Goal: Task Accomplishment & Management: Use online tool/utility

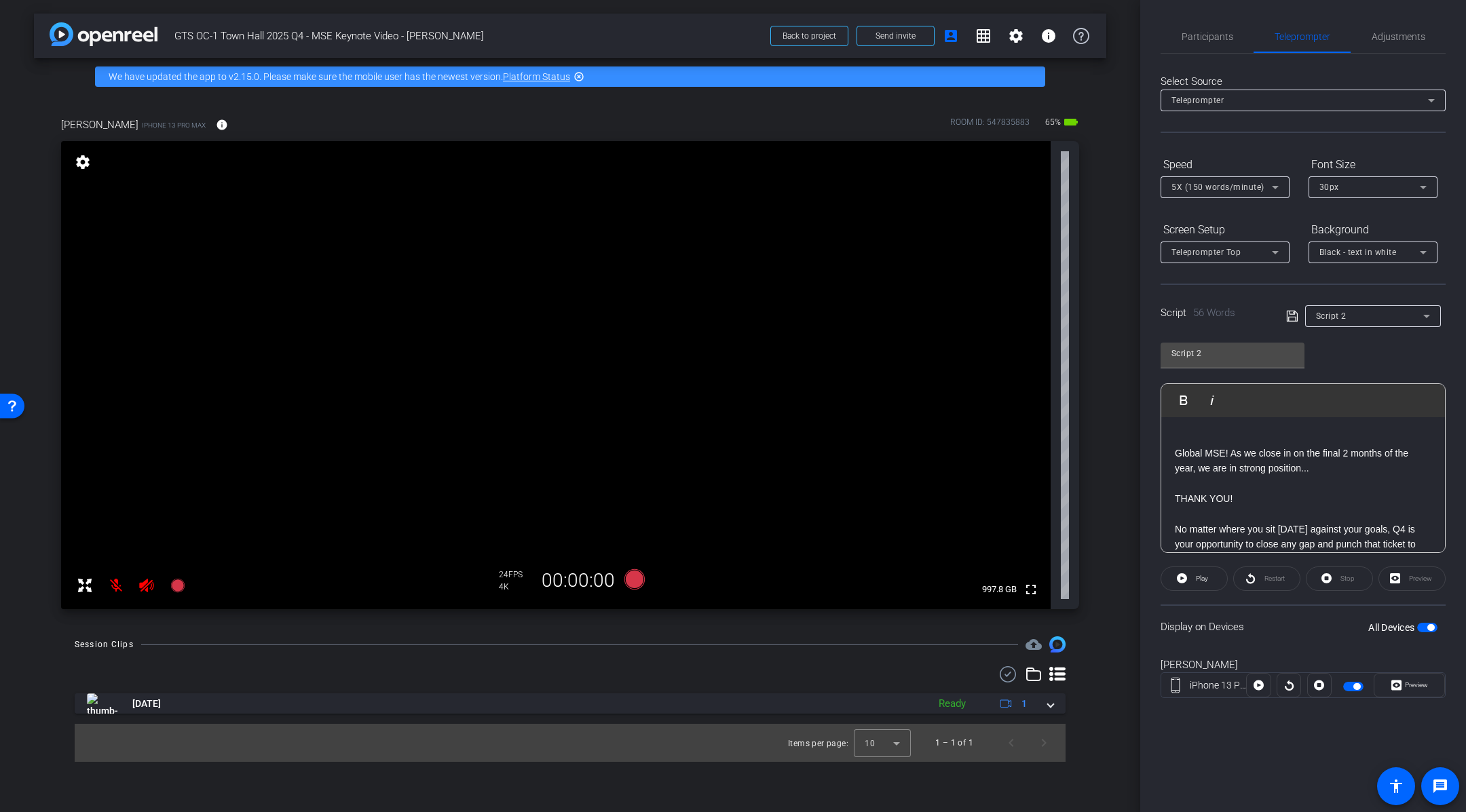
click at [1424, 324] on div "Script 2" at bounding box center [1374, 316] width 114 height 17
click at [1424, 321] on div at bounding box center [733, 406] width 1466 height 812
click at [1359, 368] on div "Script 2 Play Play from this location Play Selected Play and display the select…" at bounding box center [1303, 443] width 285 height 221
click at [1248, 359] on input "Script 2" at bounding box center [1232, 354] width 122 height 16
click at [1374, 360] on div "Script 2 Play Play from this location Play Selected Play and display the select…" at bounding box center [1303, 443] width 285 height 221
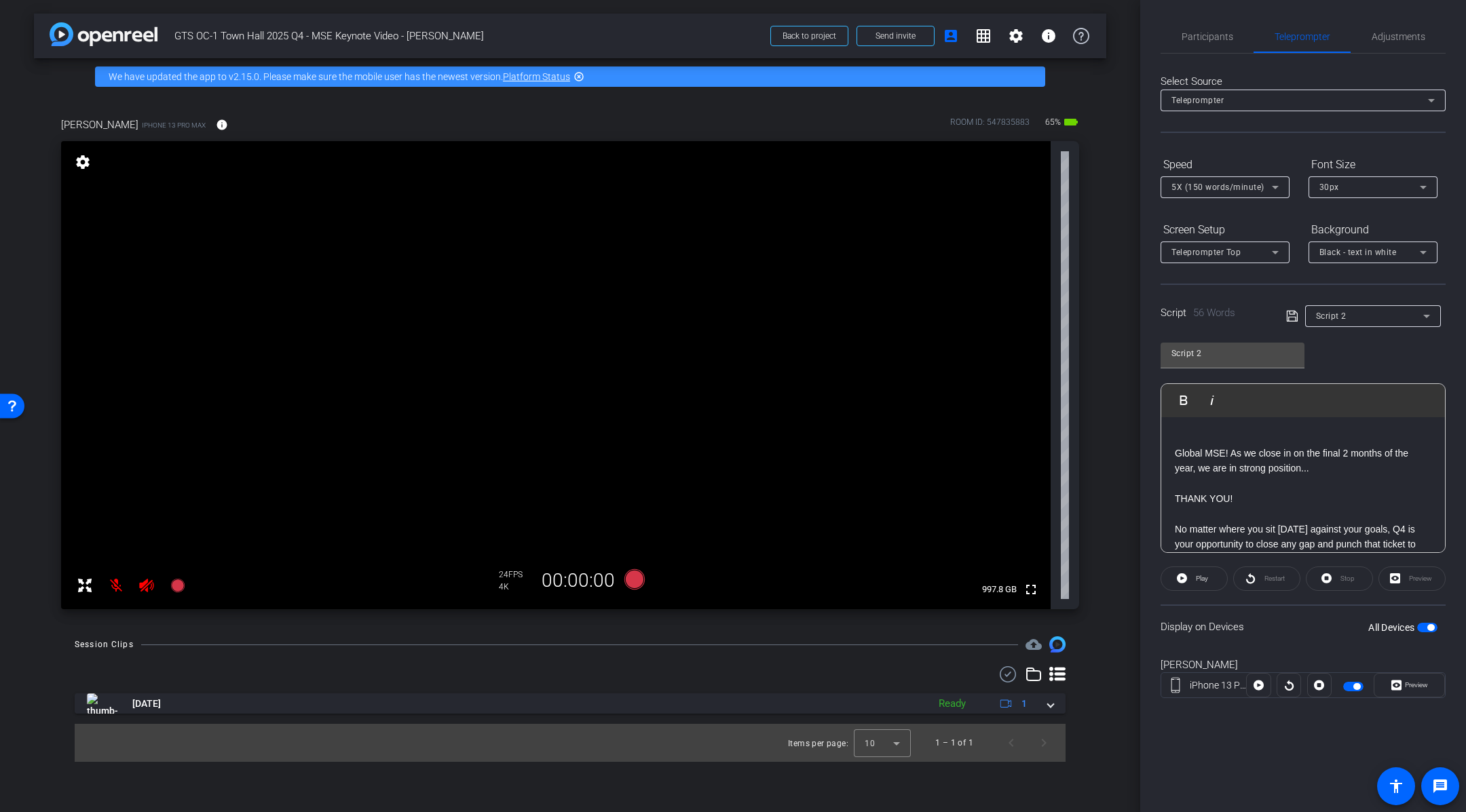
click at [117, 584] on mat-icon at bounding box center [116, 586] width 27 height 27
click at [148, 588] on icon at bounding box center [147, 586] width 14 height 14
click at [1115, 346] on div "arrow_back GTS OC-1 Town Hall 2025 Q4 - MSE Keynote Video - [PERSON_NAME] Back …" at bounding box center [570, 406] width 1141 height 812
click at [1216, 44] on span "Participants" at bounding box center [1207, 36] width 52 height 33
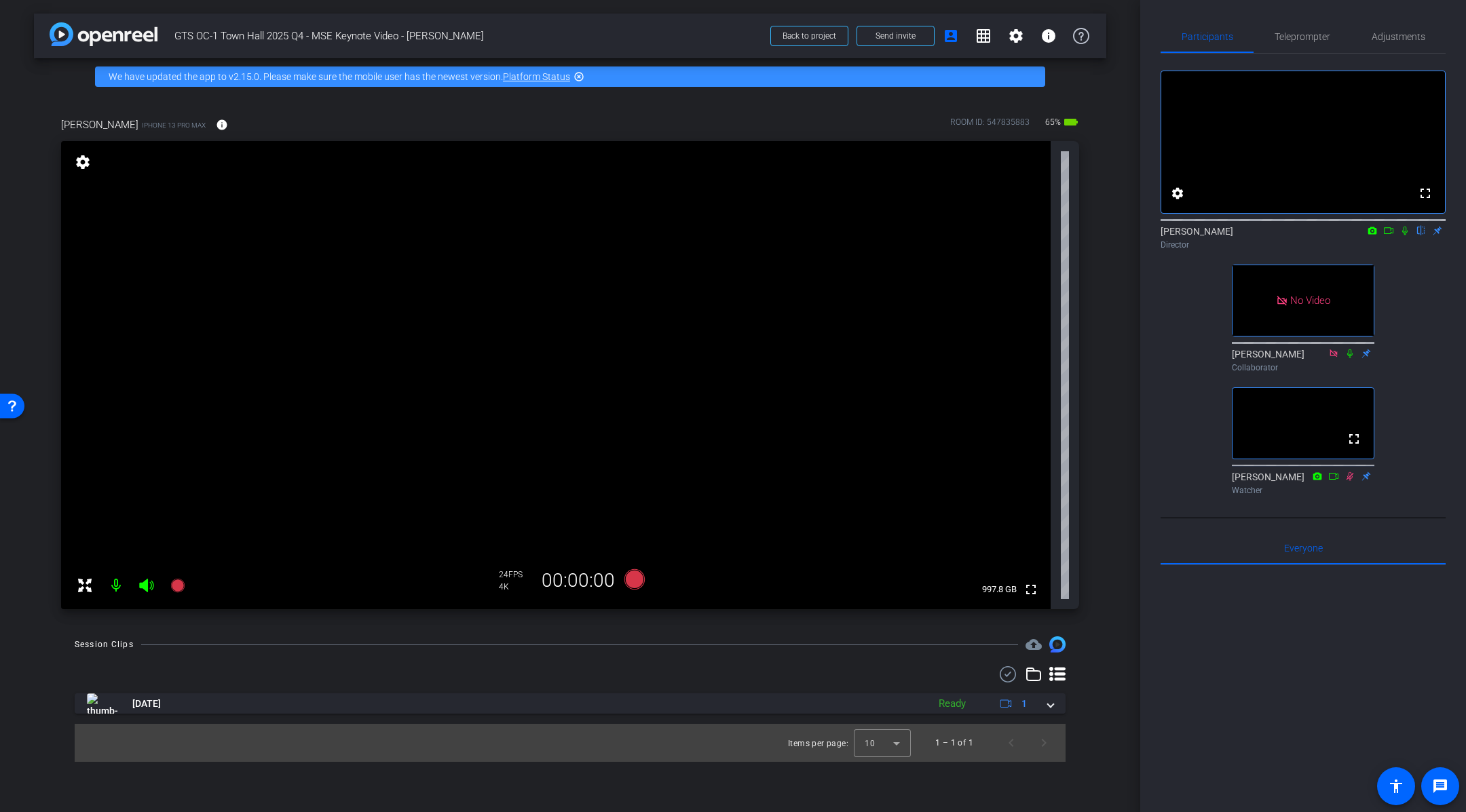
click at [1390, 235] on icon at bounding box center [1389, 231] width 11 height 9
click at [1110, 338] on div "arrow_back GTS OC-1 Town Hall 2025 Q4 - MSE Keynote Video - [PERSON_NAME] Back …" at bounding box center [570, 406] width 1141 height 812
click at [637, 582] on icon at bounding box center [635, 579] width 20 height 20
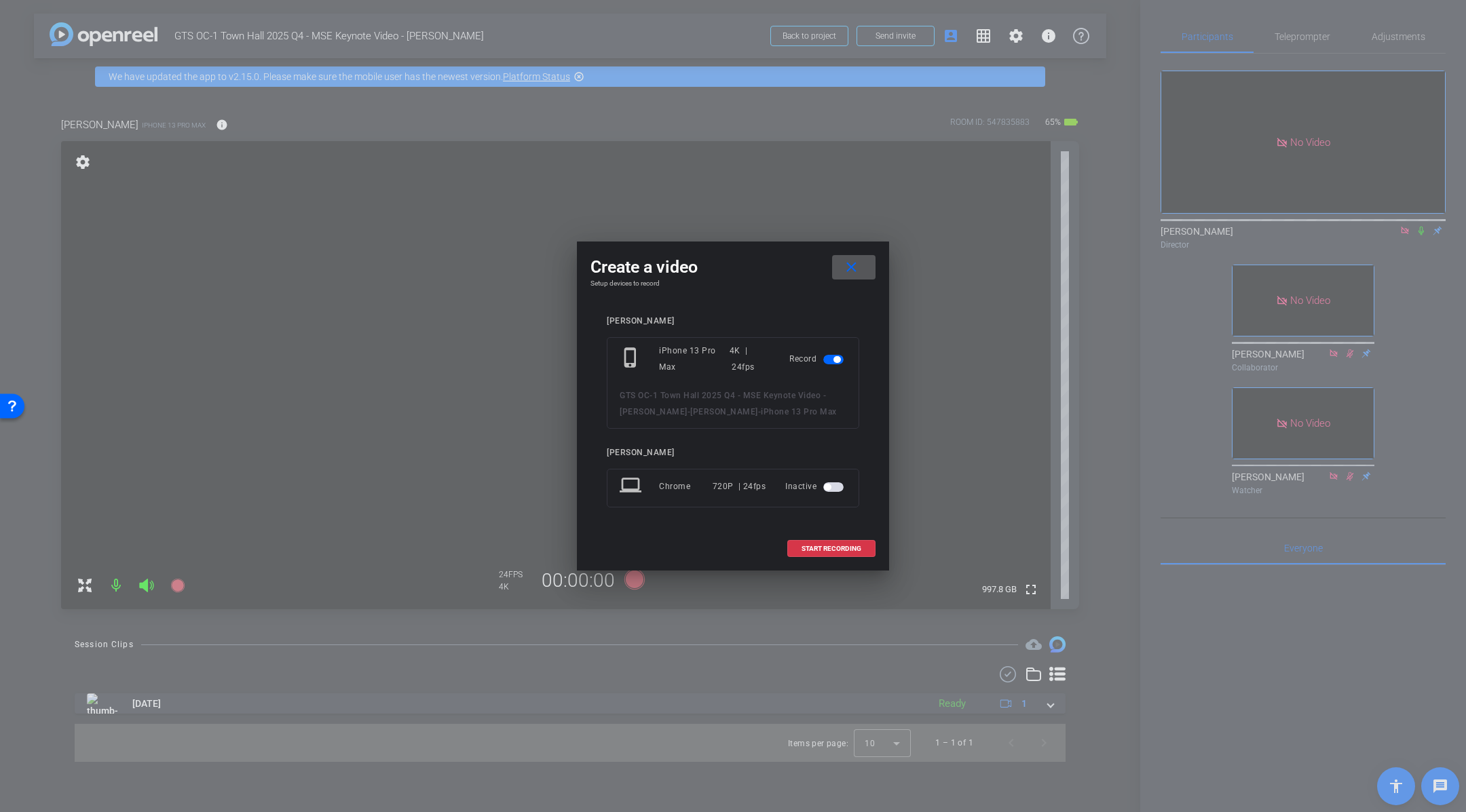
click at [852, 277] on span at bounding box center [854, 267] width 43 height 33
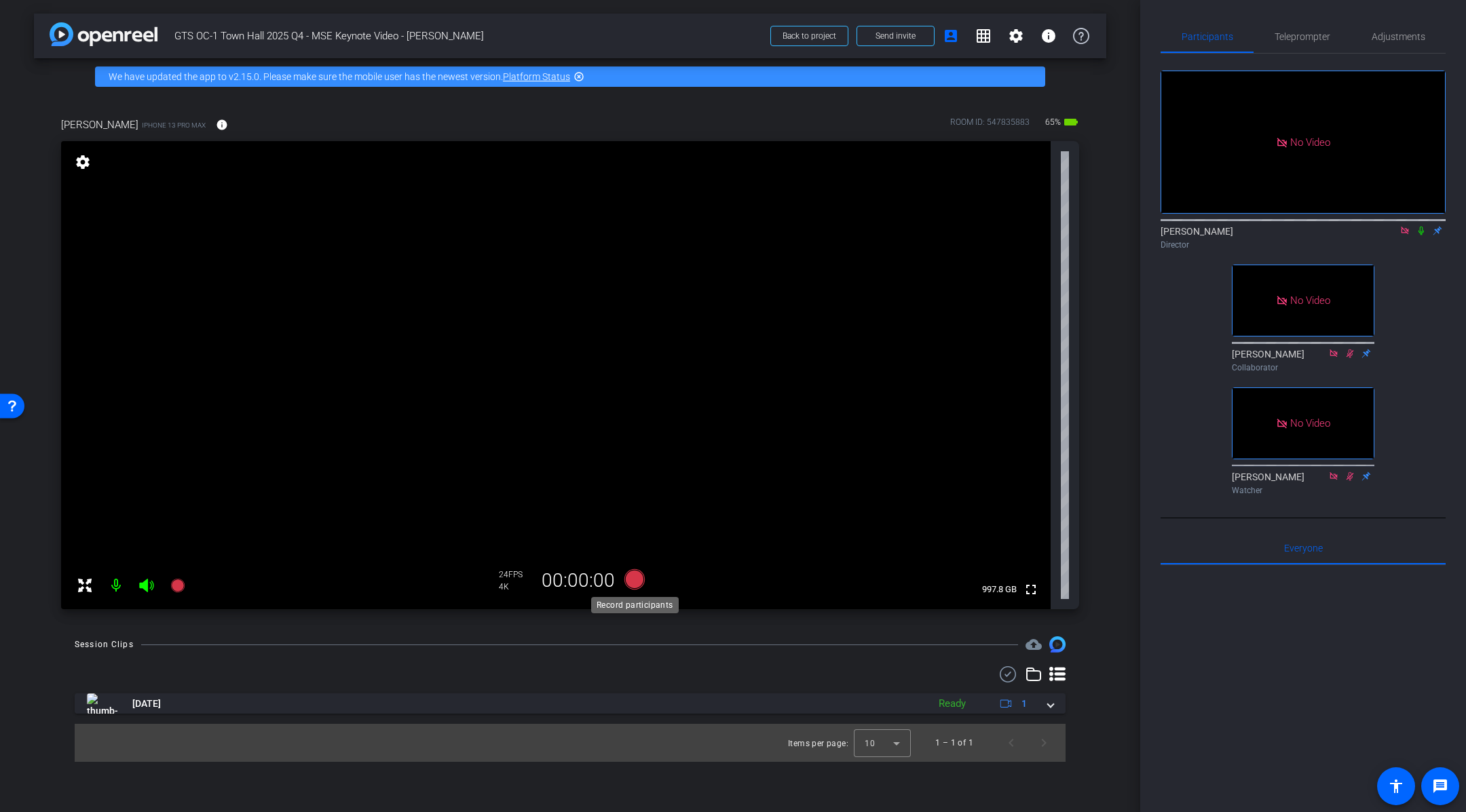
click at [636, 580] on icon at bounding box center [635, 579] width 20 height 20
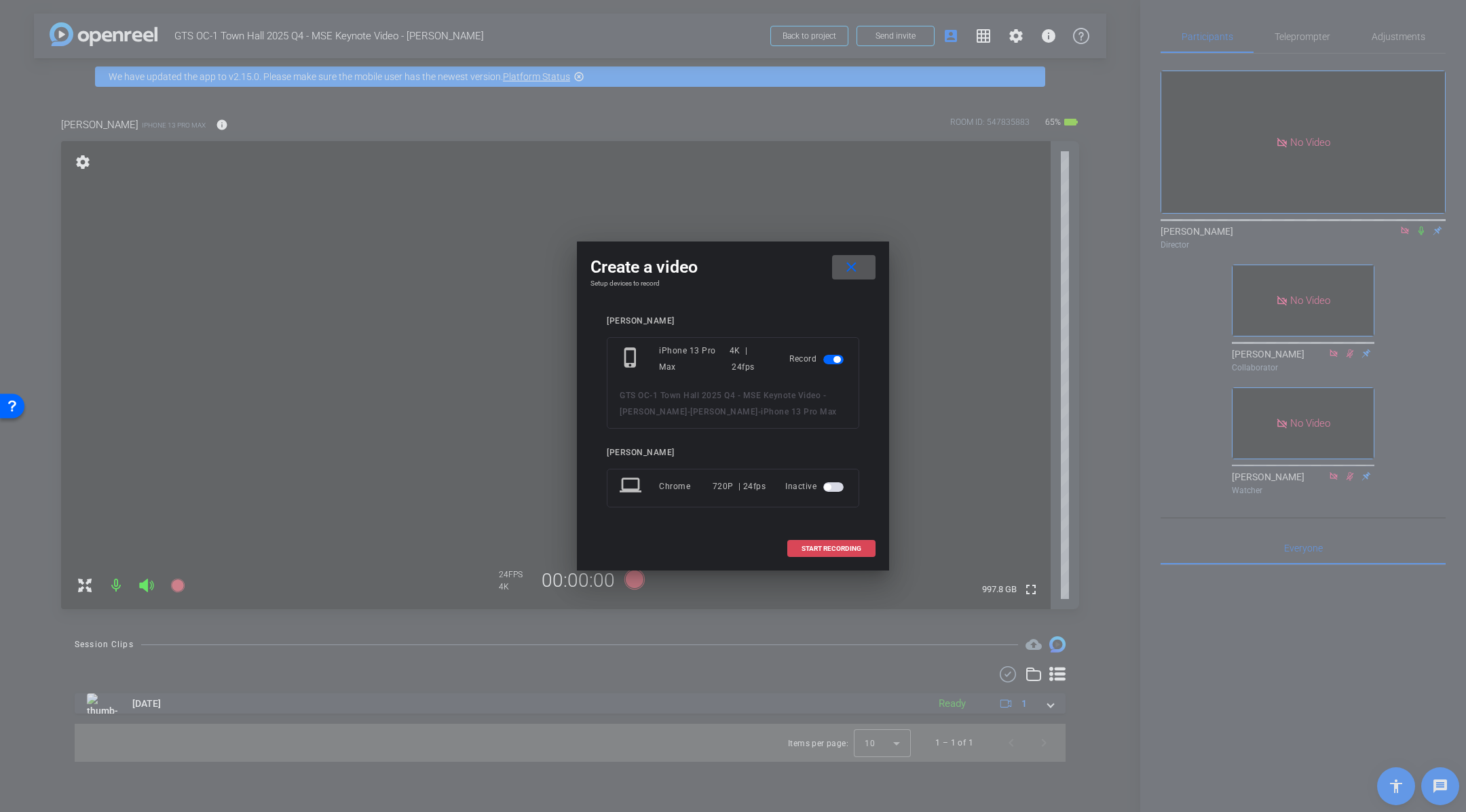
click at [857, 541] on span at bounding box center [831, 549] width 87 height 33
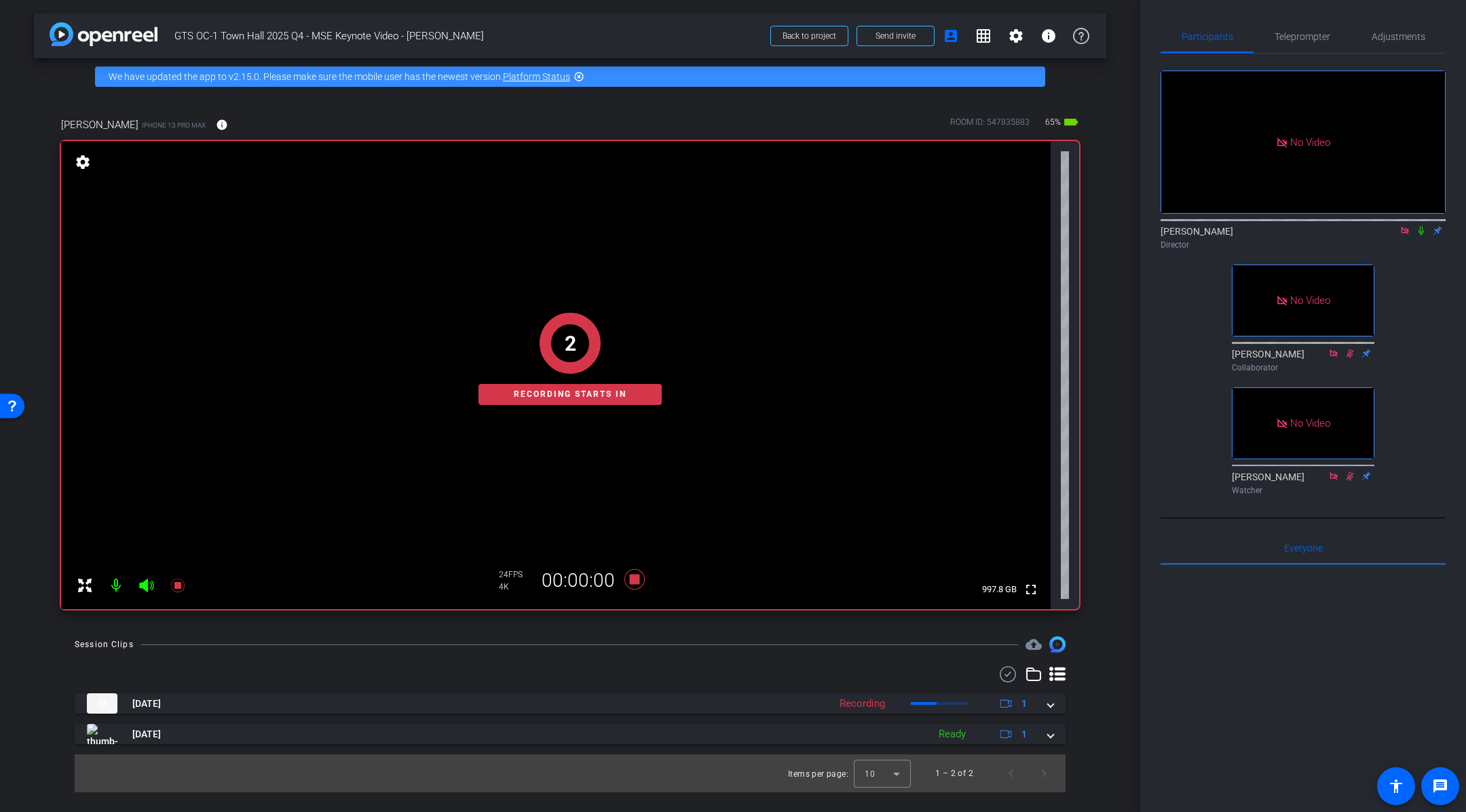
click at [1440, 278] on div "No Video [PERSON_NAME] Director No Video [PERSON_NAME] Collaborator No Video [P…" at bounding box center [1303, 277] width 285 height 447
click at [1420, 235] on icon at bounding box center [1422, 231] width 11 height 9
click at [1125, 359] on div "arrow_back GTS OC-1 Town Hall 2025 Q4 - MSE Keynote Video - [PERSON_NAME] Back …" at bounding box center [570, 406] width 1141 height 812
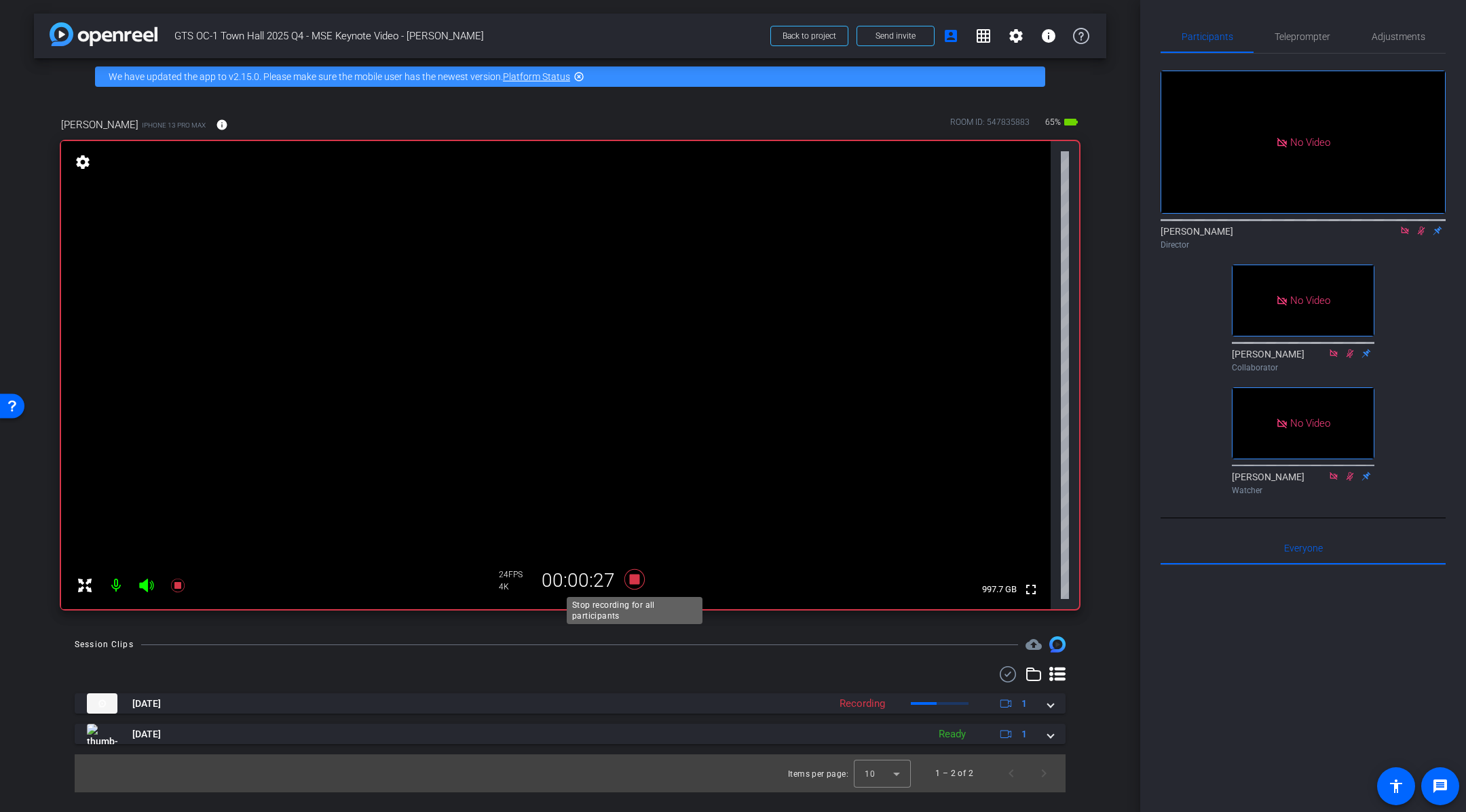
click at [636, 587] on icon at bounding box center [635, 579] width 33 height 24
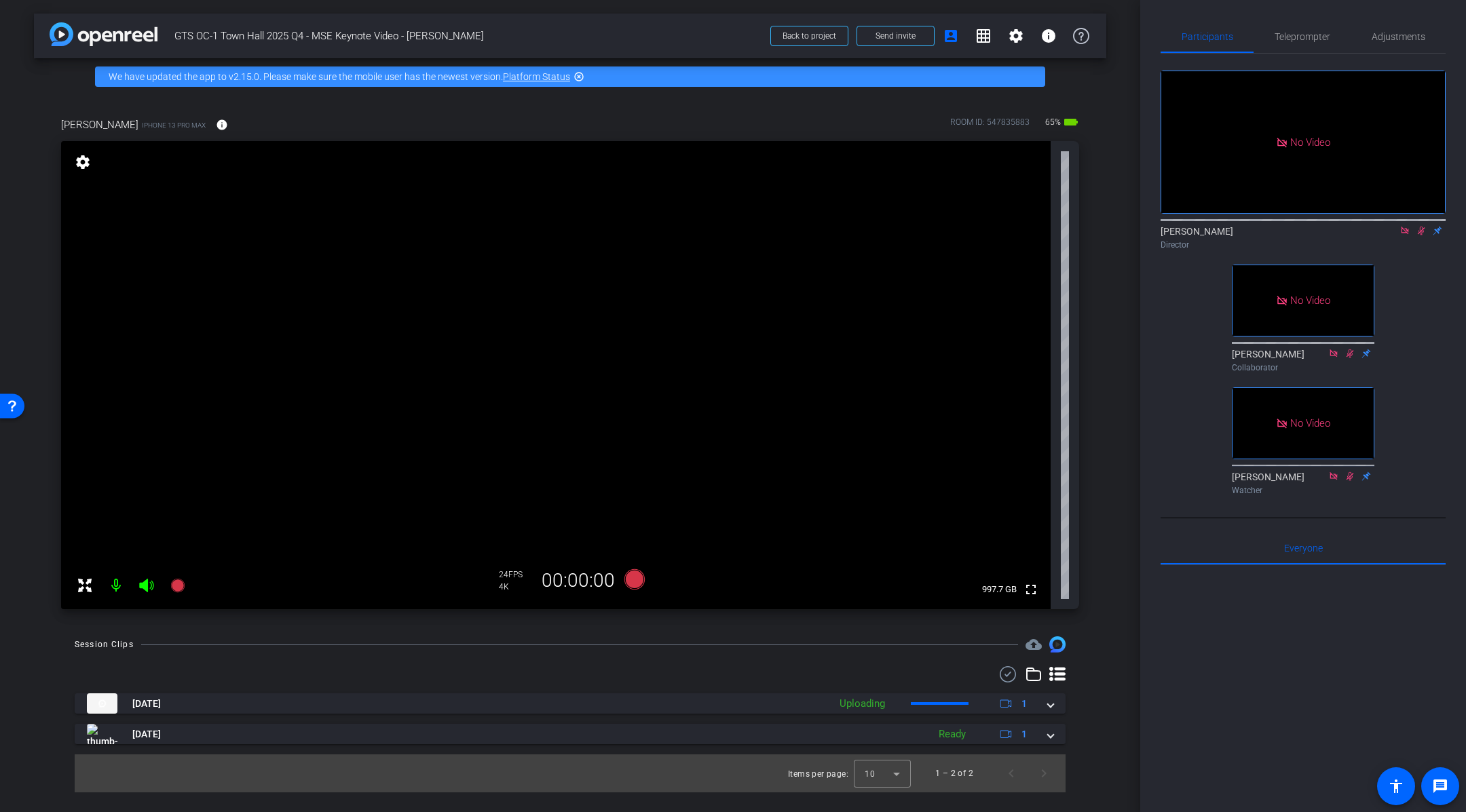
click at [1421, 235] on icon at bounding box center [1422, 231] width 11 height 9
click at [1117, 358] on div "arrow_back GTS OC-1 Town Hall 2025 Q4 - MSE Keynote Video - [PERSON_NAME] Back …" at bounding box center [570, 406] width 1141 height 812
click at [1119, 340] on div "arrow_back GTS OC-1 Town Hall 2025 Q4 - MSE Keynote Video - [PERSON_NAME] Back …" at bounding box center [570, 406] width 1141 height 812
click at [638, 588] on icon at bounding box center [635, 579] width 33 height 24
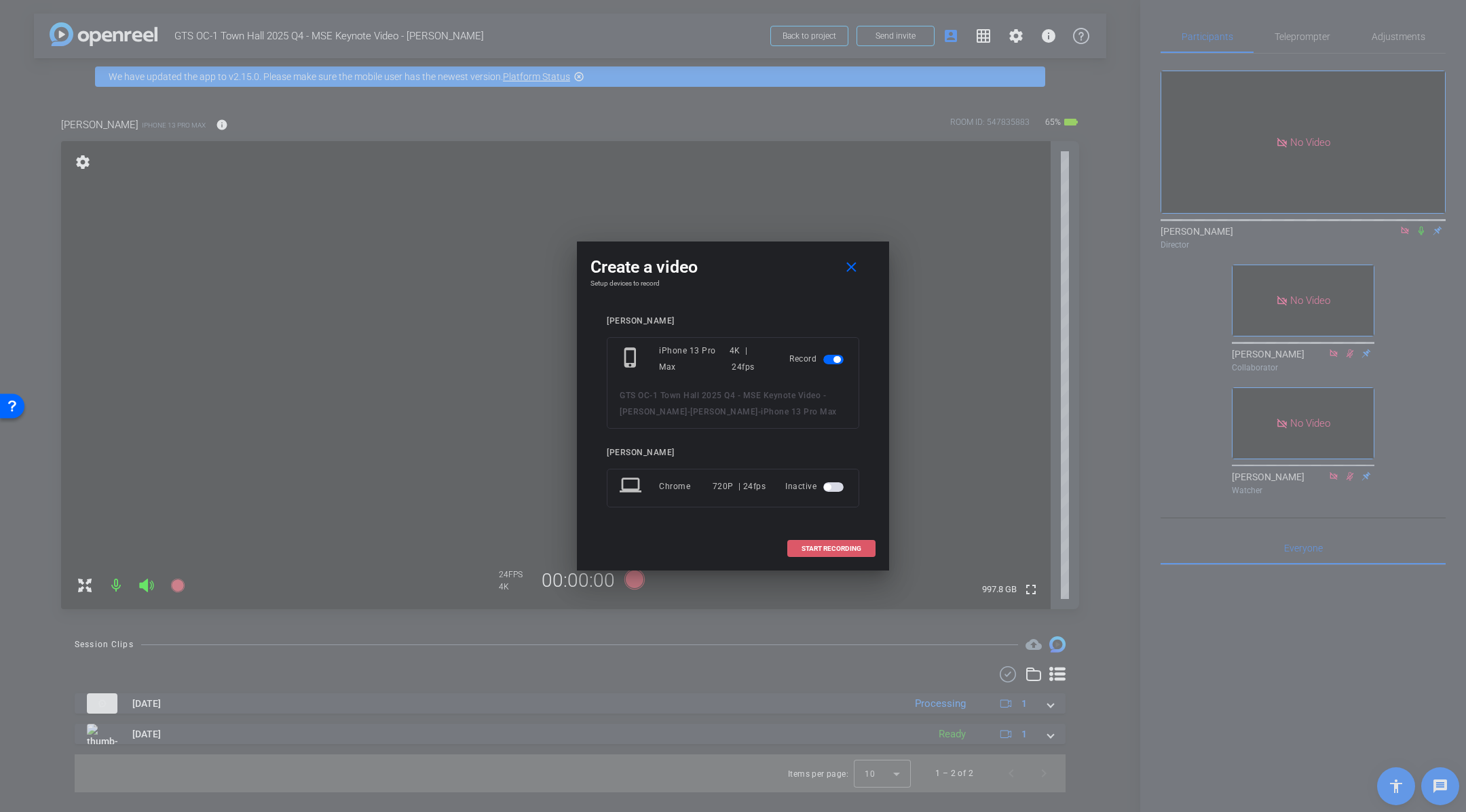
click at [815, 548] on span "START RECORDING" at bounding box center [831, 549] width 60 height 6
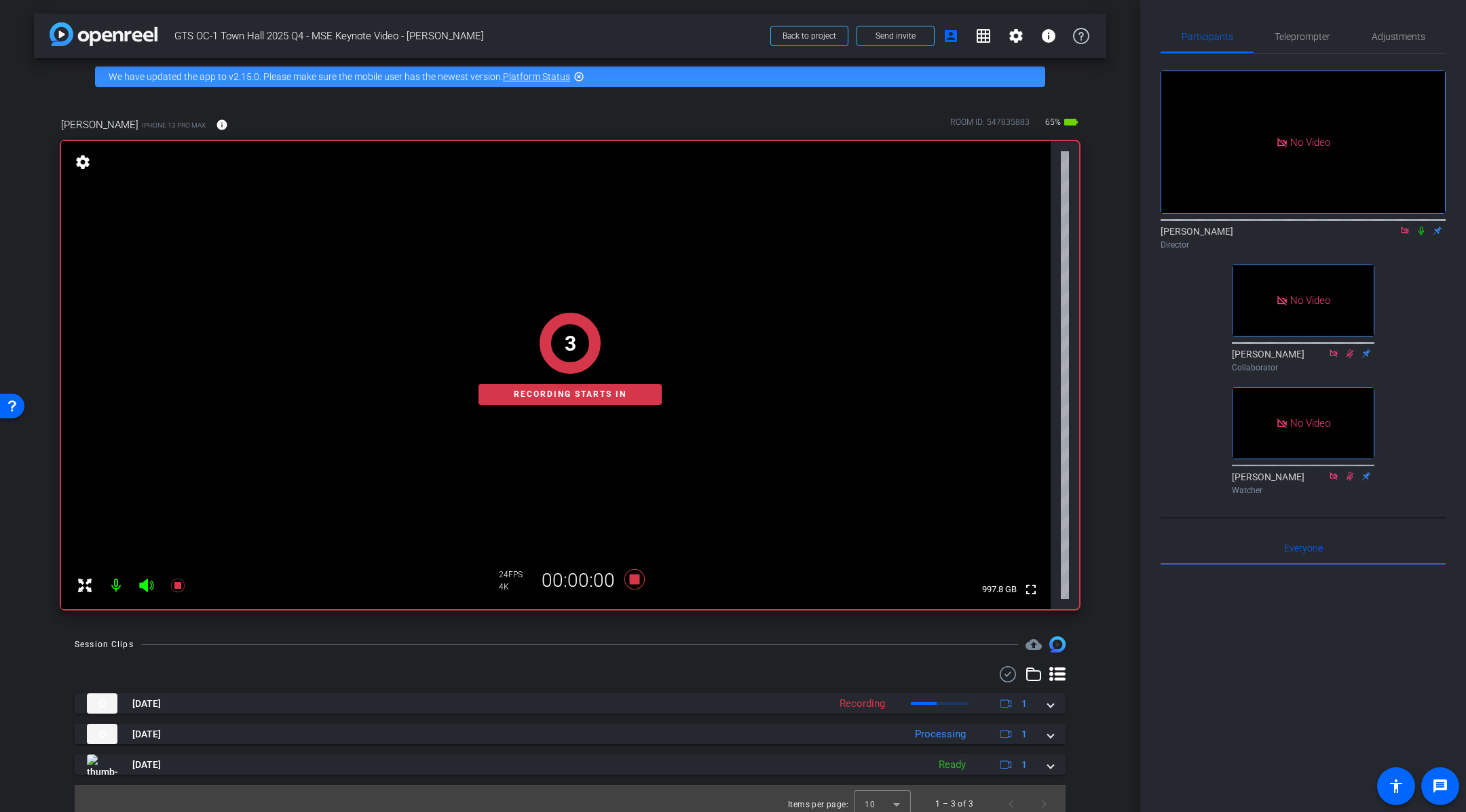
click at [1421, 235] on icon at bounding box center [1422, 231] width 5 height 9
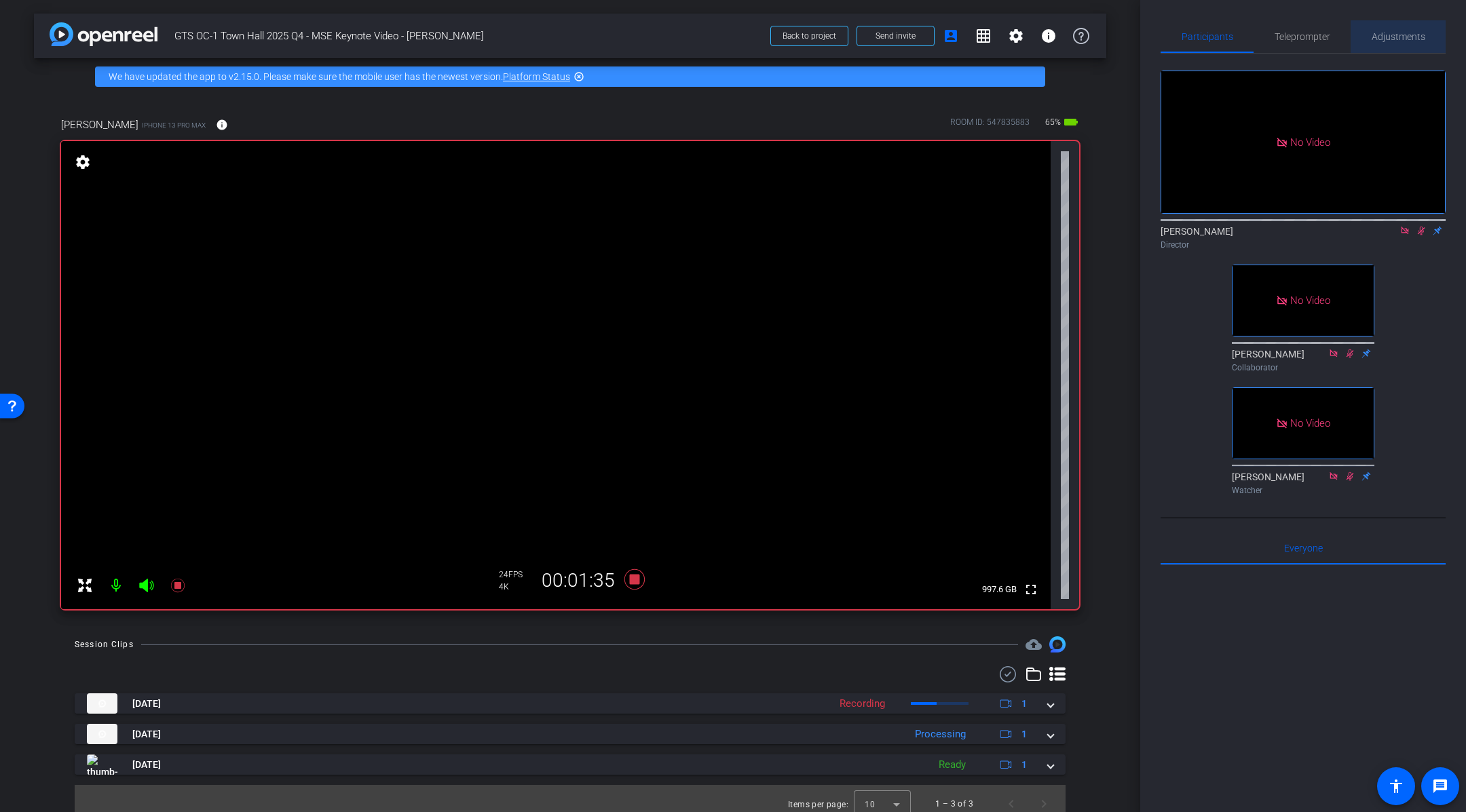
click at [1404, 36] on span "Adjustments" at bounding box center [1398, 36] width 53 height 9
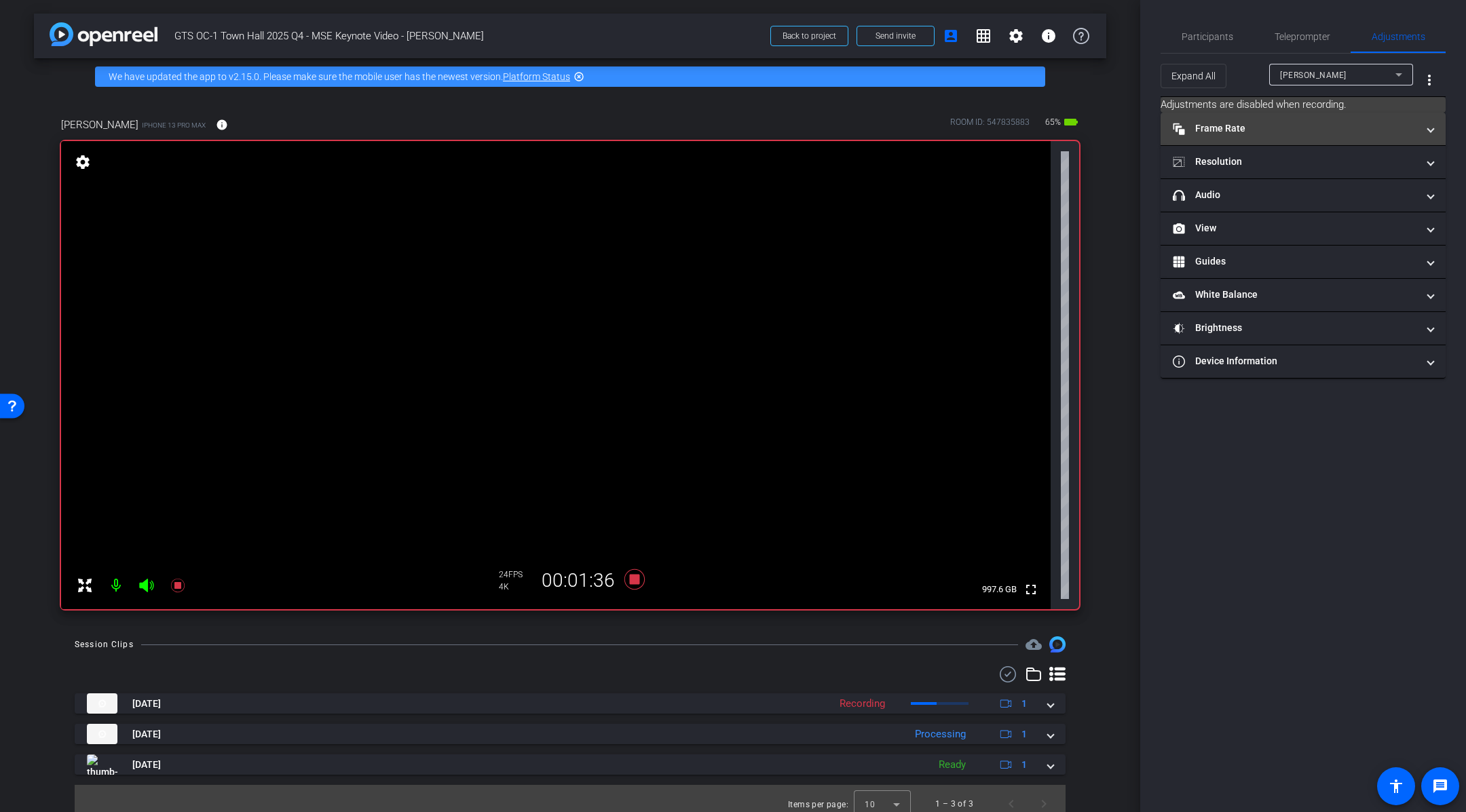
click at [1340, 123] on mat-panel-title "Frame Rate Frame Rate" at bounding box center [1295, 129] width 244 height 14
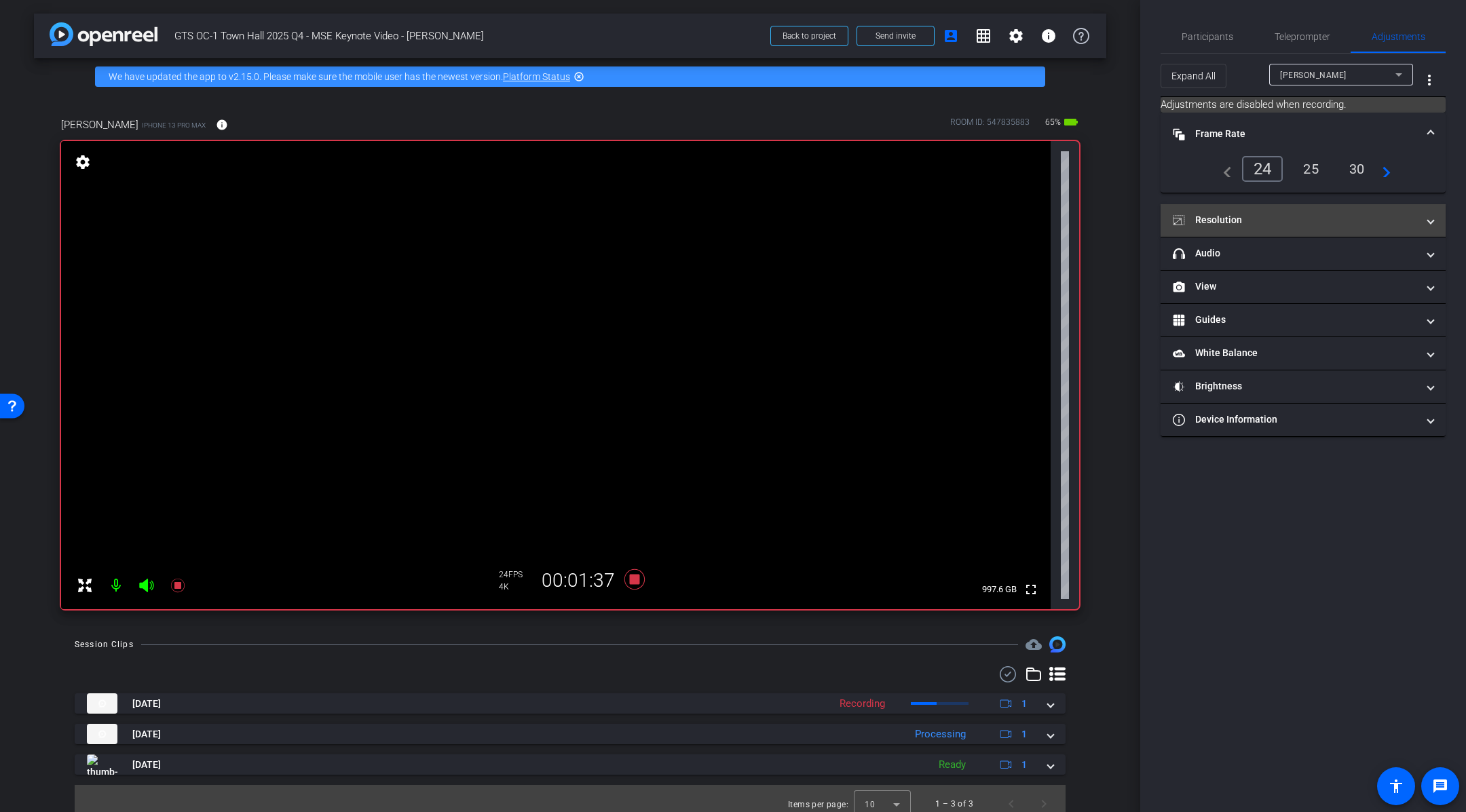
click at [1307, 218] on mat-panel-title "Resolution" at bounding box center [1295, 220] width 244 height 14
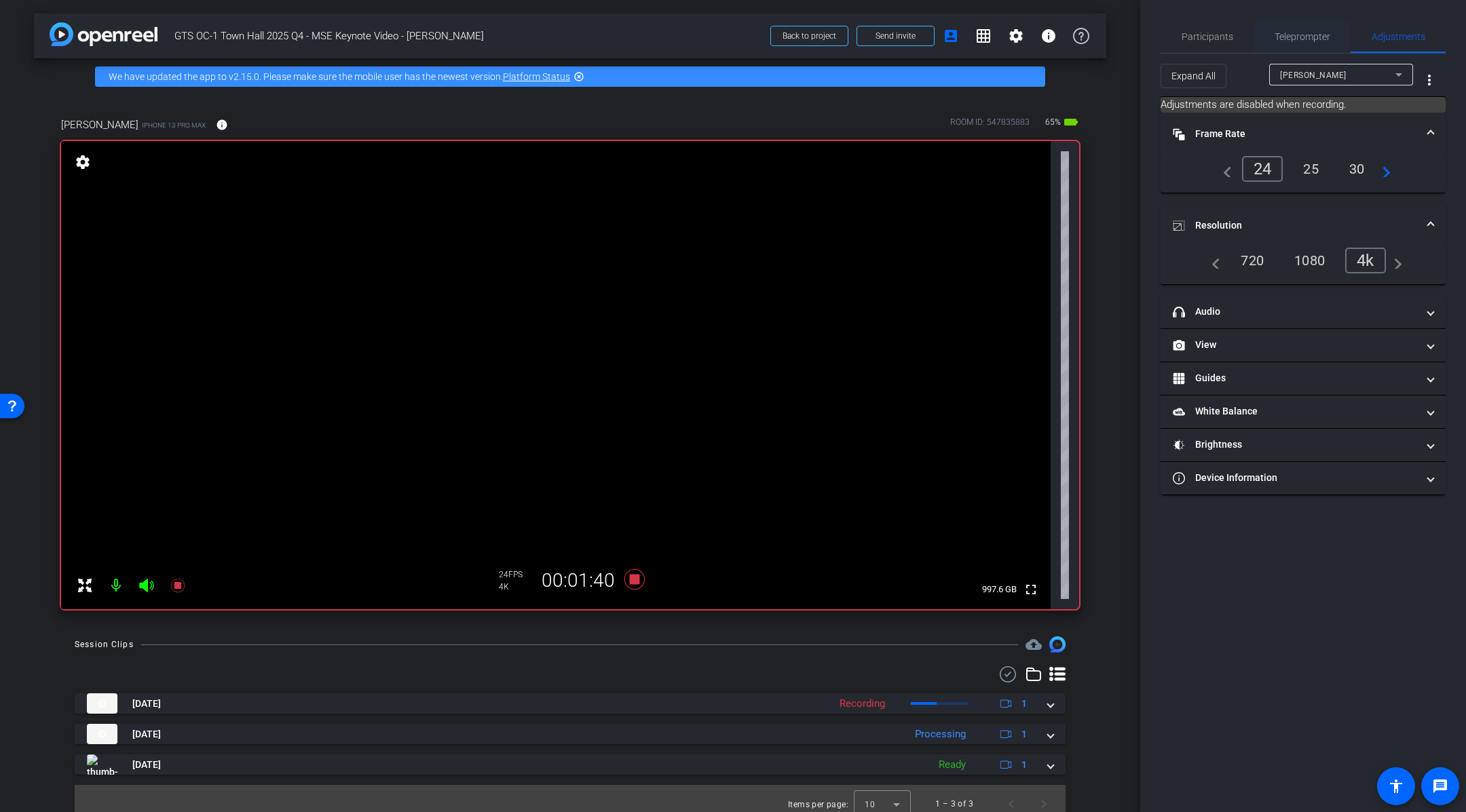
click at [1276, 36] on span "Teleprompter" at bounding box center [1302, 36] width 55 height 9
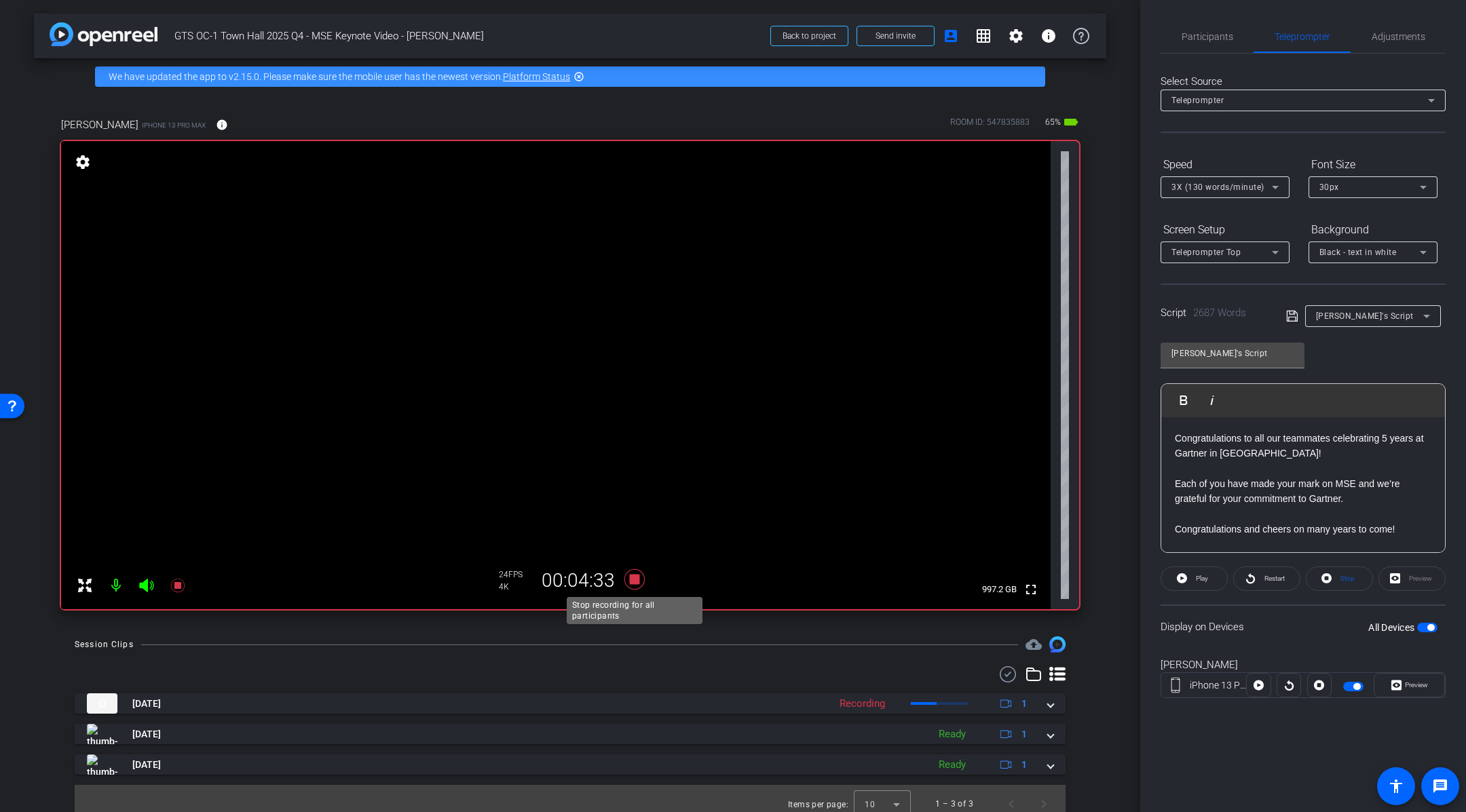
click at [638, 579] on icon at bounding box center [635, 579] width 20 height 20
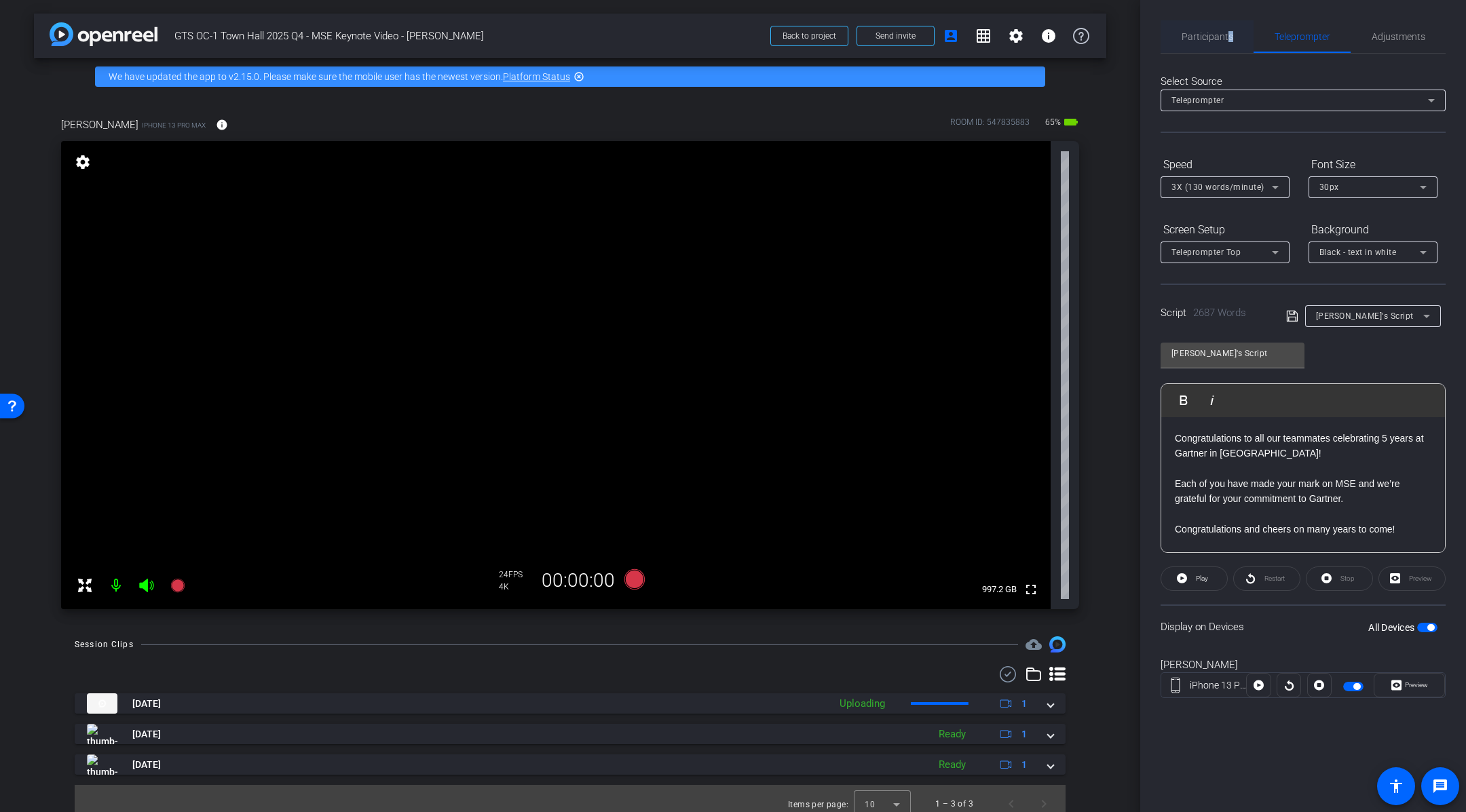
click at [1230, 32] on span "Participants" at bounding box center [1207, 36] width 52 height 9
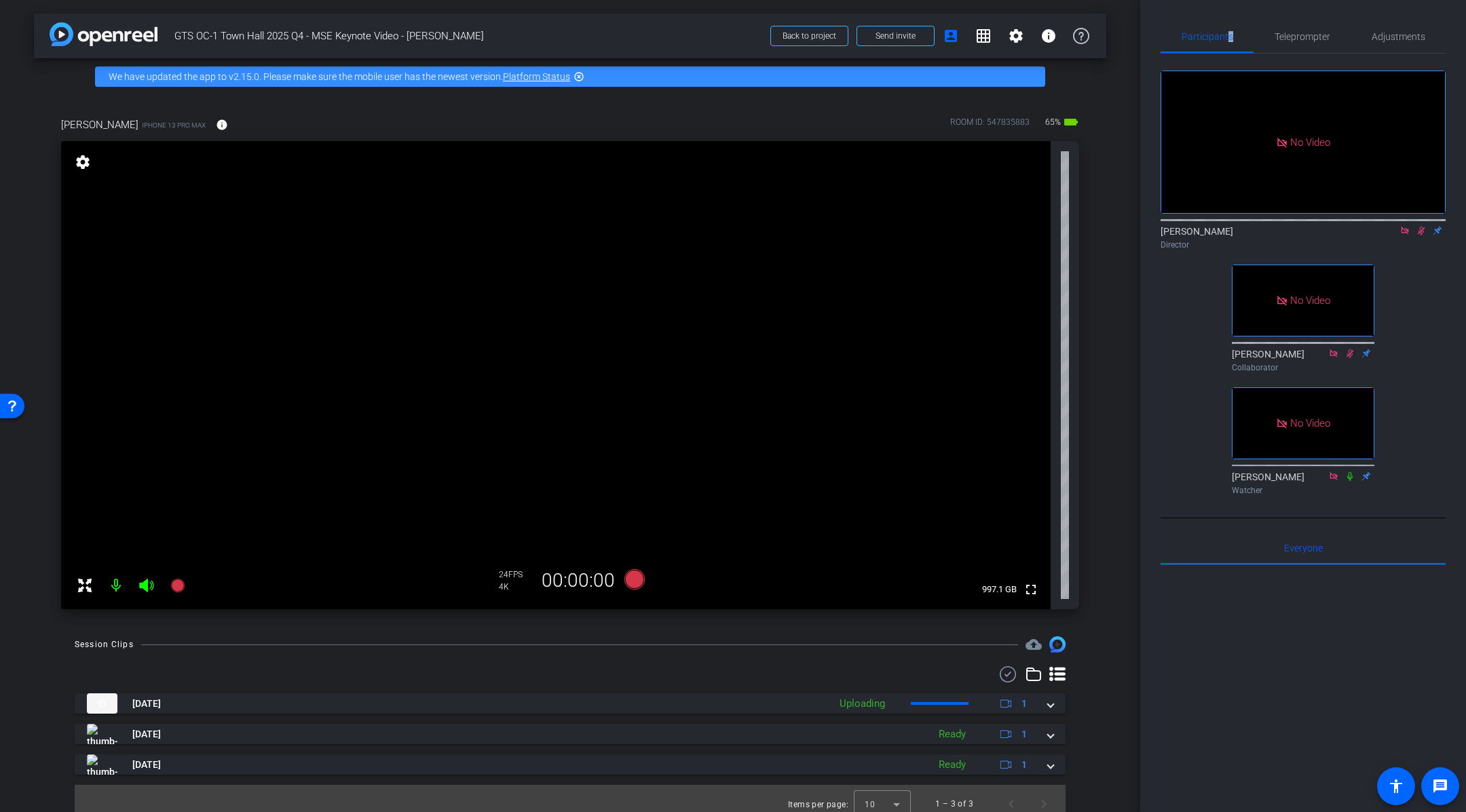
click at [1420, 231] on icon at bounding box center [1422, 231] width 11 height 9
click at [637, 582] on icon at bounding box center [635, 579] width 20 height 20
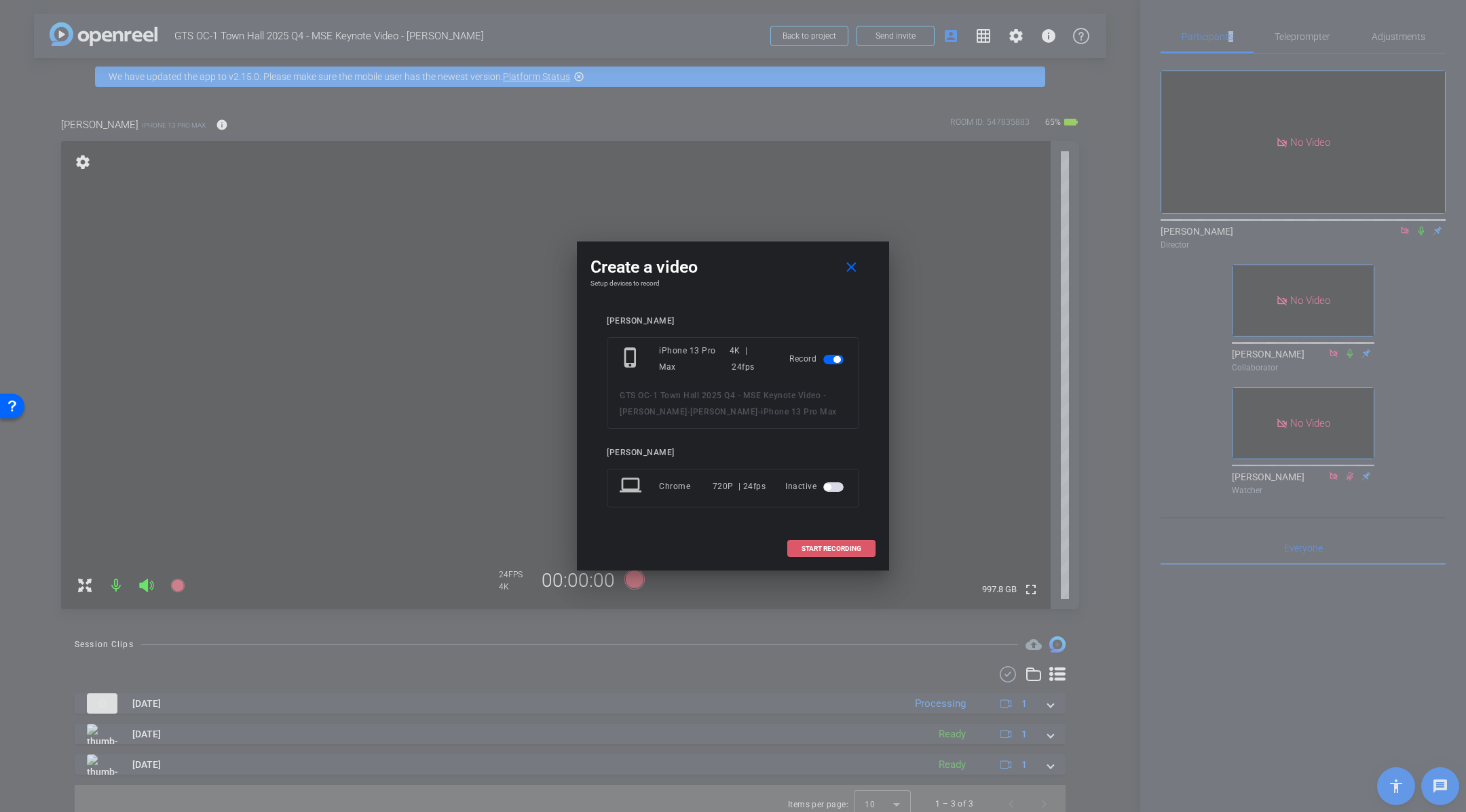
click at [858, 546] on span "START RECORDING" at bounding box center [831, 549] width 60 height 6
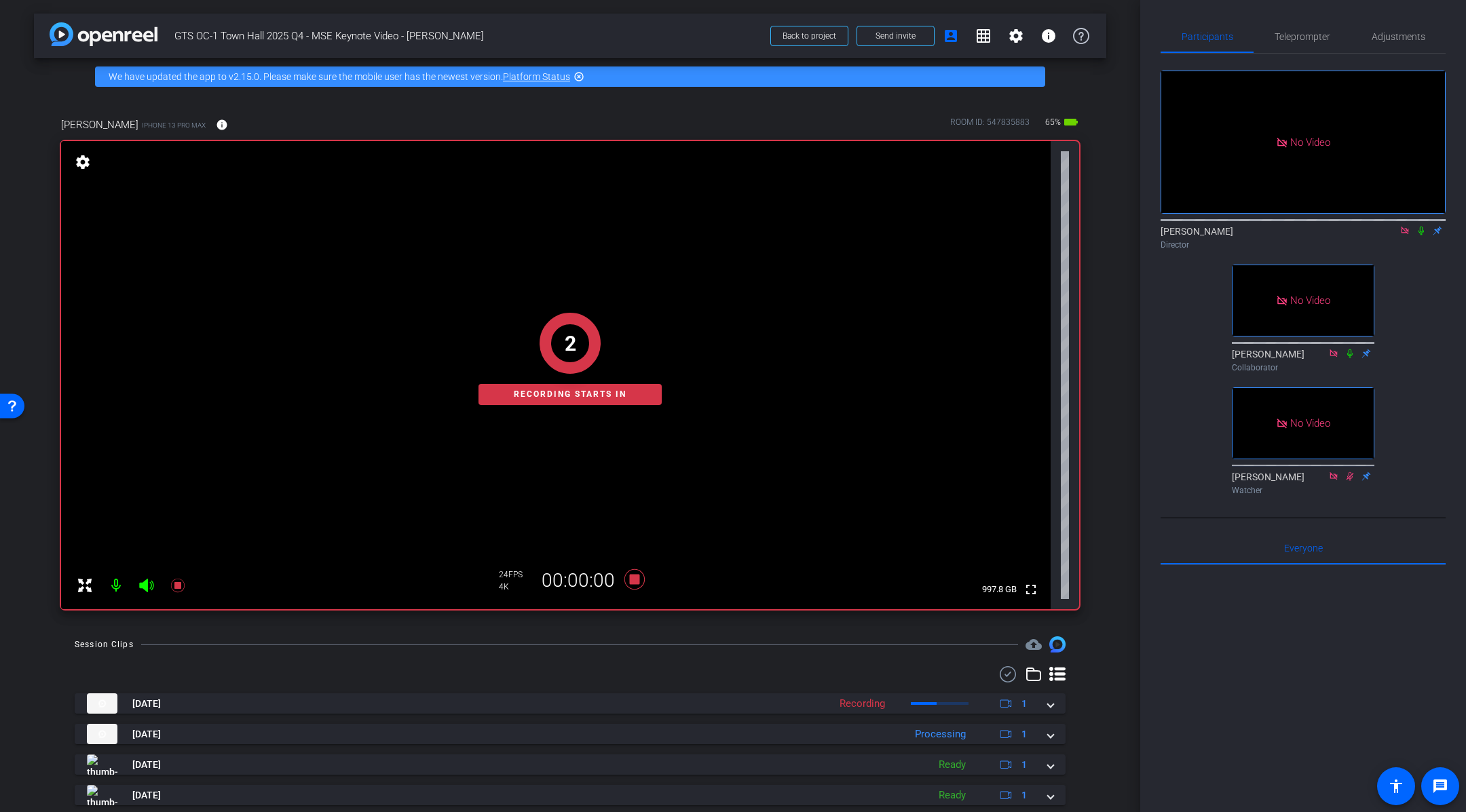
drag, startPoint x: 1407, startPoint y: 283, endPoint x: 1411, endPoint y: 259, distance: 24.3
click at [1408, 283] on div "No Video [PERSON_NAME] Director No Video [PERSON_NAME] Collaborator No Video [P…" at bounding box center [1303, 277] width 285 height 447
click at [1422, 233] on icon at bounding box center [1422, 231] width 5 height 9
click at [1350, 354] on icon at bounding box center [1350, 353] width 5 height 9
click at [1120, 444] on div "arrow_back GTS OC-1 Town Hall 2025 Q4 - MSE Keynote Video - [PERSON_NAME] Back …" at bounding box center [570, 406] width 1141 height 812
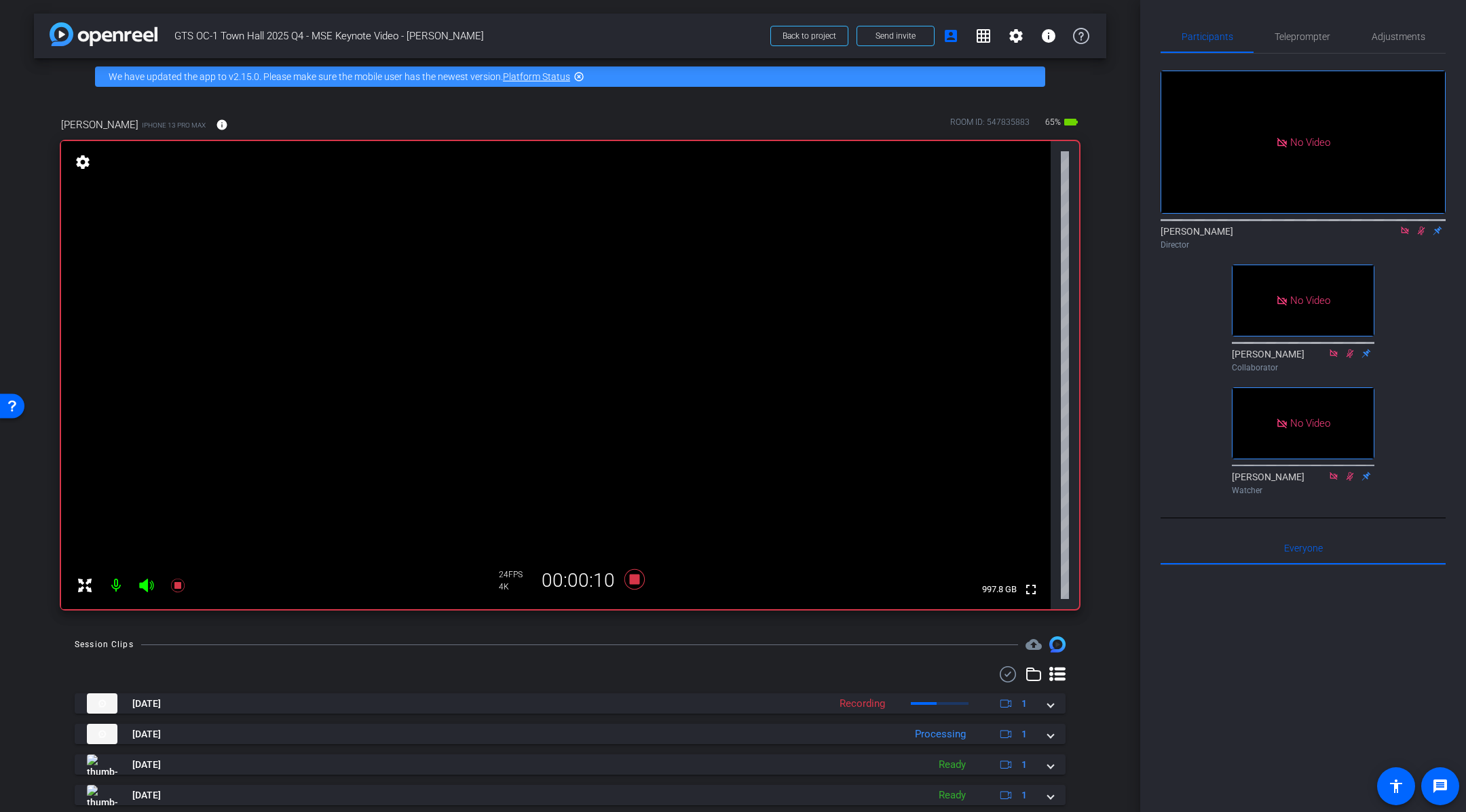
click at [1352, 355] on icon at bounding box center [1350, 353] width 11 height 9
click at [1423, 233] on icon at bounding box center [1422, 231] width 11 height 9
click at [1386, 45] on span "Adjustments" at bounding box center [1398, 36] width 53 height 33
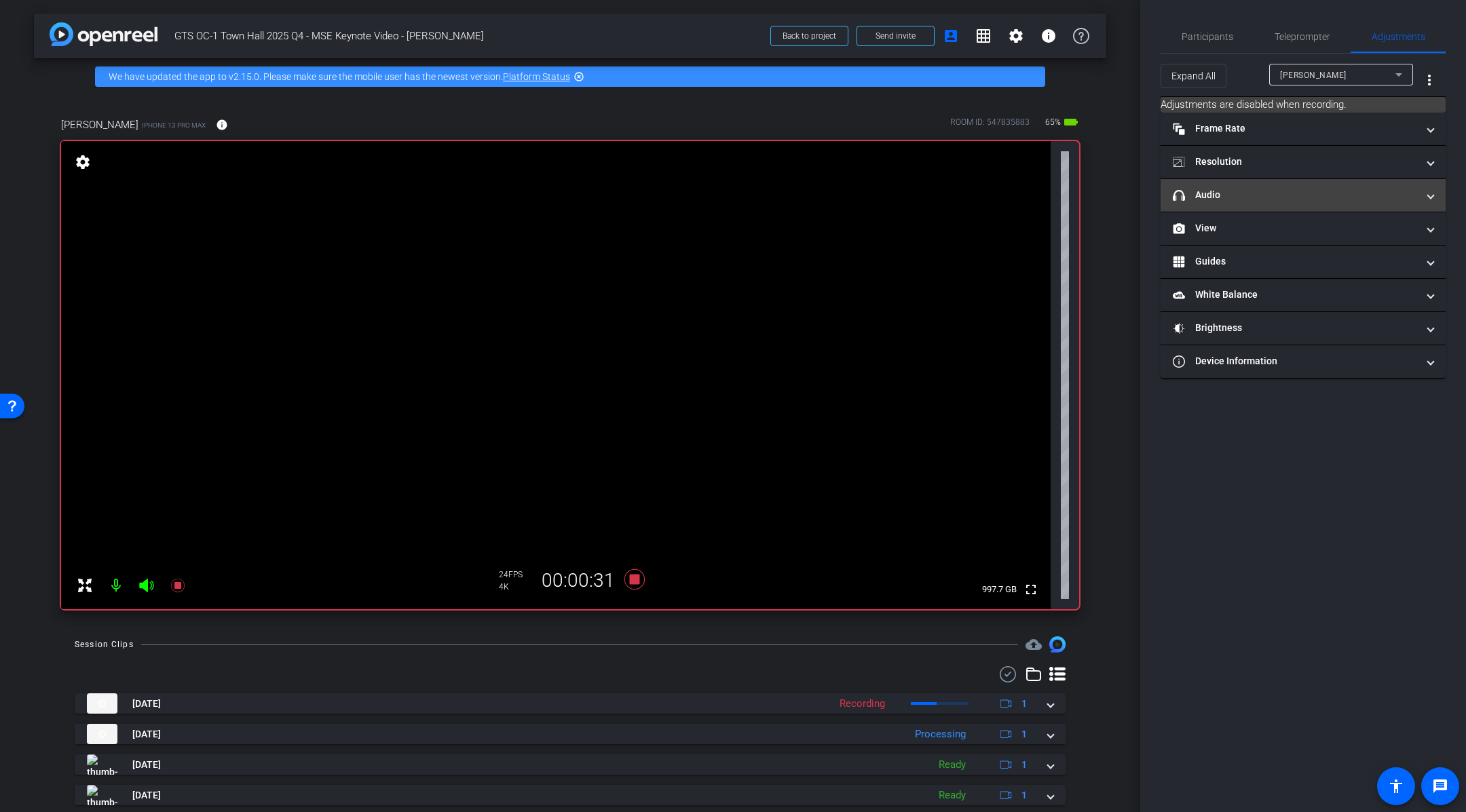
click at [1284, 196] on mat-panel-title "headphone icon Audio" at bounding box center [1295, 196] width 244 height 14
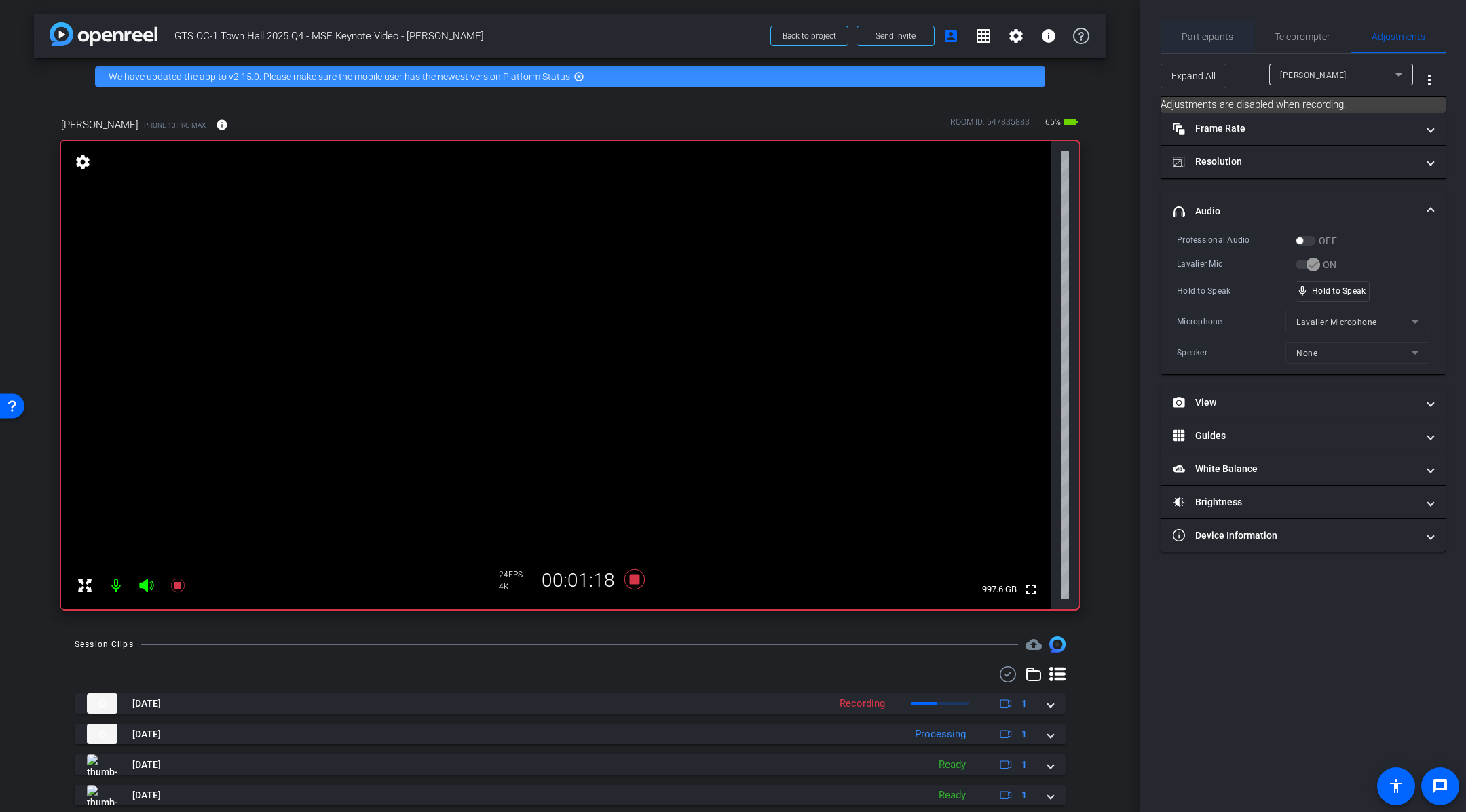
click at [1220, 40] on span "Participants" at bounding box center [1207, 36] width 52 height 9
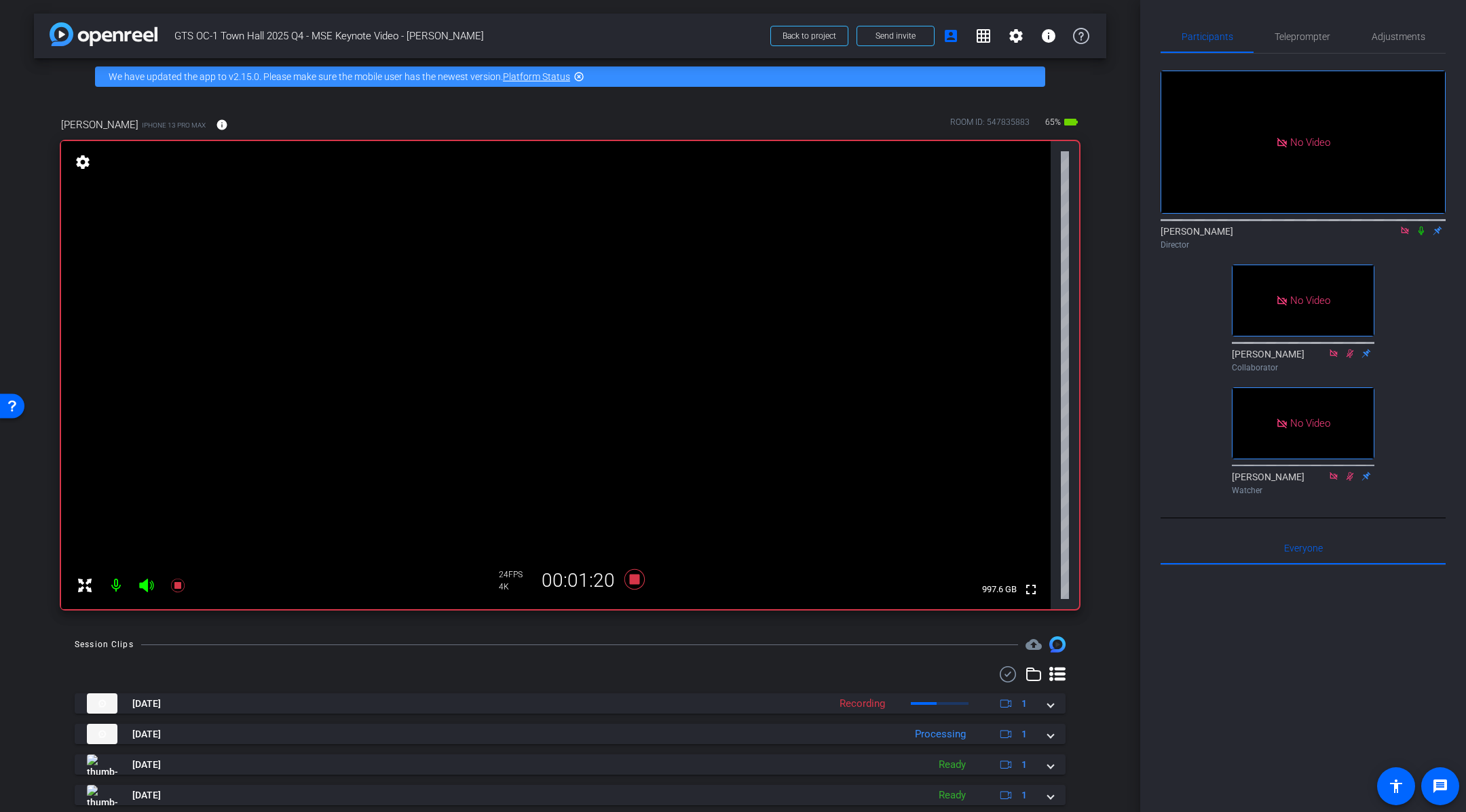
click at [1423, 234] on icon at bounding box center [1422, 231] width 11 height 9
click at [633, 581] on icon at bounding box center [635, 579] width 20 height 20
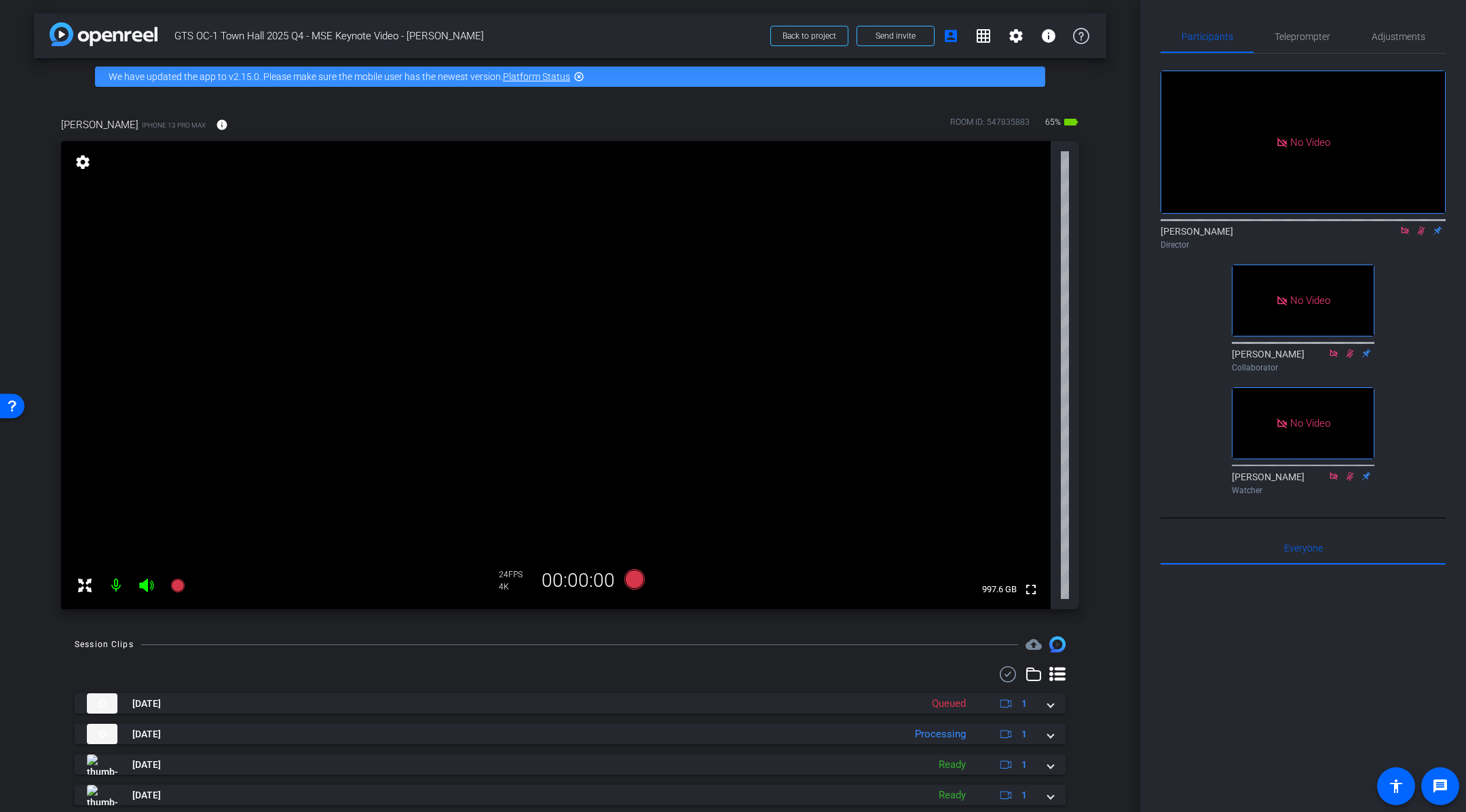
click at [1112, 382] on div "arrow_back GTS OC-1 Town Hall 2025 Q4 - MSE Keynote Video - [PERSON_NAME] Back …" at bounding box center [570, 406] width 1141 height 812
click at [1420, 234] on mat-icon at bounding box center [1422, 230] width 16 height 12
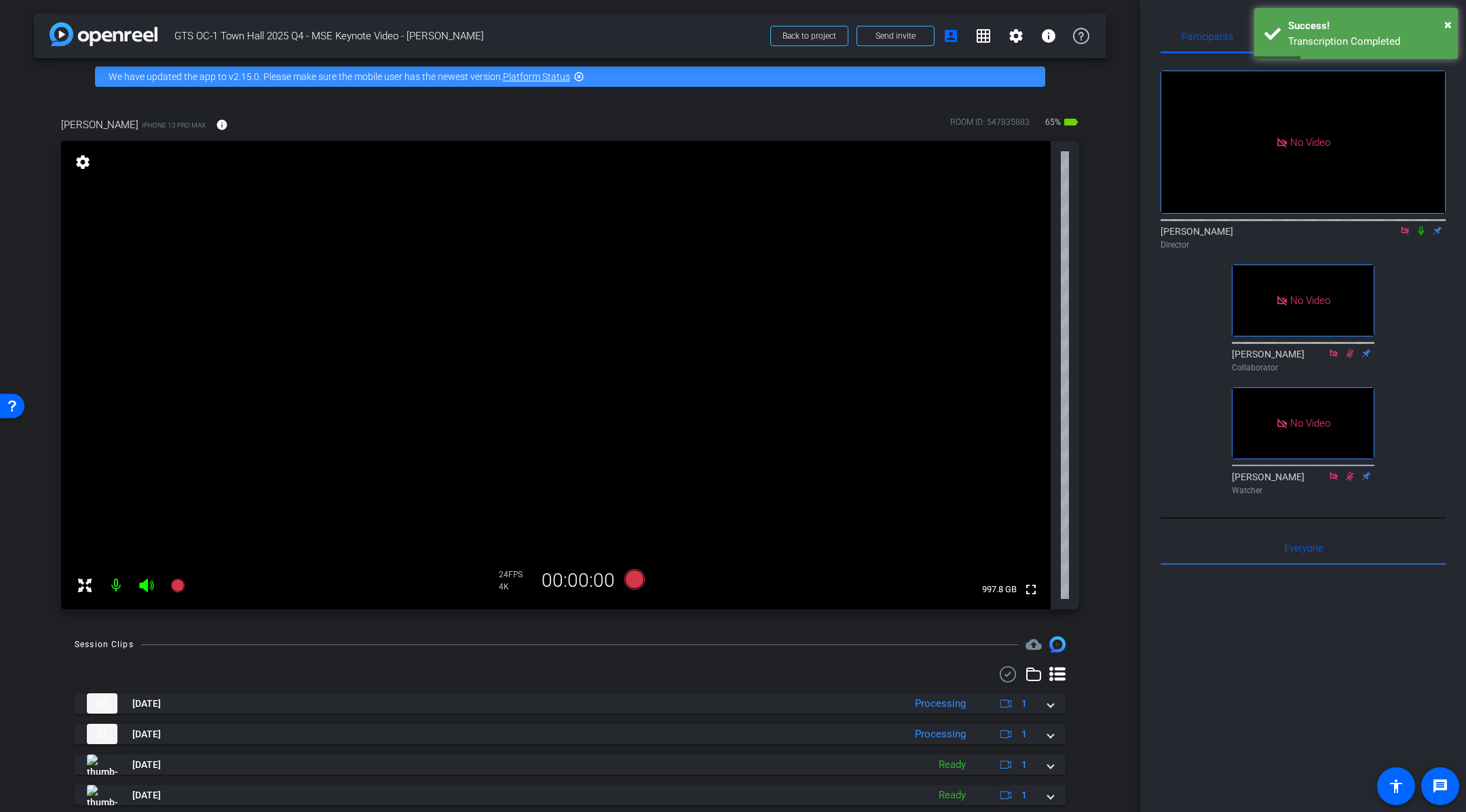
click at [1420, 312] on div "No Video [PERSON_NAME] Director No Video [PERSON_NAME] Collaborator No Video [P…" at bounding box center [1303, 277] width 285 height 447
click at [1420, 234] on mat-icon at bounding box center [1422, 230] width 16 height 12
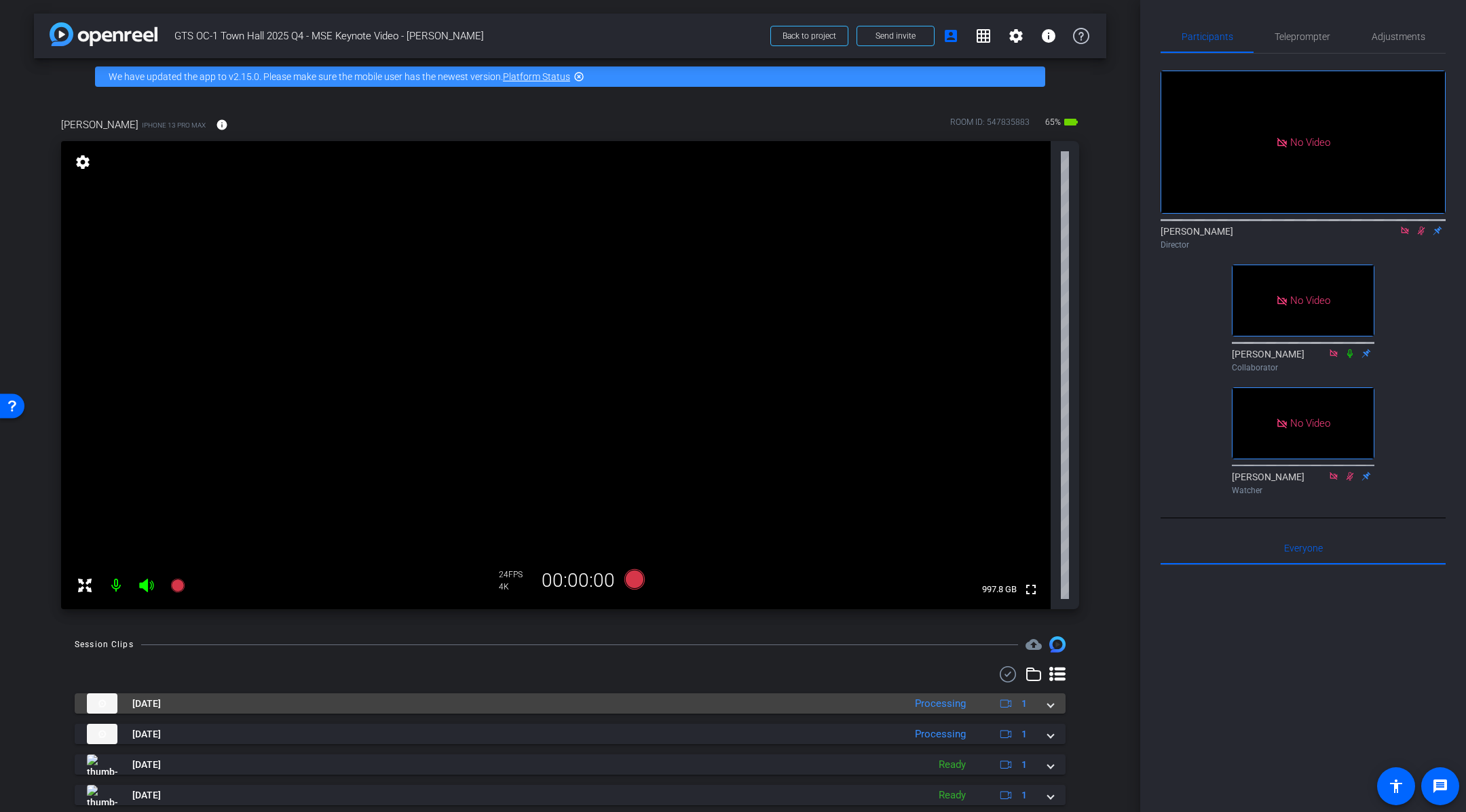
click at [1052, 709] on span at bounding box center [1051, 704] width 5 height 14
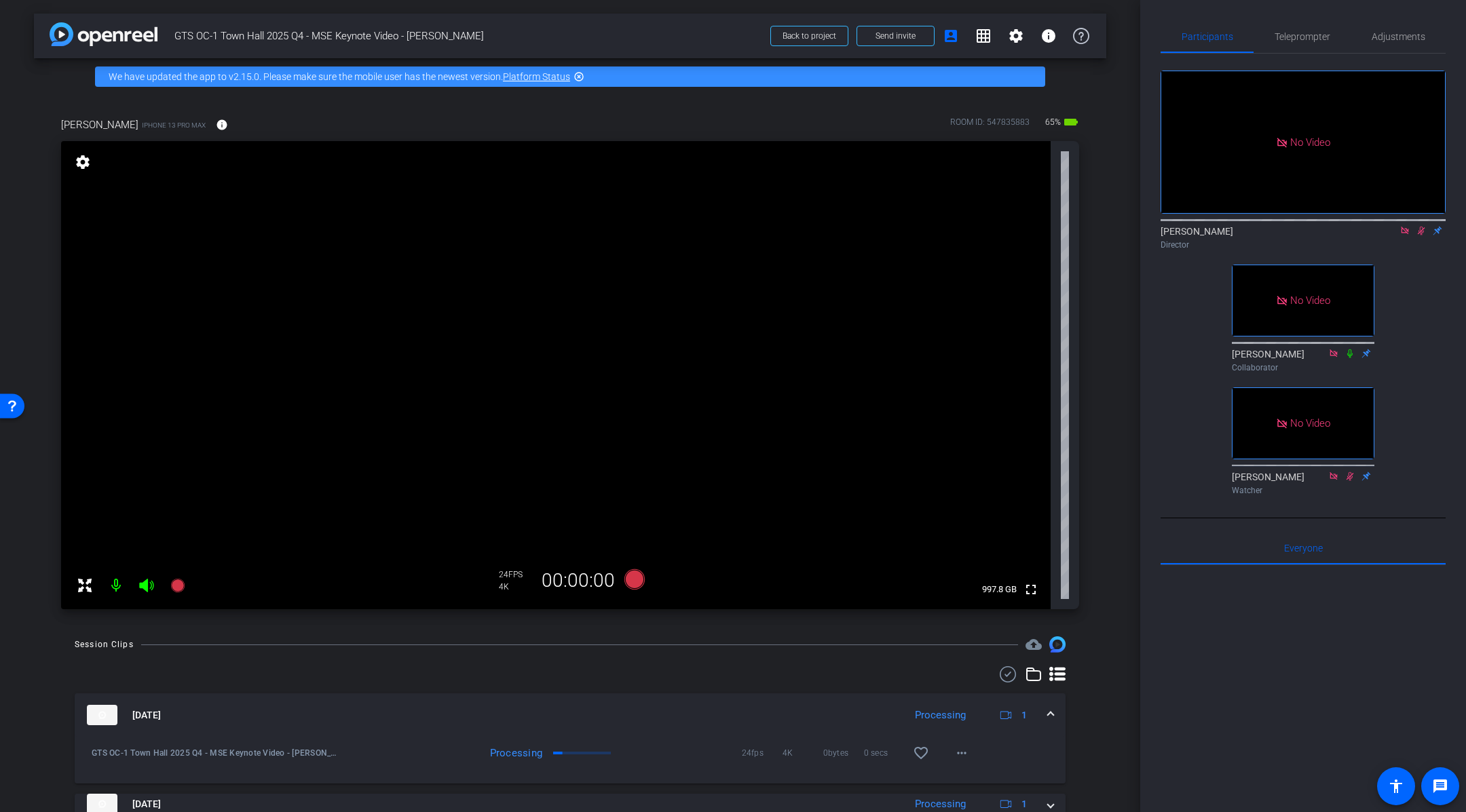
click at [1052, 709] on span at bounding box center [1051, 716] width 5 height 14
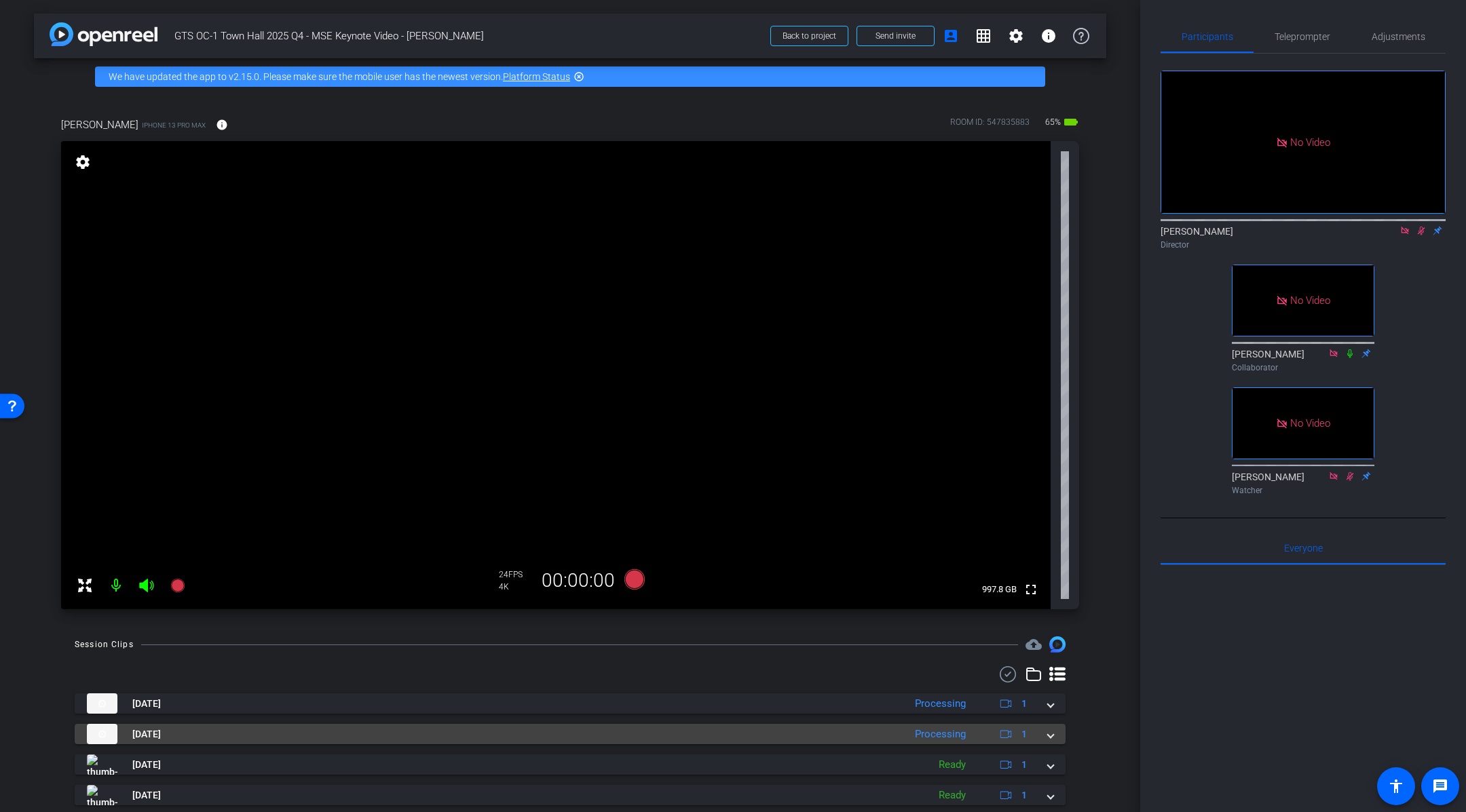
click at [1051, 730] on span at bounding box center [1051, 735] width 5 height 14
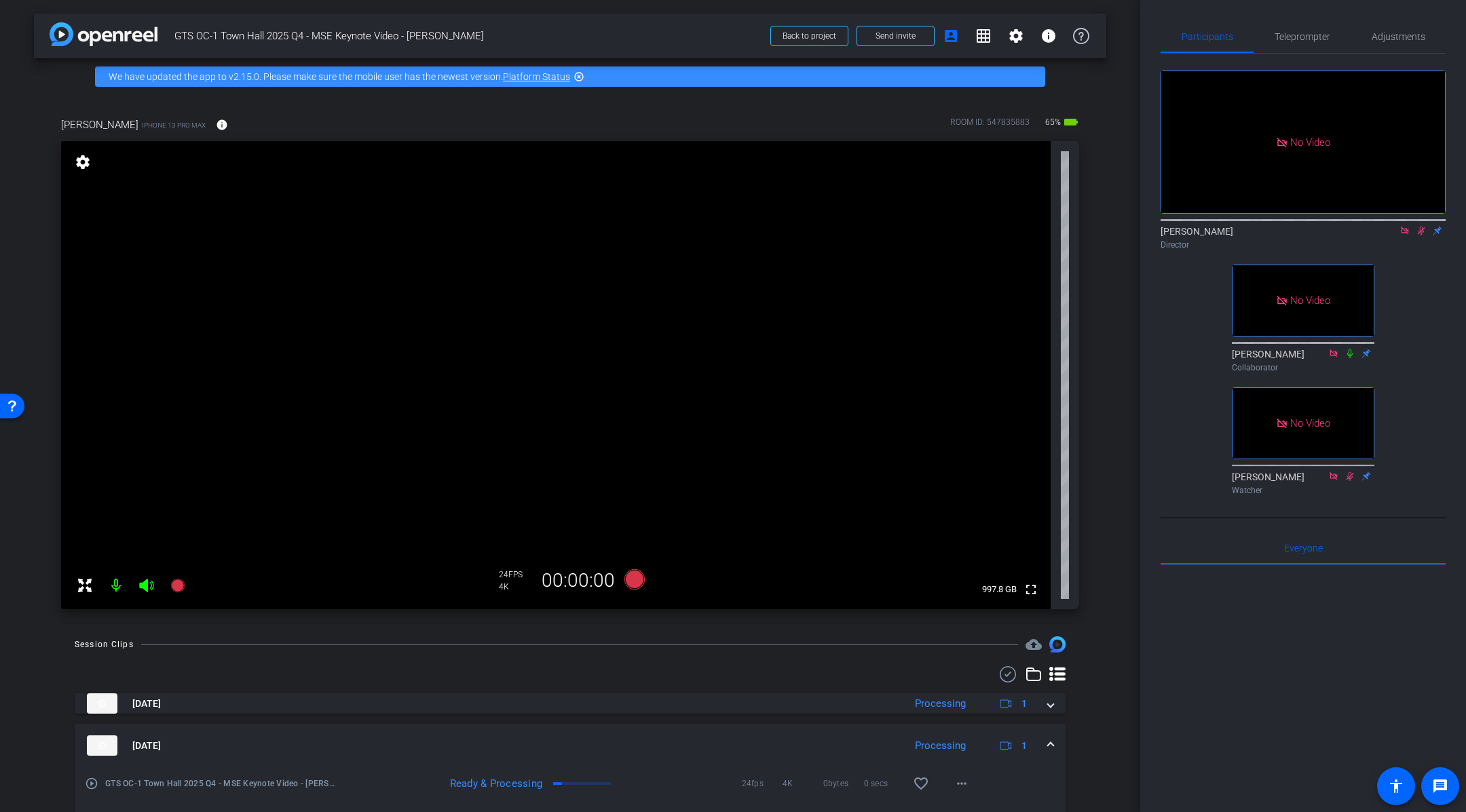
click at [1053, 741] on span at bounding box center [1051, 746] width 5 height 14
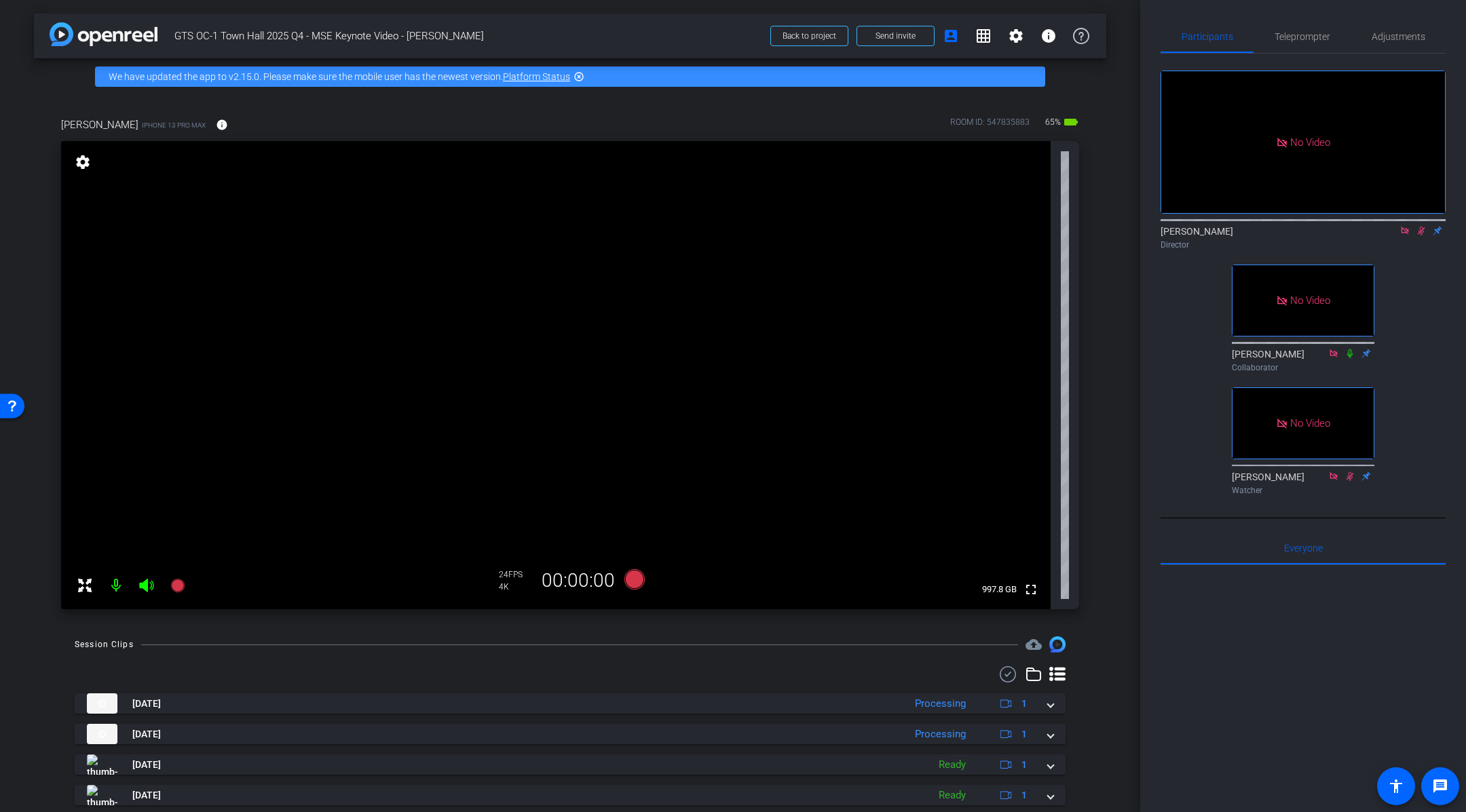
click at [1432, 297] on div "No Video [PERSON_NAME] Director No Video [PERSON_NAME] Collaborator No Video [P…" at bounding box center [1303, 277] width 285 height 447
click at [1421, 233] on icon at bounding box center [1422, 231] width 7 height 9
click at [1126, 464] on div "arrow_back GTS OC-1 Town Hall 2025 Q4 - MSE Keynote Video - [PERSON_NAME] Back …" at bounding box center [570, 406] width 1141 height 812
click at [633, 583] on icon at bounding box center [635, 579] width 20 height 20
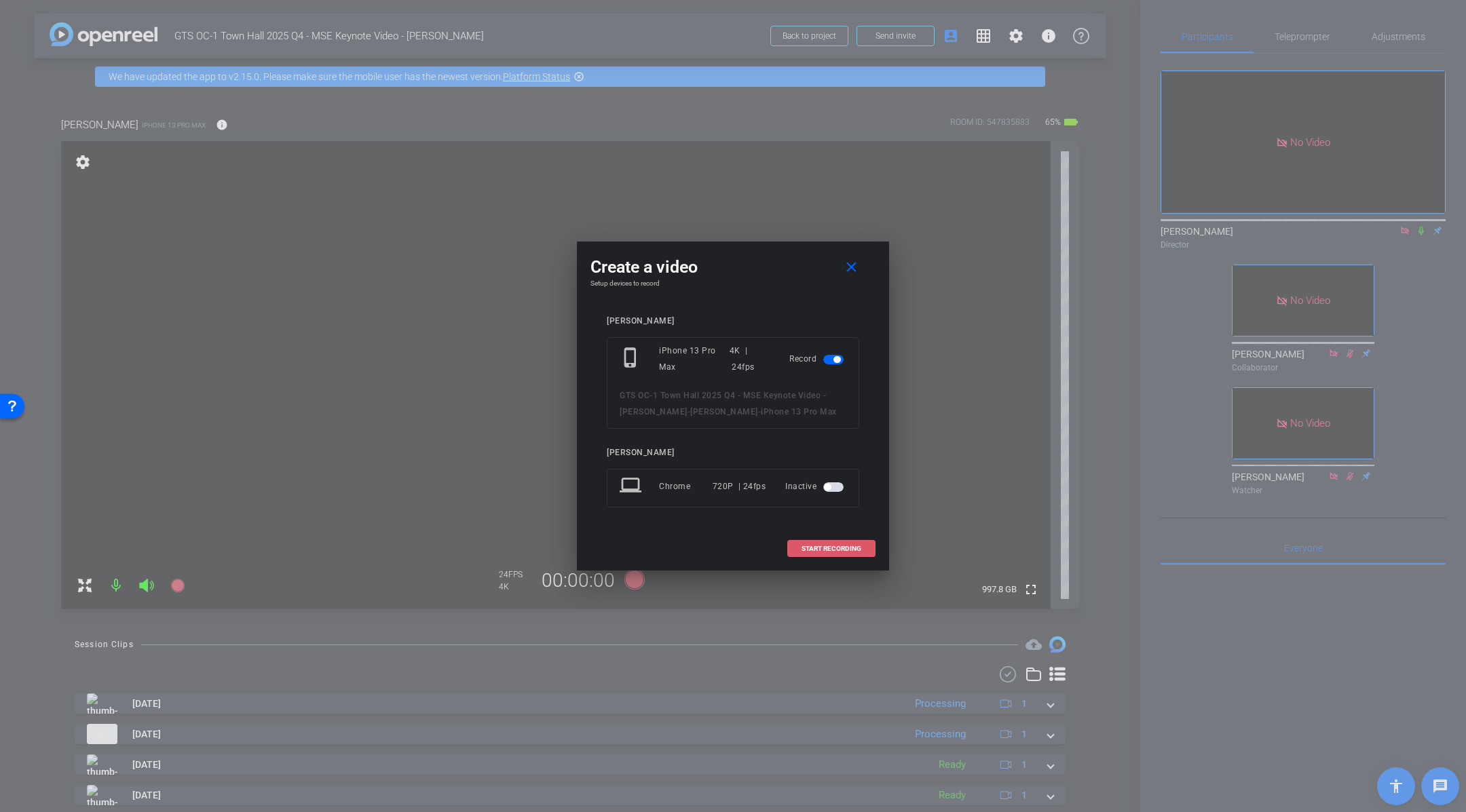
click at [857, 546] on span "START RECORDING" at bounding box center [831, 549] width 60 height 6
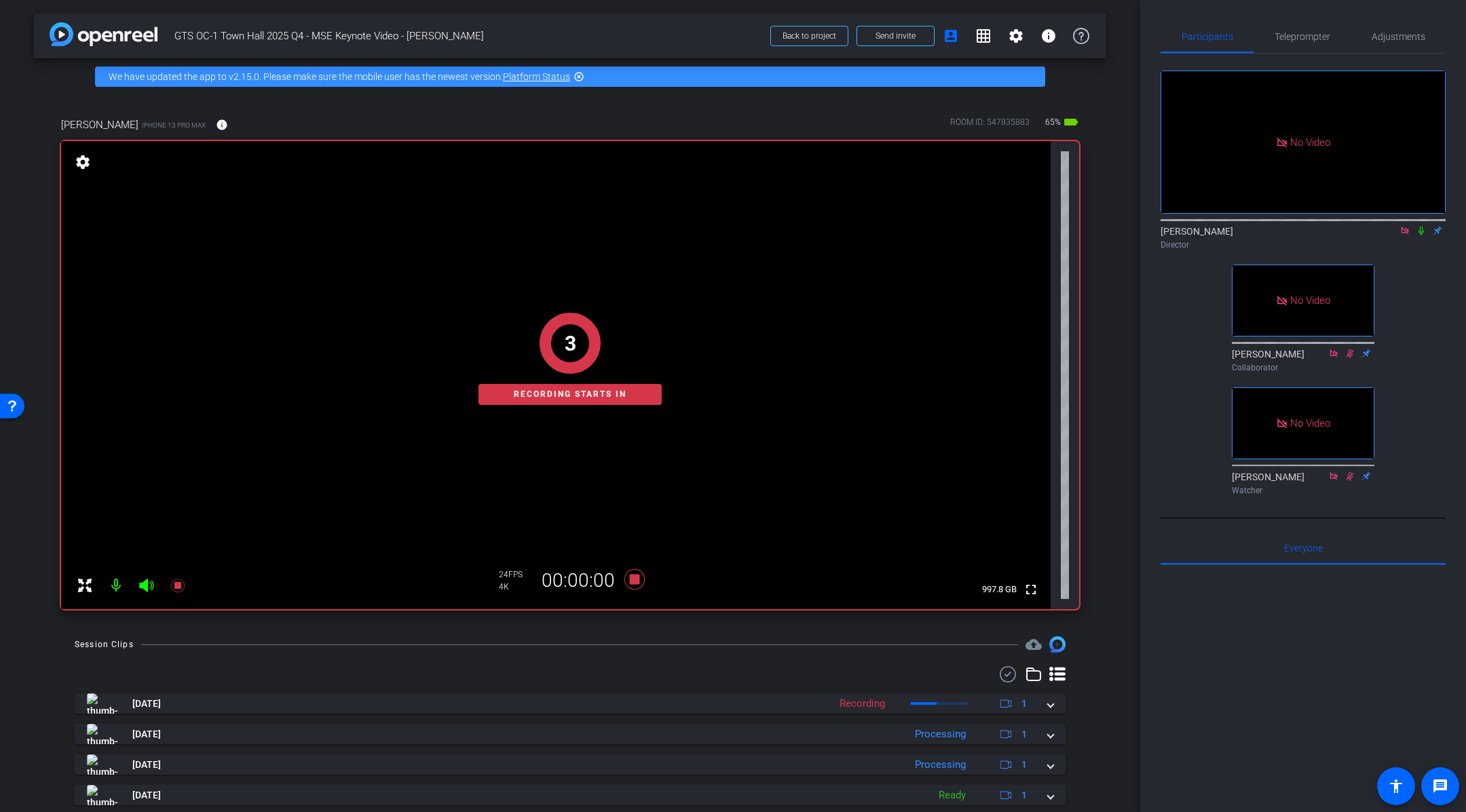
click at [1420, 234] on icon at bounding box center [1422, 231] width 11 height 9
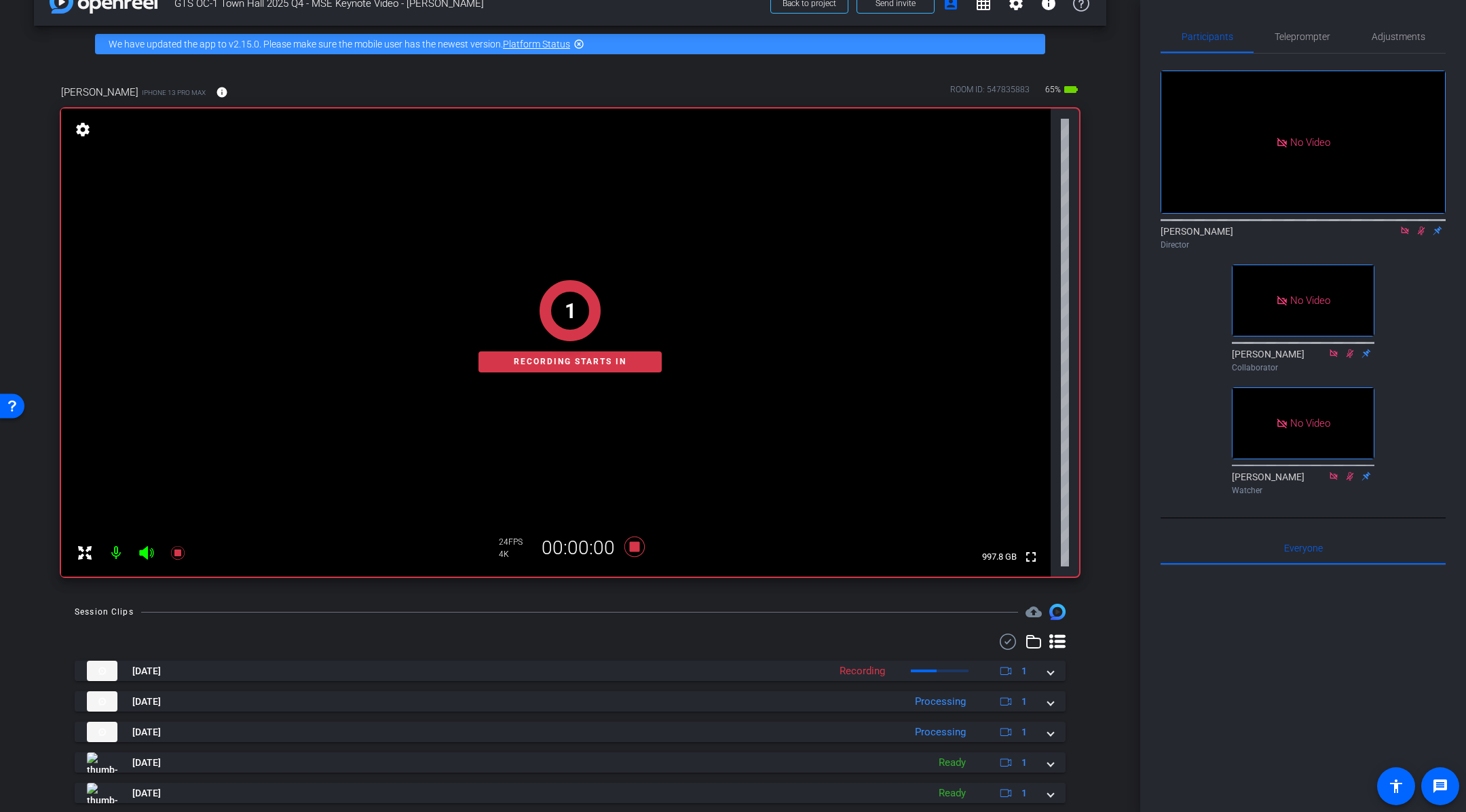
scroll to position [33, 0]
click at [1385, 33] on span "Adjustments" at bounding box center [1398, 36] width 53 height 9
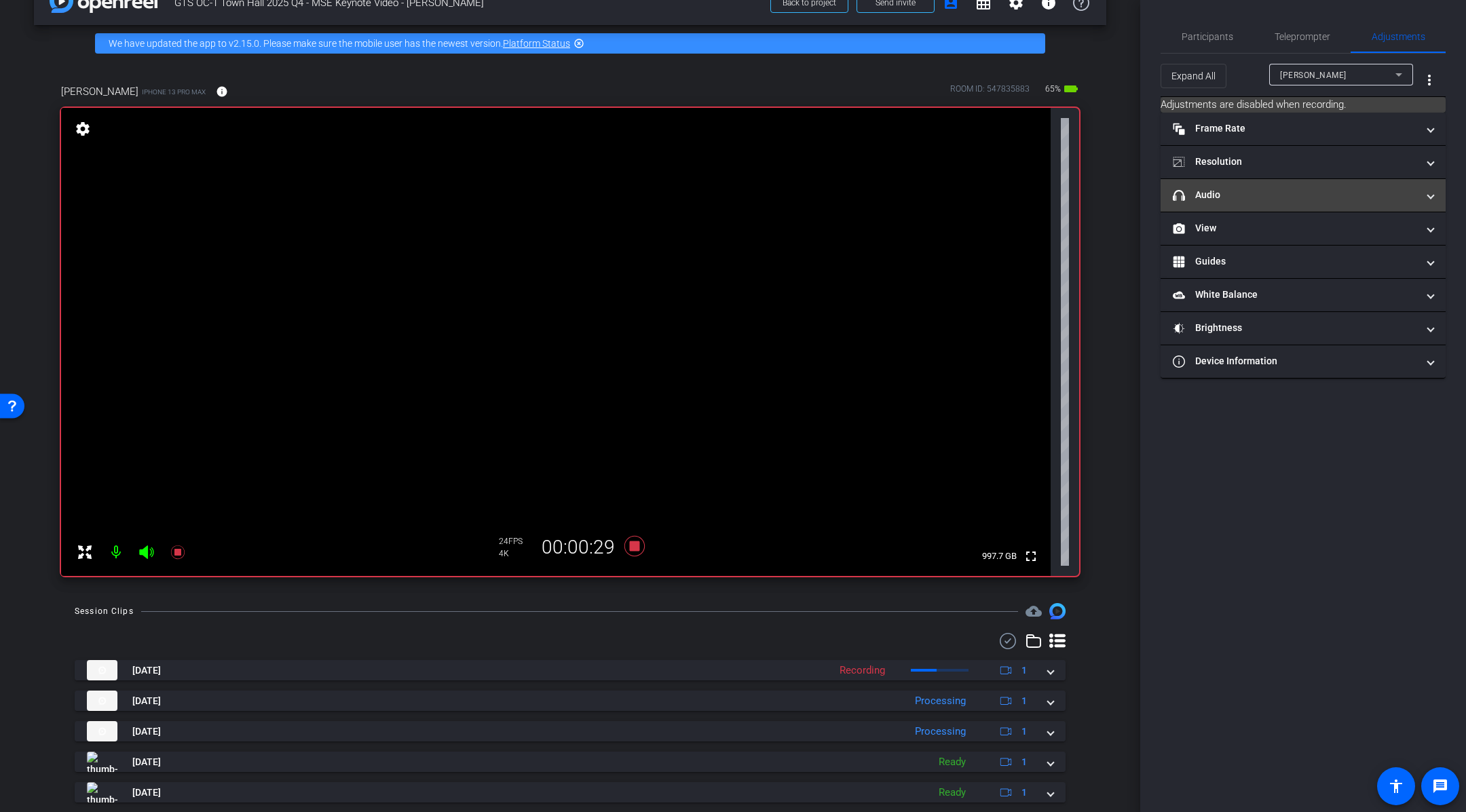
click at [1273, 196] on mat-panel-title "headphone icon Audio" at bounding box center [1295, 196] width 244 height 14
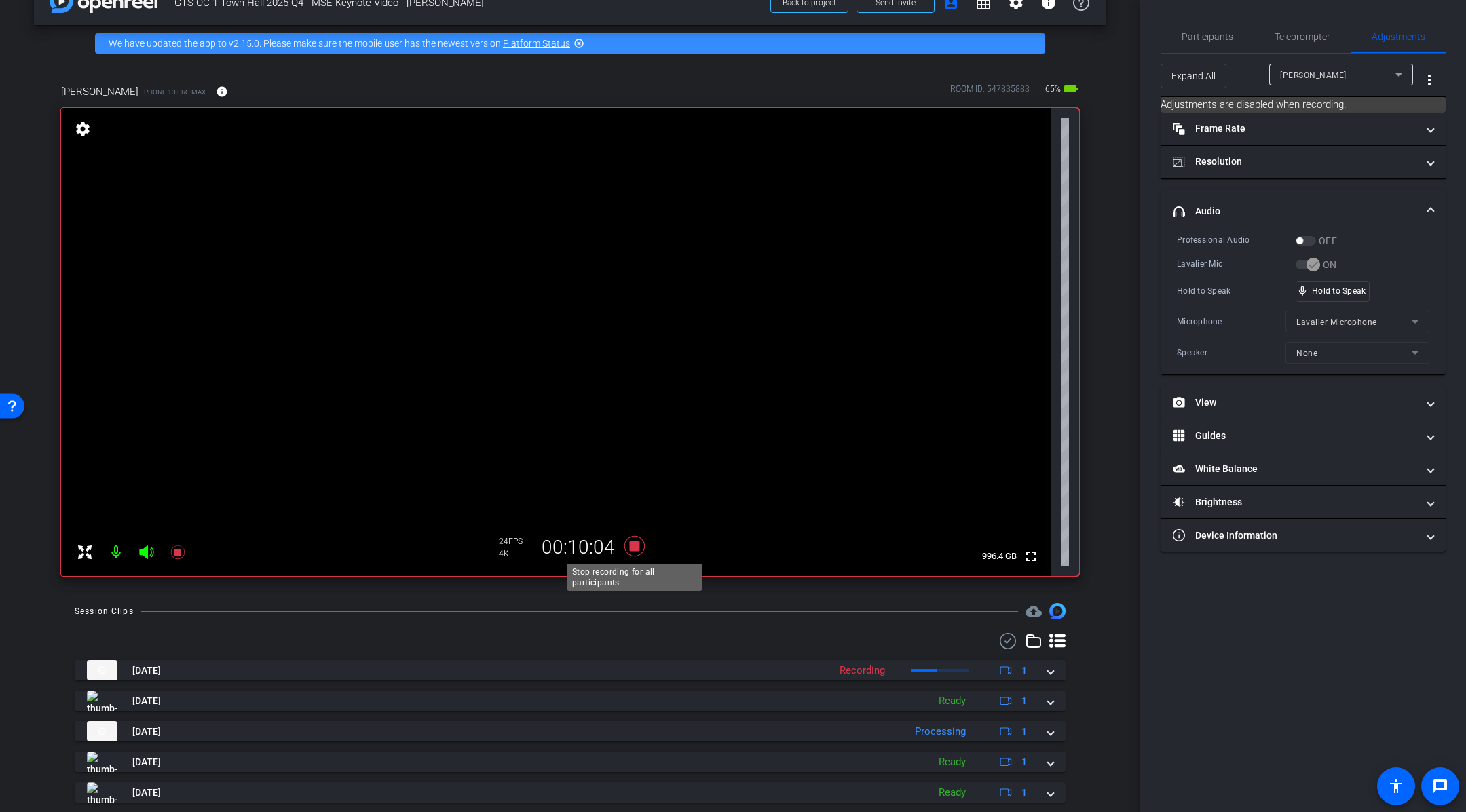
click at [635, 549] on icon at bounding box center [635, 546] width 20 height 20
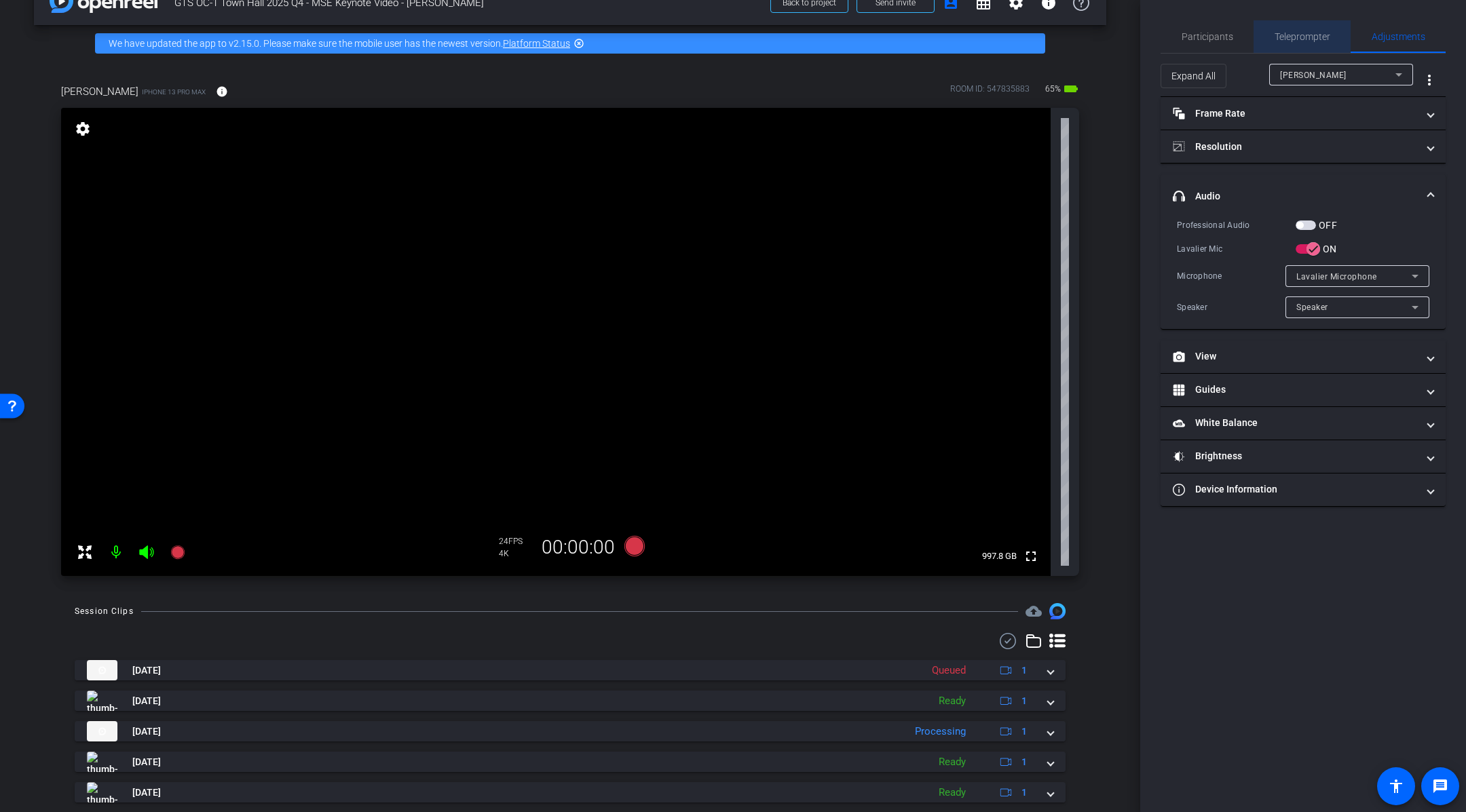
click at [1303, 39] on span "Teleprompter" at bounding box center [1302, 36] width 55 height 9
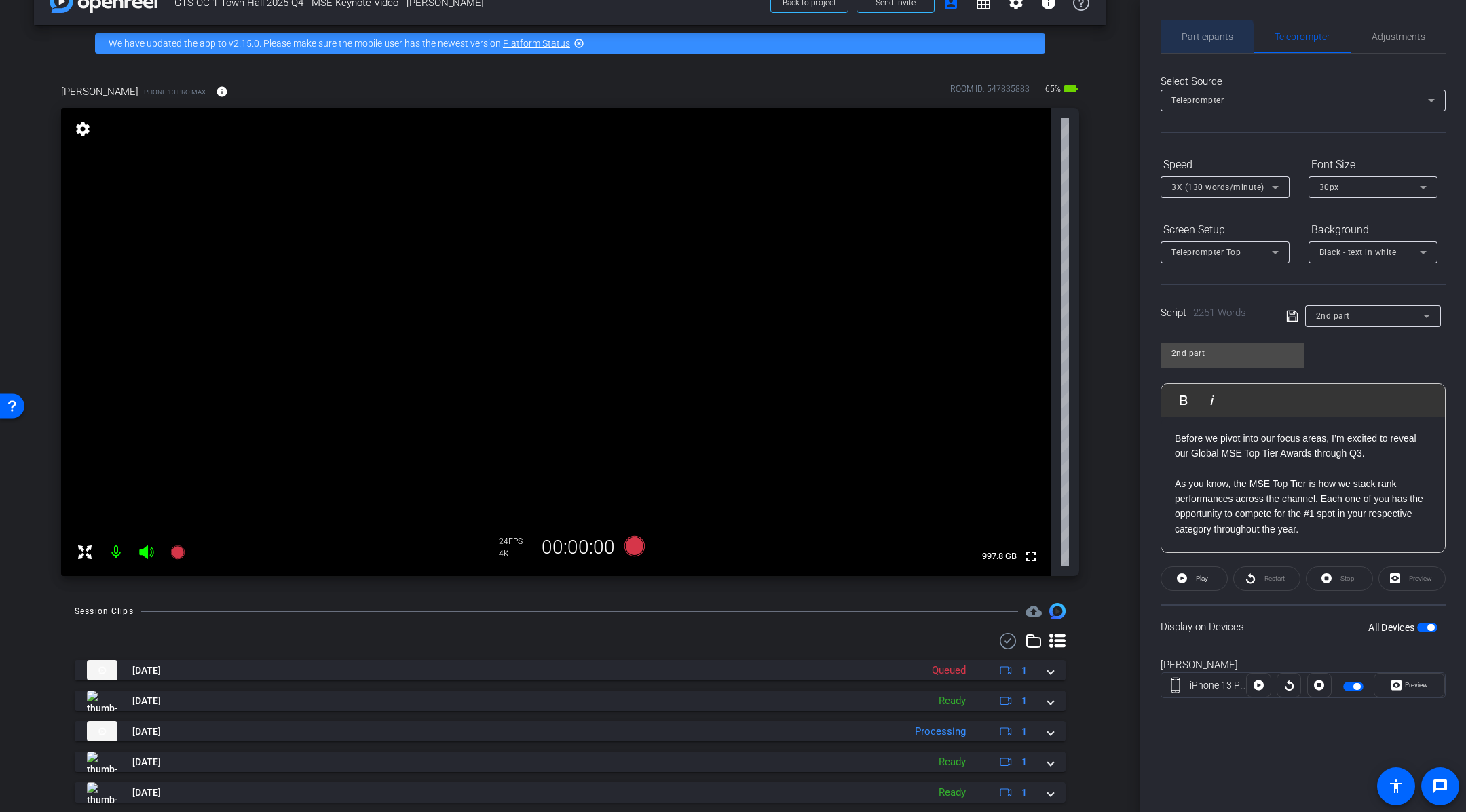
click at [1198, 39] on span "Participants" at bounding box center [1207, 36] width 52 height 9
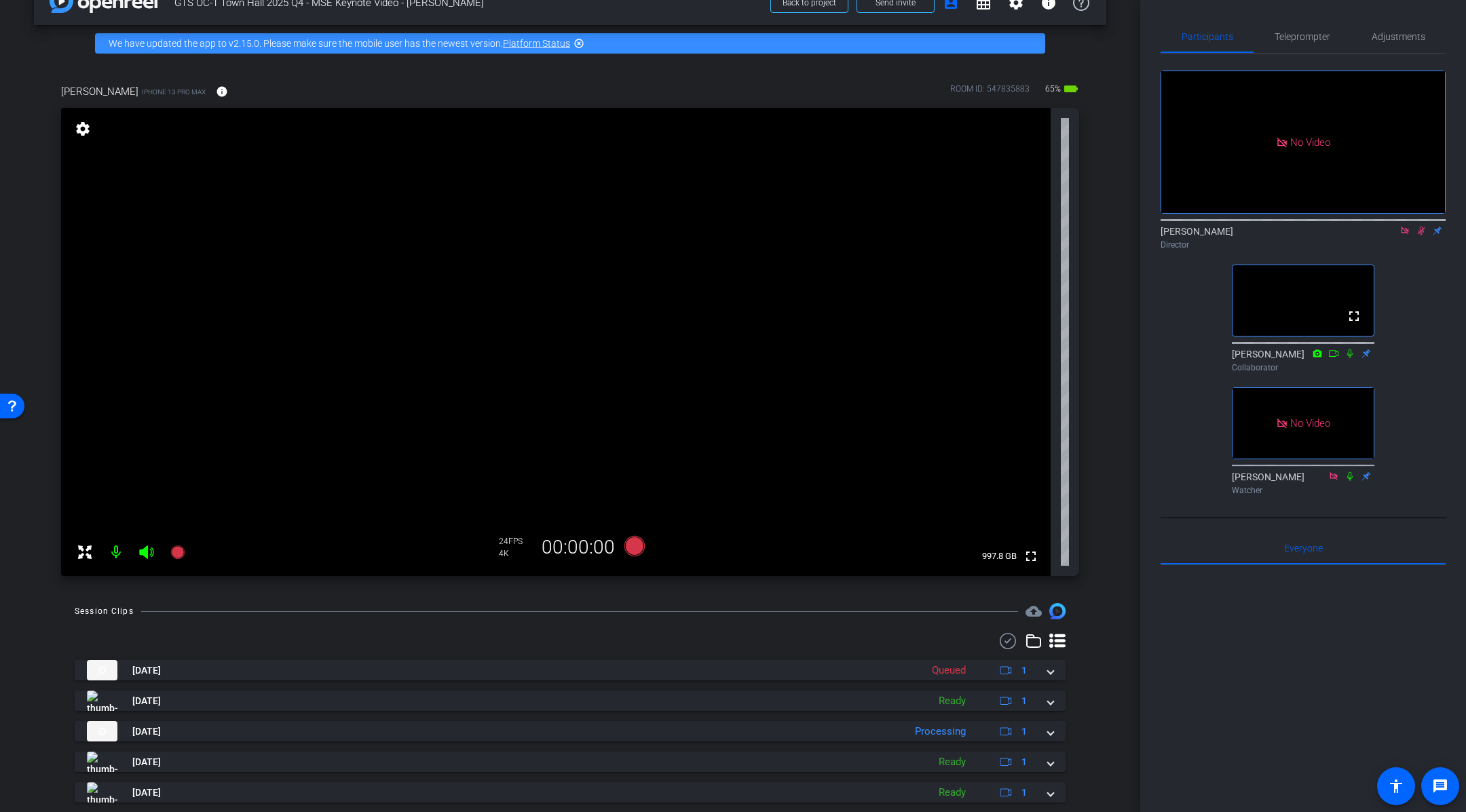
click at [1420, 234] on icon at bounding box center [1422, 231] width 11 height 9
click at [1097, 440] on div "[PERSON_NAME] iPhone 13 Pro Max info ROOM ID: 547835883 60% battery_std fullscr…" at bounding box center [570, 325] width 1073 height 528
click at [1099, 440] on div "[PERSON_NAME] iPhone 13 Pro Max info ROOM ID: 547835883 60% battery_std fullscr…" at bounding box center [570, 325] width 1073 height 528
click at [650, 603] on div "Session Clips cloud_upload" at bounding box center [570, 611] width 992 height 16
click at [636, 549] on icon at bounding box center [635, 546] width 20 height 20
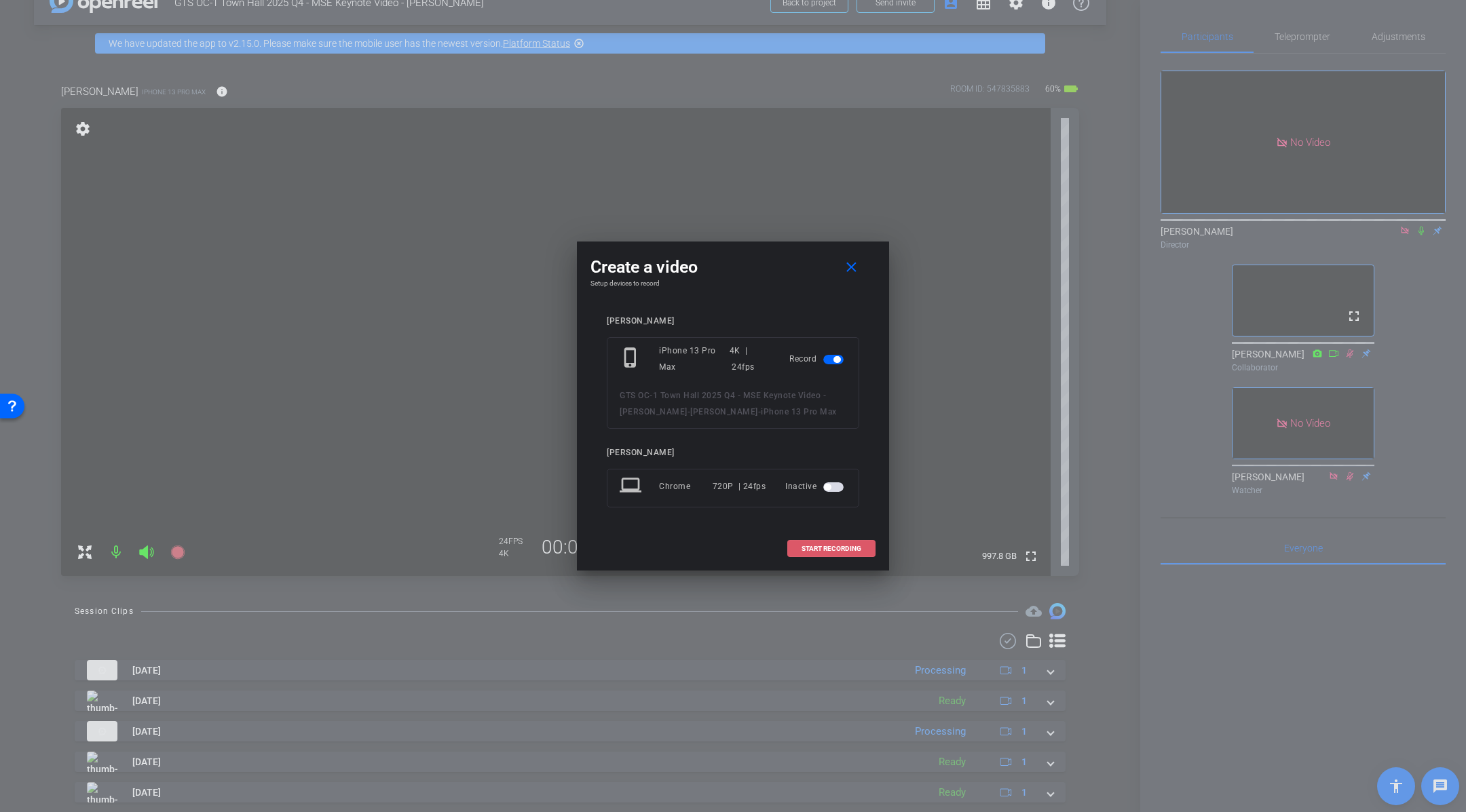
click at [845, 549] on span "START RECORDING" at bounding box center [831, 549] width 60 height 6
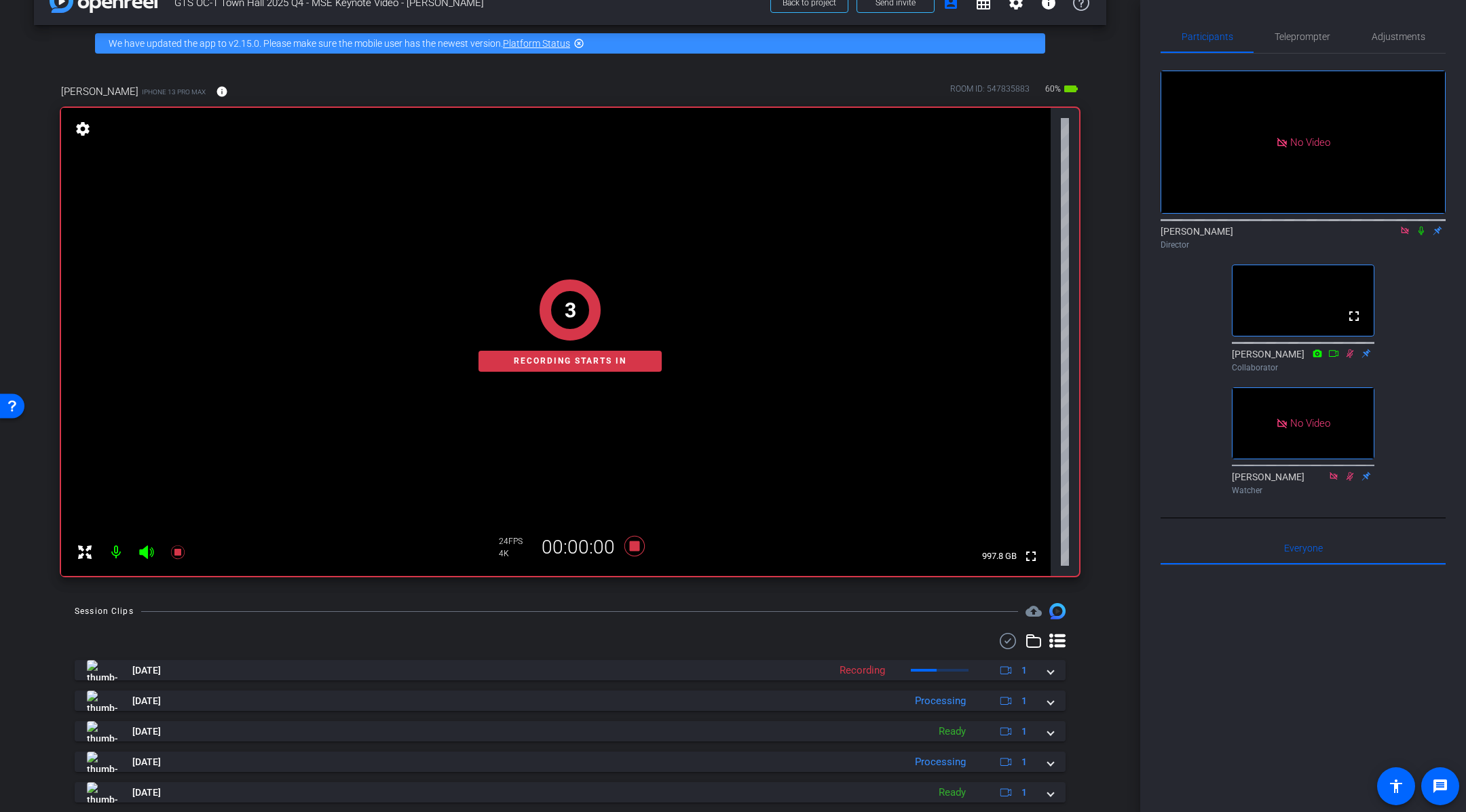
click at [1422, 233] on icon at bounding box center [1422, 231] width 11 height 9
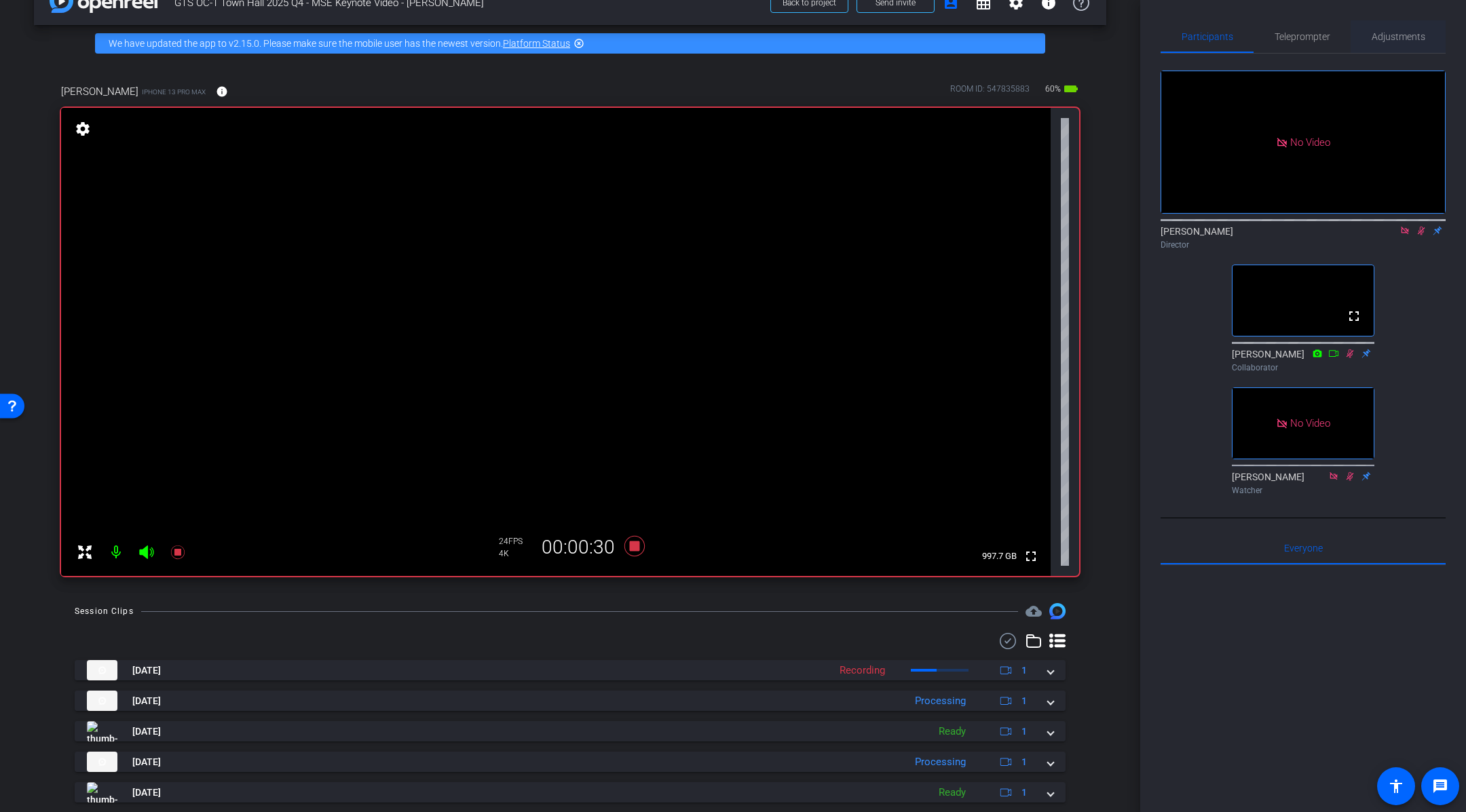
click at [1378, 38] on span "Adjustments" at bounding box center [1398, 36] width 53 height 9
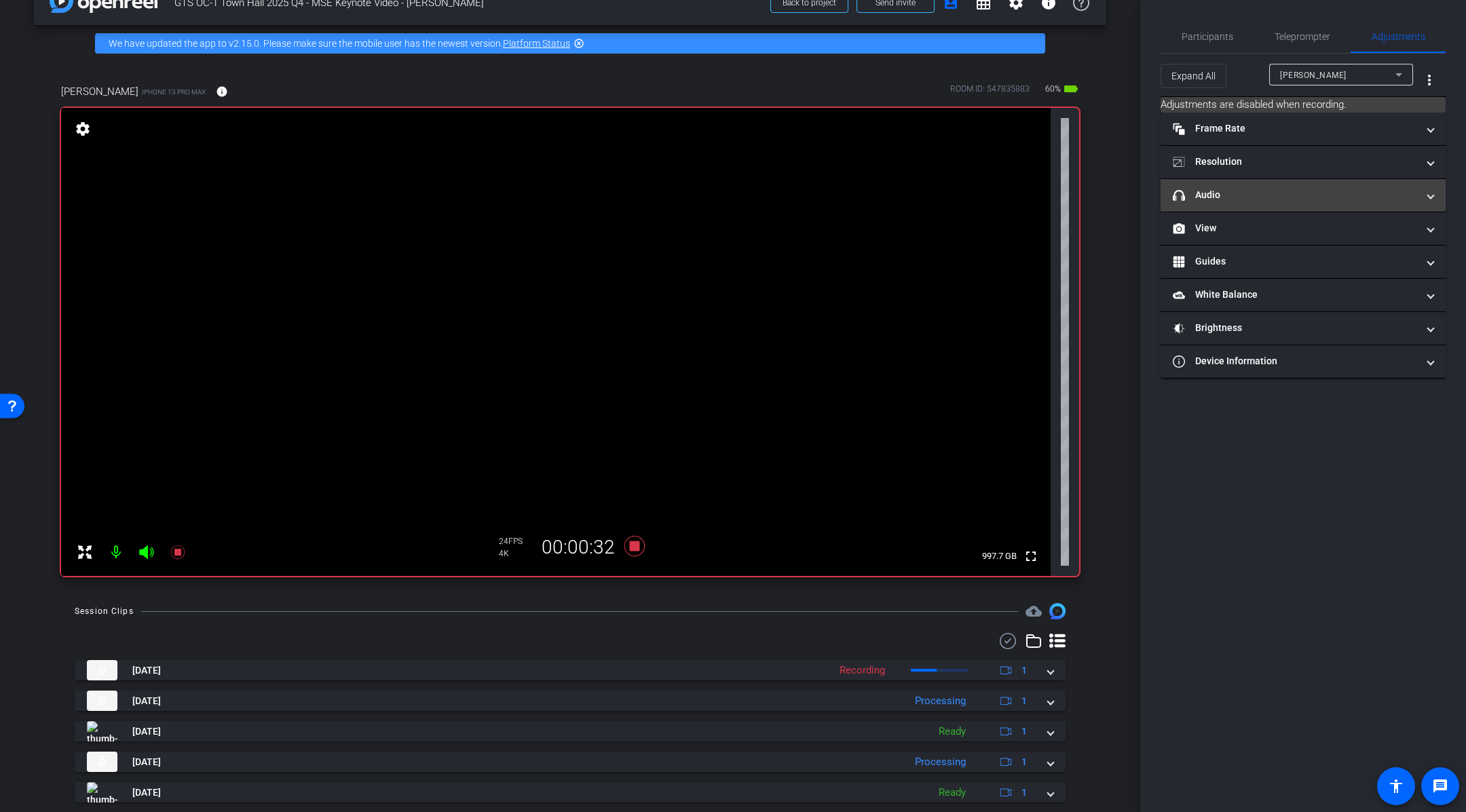
click at [1347, 200] on mat-panel-title "headphone icon Audio" at bounding box center [1295, 196] width 244 height 14
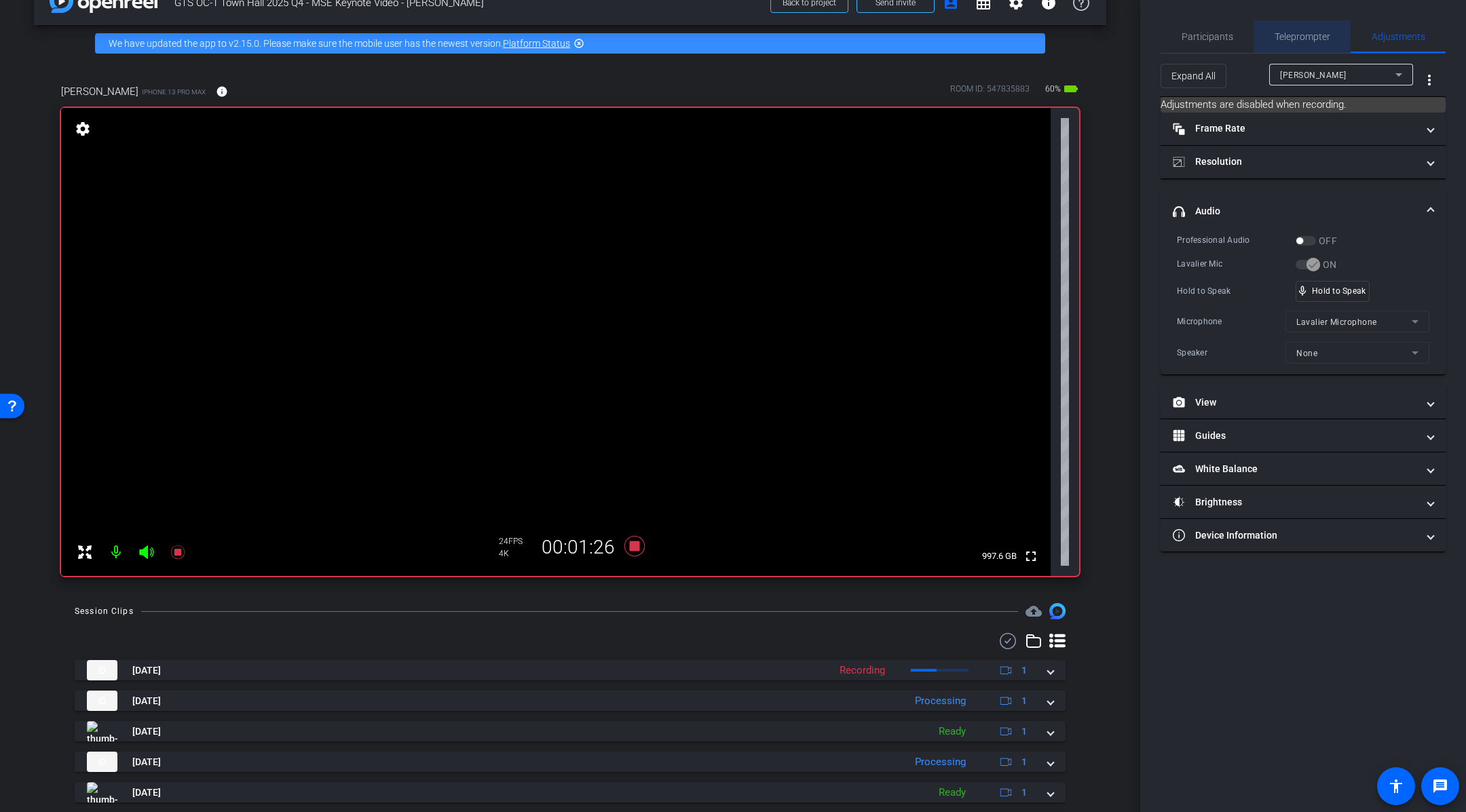
click at [1306, 42] on span "Teleprompter" at bounding box center [1302, 36] width 55 height 33
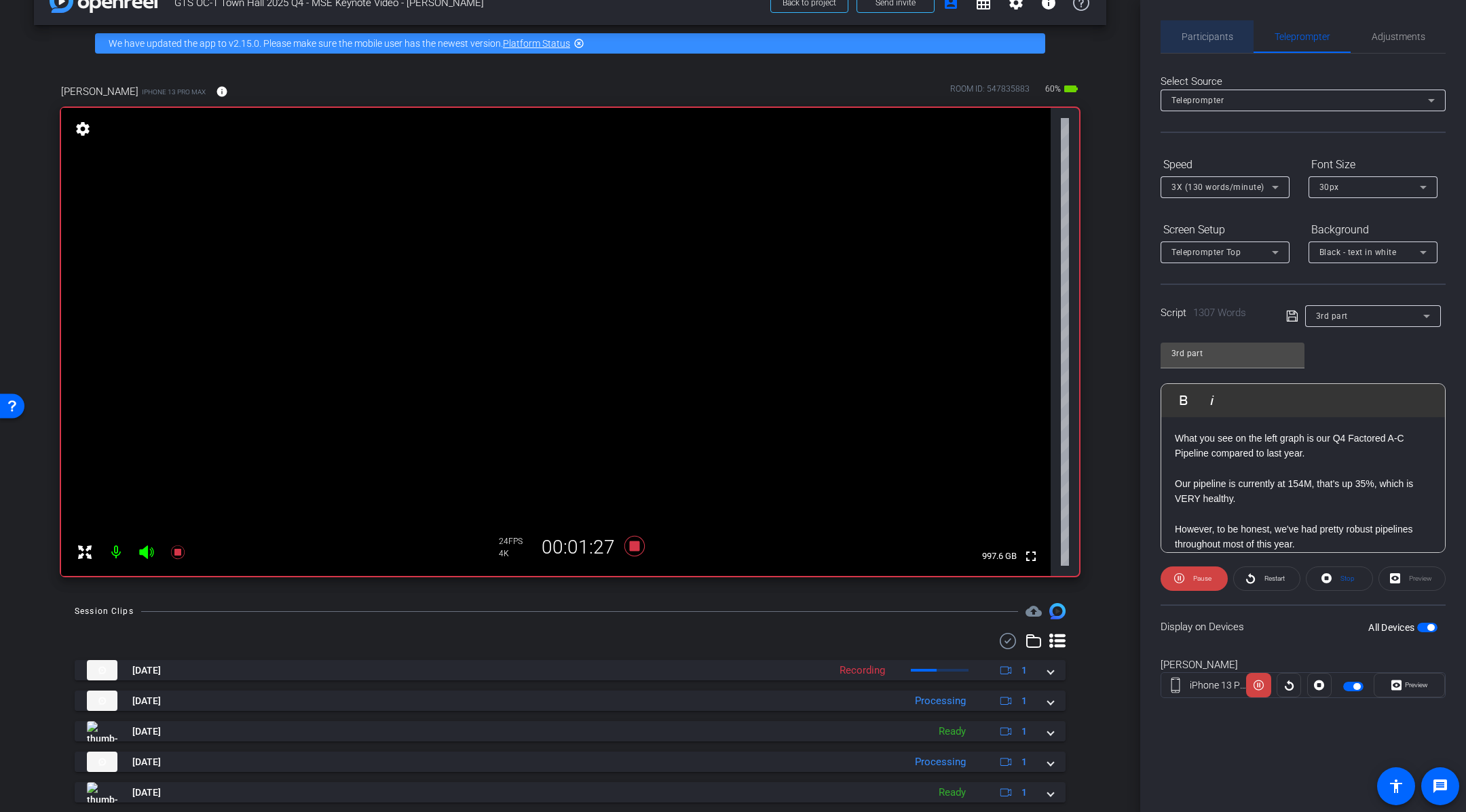
click at [1222, 39] on span "Participants" at bounding box center [1207, 36] width 52 height 9
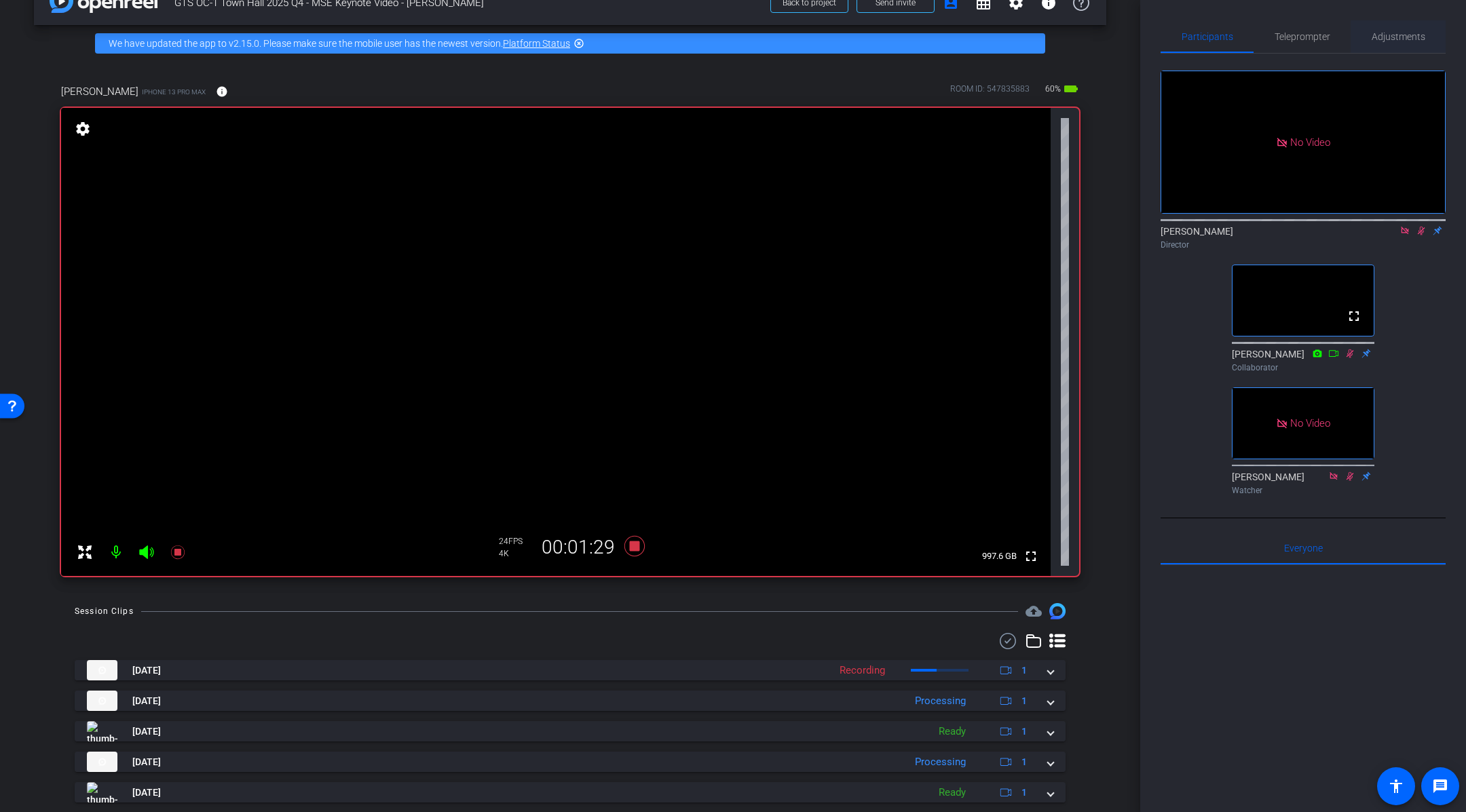
click at [1387, 39] on span "Adjustments" at bounding box center [1398, 36] width 53 height 9
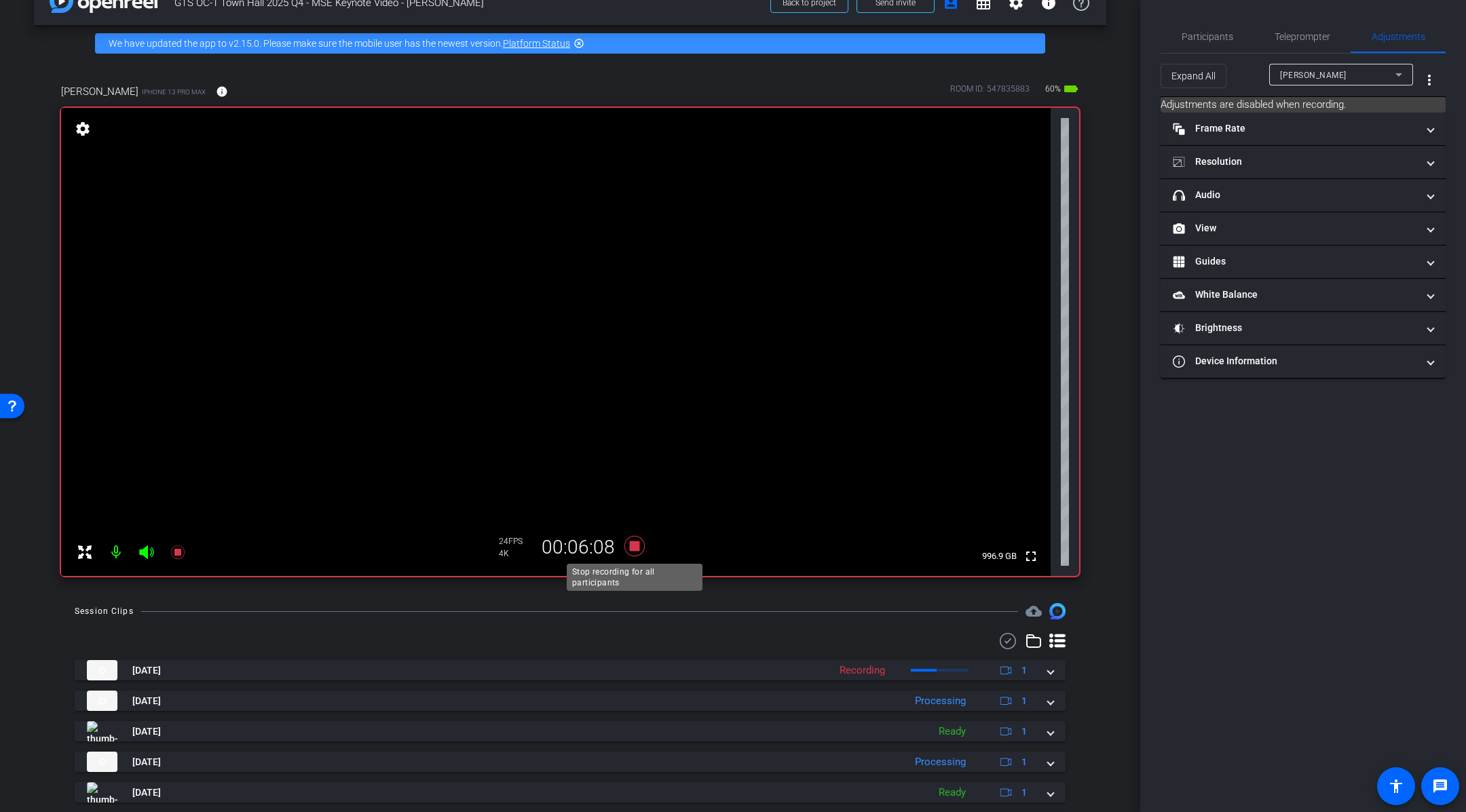
click at [635, 548] on icon at bounding box center [635, 546] width 20 height 20
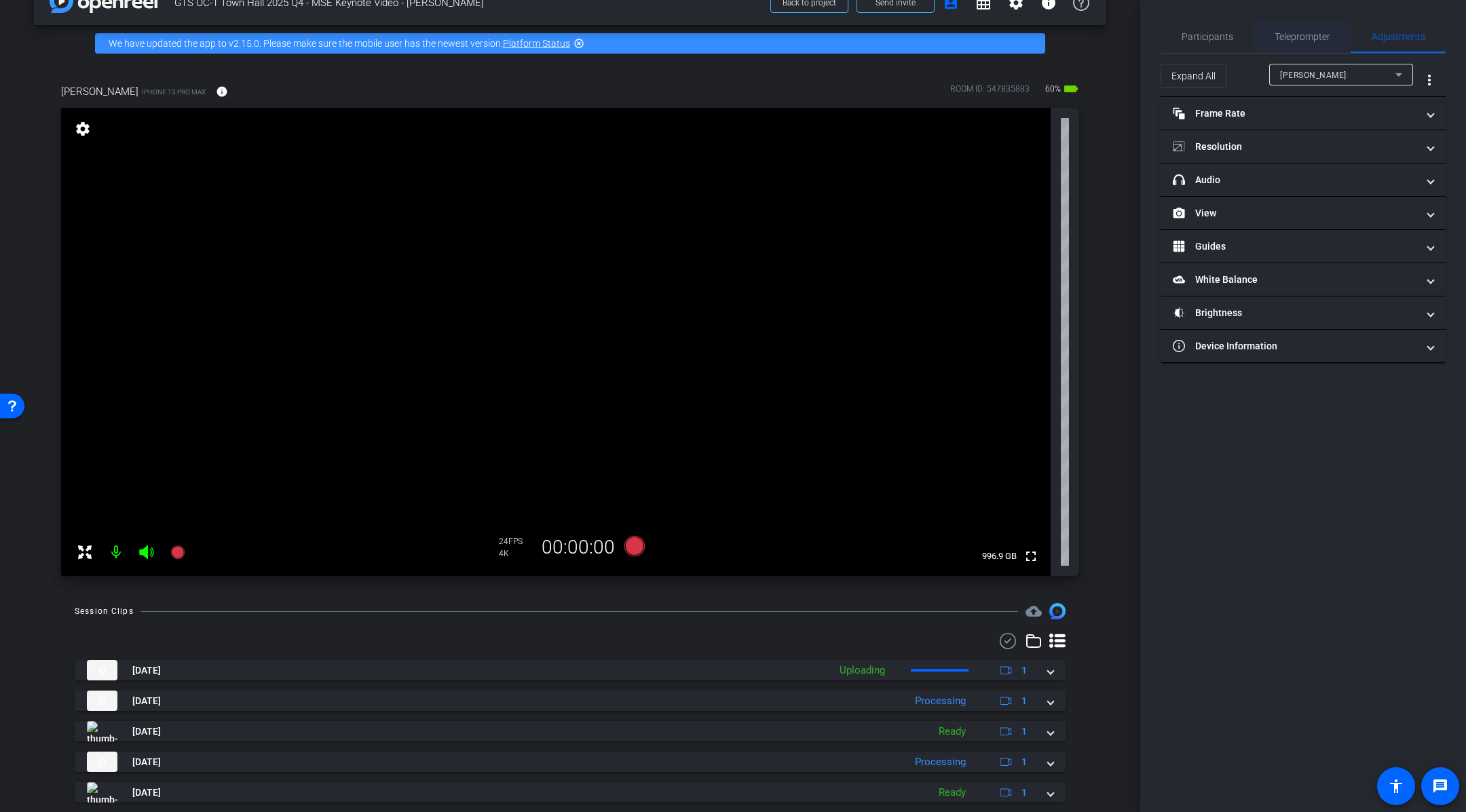
click at [1311, 39] on span "Teleprompter" at bounding box center [1302, 36] width 55 height 9
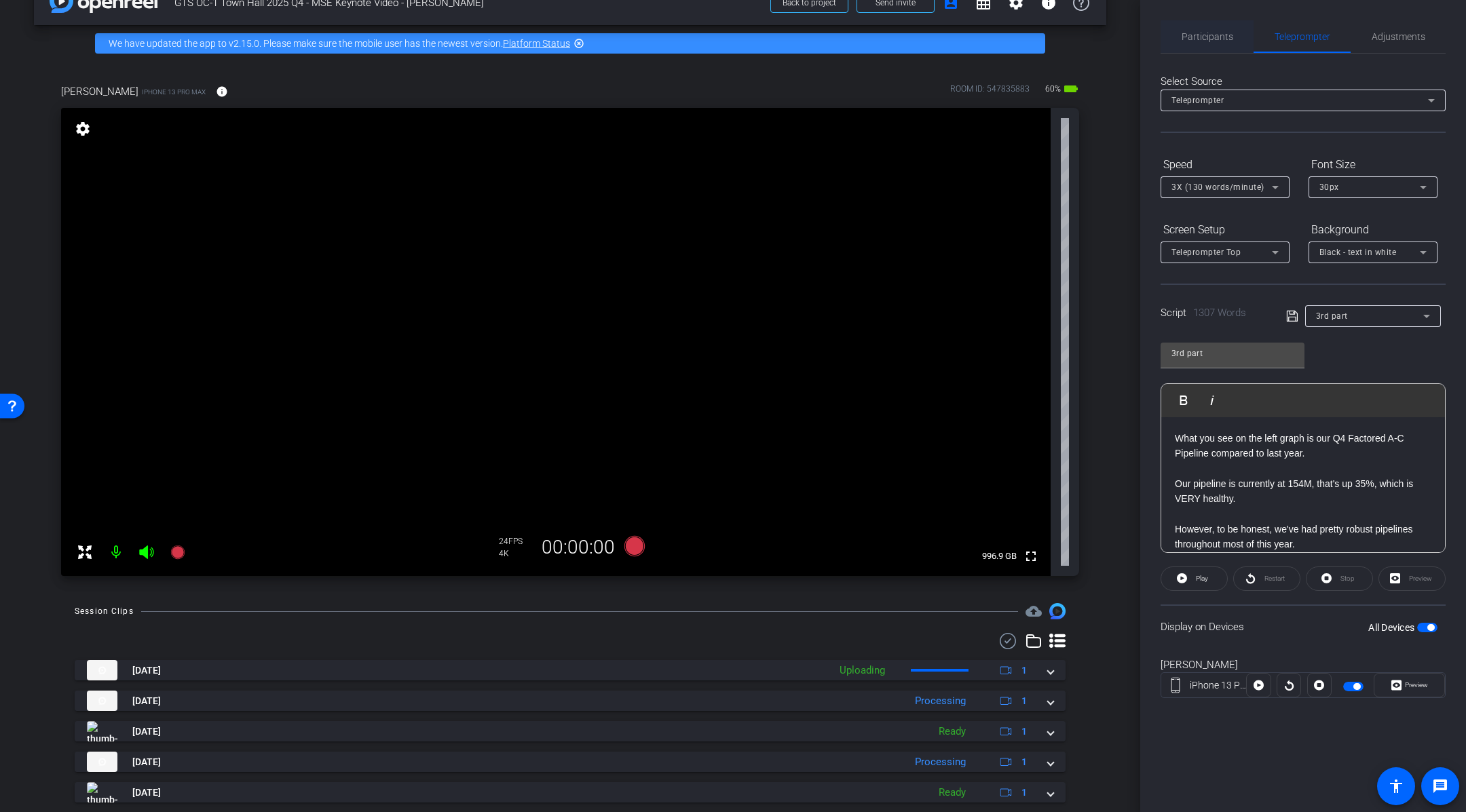
click at [1222, 39] on span "Participants" at bounding box center [1207, 36] width 52 height 9
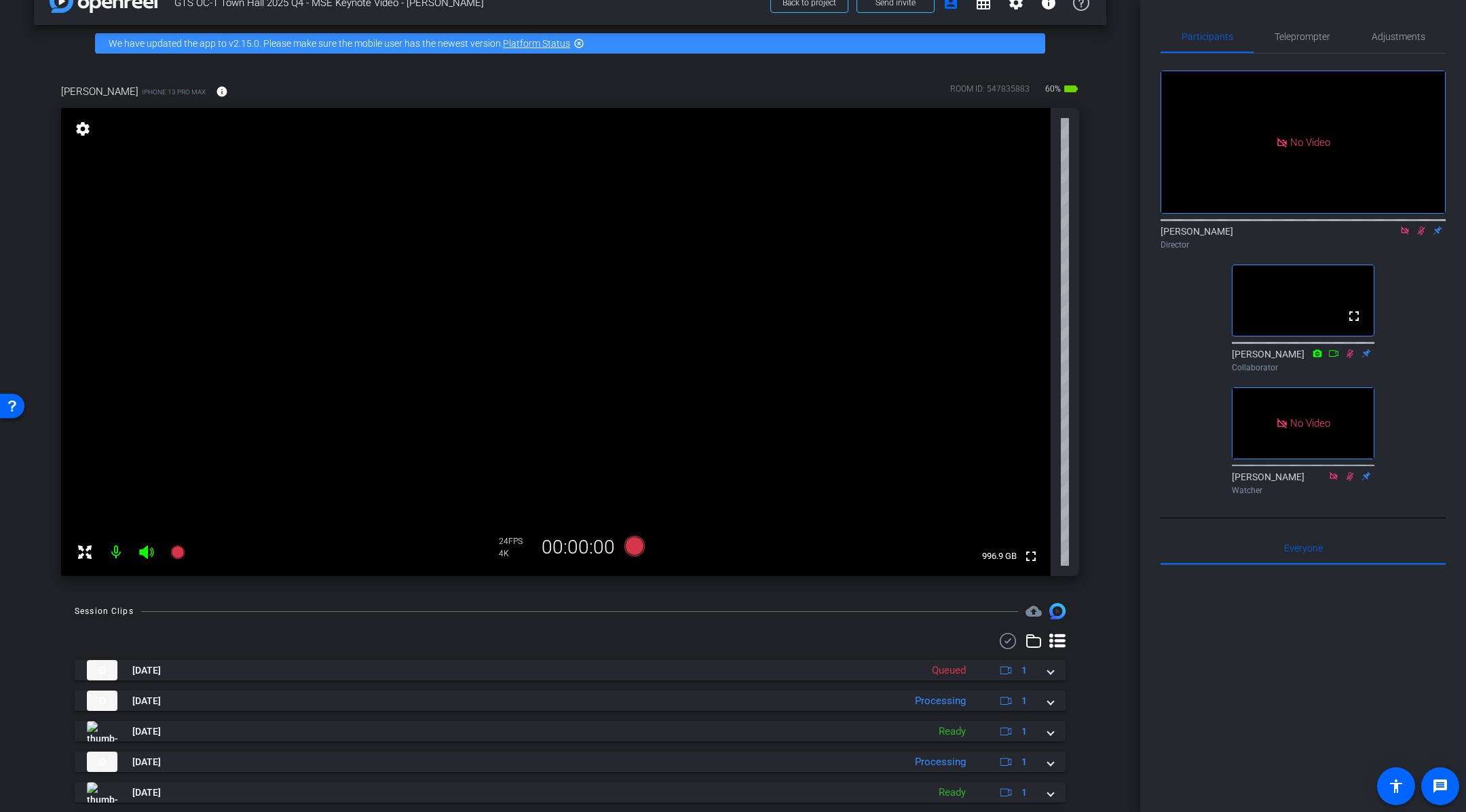
click at [1420, 226] on icon at bounding box center [1422, 231] width 7 height 9
click at [635, 547] on icon at bounding box center [635, 546] width 20 height 20
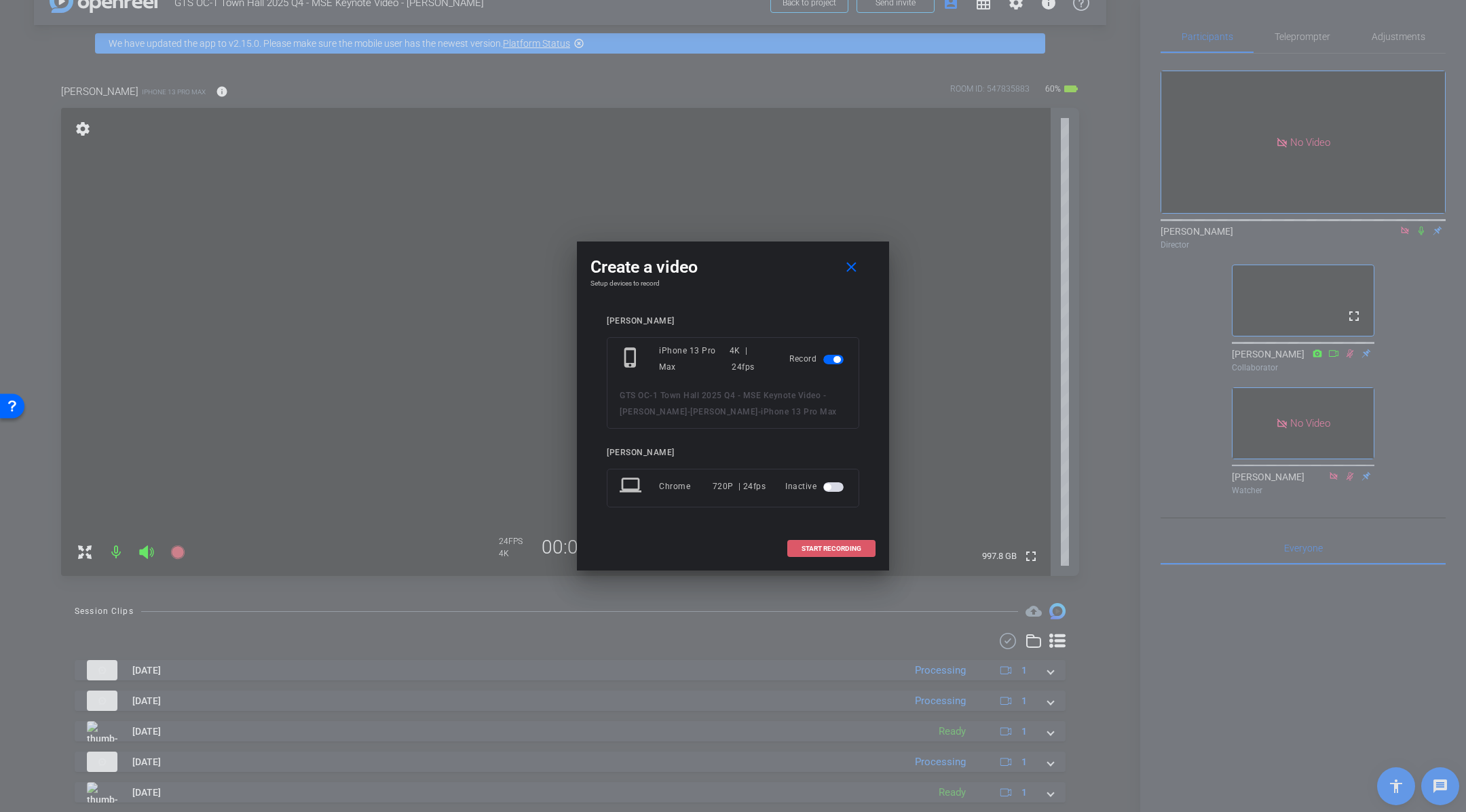
click at [817, 547] on span "START RECORDING" at bounding box center [831, 549] width 60 height 6
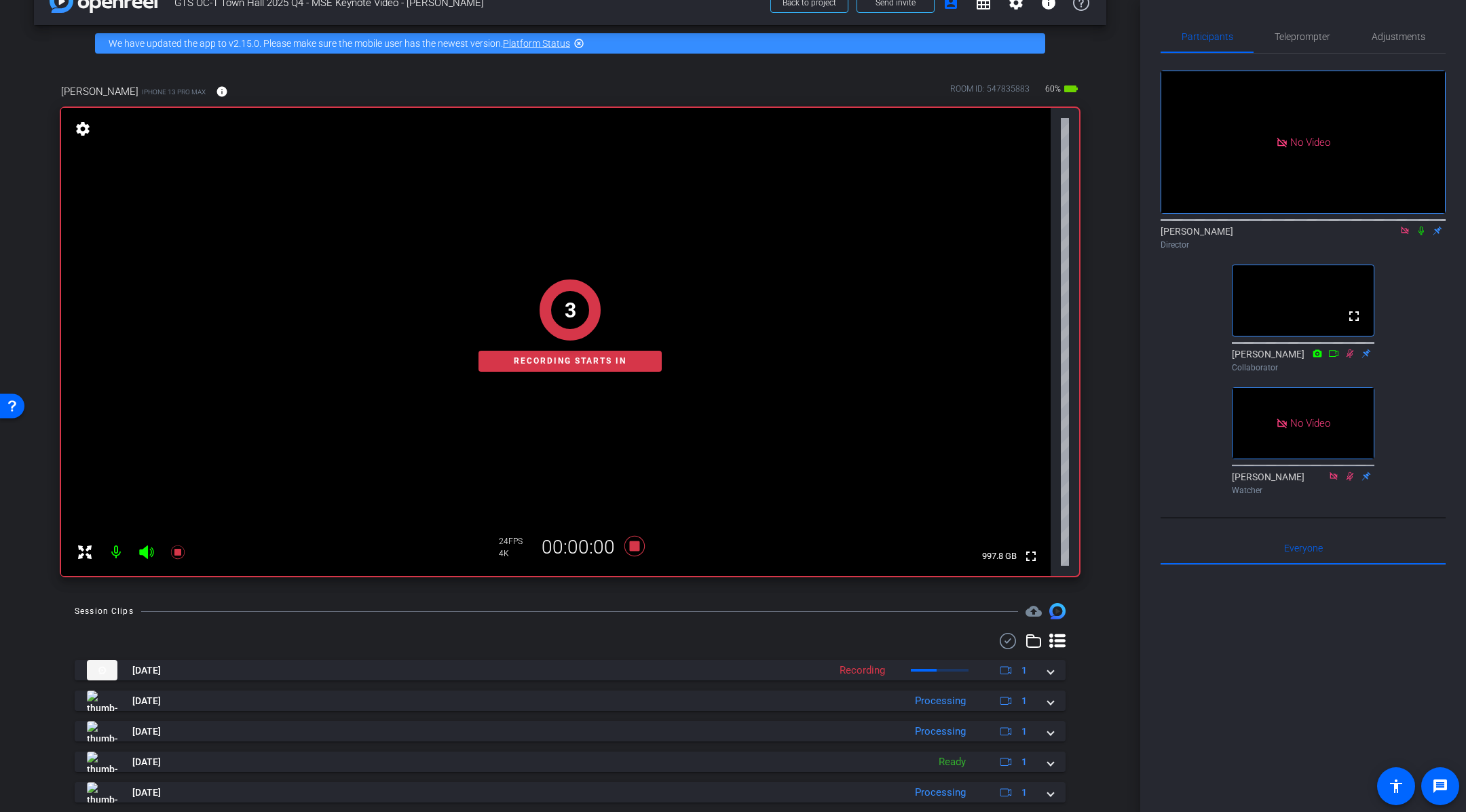
click at [1424, 232] on icon at bounding box center [1422, 231] width 11 height 9
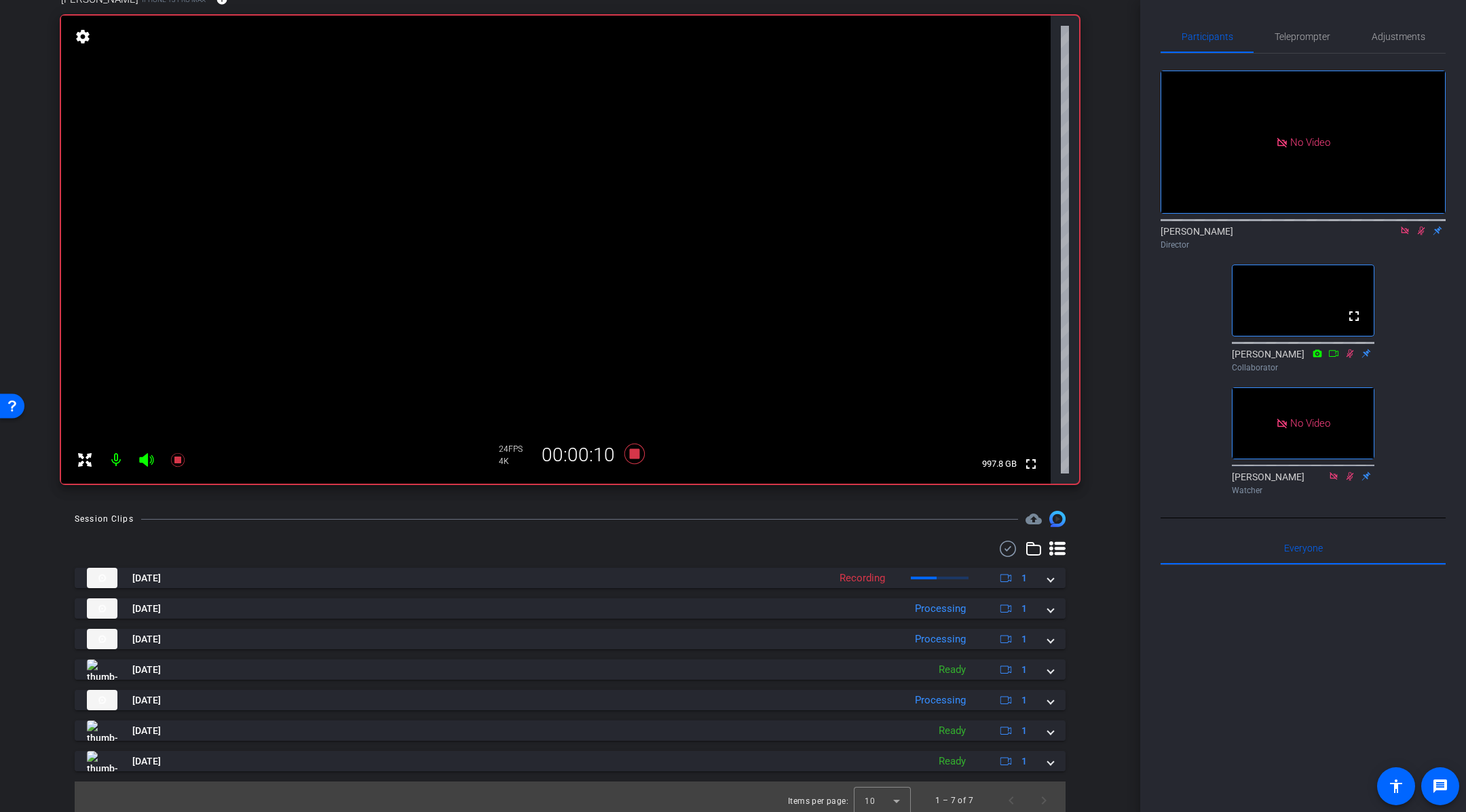
scroll to position [122, 0]
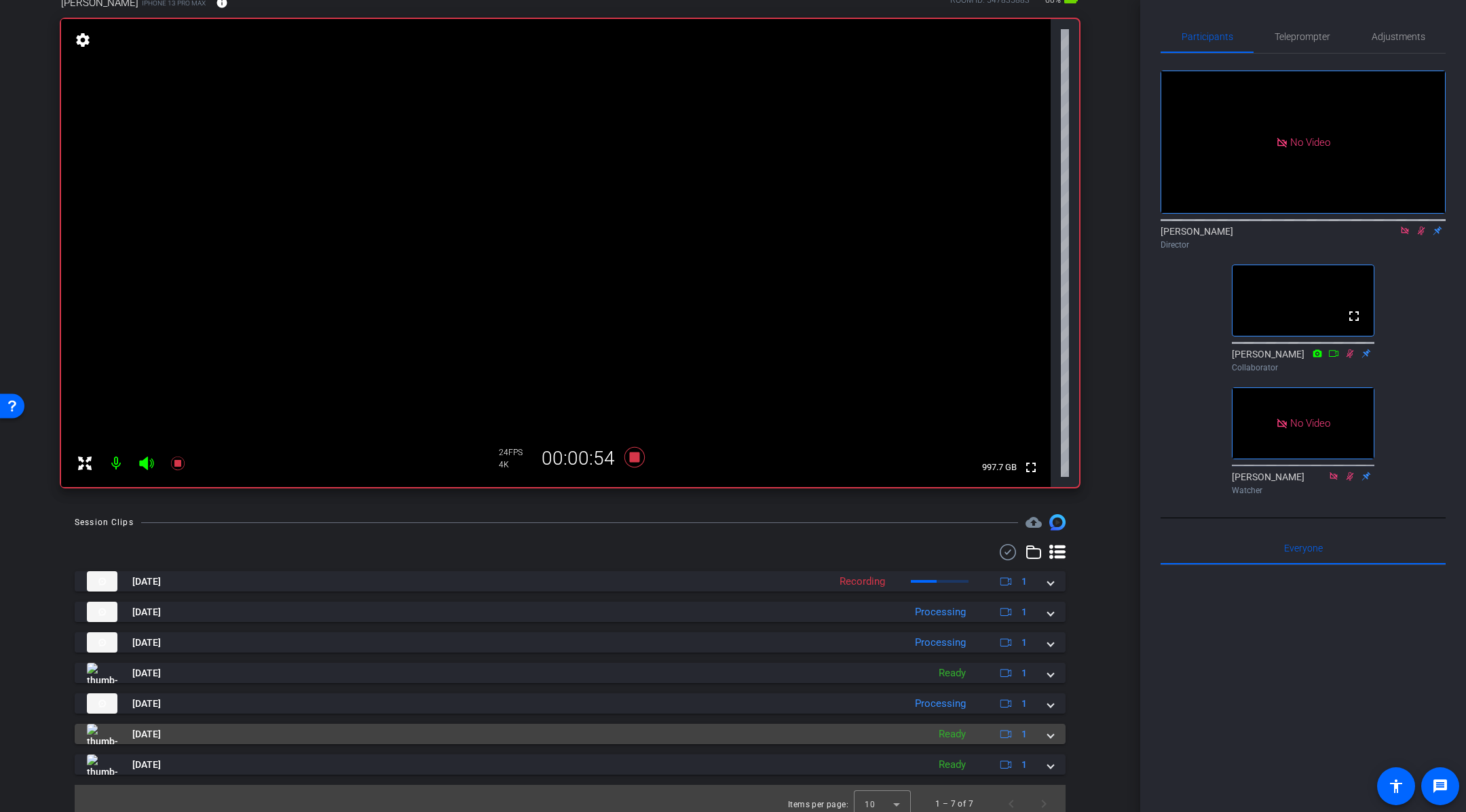
click at [1051, 739] on span at bounding box center [1051, 735] width 5 height 14
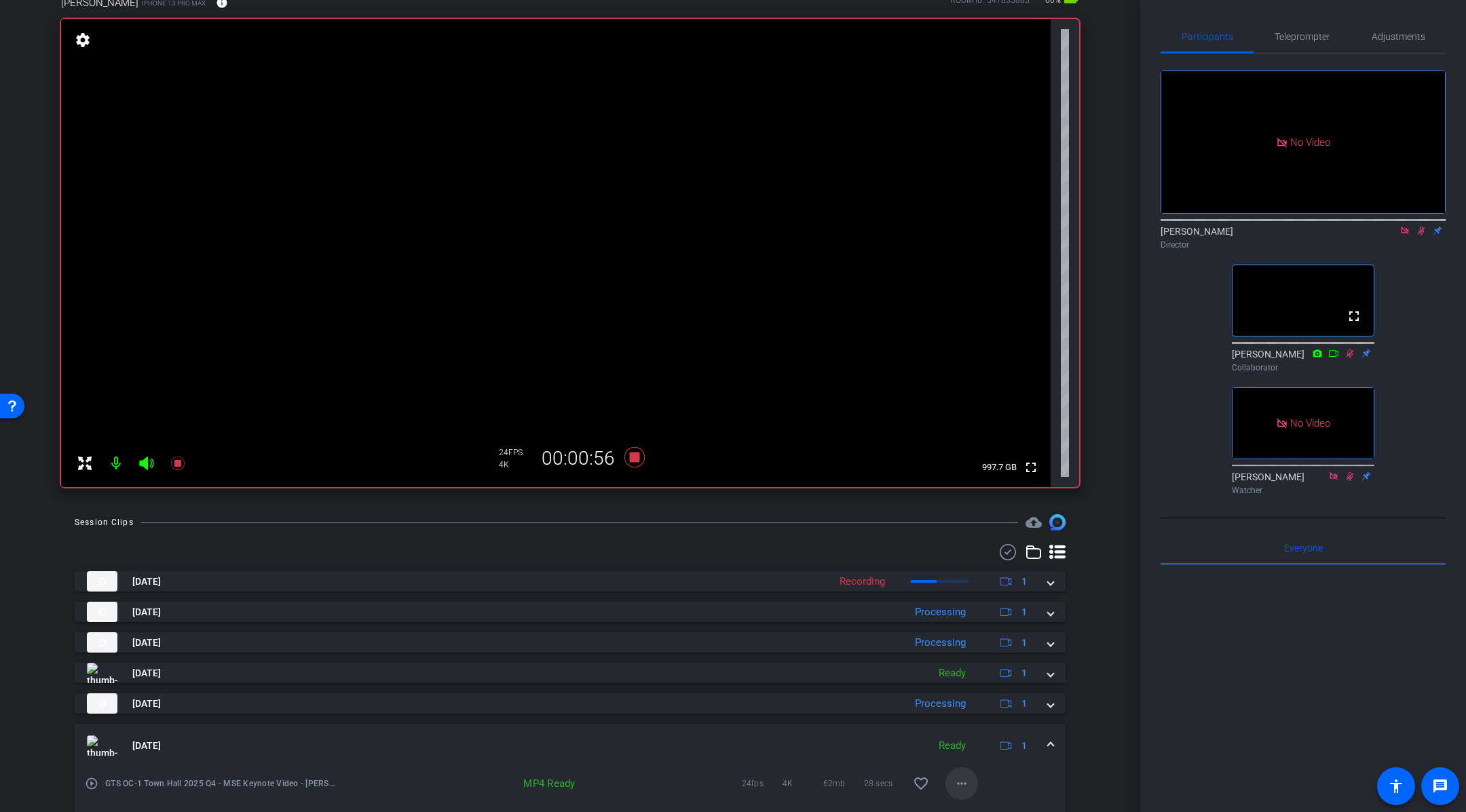
click at [975, 773] on span at bounding box center [962, 784] width 33 height 33
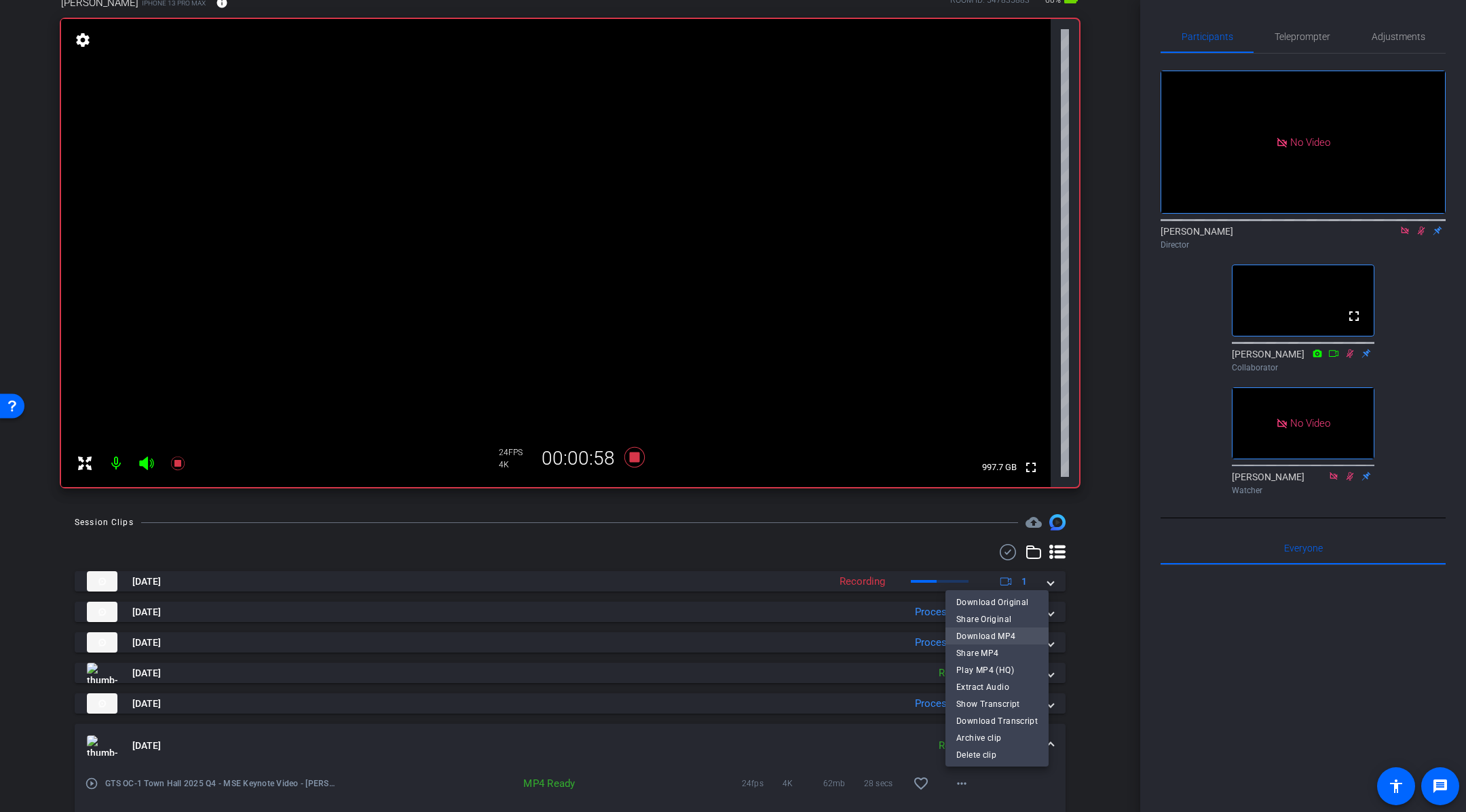
click at [1013, 638] on span "Download MP4" at bounding box center [997, 636] width 81 height 16
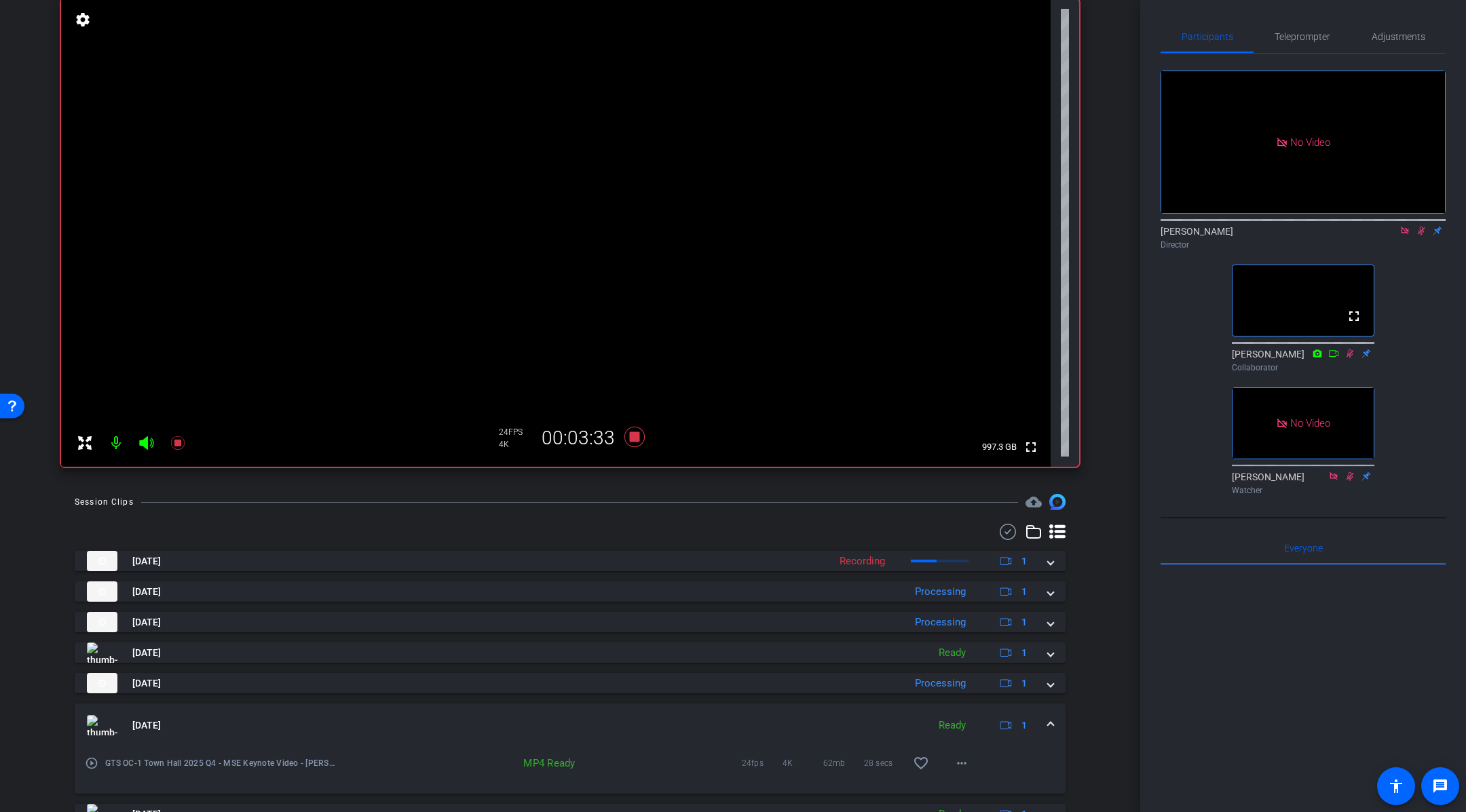
scroll to position [202, 0]
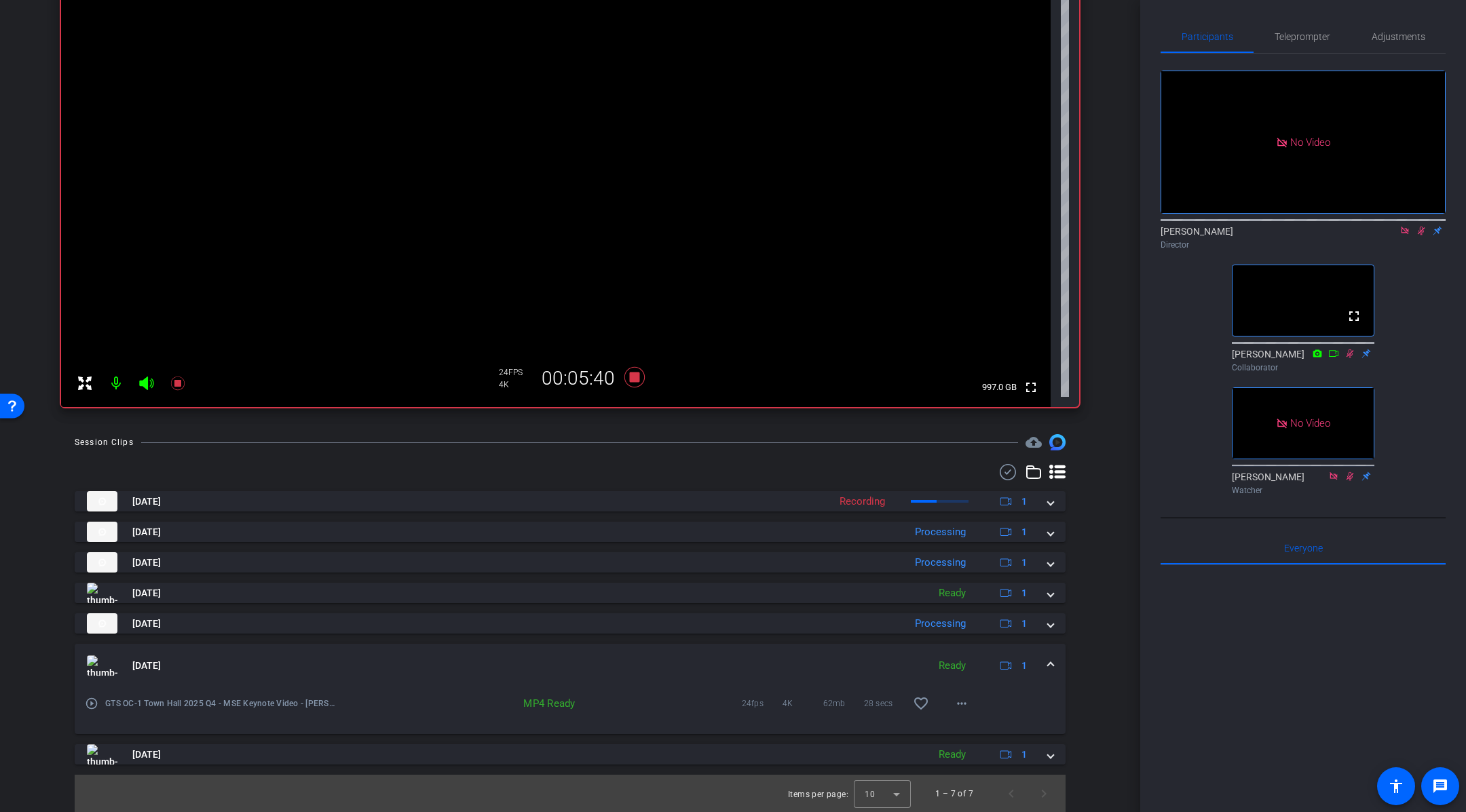
click at [1423, 232] on icon at bounding box center [1422, 231] width 11 height 9
drag, startPoint x: 654, startPoint y: 435, endPoint x: 641, endPoint y: 427, distance: 15.3
click at [652, 435] on div "Session Clips cloud_upload" at bounding box center [570, 443] width 992 height 16
click at [635, 381] on icon at bounding box center [635, 377] width 20 height 20
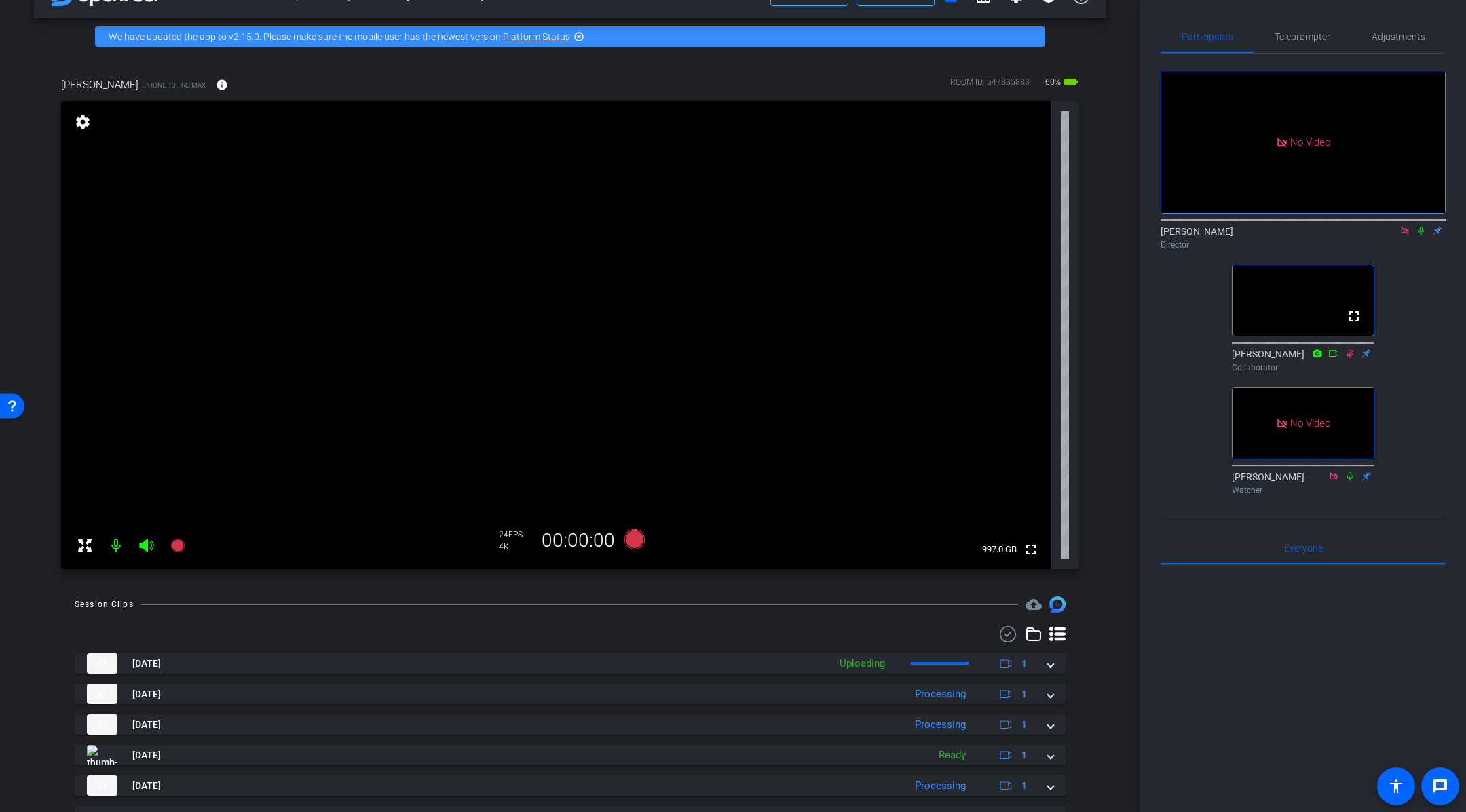
scroll to position [31, 0]
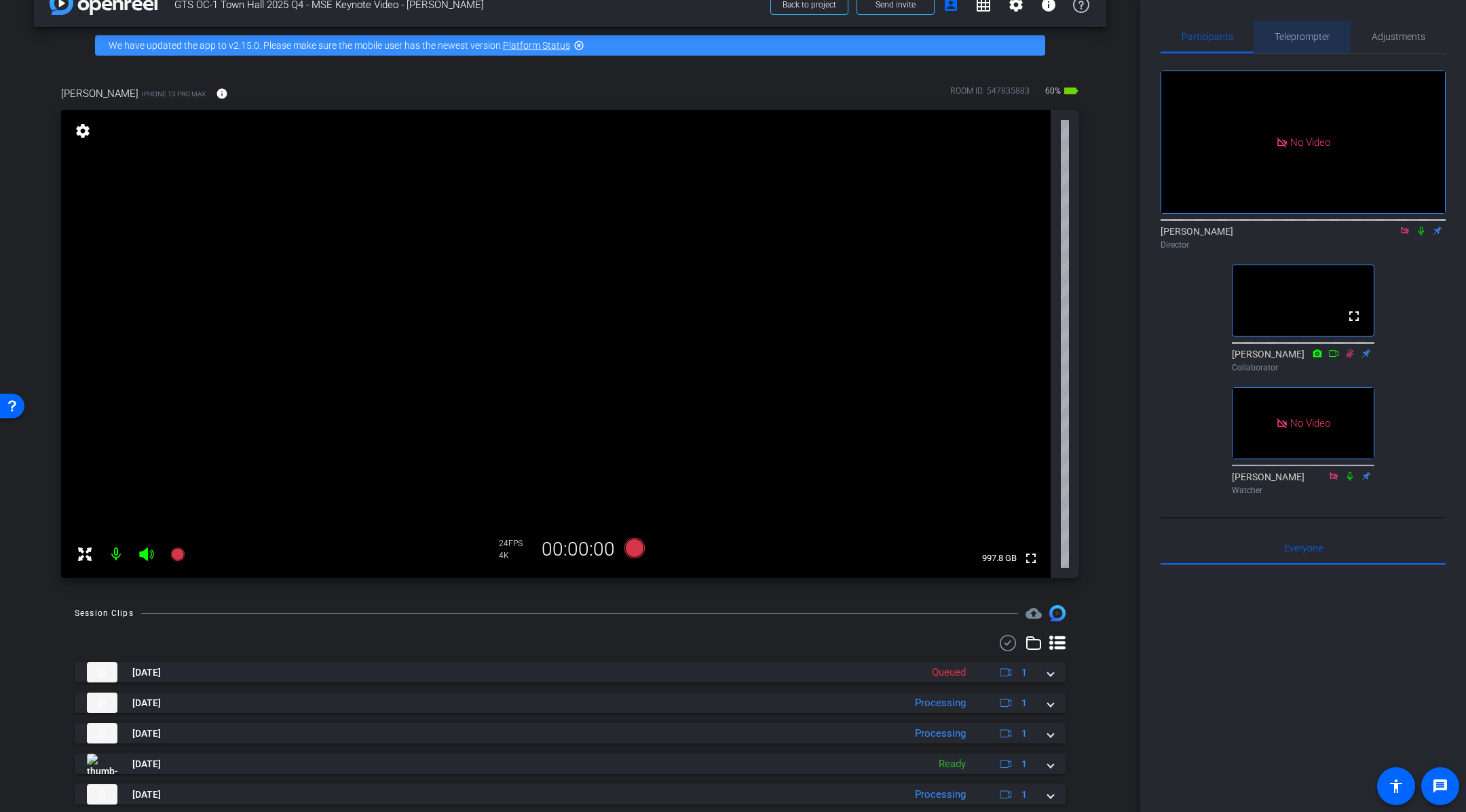
click at [1307, 39] on span "Teleprompter" at bounding box center [1302, 36] width 55 height 9
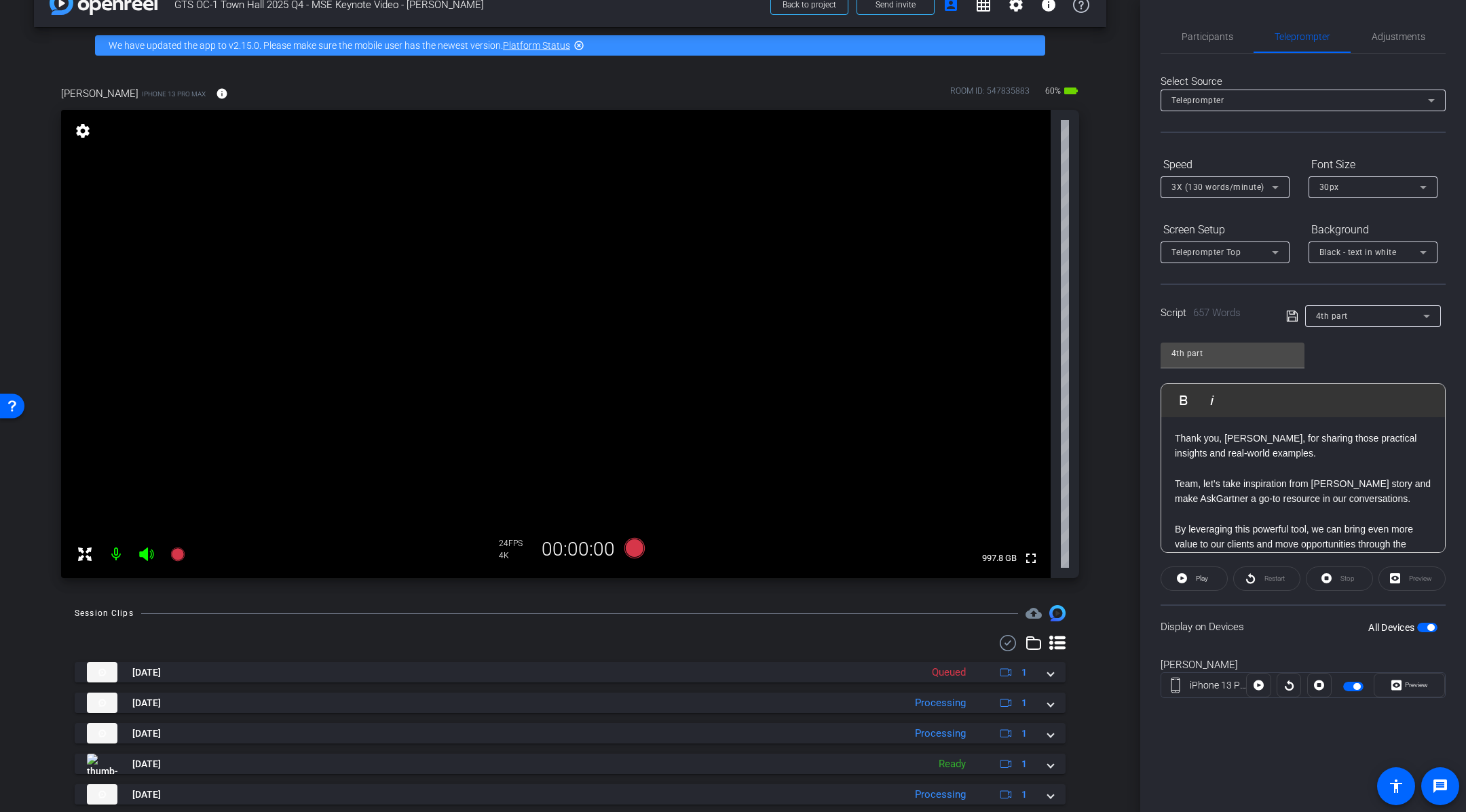
click at [1392, 319] on div "4th part" at bounding box center [1370, 316] width 107 height 17
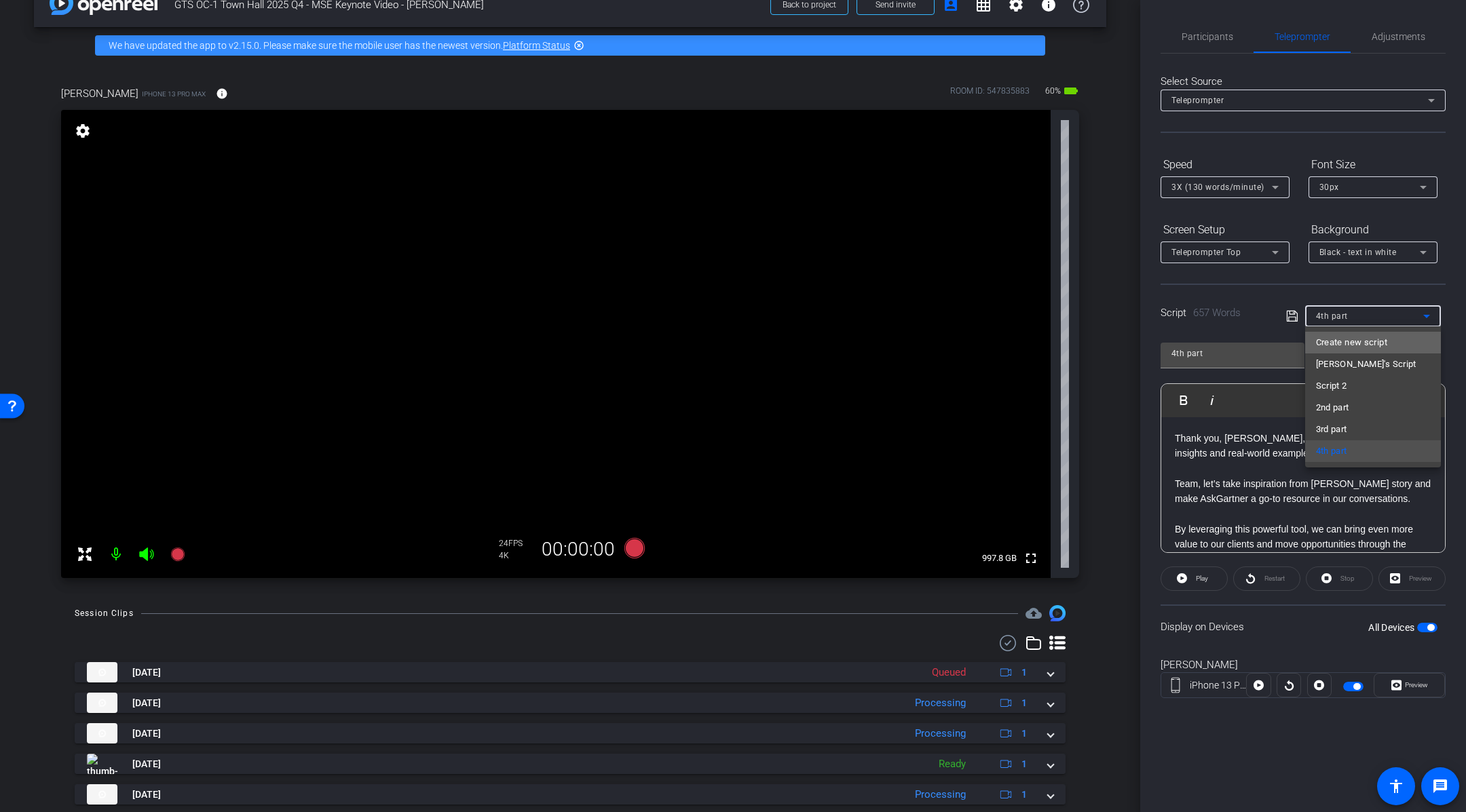
click at [1385, 343] on span "Create new script" at bounding box center [1352, 343] width 72 height 16
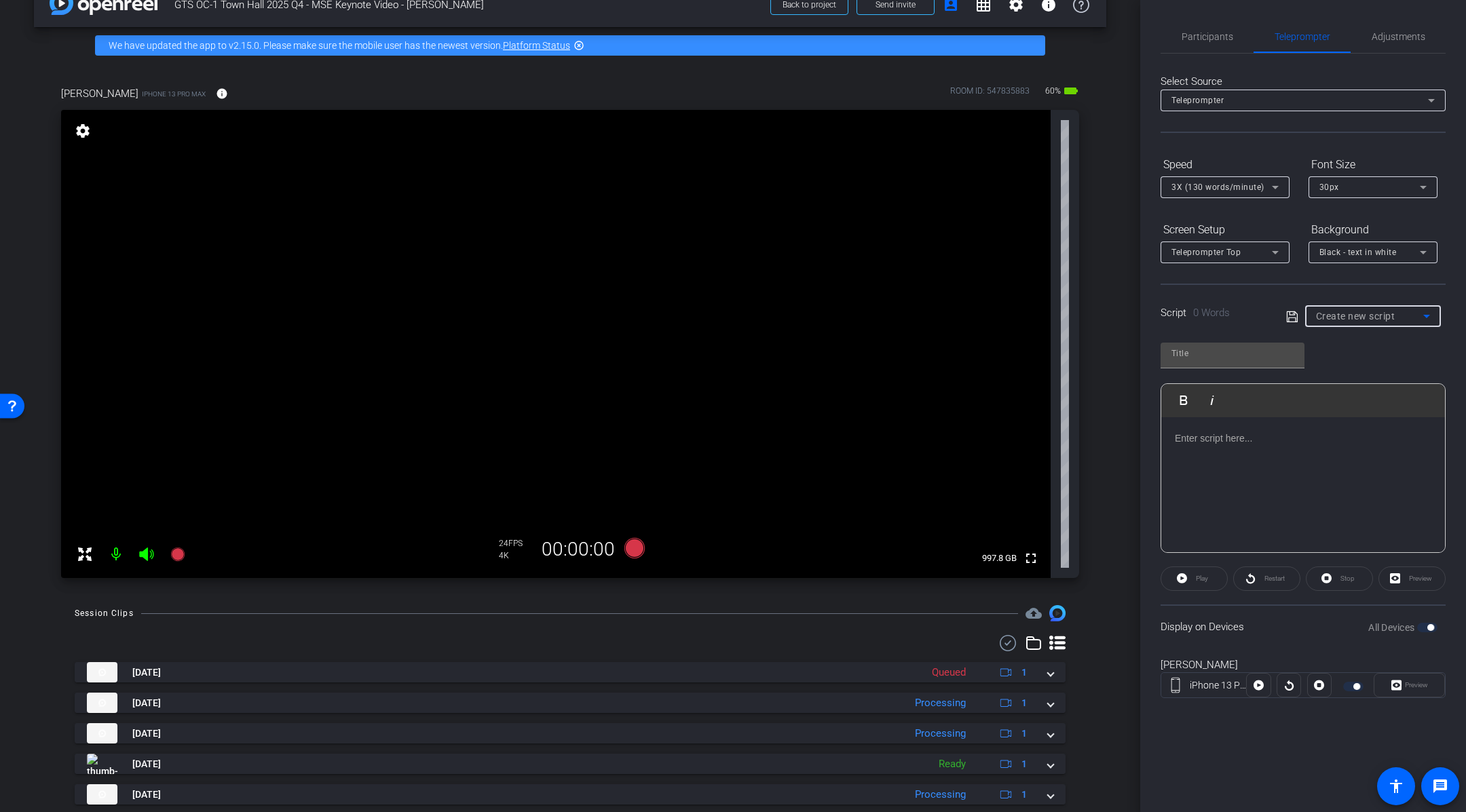
click at [1282, 452] on div at bounding box center [1303, 485] width 283 height 136
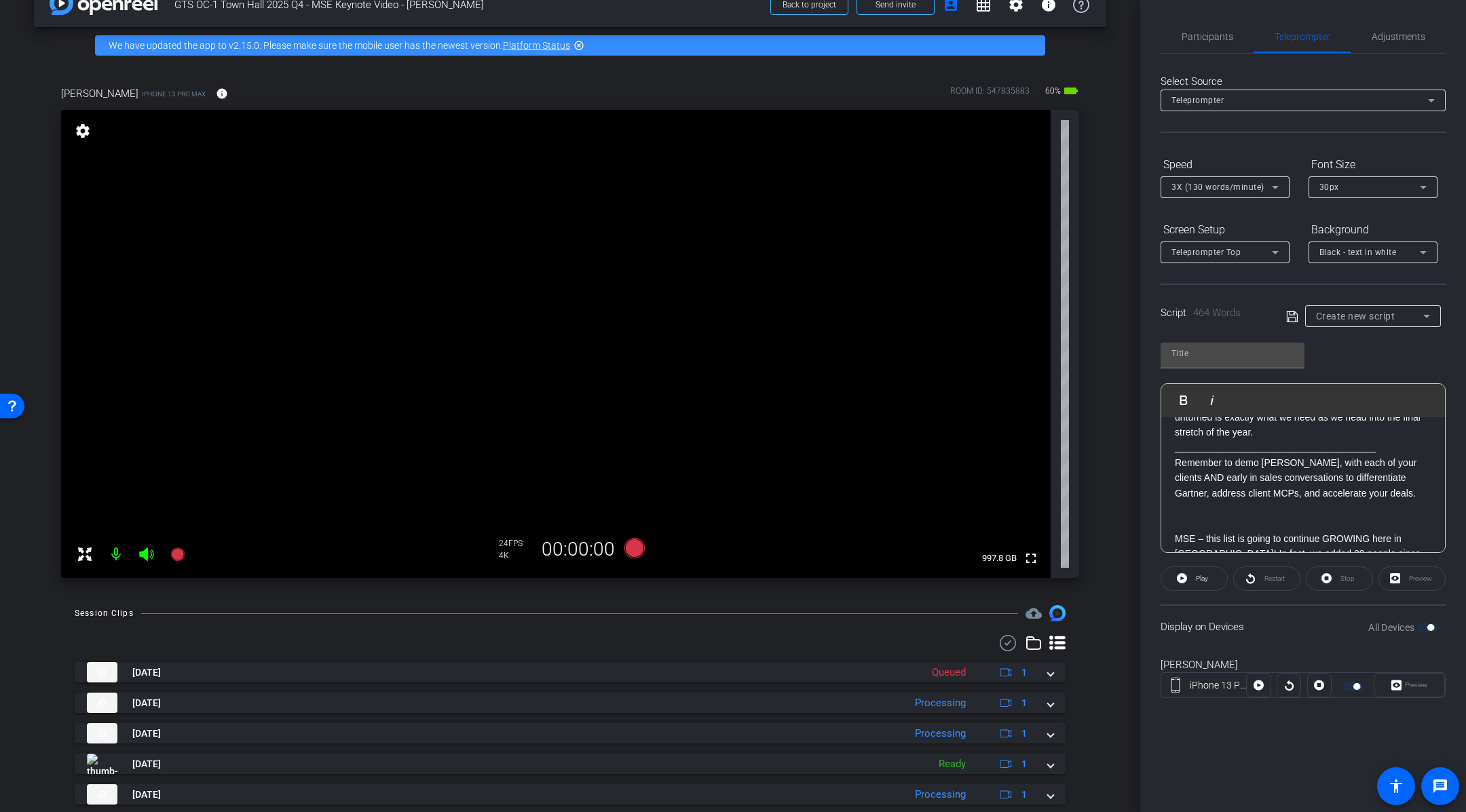
scroll to position [805, 0]
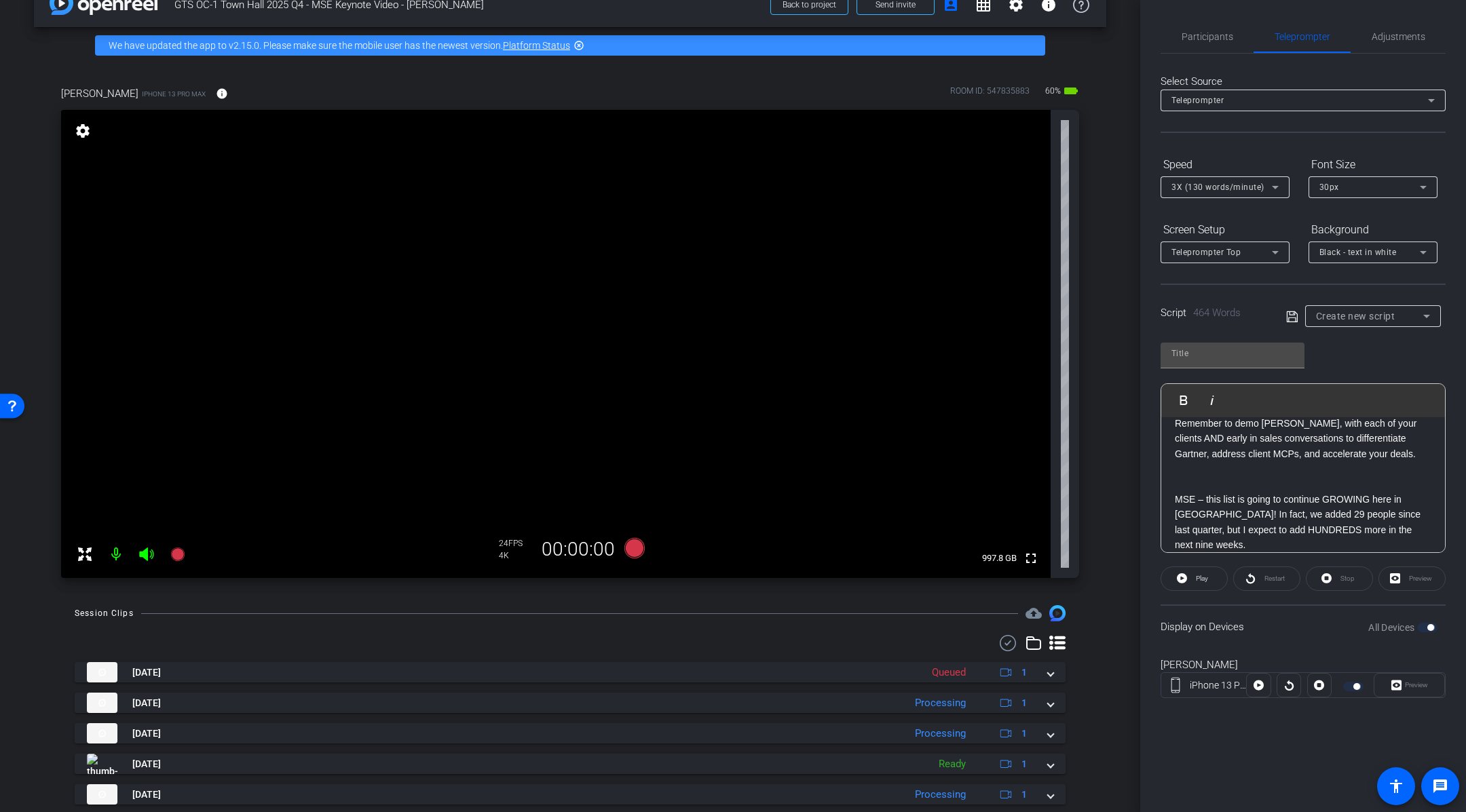
click at [1251, 484] on p at bounding box center [1303, 483] width 256 height 14
click at [1189, 471] on p at bounding box center [1303, 469] width 256 height 14
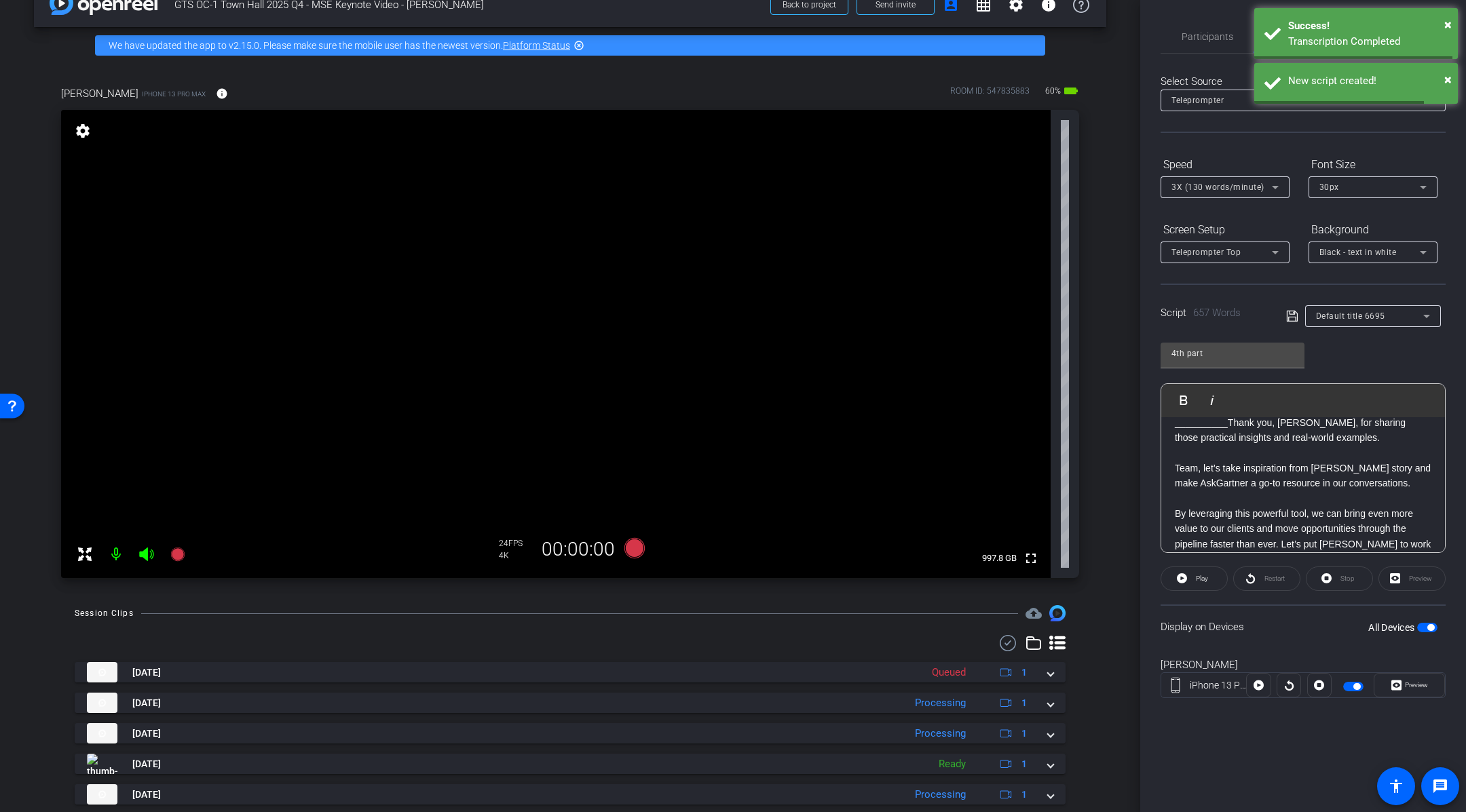
type input "Default title 6695"
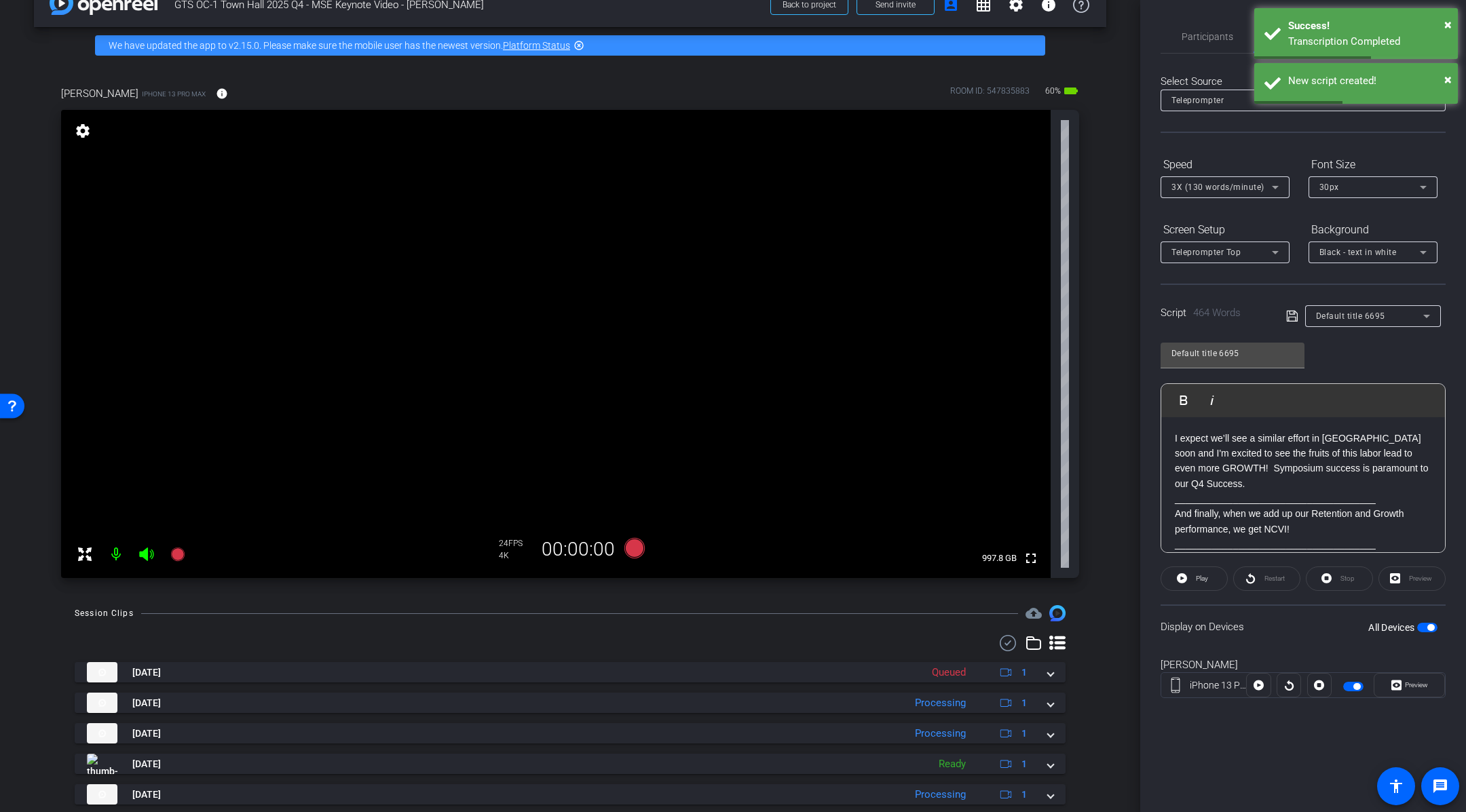
scroll to position [0, 0]
click at [1368, 359] on div "Default title 6695 Play Play from this location Play Selected Play and display …" at bounding box center [1303, 443] width 285 height 221
click at [1390, 319] on div "Default title 6695" at bounding box center [1370, 316] width 107 height 17
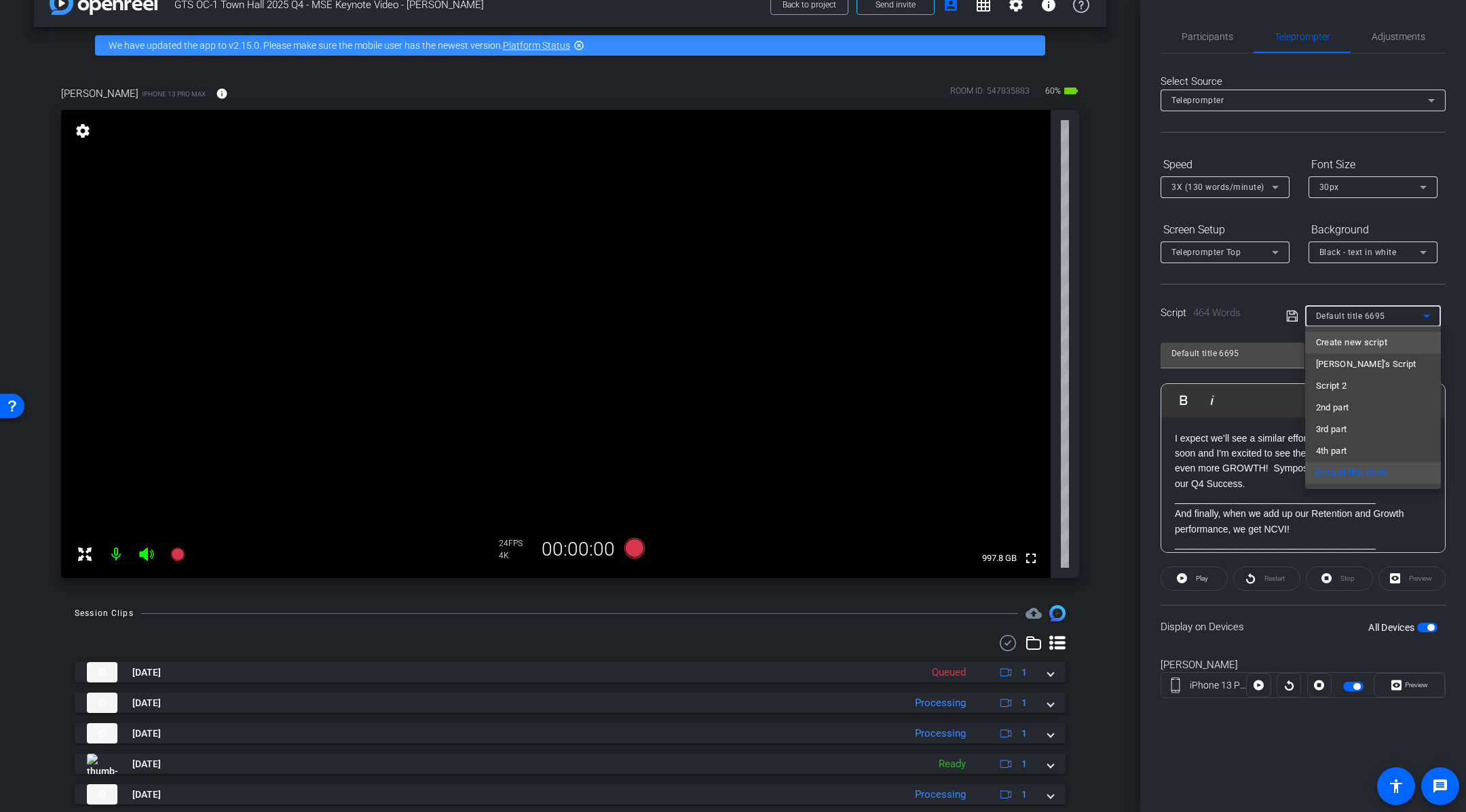
click at [1380, 340] on span "Create new script" at bounding box center [1352, 343] width 72 height 16
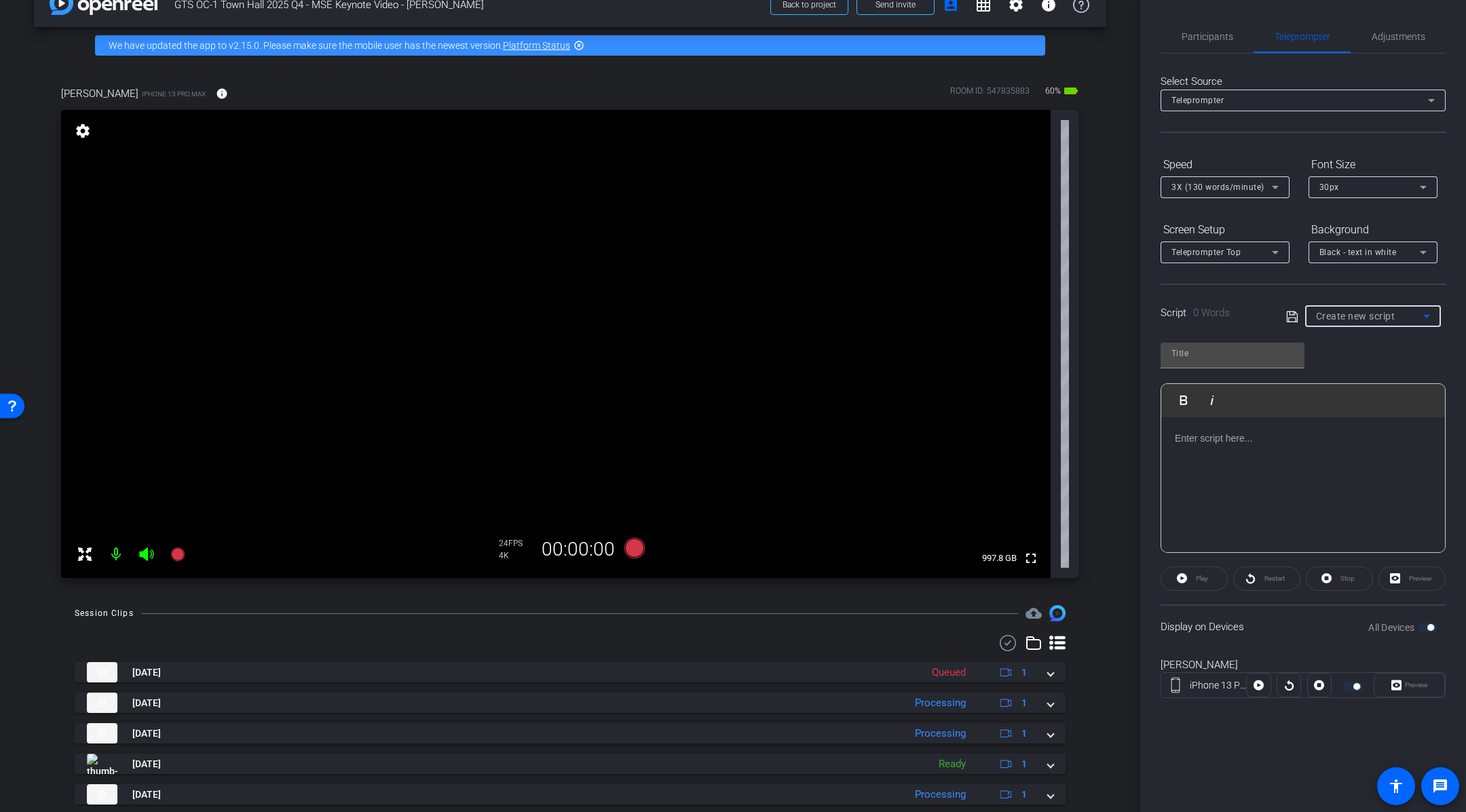
click at [1269, 467] on div at bounding box center [1303, 485] width 283 height 136
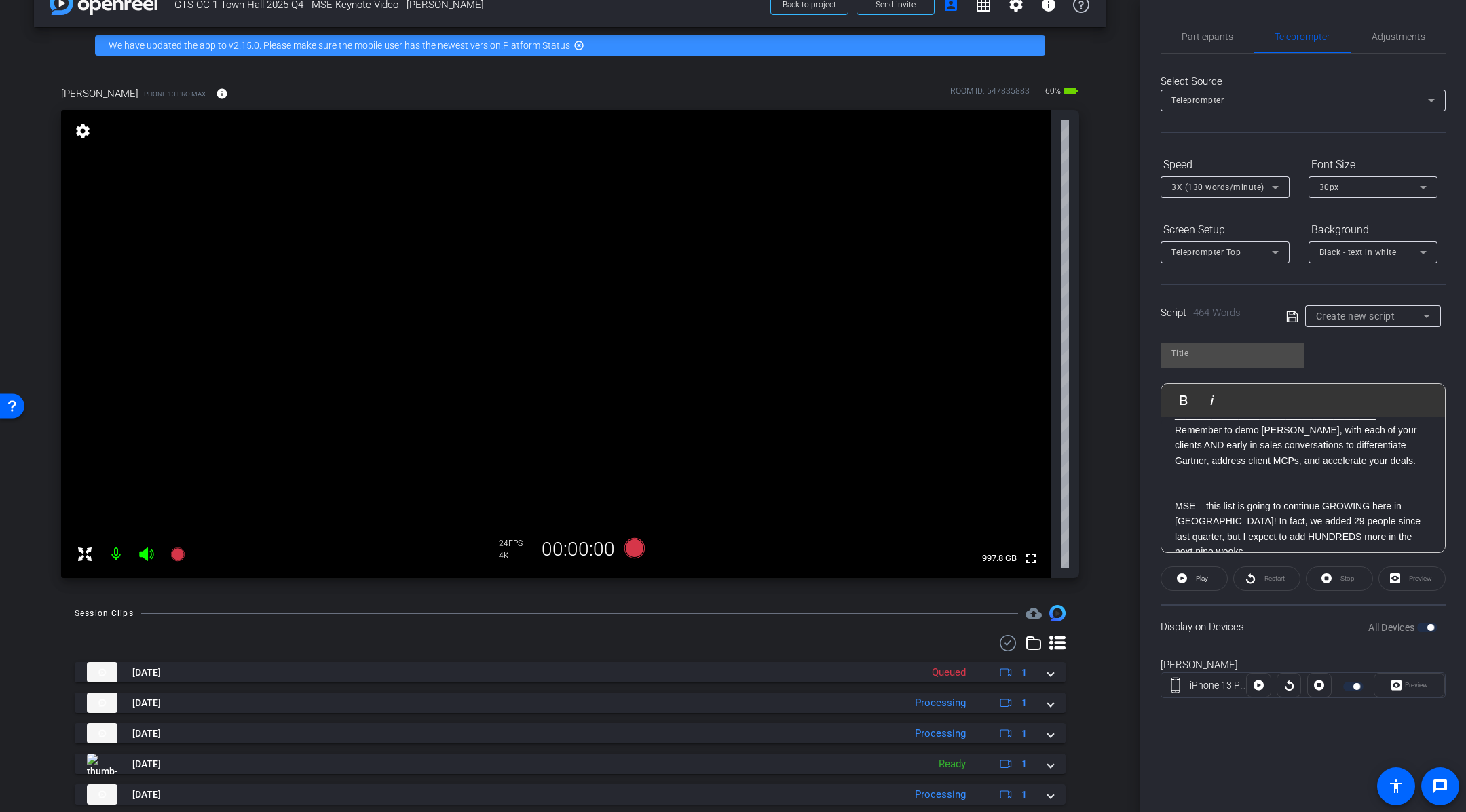
scroll to position [799, 0]
click at [1289, 488] on p at bounding box center [1303, 489] width 256 height 14
click at [1239, 354] on input "text" at bounding box center [1232, 354] width 122 height 16
click at [1349, 492] on p "______________________________________" at bounding box center [1303, 499] width 256 height 14
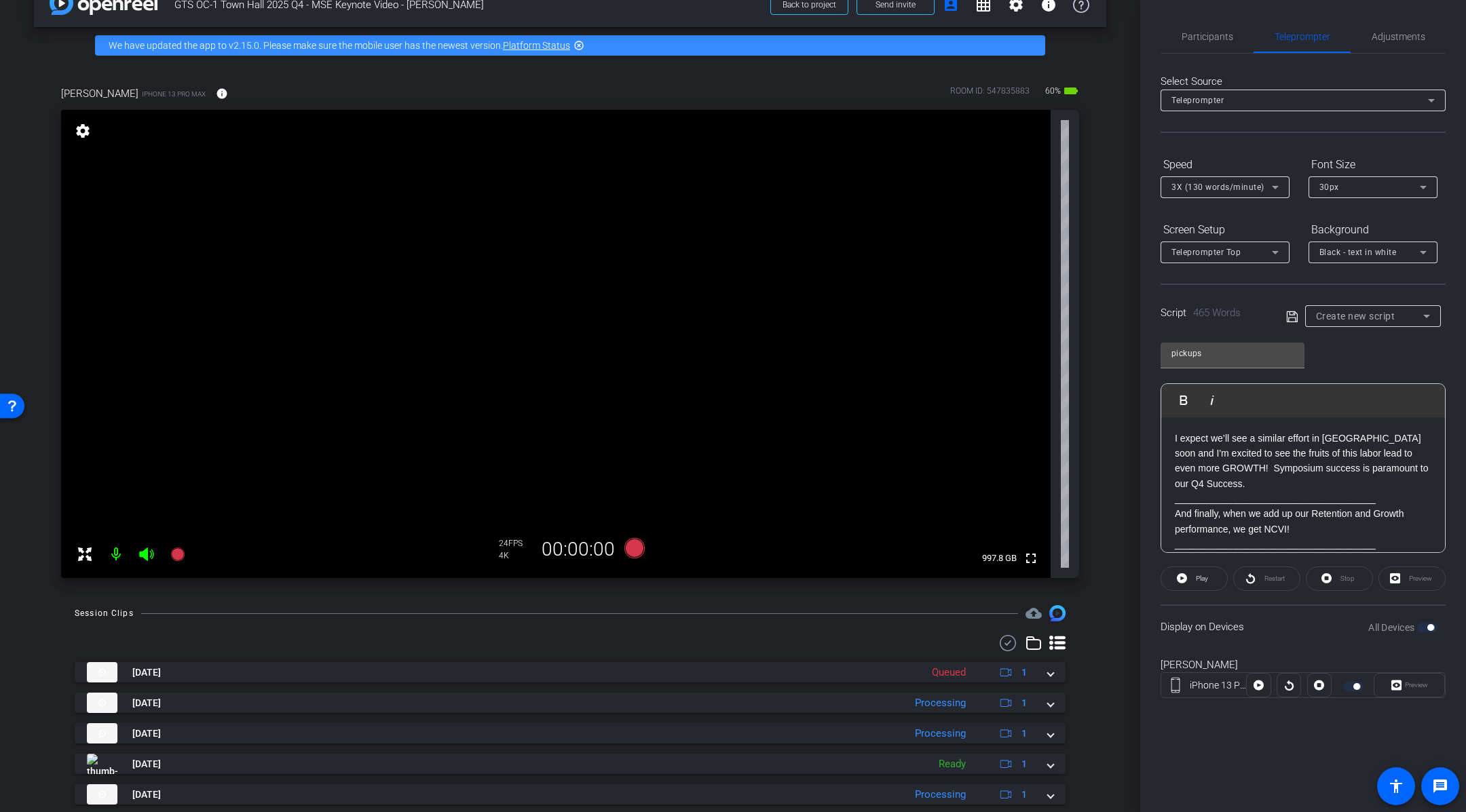
click at [1378, 497] on p "______________________________________" at bounding box center [1303, 499] width 256 height 14
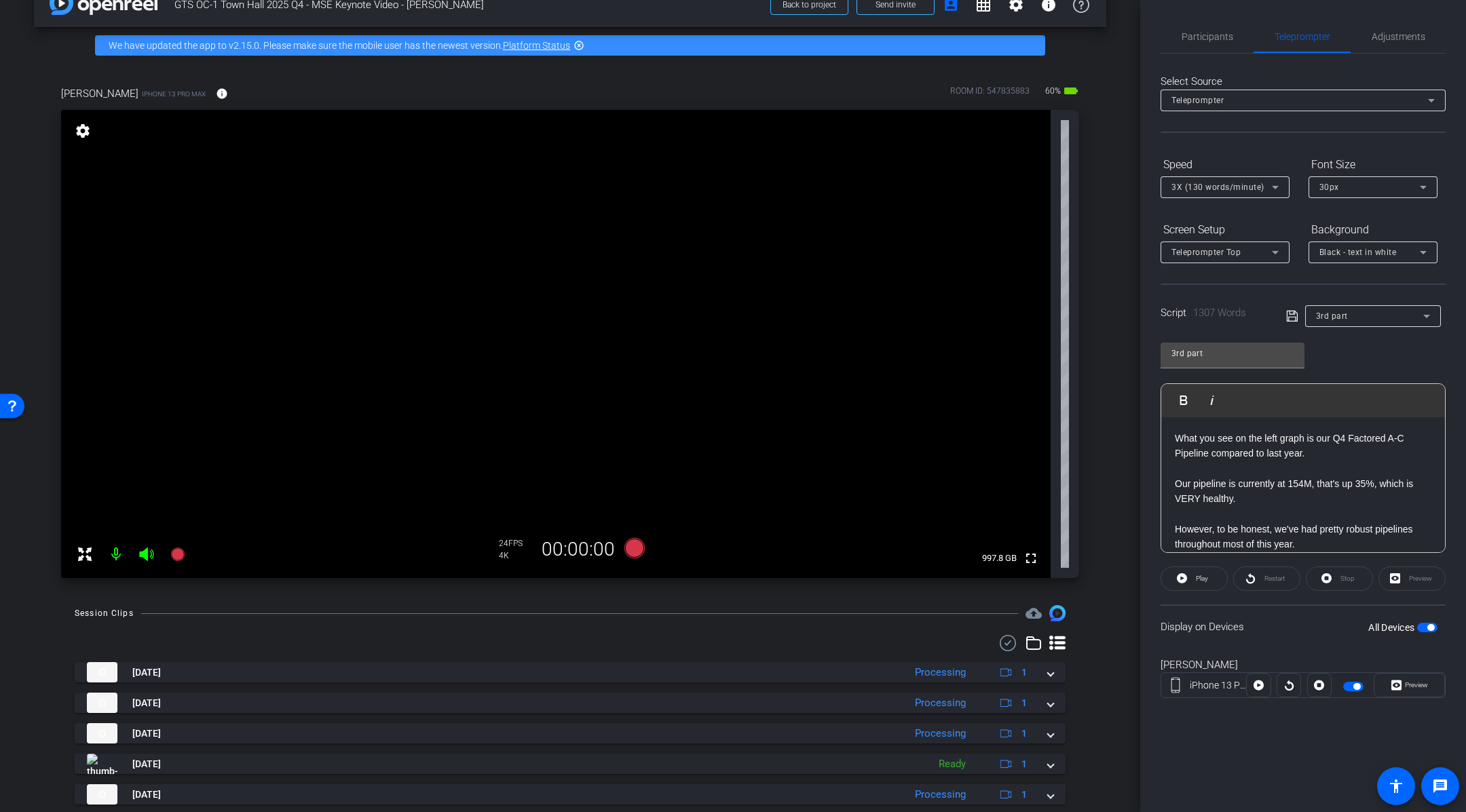
type input "4th part"
click at [1212, 19] on div "Participants Teleprompter Adjustments [PERSON_NAME] Director [PERSON_NAME] Coll…" at bounding box center [1304, 406] width 326 height 812
click at [1214, 32] on span "Participants" at bounding box center [1207, 36] width 52 height 9
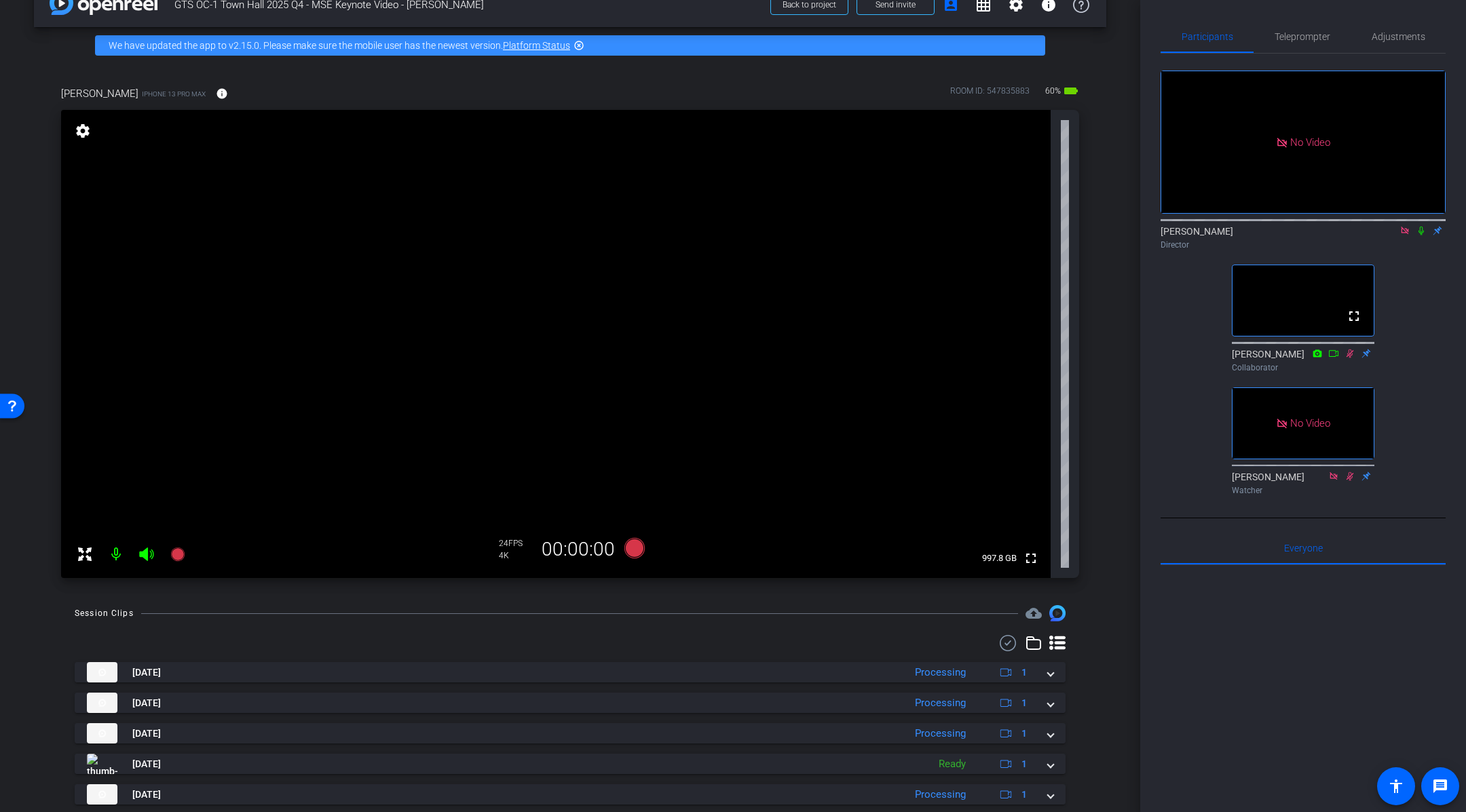
click at [1108, 558] on div "arrow_back GTS OC-1 Town Hall 2025 Q4 - MSE Keynote Video - [PERSON_NAME] Back …" at bounding box center [570, 375] width 1141 height 812
click at [637, 549] on icon at bounding box center [635, 549] width 20 height 20
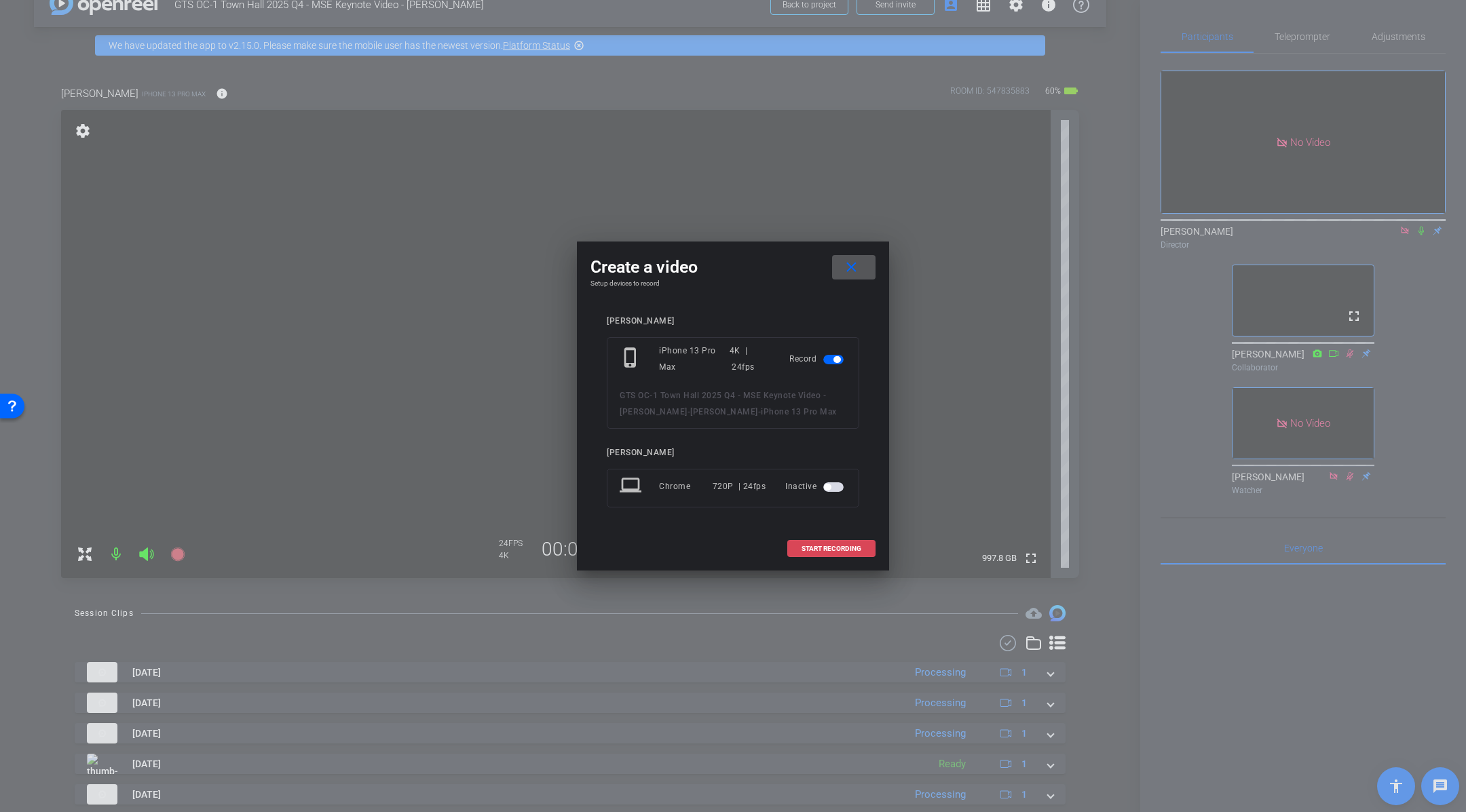
click at [844, 553] on span at bounding box center [831, 549] width 87 height 33
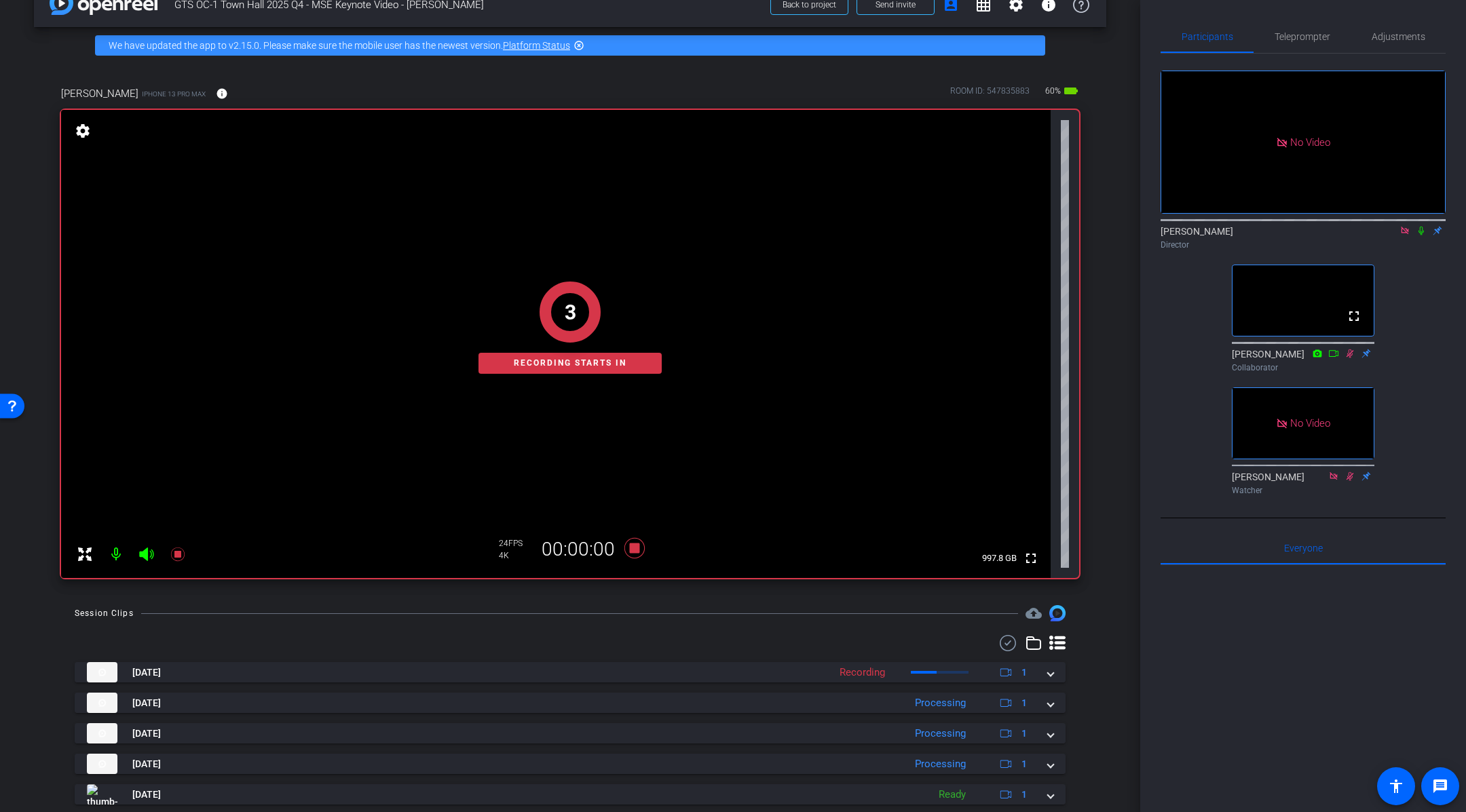
click at [1393, 332] on div "No Video [PERSON_NAME] Director fullscreen [PERSON_NAME] Collaborator No Video …" at bounding box center [1303, 277] width 285 height 447
click at [1423, 234] on icon at bounding box center [1422, 231] width 11 height 9
click at [1128, 498] on div "arrow_back GTS OC-1 Town Hall 2025 Q4 - MSE Keynote Video - [PERSON_NAME] Back …" at bounding box center [570, 375] width 1141 height 812
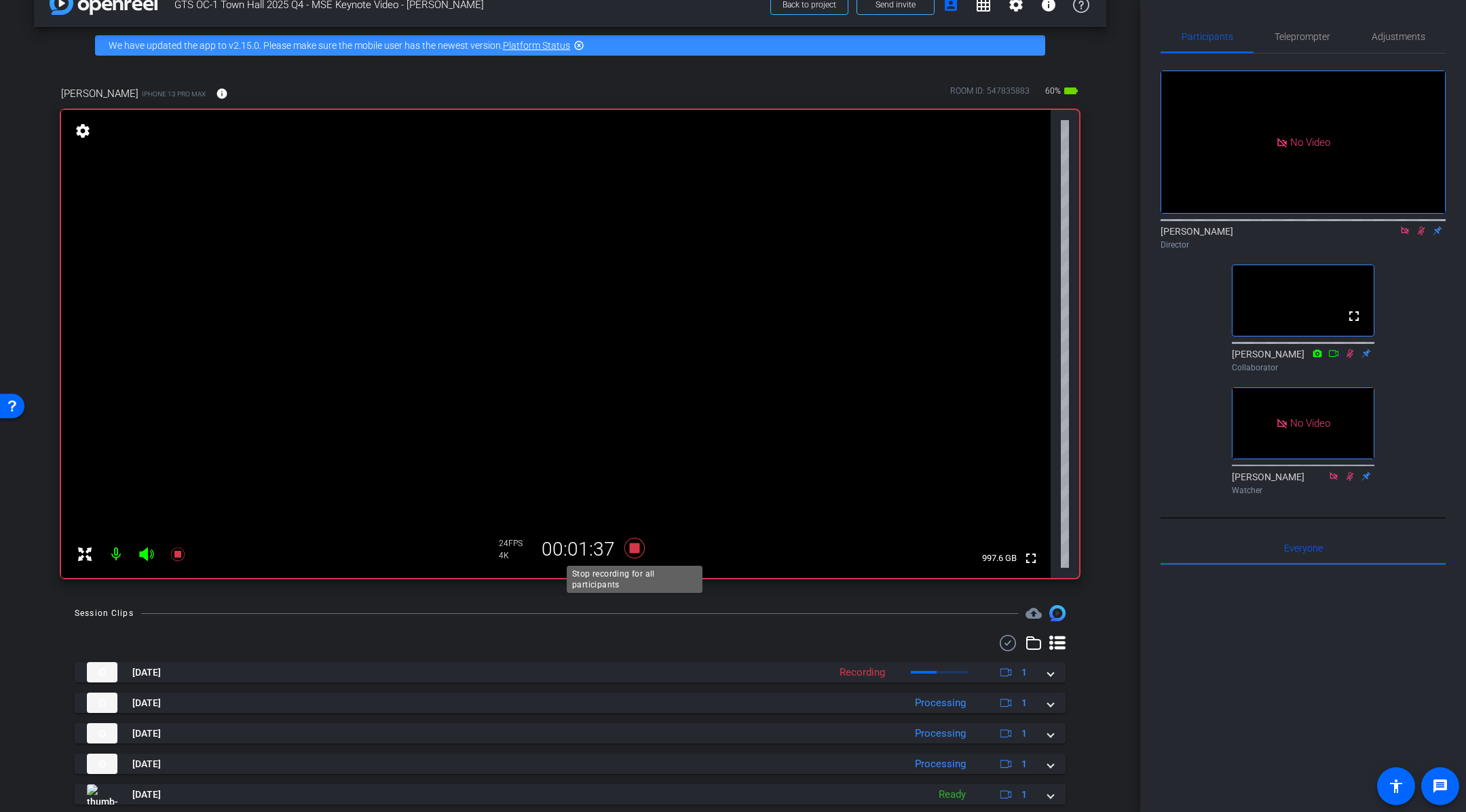
click at [638, 547] on icon at bounding box center [635, 549] width 20 height 20
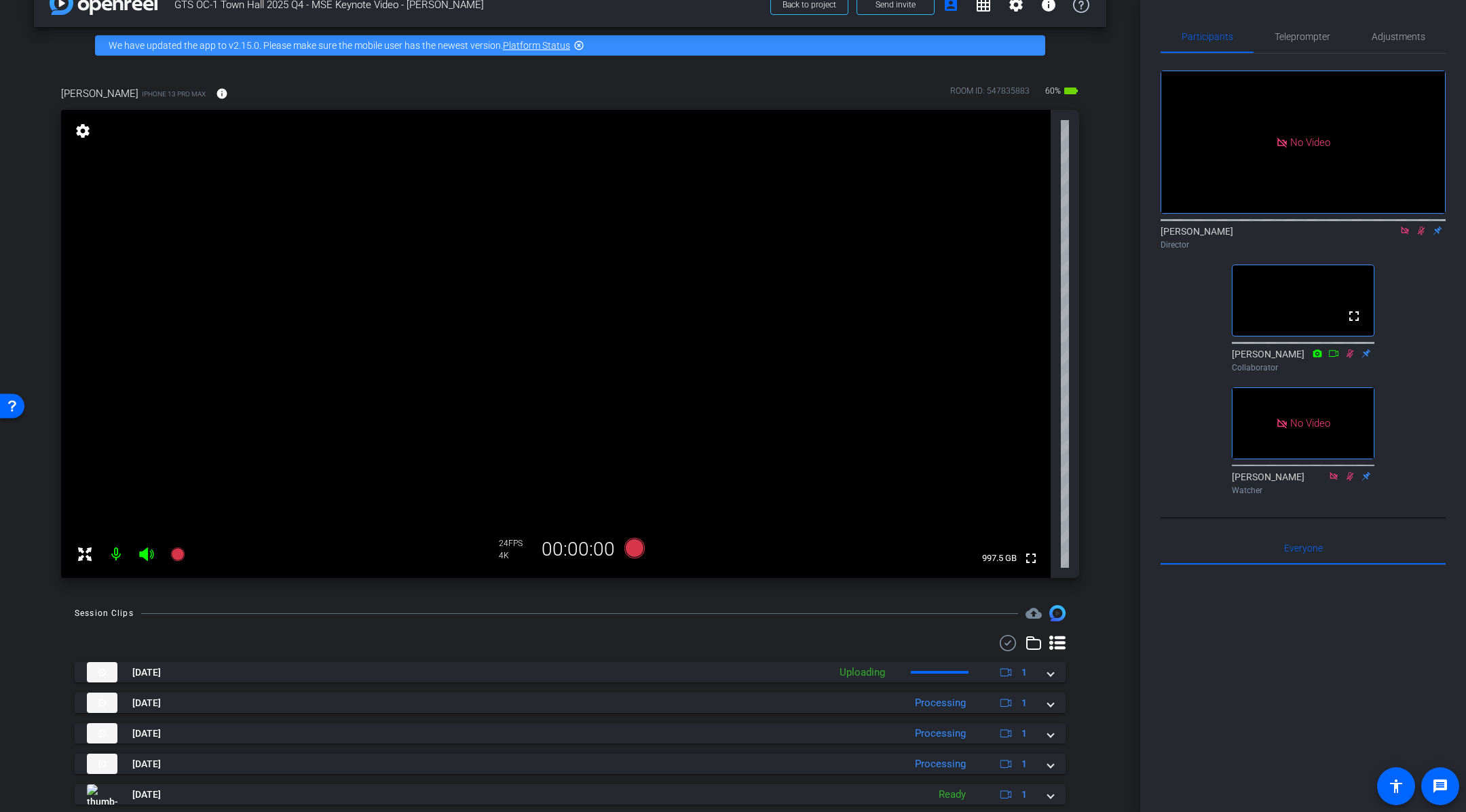
click at [1423, 231] on icon at bounding box center [1422, 231] width 7 height 9
click at [1123, 479] on div "arrow_back GTS OC-1 Town Hall 2025 Q4 - MSE Keynote Video - [PERSON_NAME] Back …" at bounding box center [570, 375] width 1141 height 812
click at [636, 550] on icon at bounding box center [635, 549] width 20 height 20
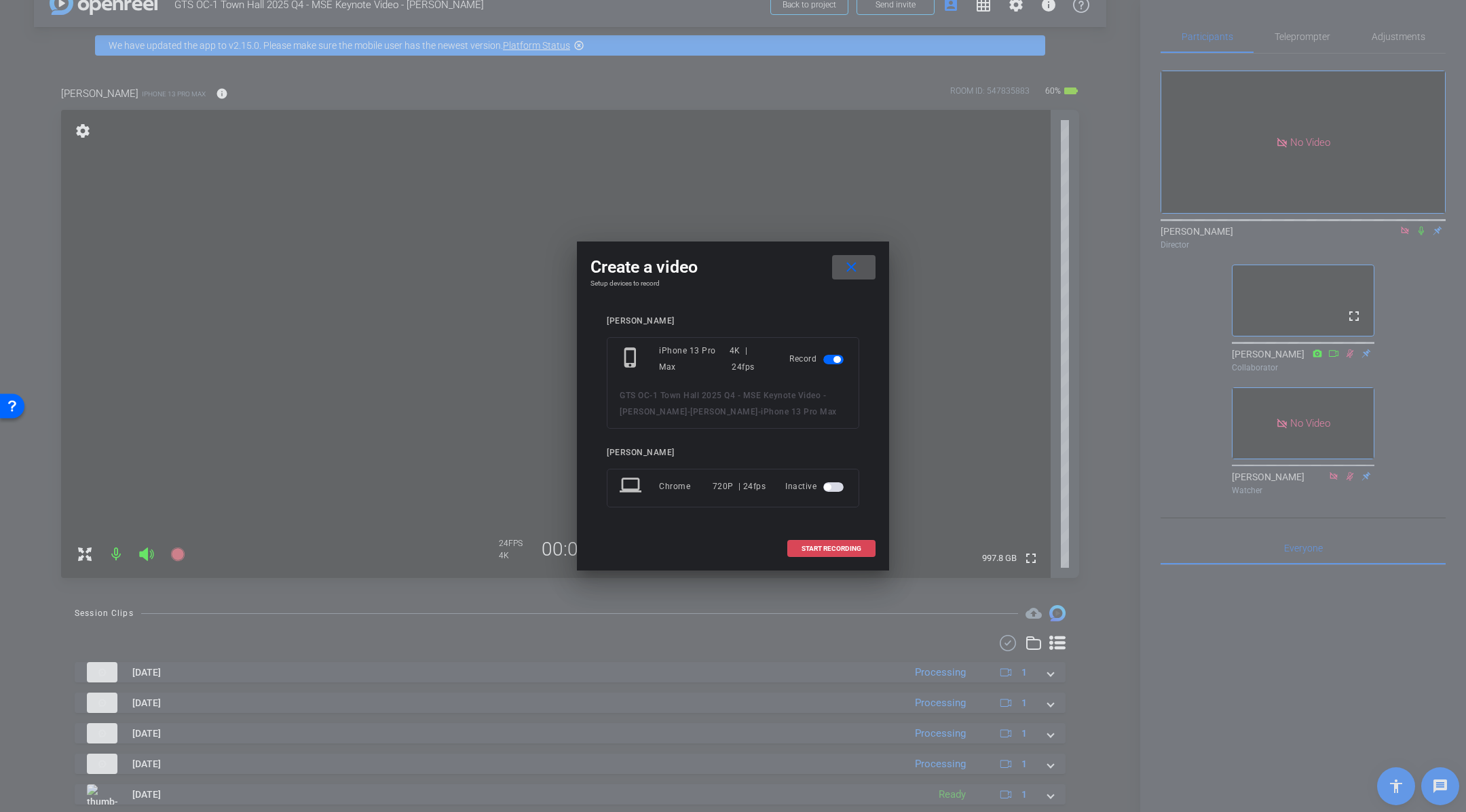
click at [845, 547] on span "START RECORDING" at bounding box center [831, 549] width 60 height 6
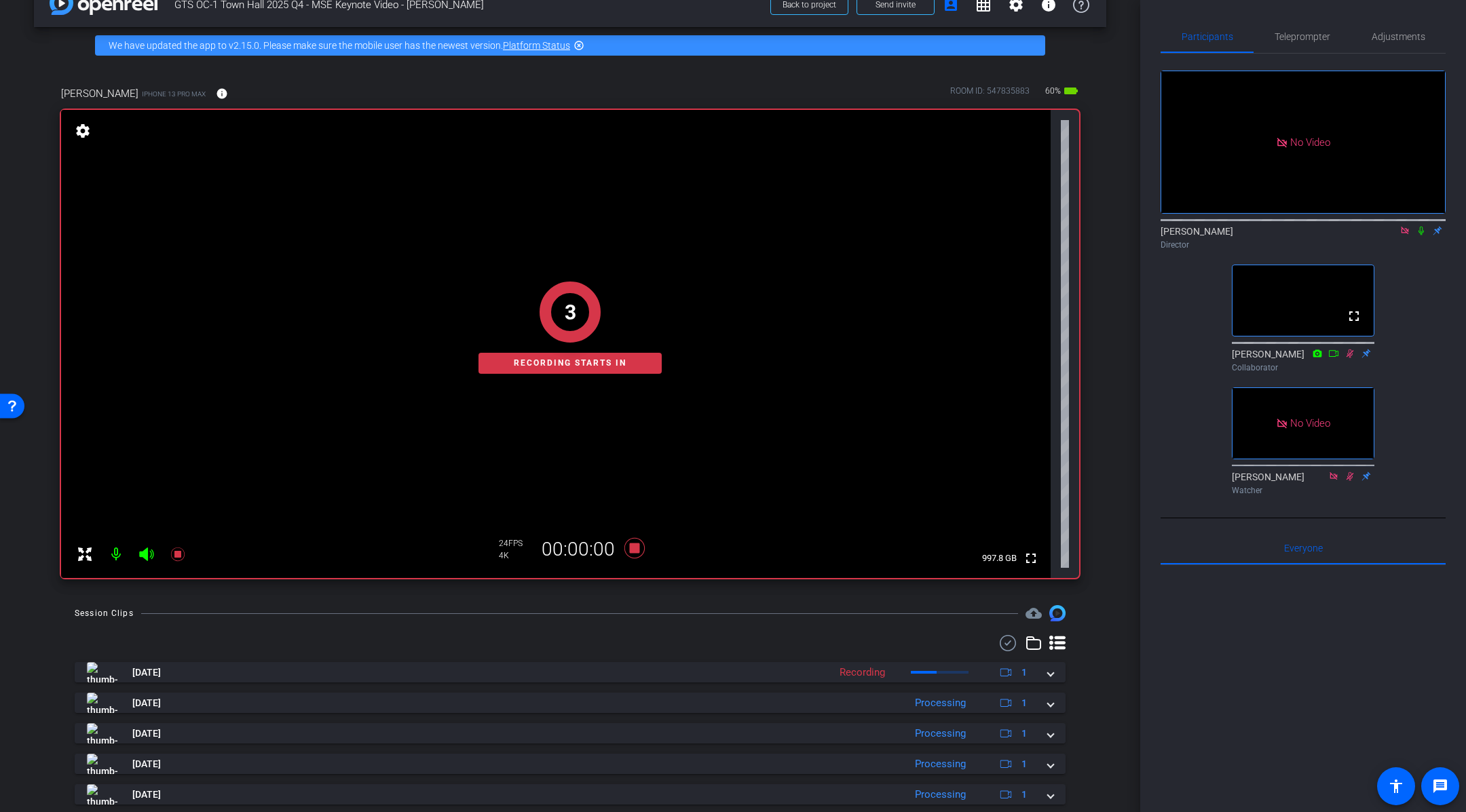
click at [1422, 231] on icon at bounding box center [1422, 231] width 11 height 9
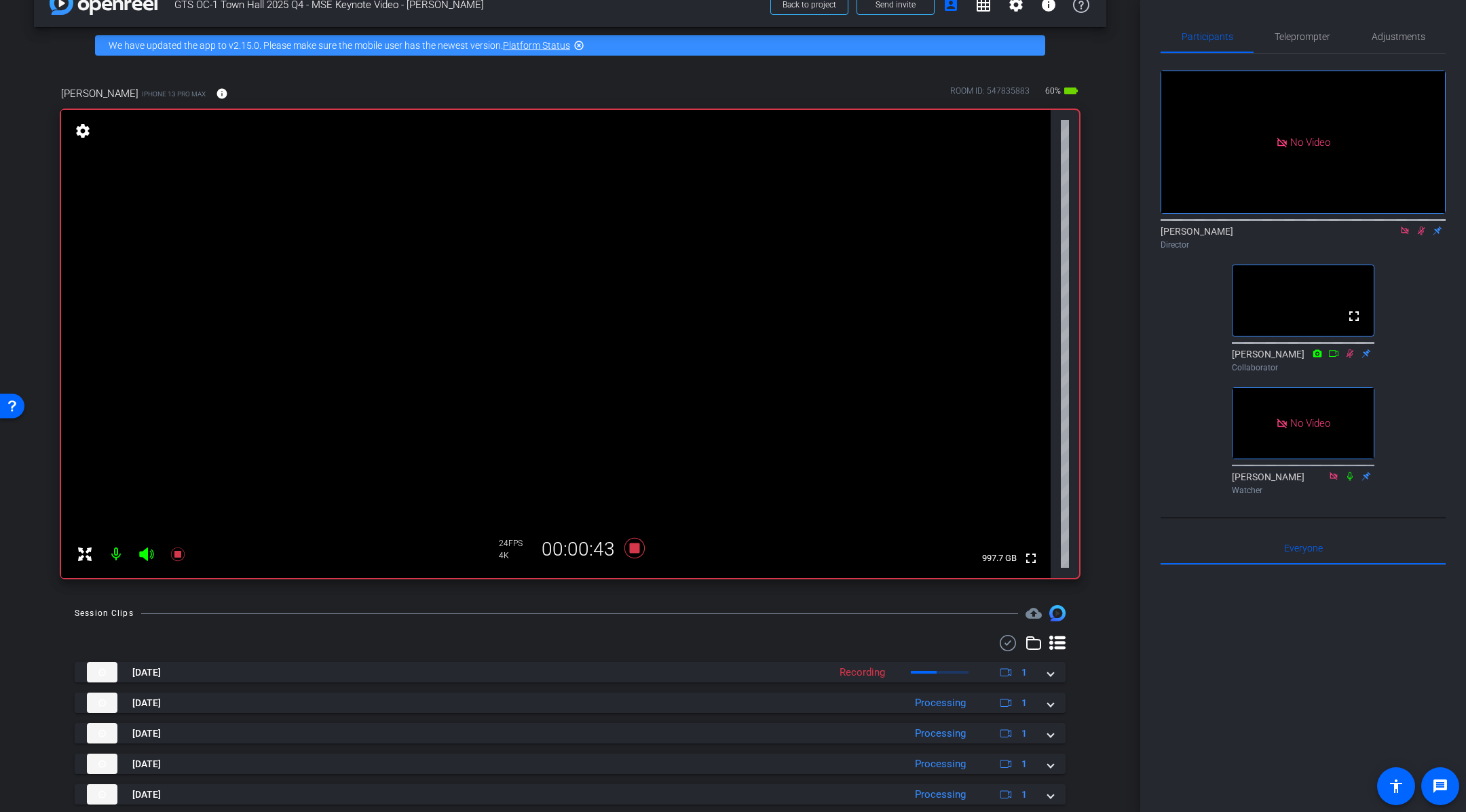
click at [1120, 541] on div "arrow_back GTS OC-1 Town Hall 2025 Q4 - MSE Keynote Video - [PERSON_NAME] Back …" at bounding box center [570, 375] width 1141 height 812
click at [635, 551] on icon at bounding box center [635, 549] width 20 height 20
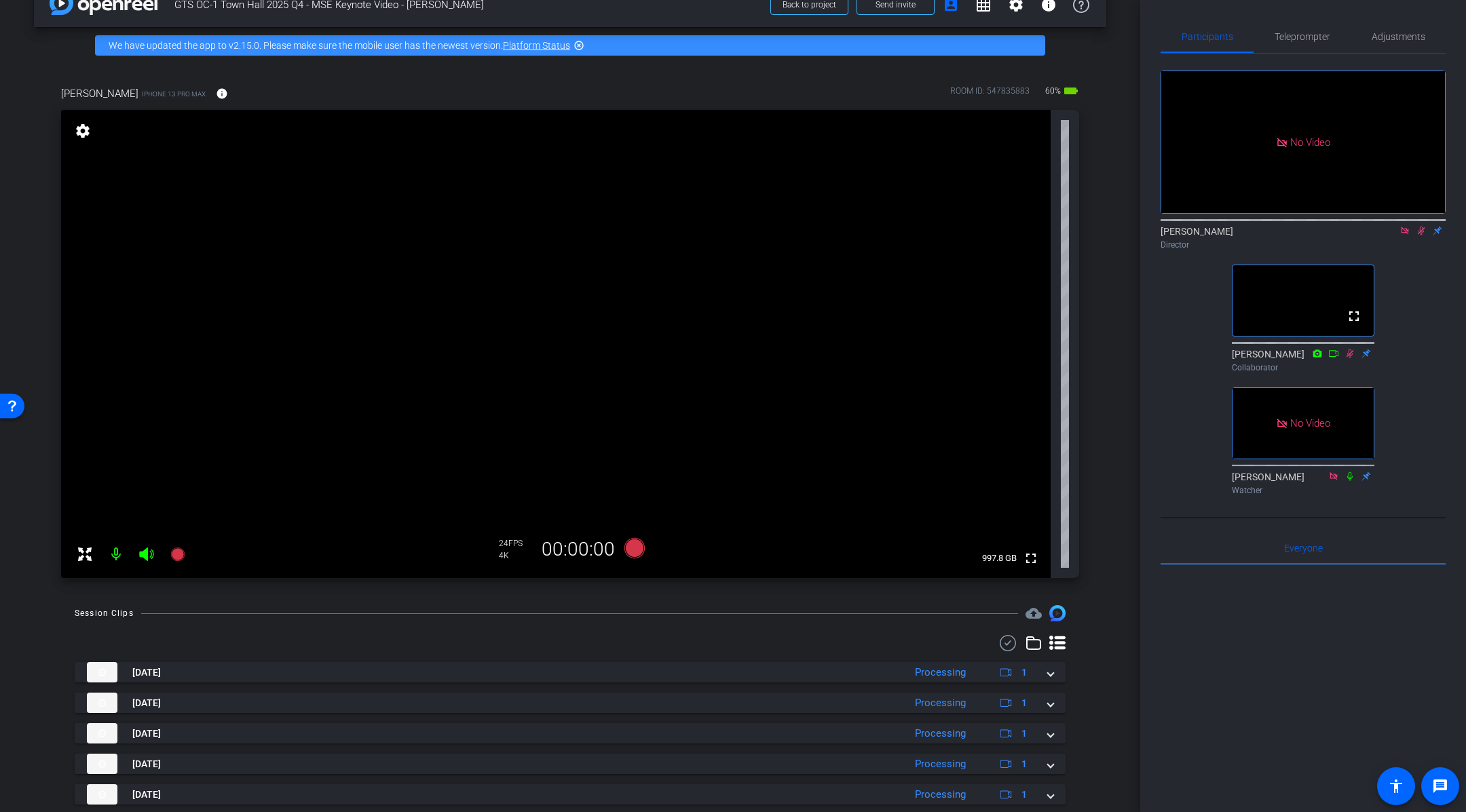
click at [1421, 236] on mat-icon at bounding box center [1422, 230] width 16 height 12
click at [1422, 233] on icon at bounding box center [1422, 231] width 11 height 9
click at [1123, 427] on div "arrow_back GTS OC-1 Town Hall 2025 Q4 - MSE Keynote Video - [PERSON_NAME] Back …" at bounding box center [570, 375] width 1141 height 812
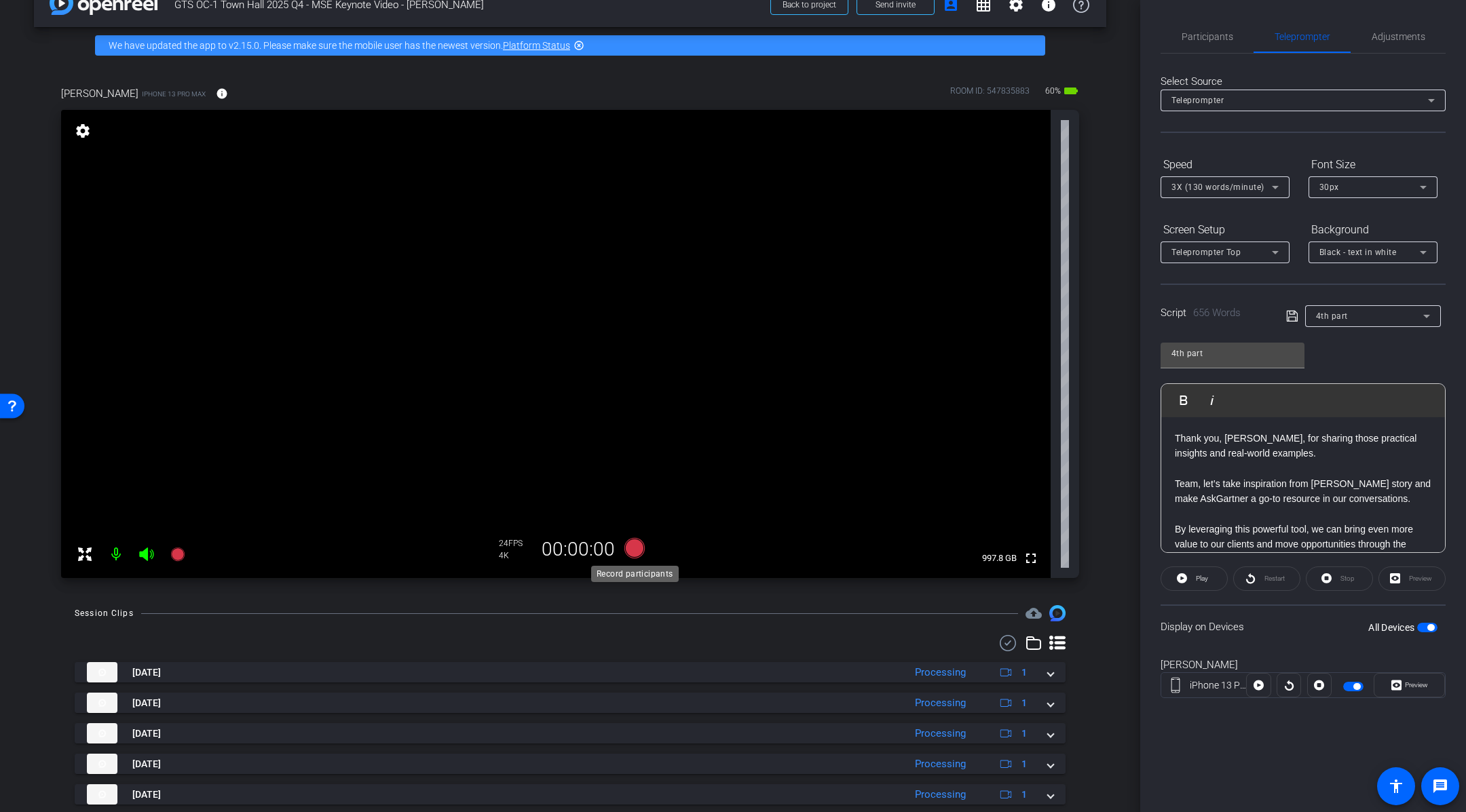
click at [635, 549] on icon at bounding box center [635, 549] width 20 height 20
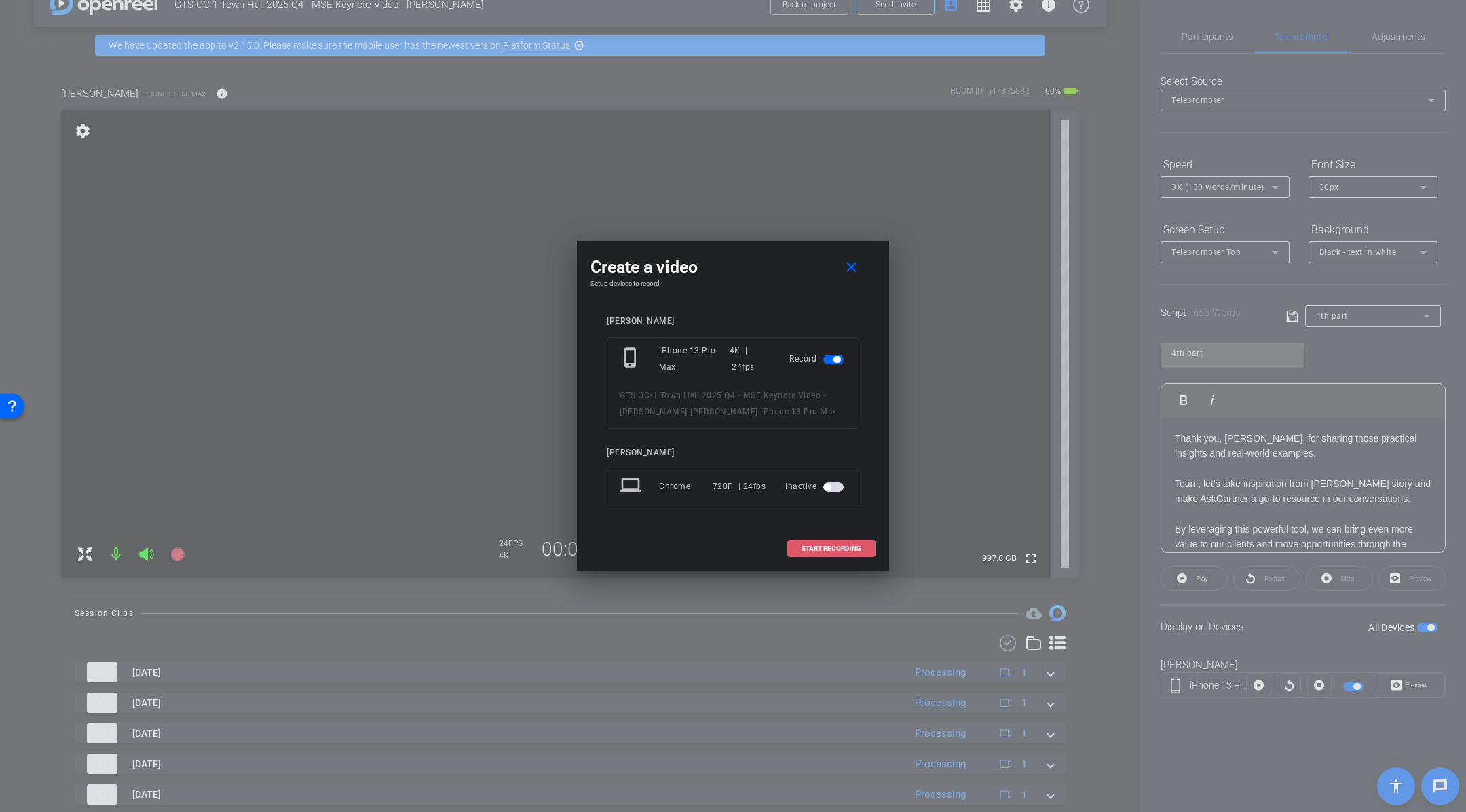
click at [860, 552] on span at bounding box center [831, 549] width 87 height 33
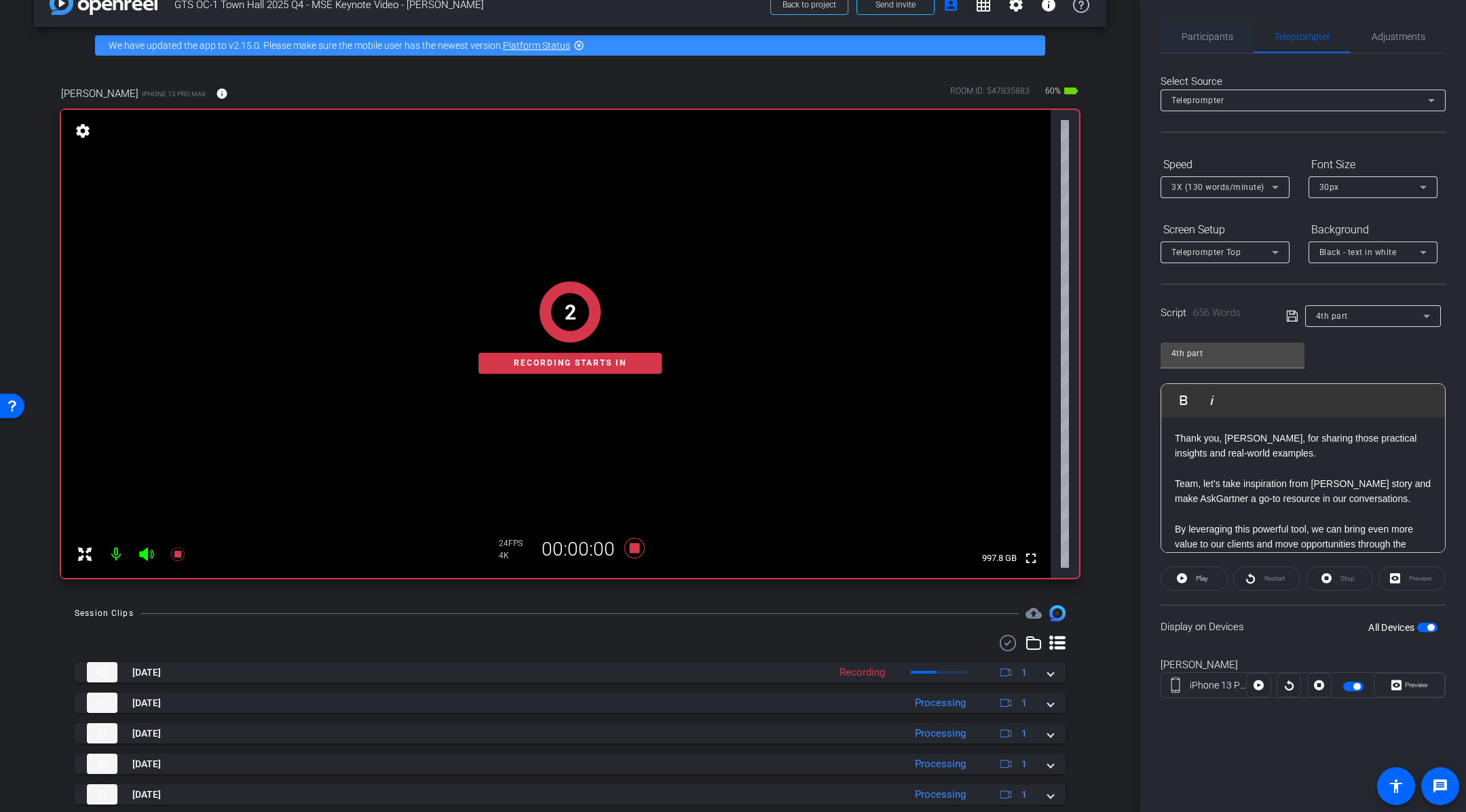
click at [1216, 46] on span "Participants" at bounding box center [1207, 36] width 52 height 33
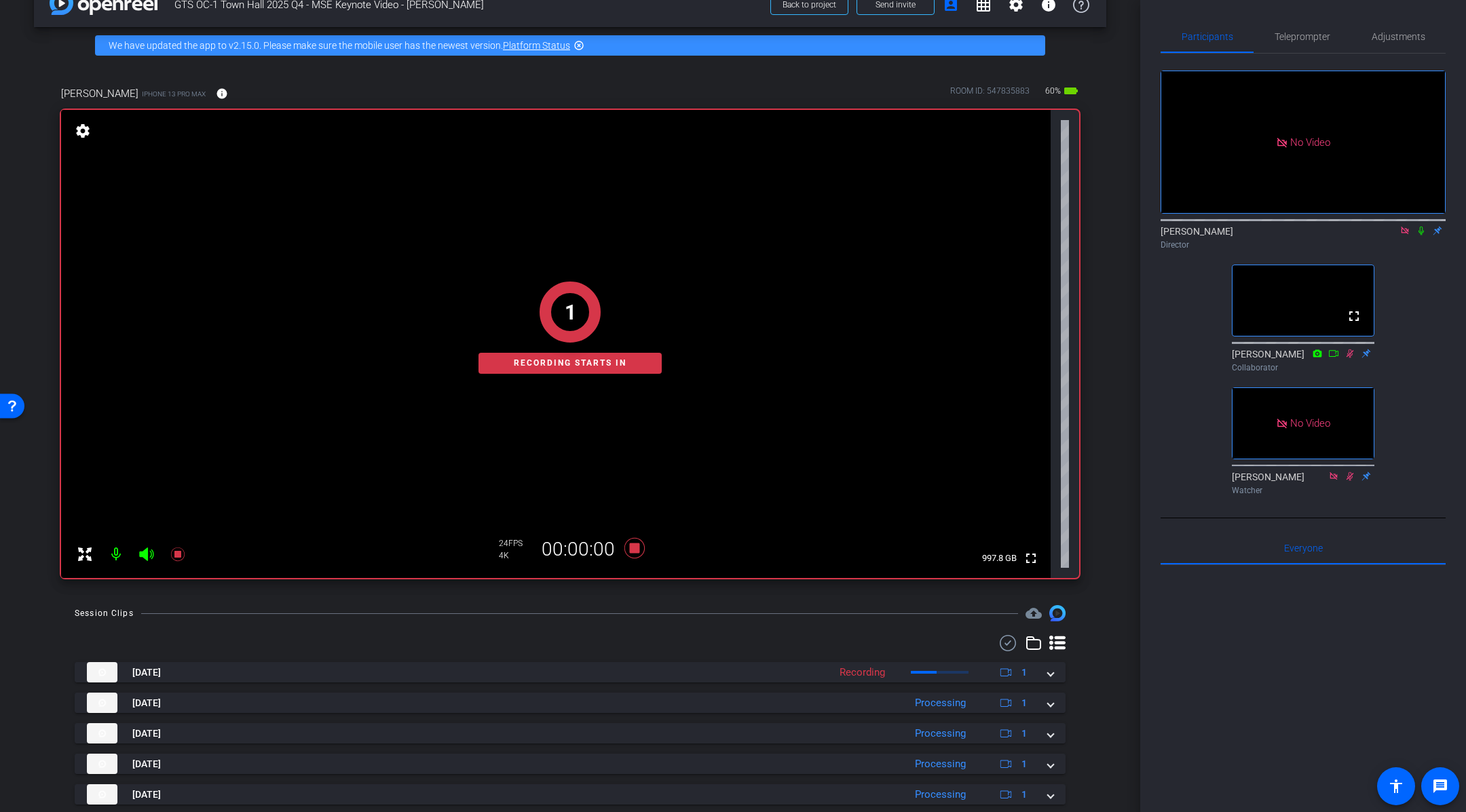
click at [1421, 230] on icon at bounding box center [1422, 231] width 11 height 9
click at [1137, 511] on div "arrow_back GTS OC-1 Town Hall 2025 Q4 - MSE Keynote Video - [PERSON_NAME] Back …" at bounding box center [570, 375] width 1141 height 812
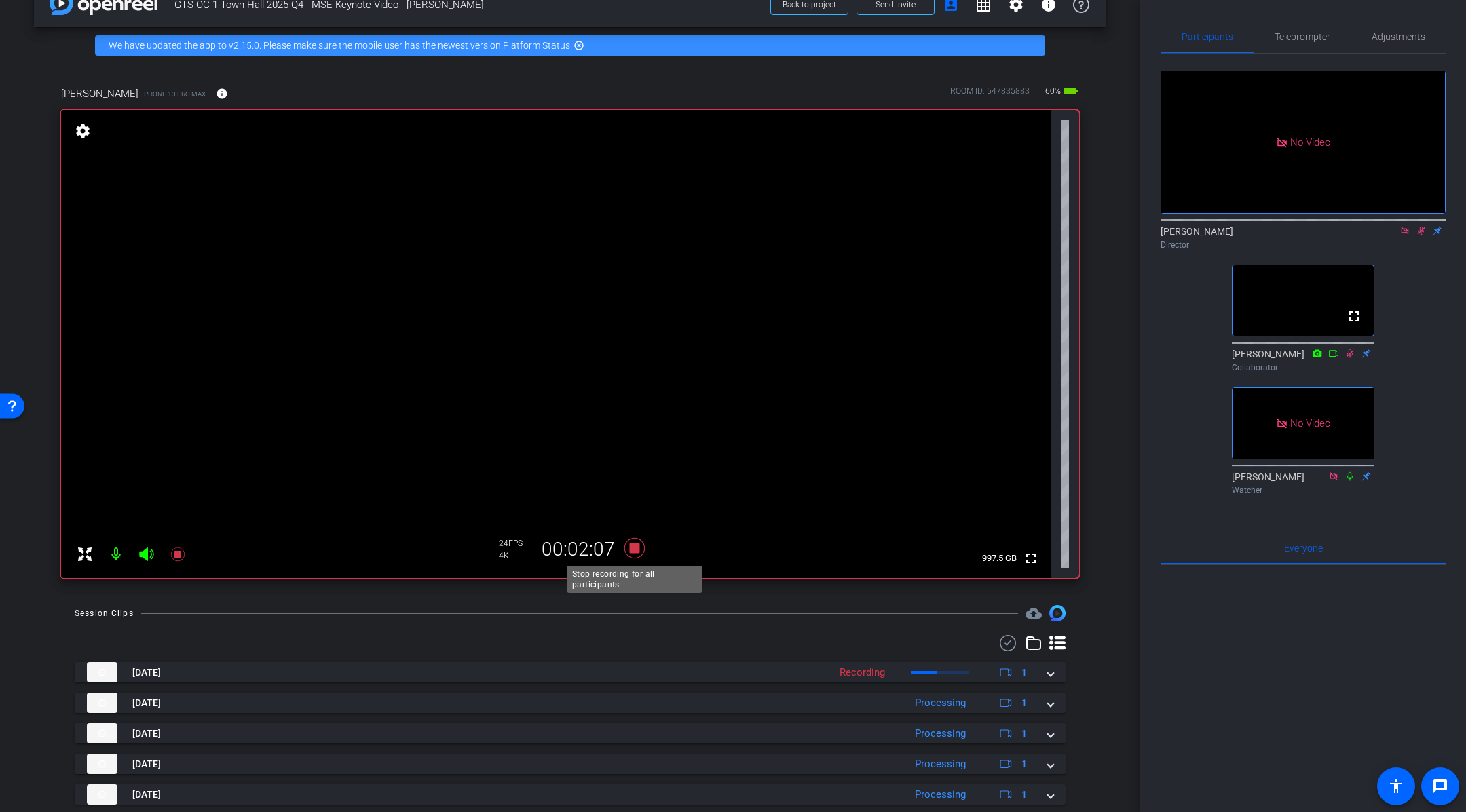
click at [634, 549] on icon at bounding box center [635, 549] width 20 height 20
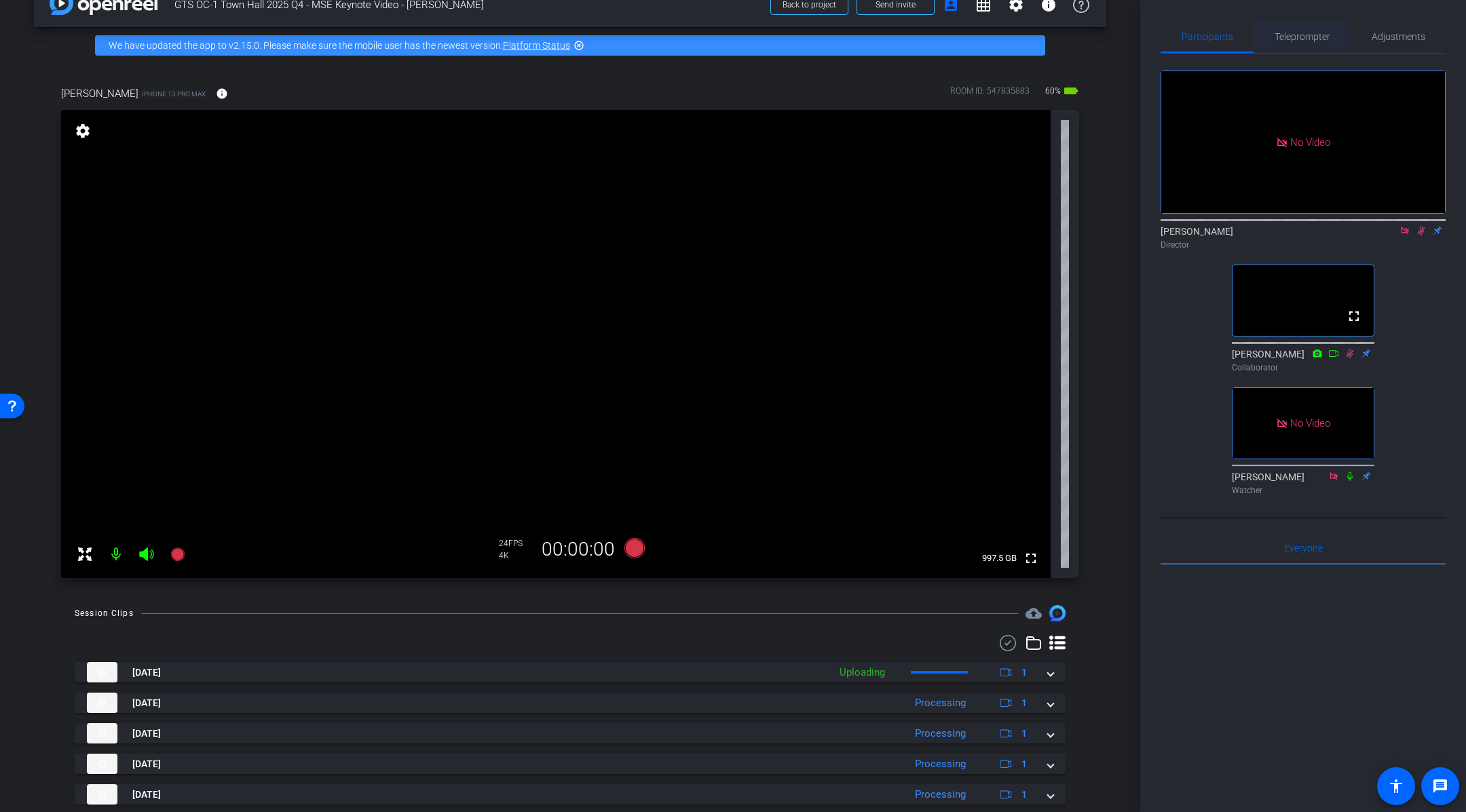
click at [1320, 38] on span "Teleprompter" at bounding box center [1302, 36] width 55 height 9
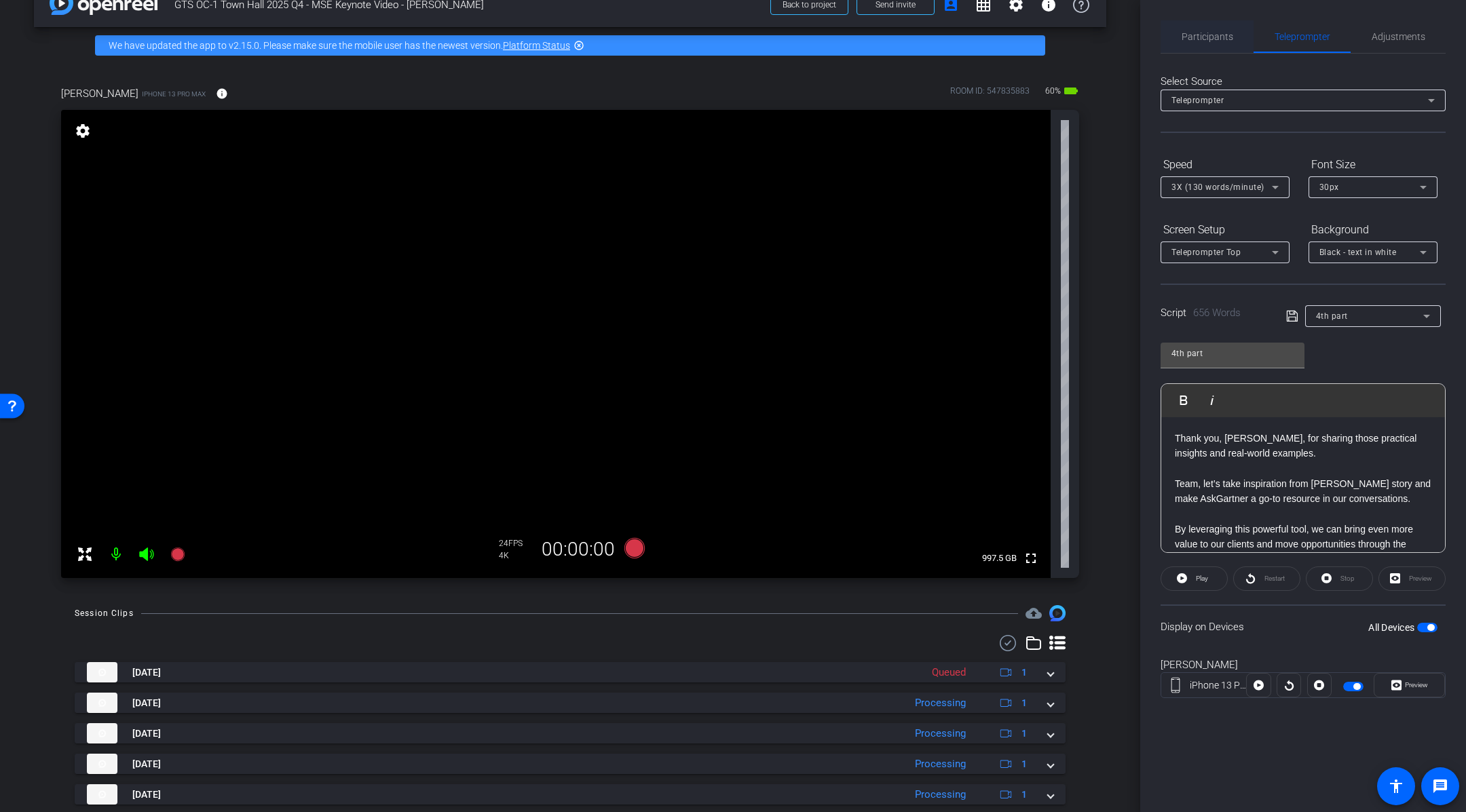
click at [1208, 36] on span "Participants" at bounding box center [1207, 36] width 52 height 9
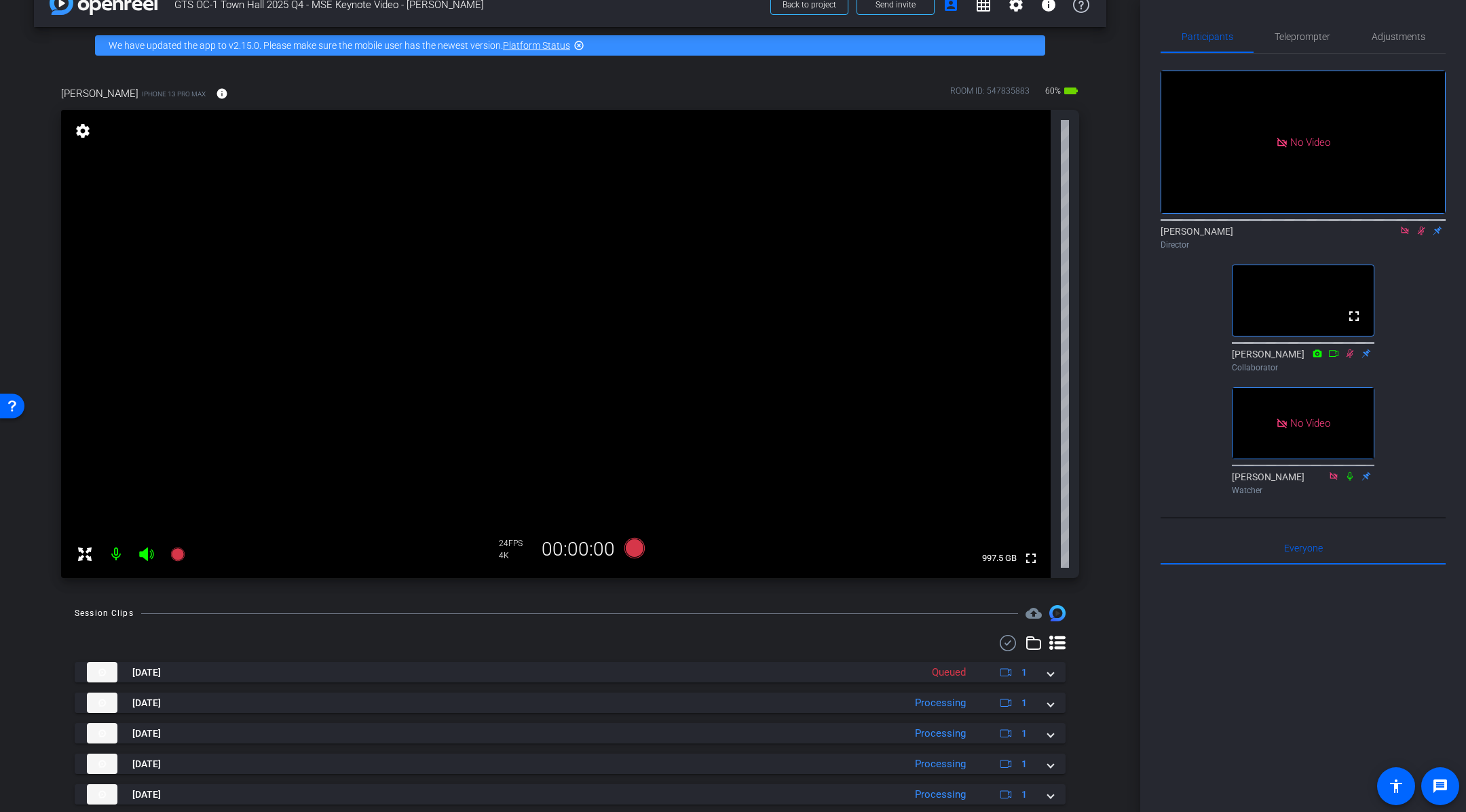
click at [1420, 226] on icon at bounding box center [1422, 231] width 11 height 9
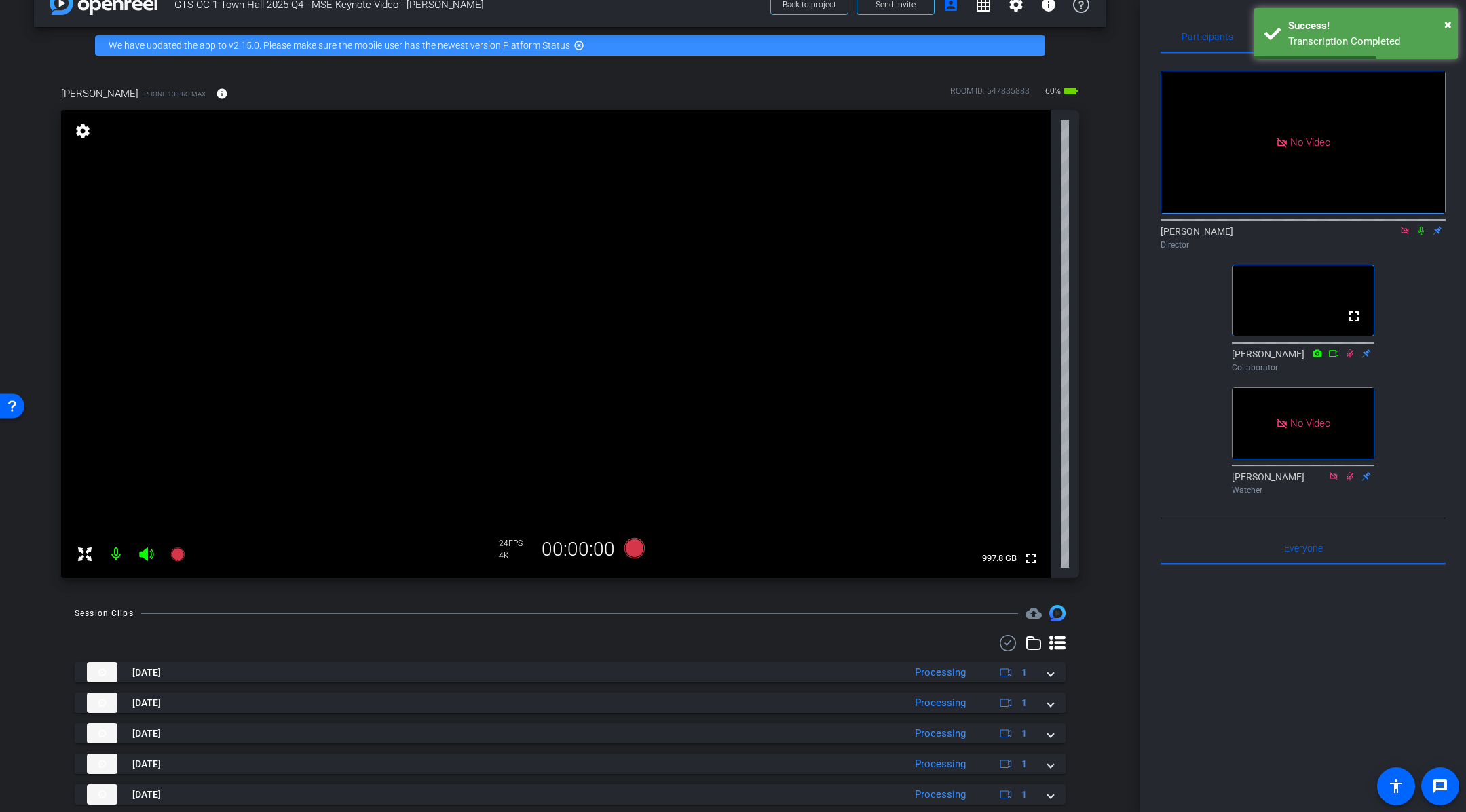
click at [1183, 310] on div "No Video [PERSON_NAME] Director fullscreen [PERSON_NAME] Collaborator No Video …" at bounding box center [1303, 277] width 285 height 447
click at [632, 551] on icon at bounding box center [635, 549] width 20 height 20
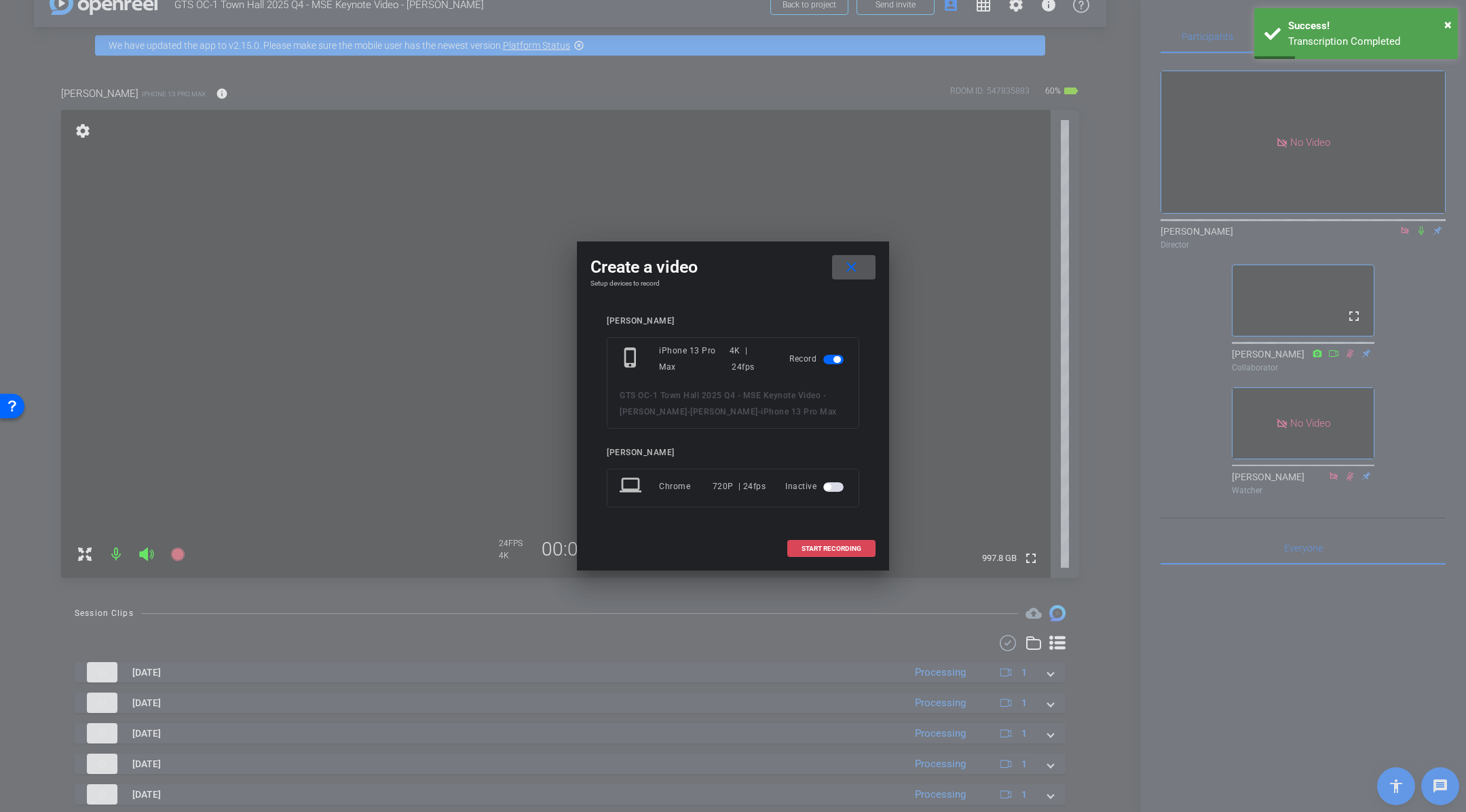
click at [809, 548] on span "START RECORDING" at bounding box center [831, 549] width 60 height 6
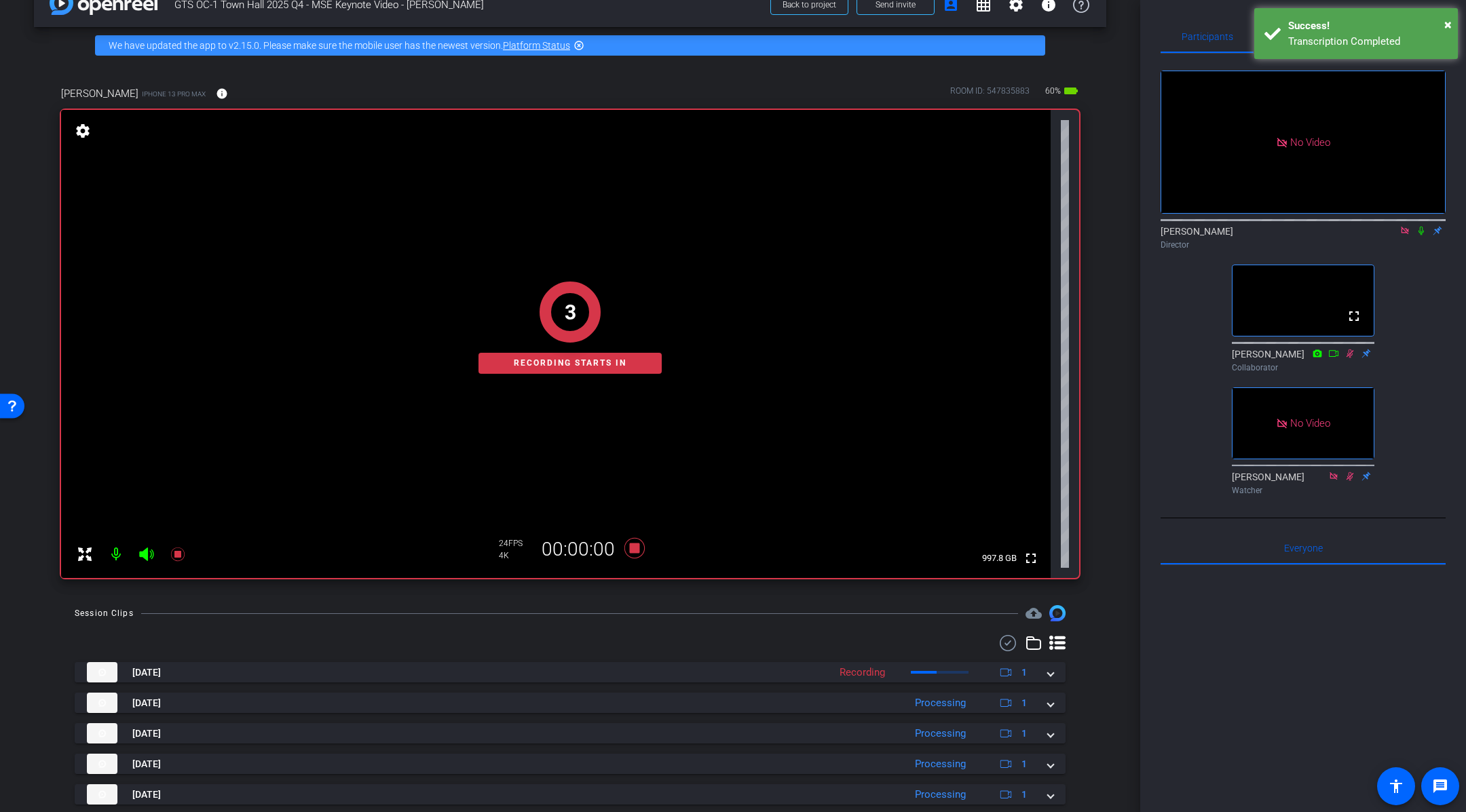
click at [1421, 234] on icon at bounding box center [1422, 231] width 11 height 9
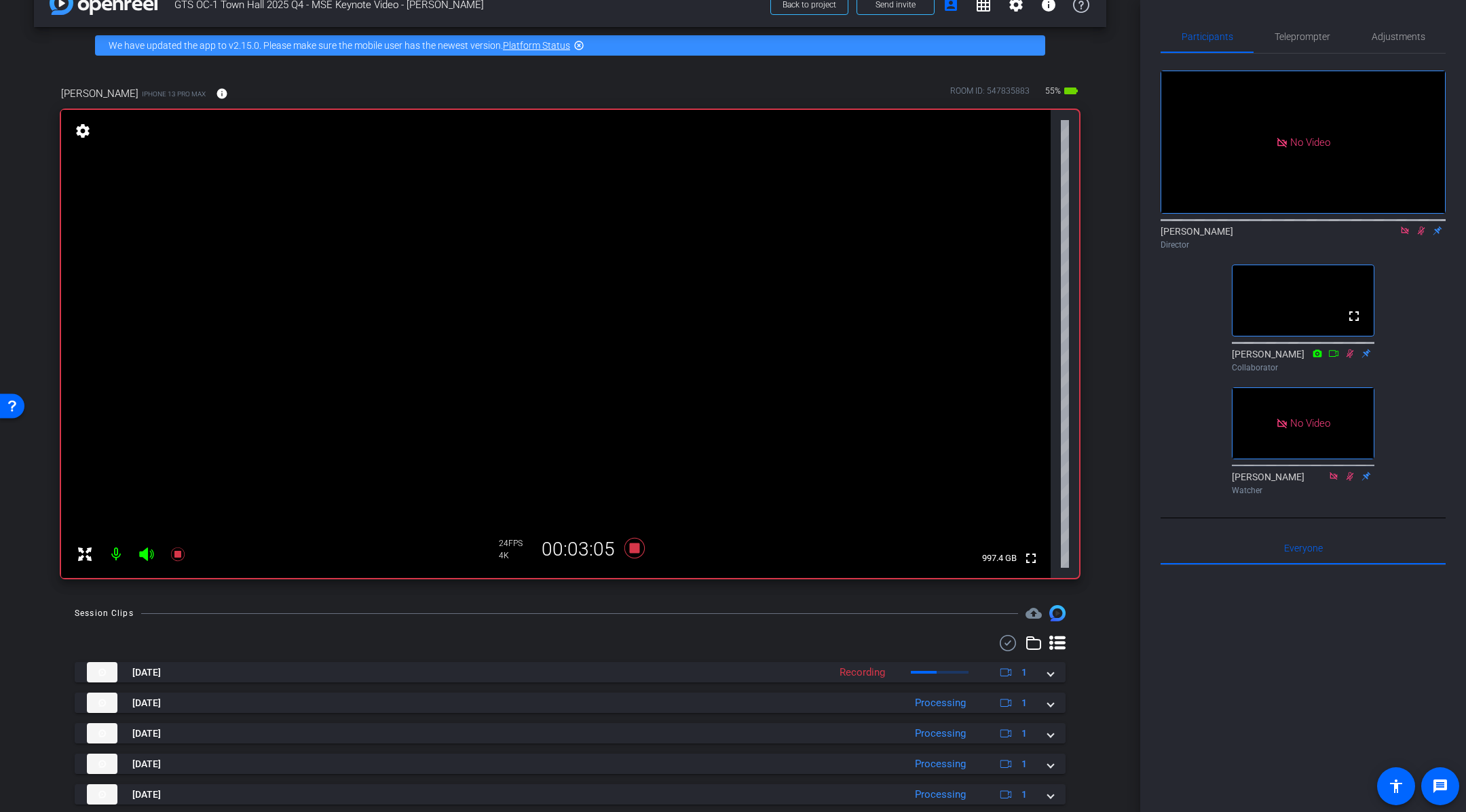
click at [1423, 235] on mat-icon at bounding box center [1422, 230] width 16 height 12
click at [637, 549] on icon at bounding box center [635, 549] width 20 height 20
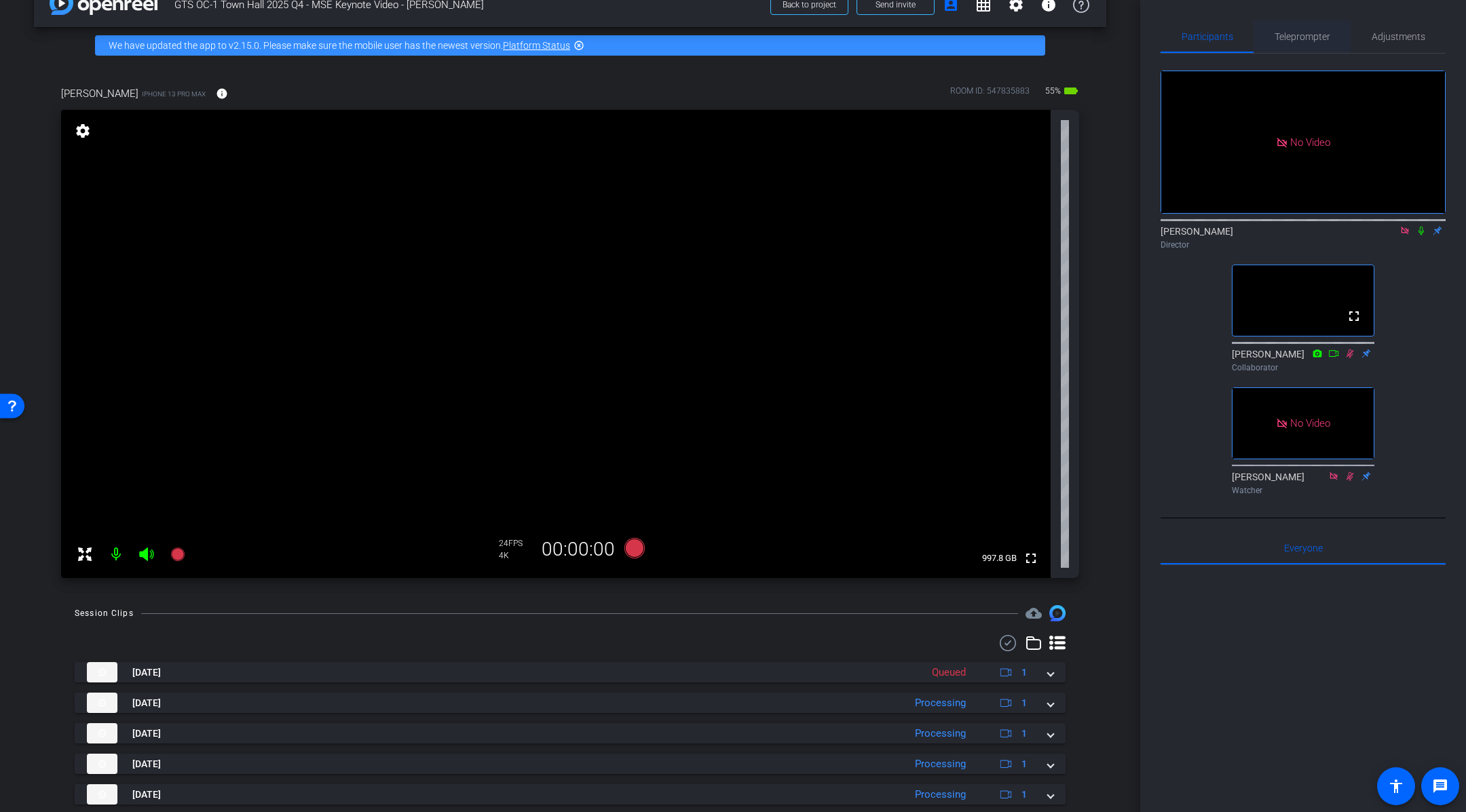
click at [1314, 36] on span "Teleprompter" at bounding box center [1302, 36] width 55 height 9
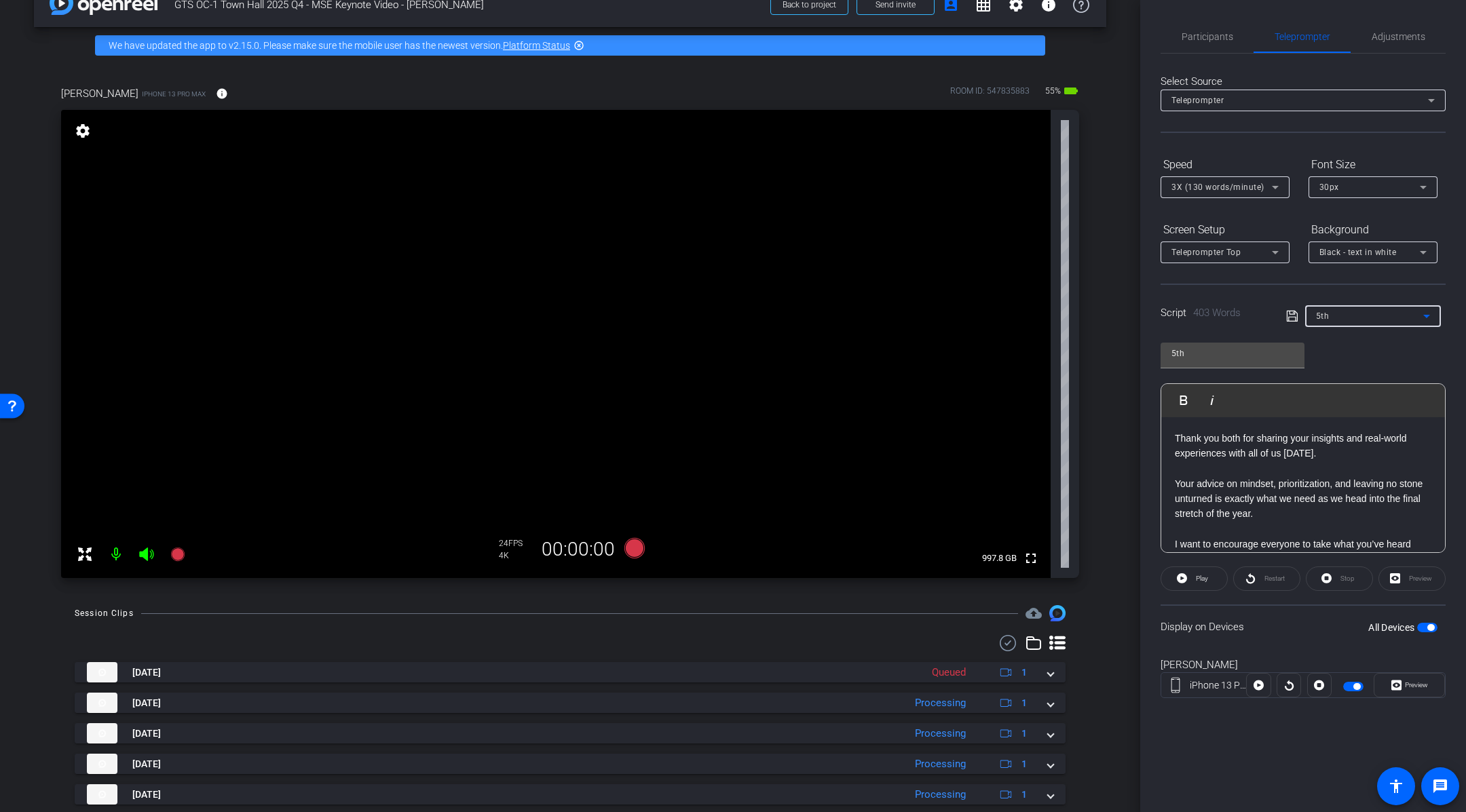
click at [1372, 310] on div "5th" at bounding box center [1370, 316] width 107 height 17
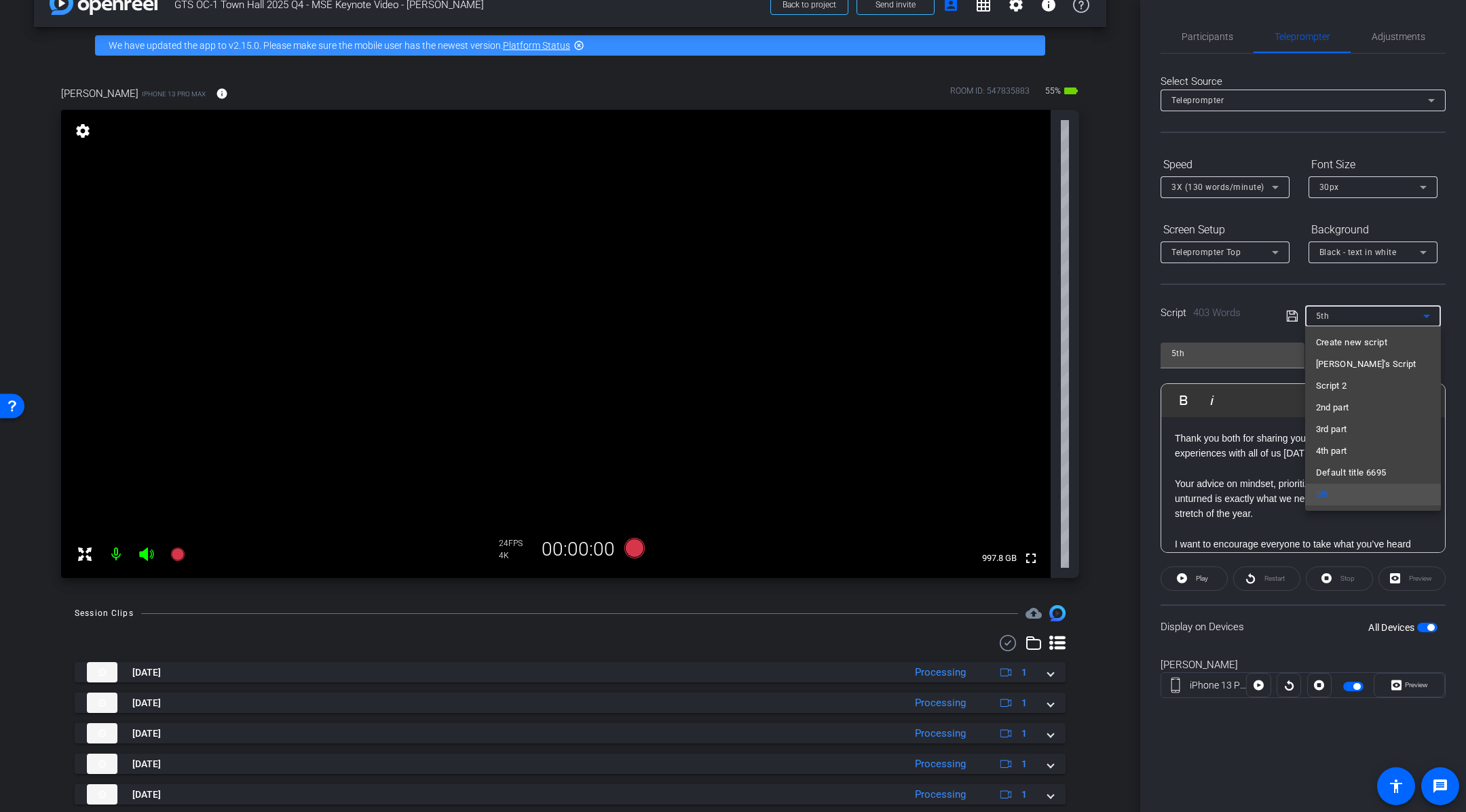
click at [1216, 322] on div at bounding box center [733, 406] width 1466 height 812
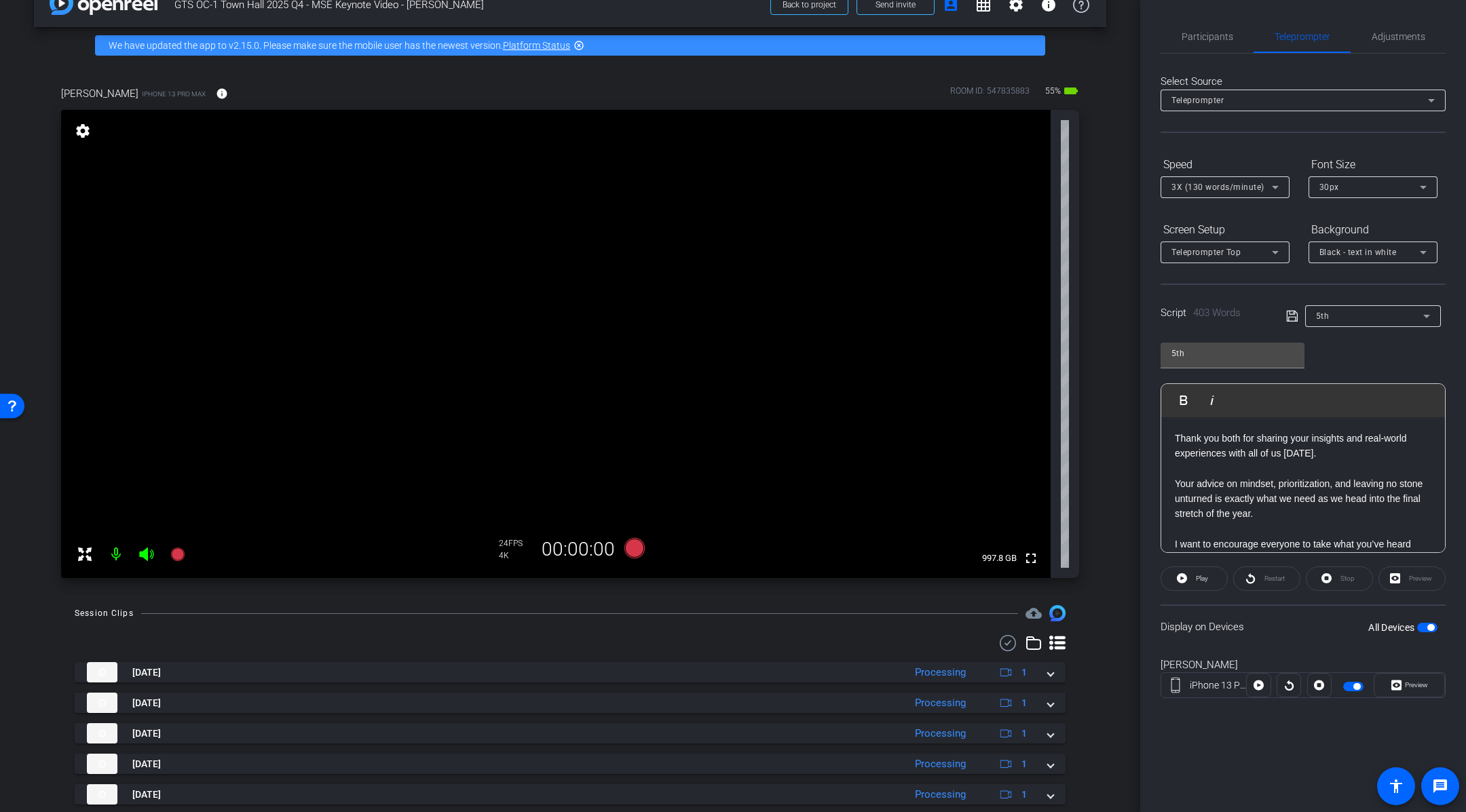
click at [1293, 313] on icon at bounding box center [1292, 316] width 12 height 16
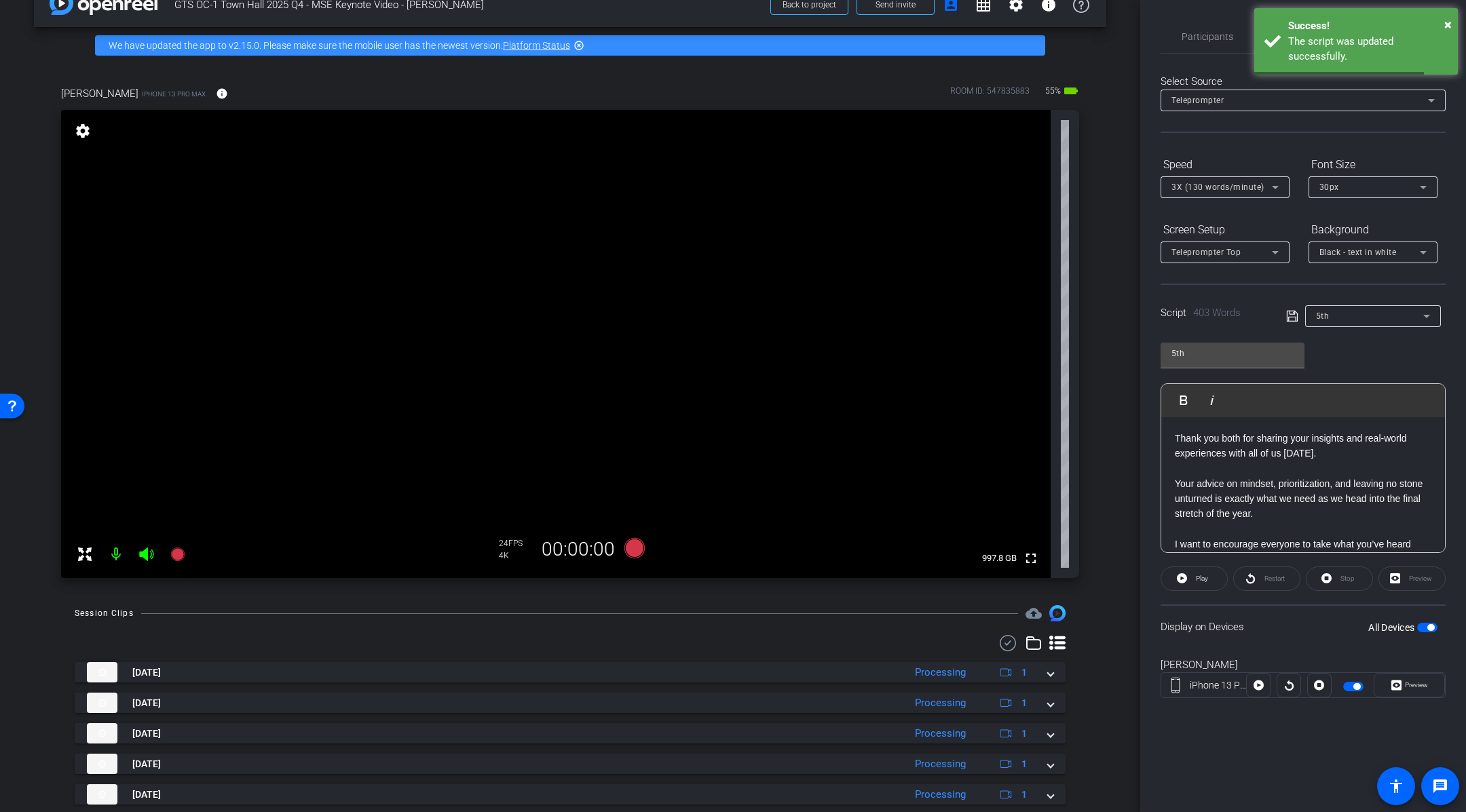
click at [1244, 327] on openreel-capture-teleprompter "Speed 3X (130 words/minute) Font Size 30px Screen Setup Teleprompter Top Backgr…" at bounding box center [1303, 437] width 285 height 568
click at [1382, 318] on div "5th" at bounding box center [1370, 316] width 107 height 17
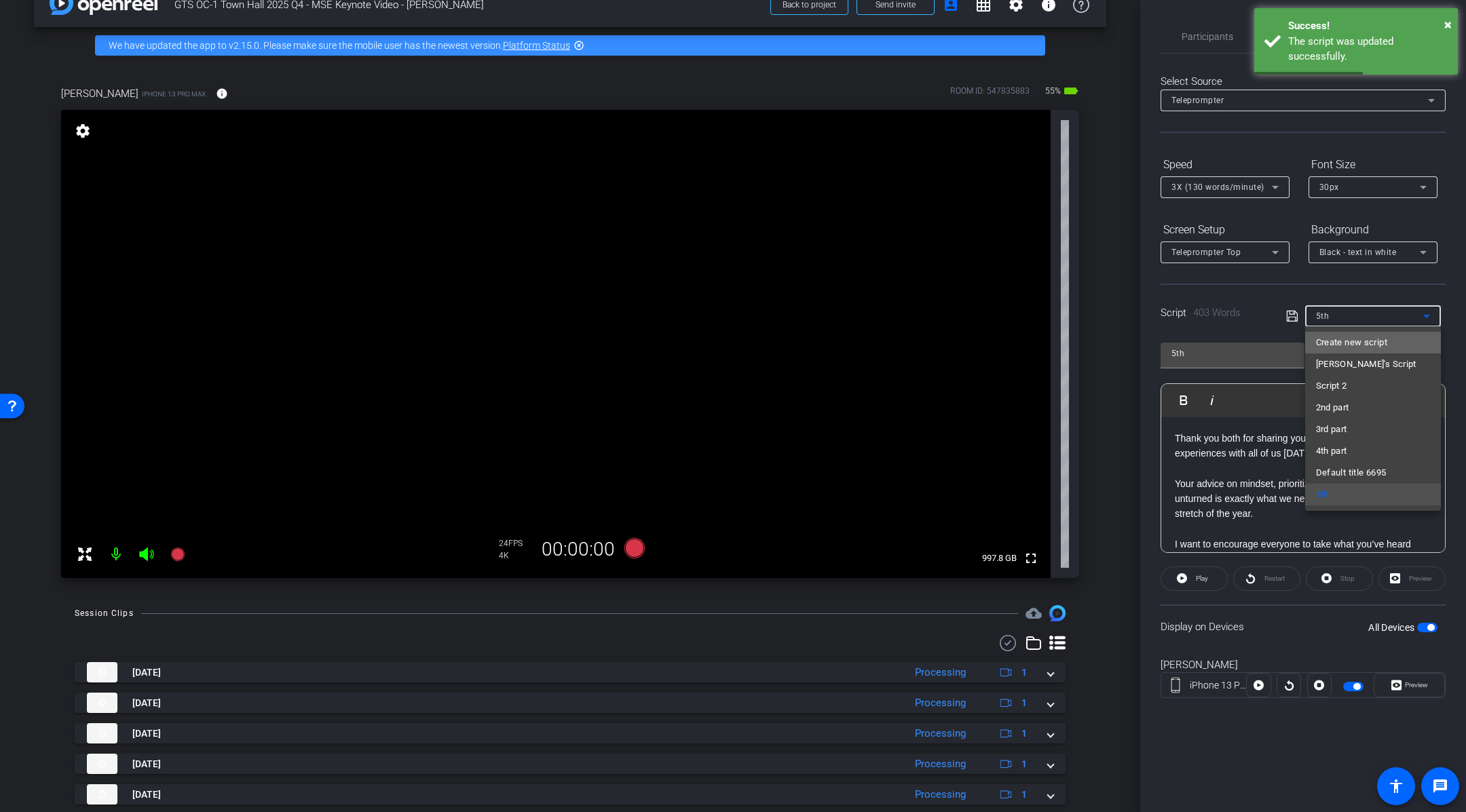
click at [1379, 340] on span "Create new script" at bounding box center [1352, 343] width 72 height 16
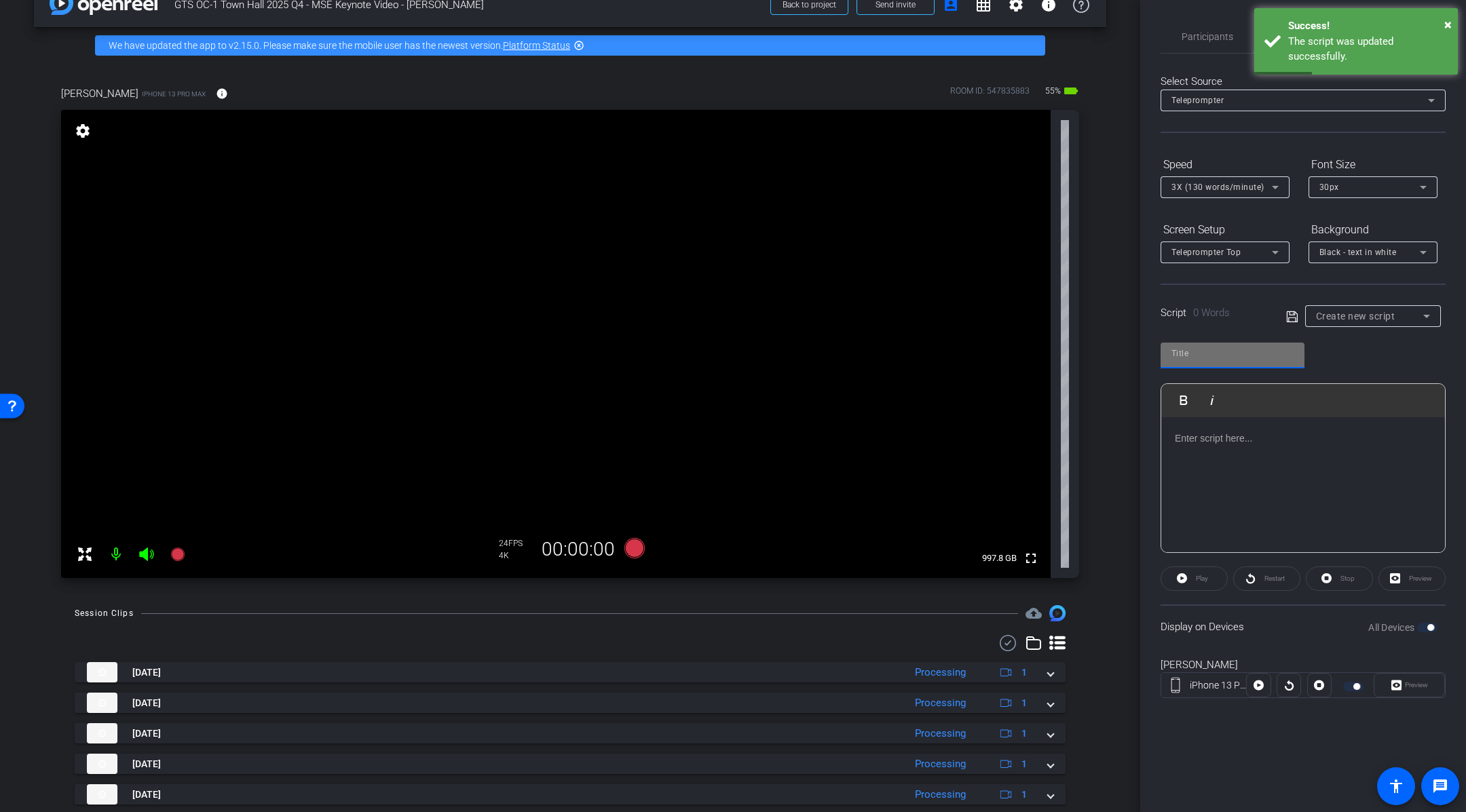
click at [1224, 348] on input "text" at bounding box center [1232, 354] width 122 height 16
type input "pickups"
click at [1219, 453] on div at bounding box center [1303, 485] width 283 height 136
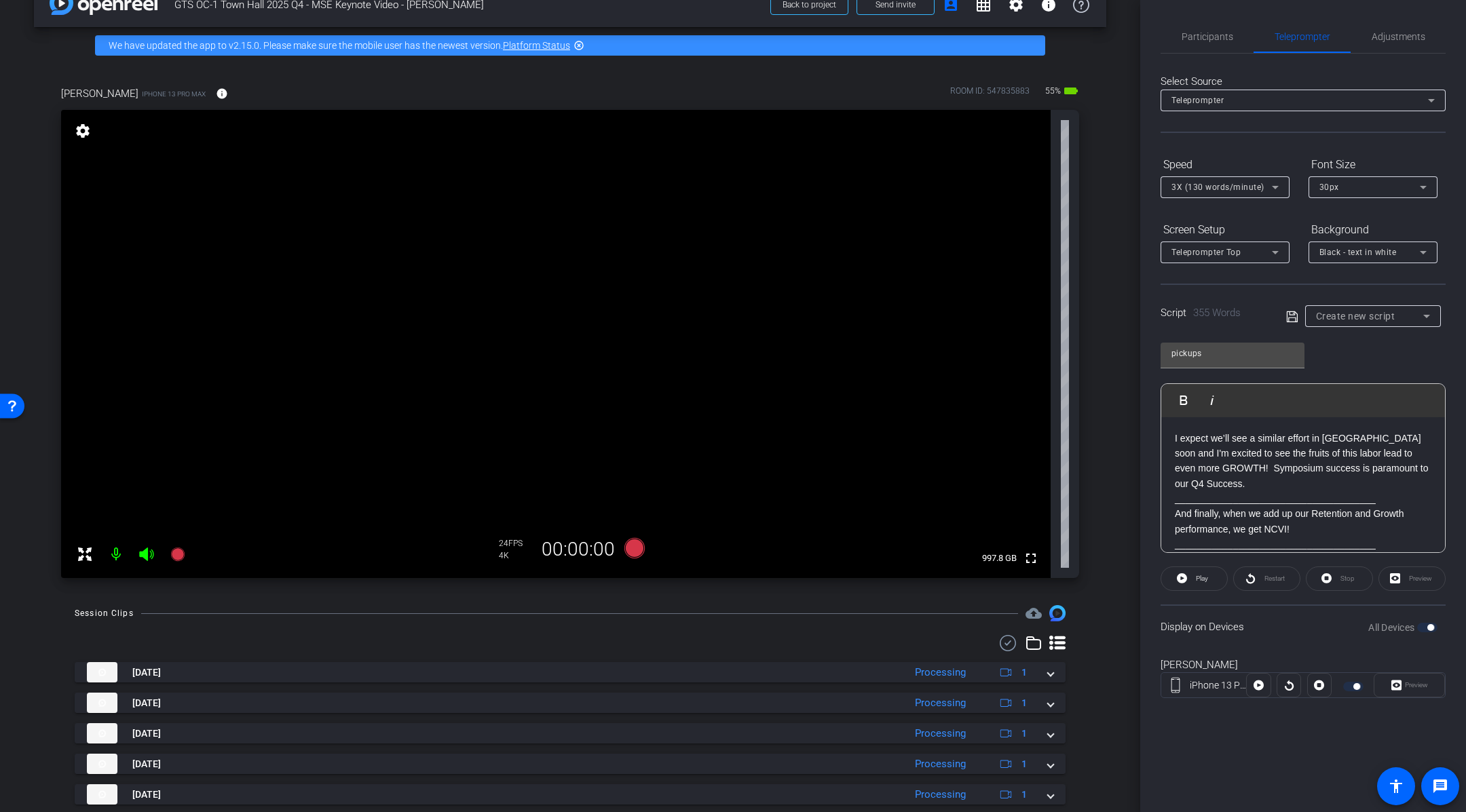
click at [1291, 320] on icon at bounding box center [1292, 316] width 11 height 11
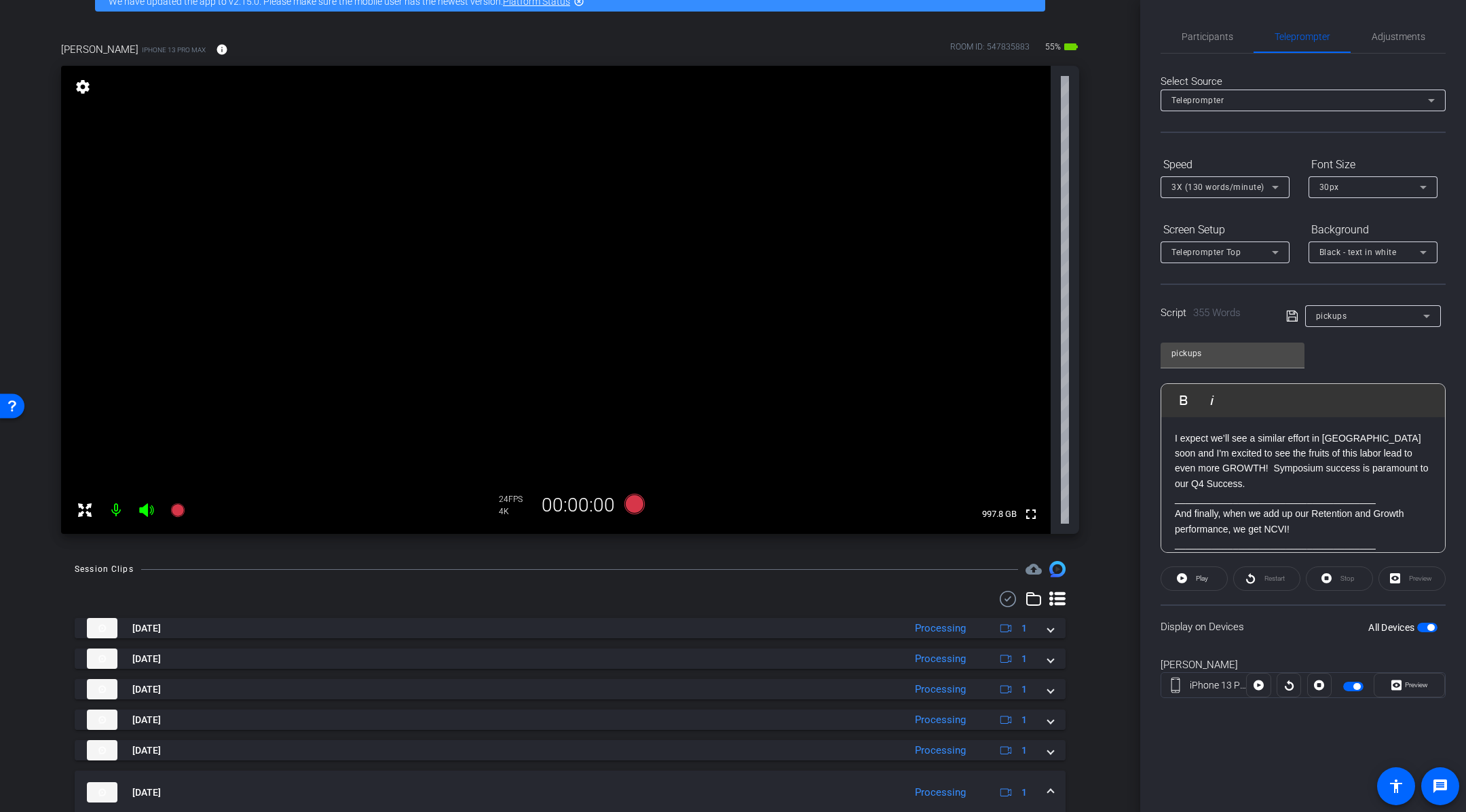
click at [1371, 372] on div "pickups Play Play from this location Play Selected Play and display the selecte…" at bounding box center [1303, 443] width 285 height 221
click at [1221, 41] on span "Participants" at bounding box center [1207, 36] width 52 height 9
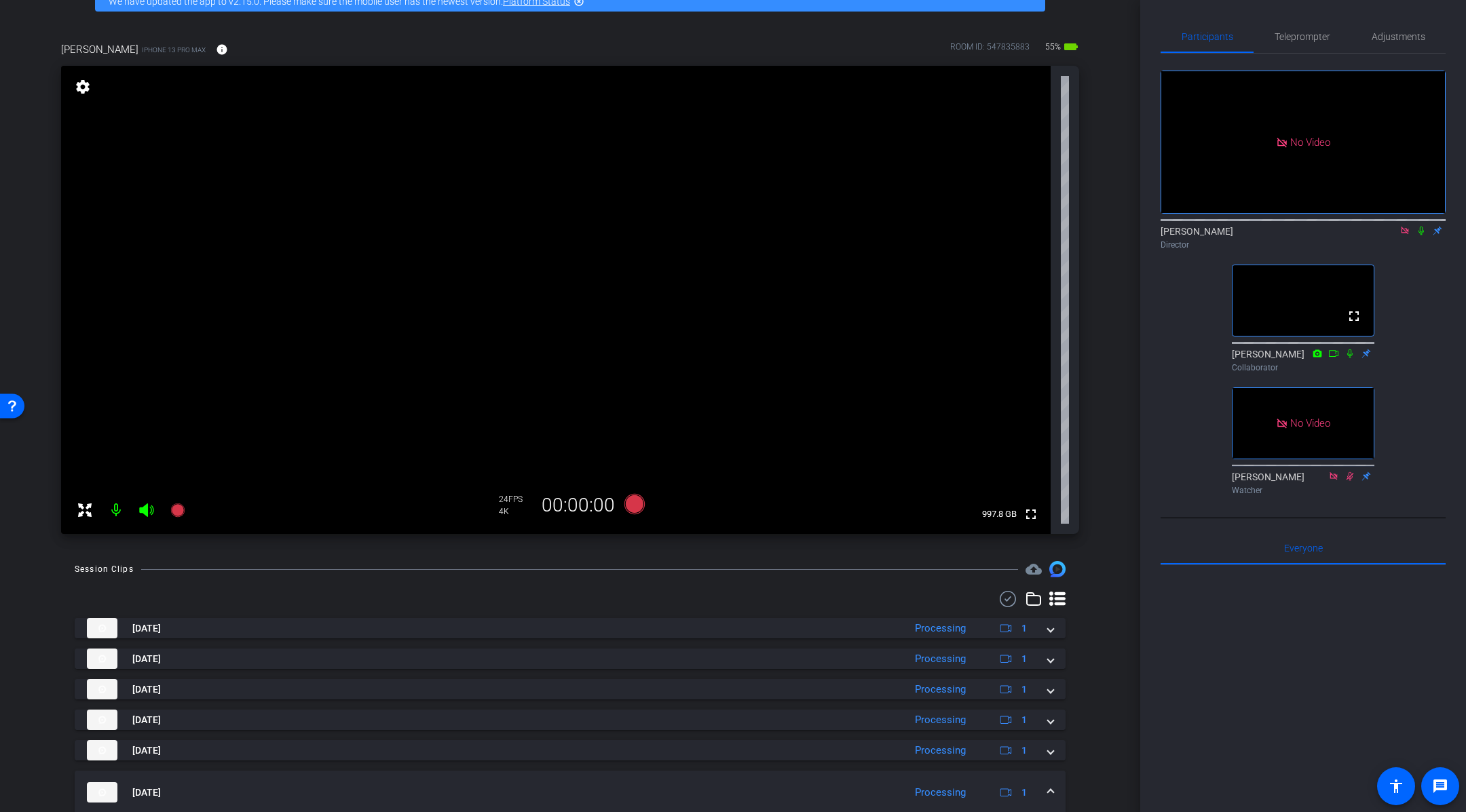
click at [1108, 518] on div "arrow_back GTS OC-1 Town Hall 2025 Q4 - MSE Keynote Video - [PERSON_NAME] Back …" at bounding box center [570, 330] width 1141 height 812
click at [641, 512] on icon at bounding box center [635, 504] width 33 height 24
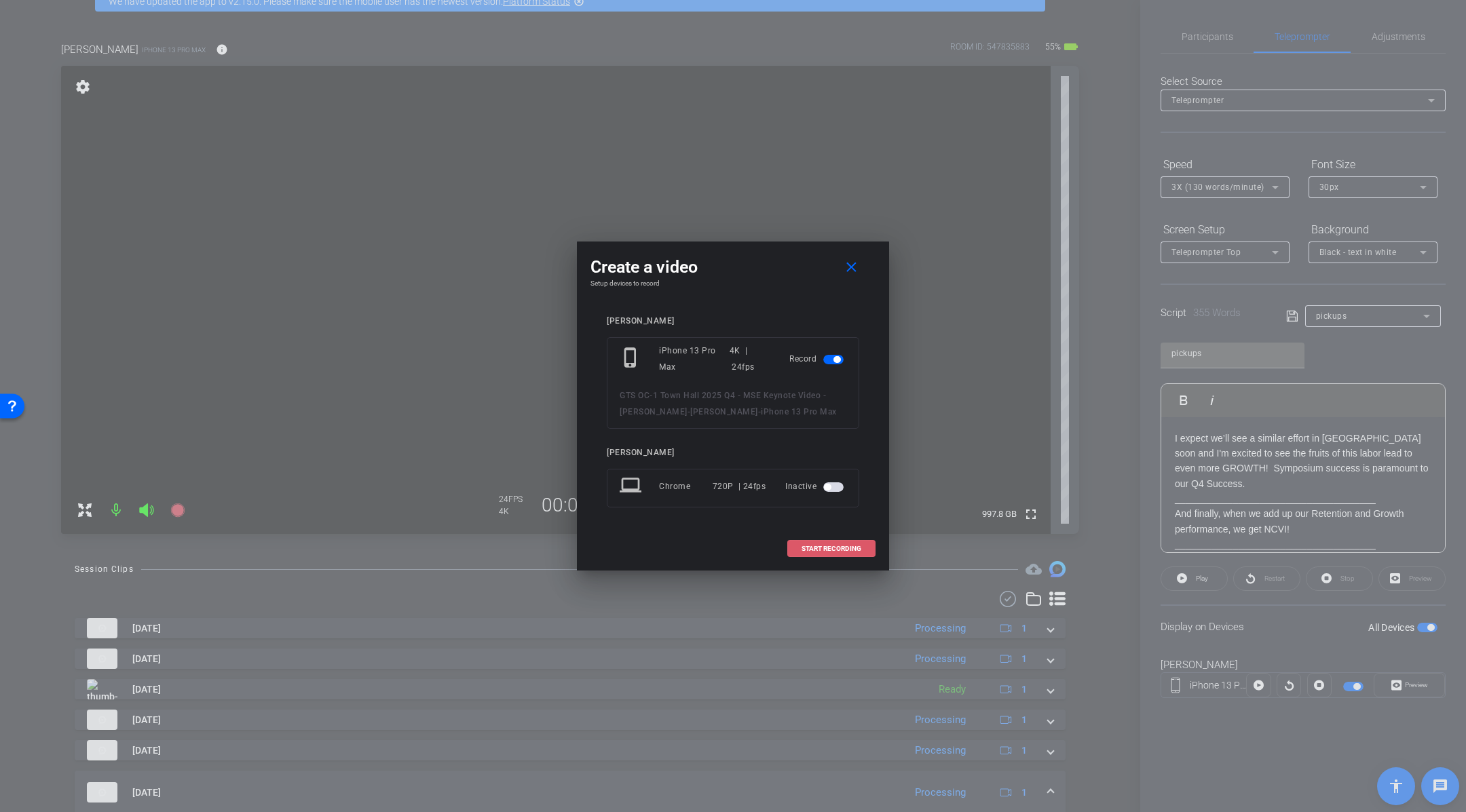
click at [845, 548] on span "START RECORDING" at bounding box center [831, 549] width 60 height 6
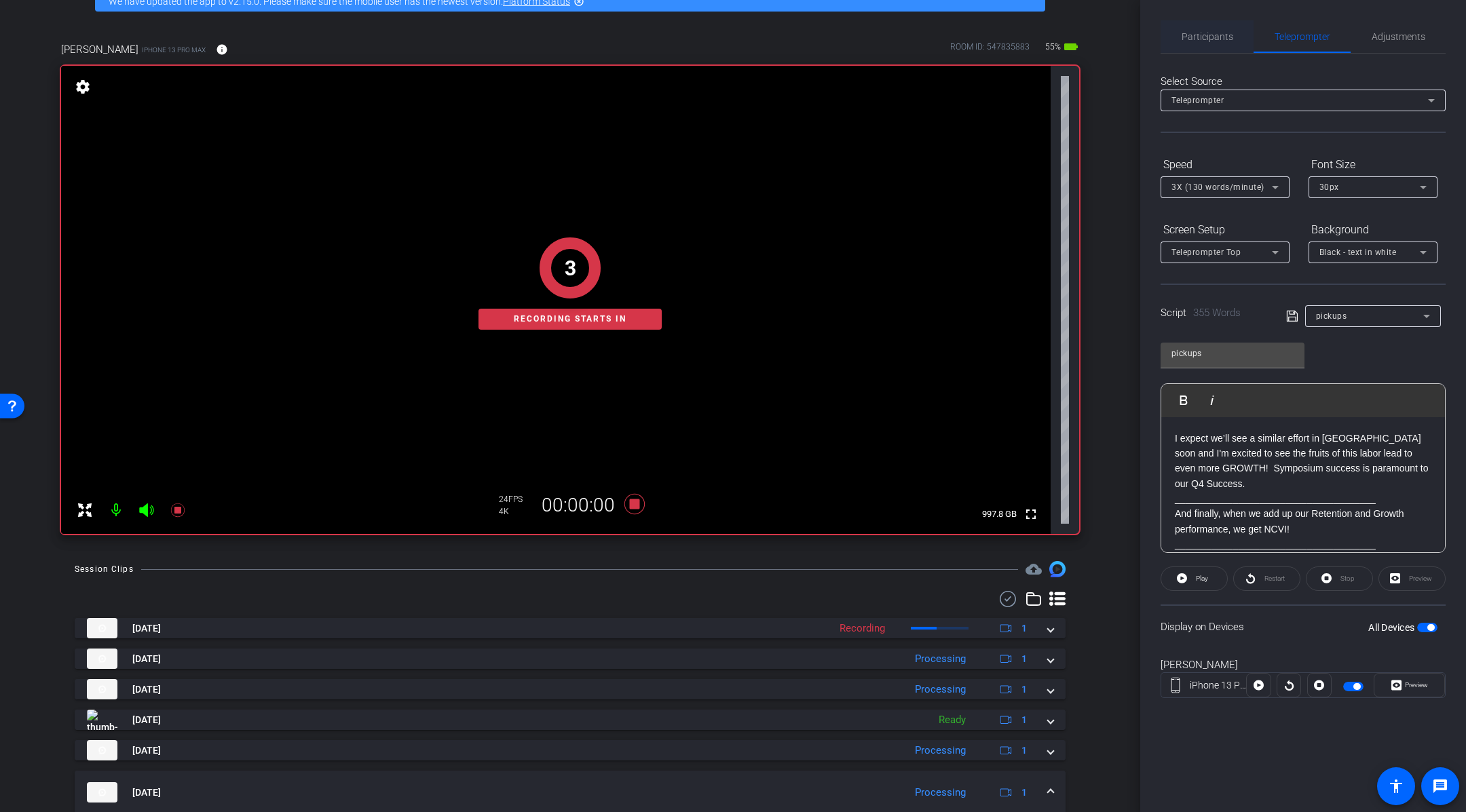
drag, startPoint x: 1222, startPoint y: 36, endPoint x: 1234, endPoint y: 44, distance: 14.4
click at [1222, 36] on span "Participants" at bounding box center [1207, 36] width 52 height 9
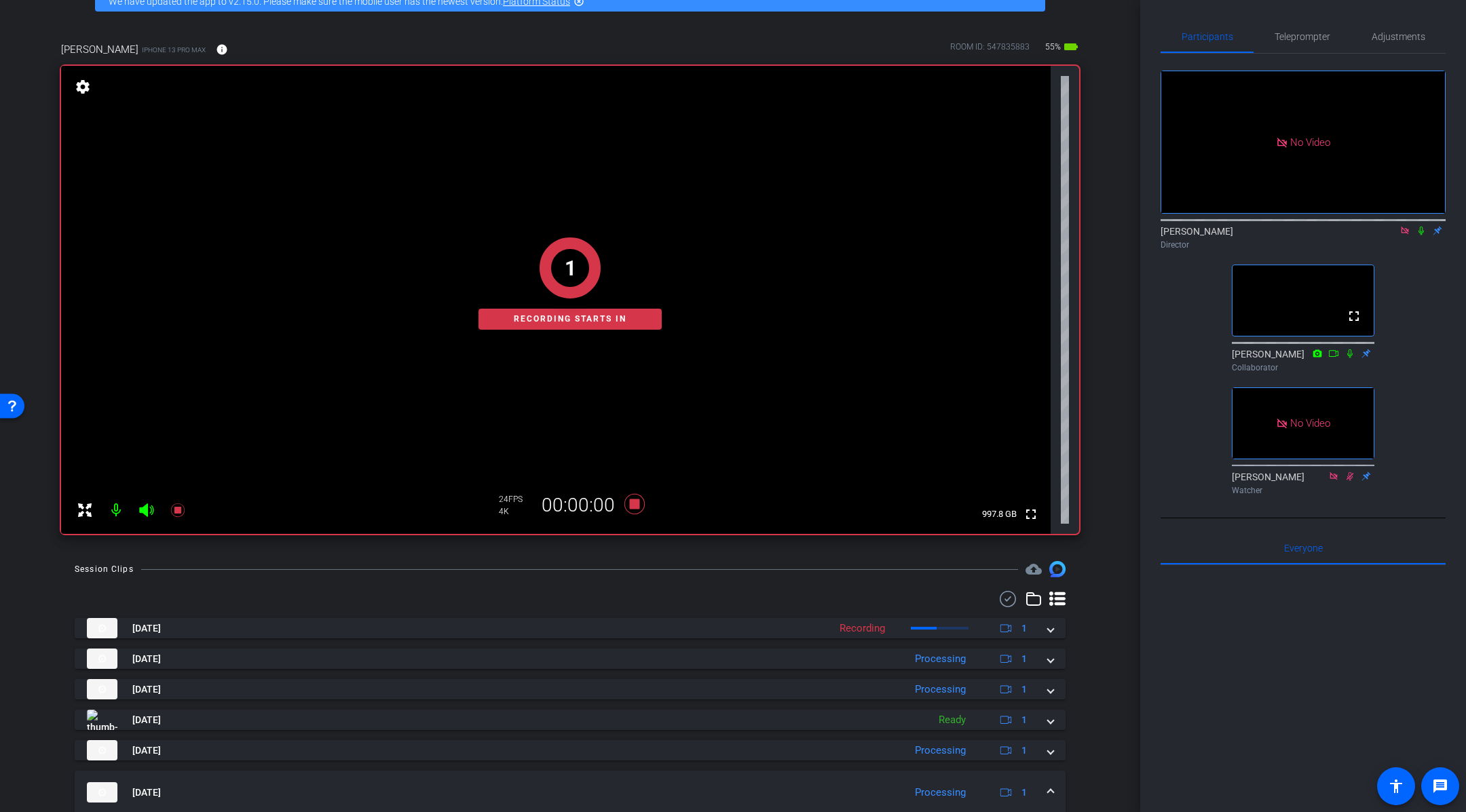
click at [1422, 232] on icon at bounding box center [1422, 231] width 11 height 9
click at [1350, 358] on icon at bounding box center [1350, 353] width 11 height 9
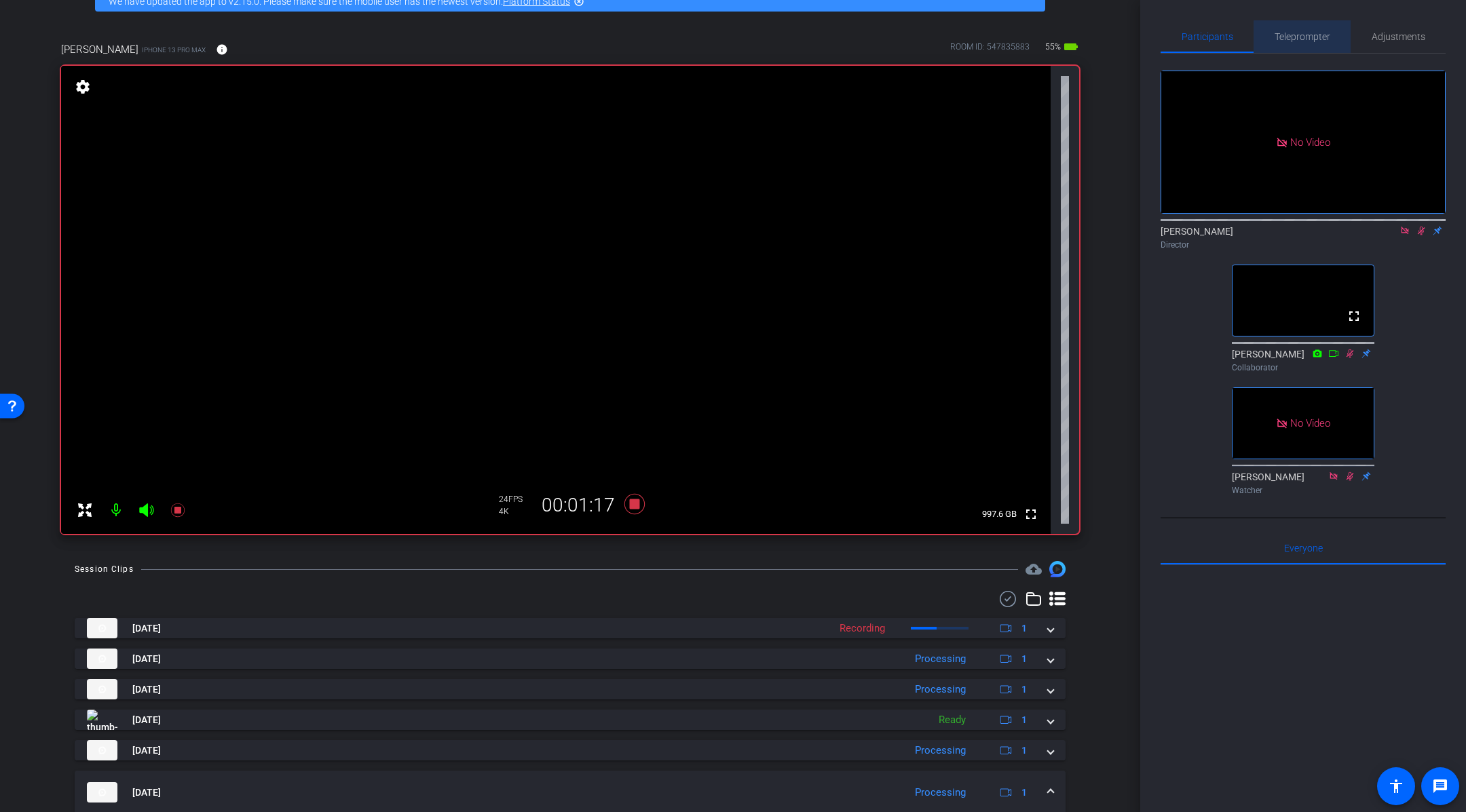
click at [1330, 42] on div "Teleprompter" at bounding box center [1302, 36] width 97 height 33
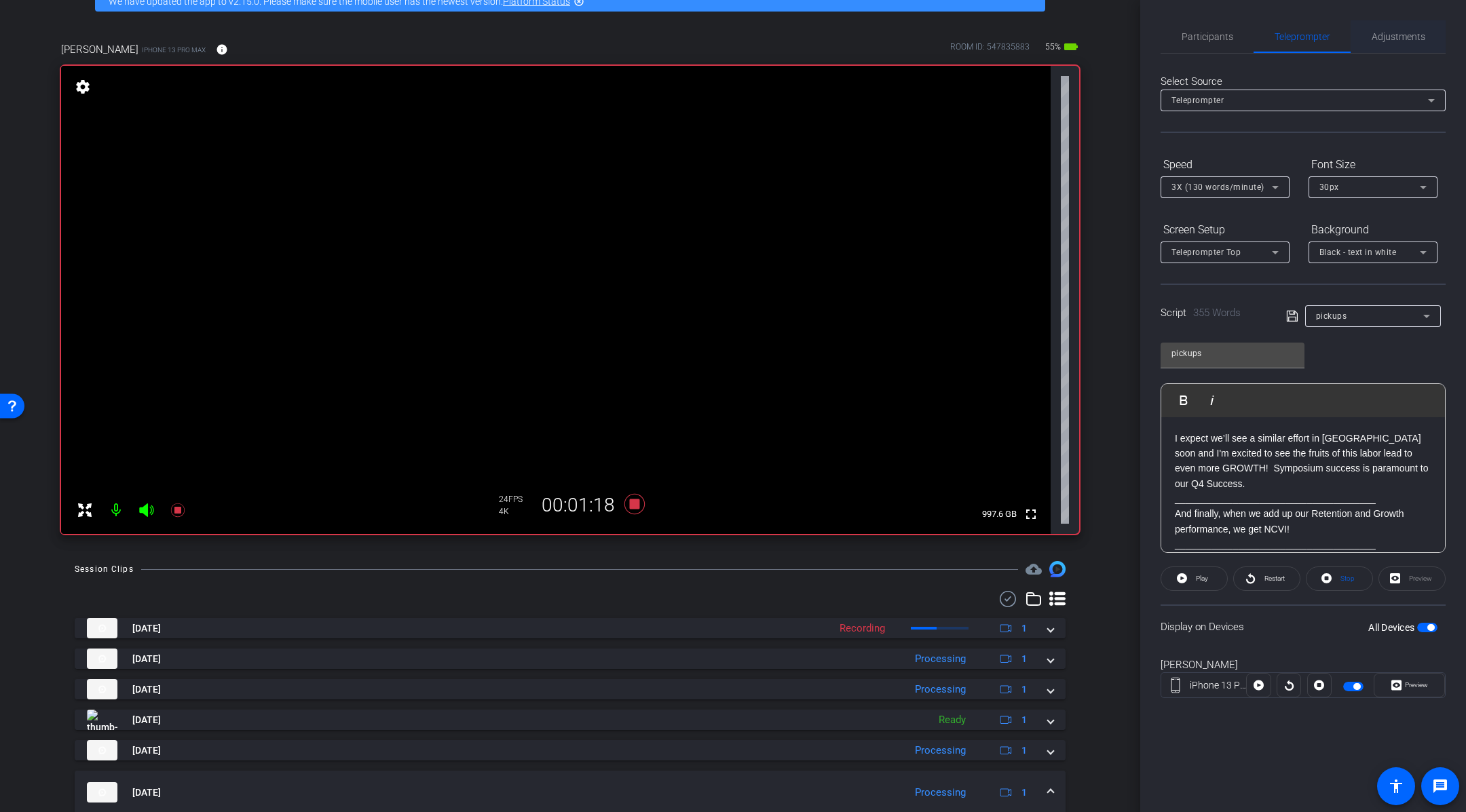
click at [1390, 34] on span "Adjustments" at bounding box center [1398, 36] width 53 height 9
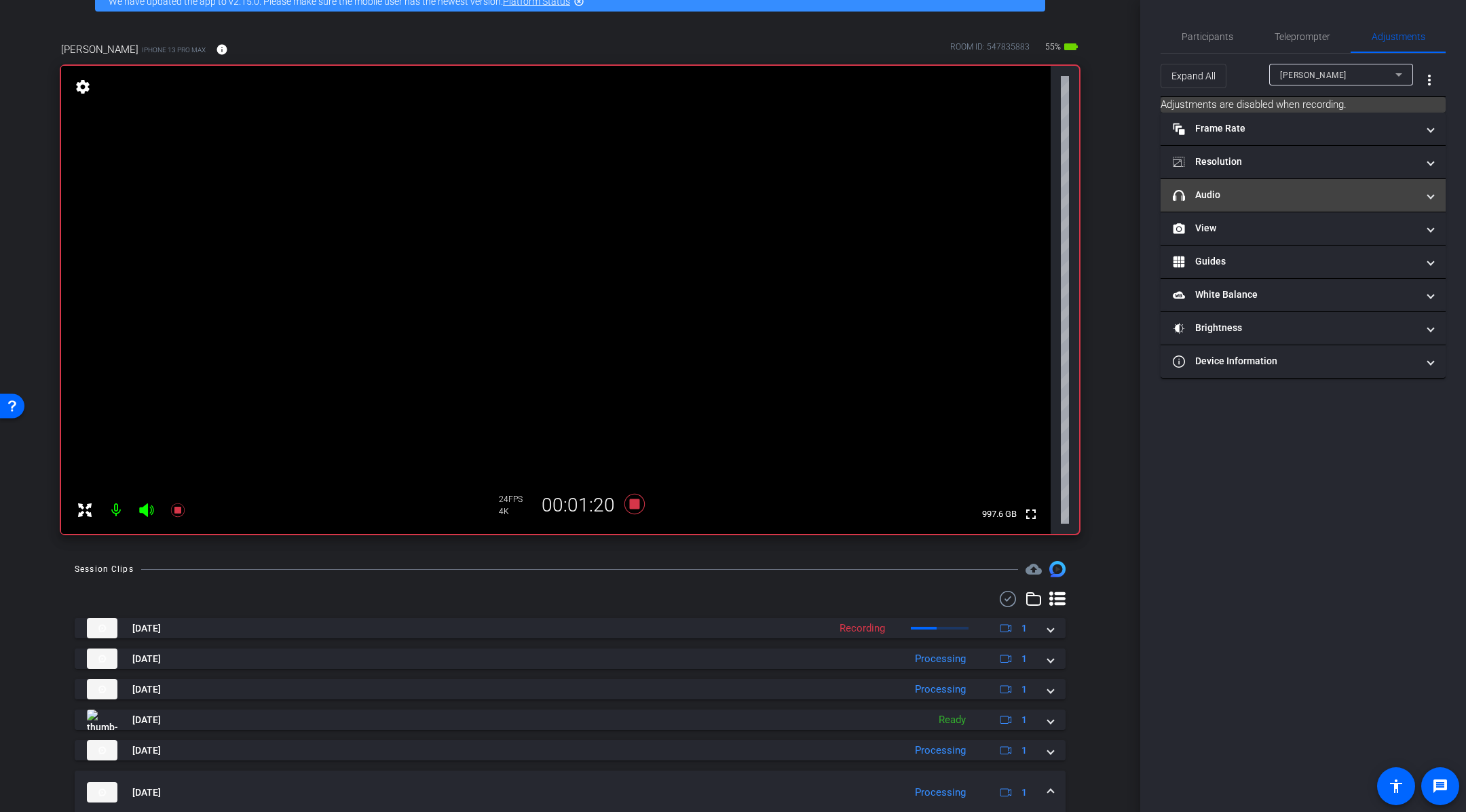
click at [1250, 200] on mat-panel-title "headphone icon Audio" at bounding box center [1295, 196] width 244 height 14
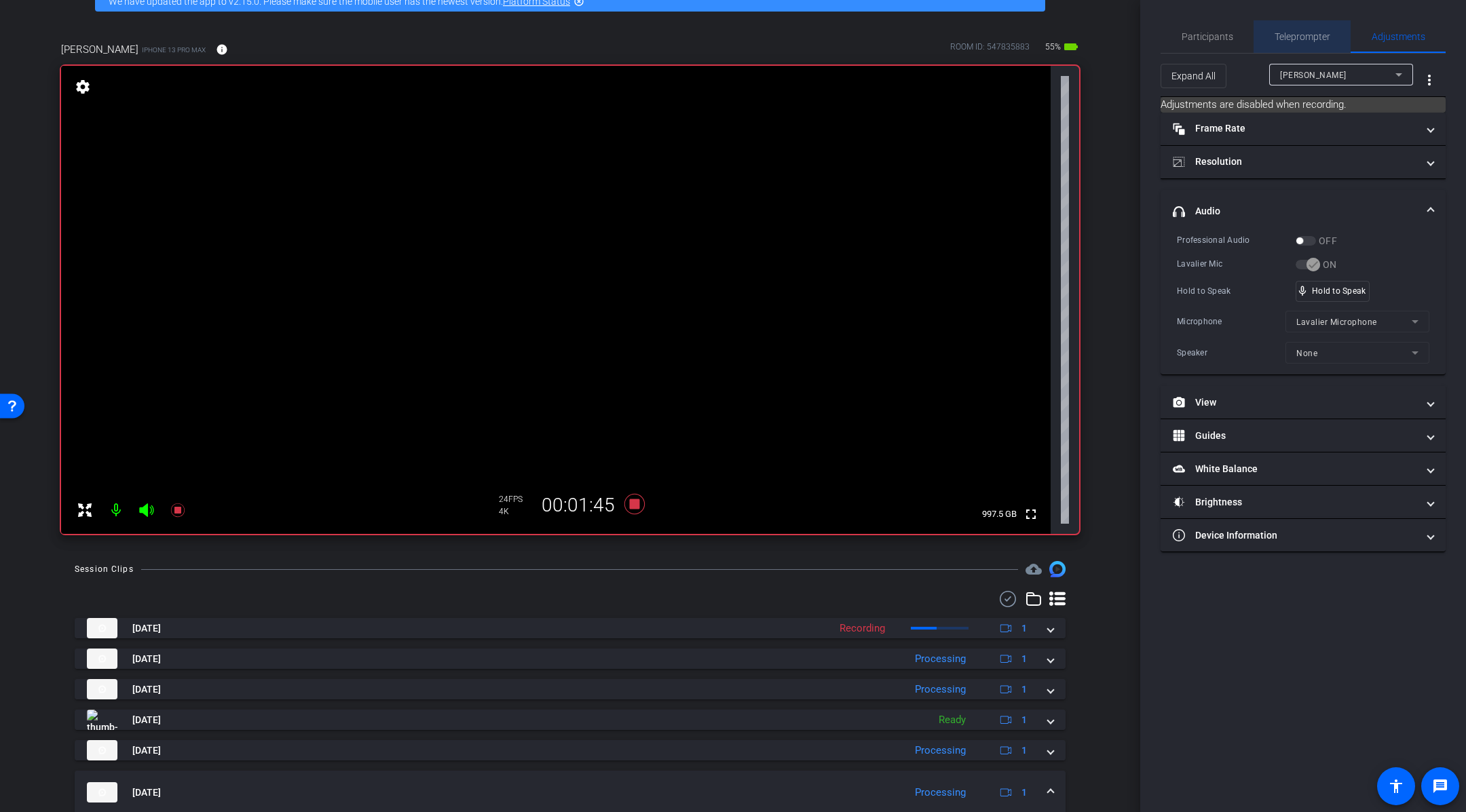
click at [1289, 37] on span "Teleprompter" at bounding box center [1302, 36] width 55 height 9
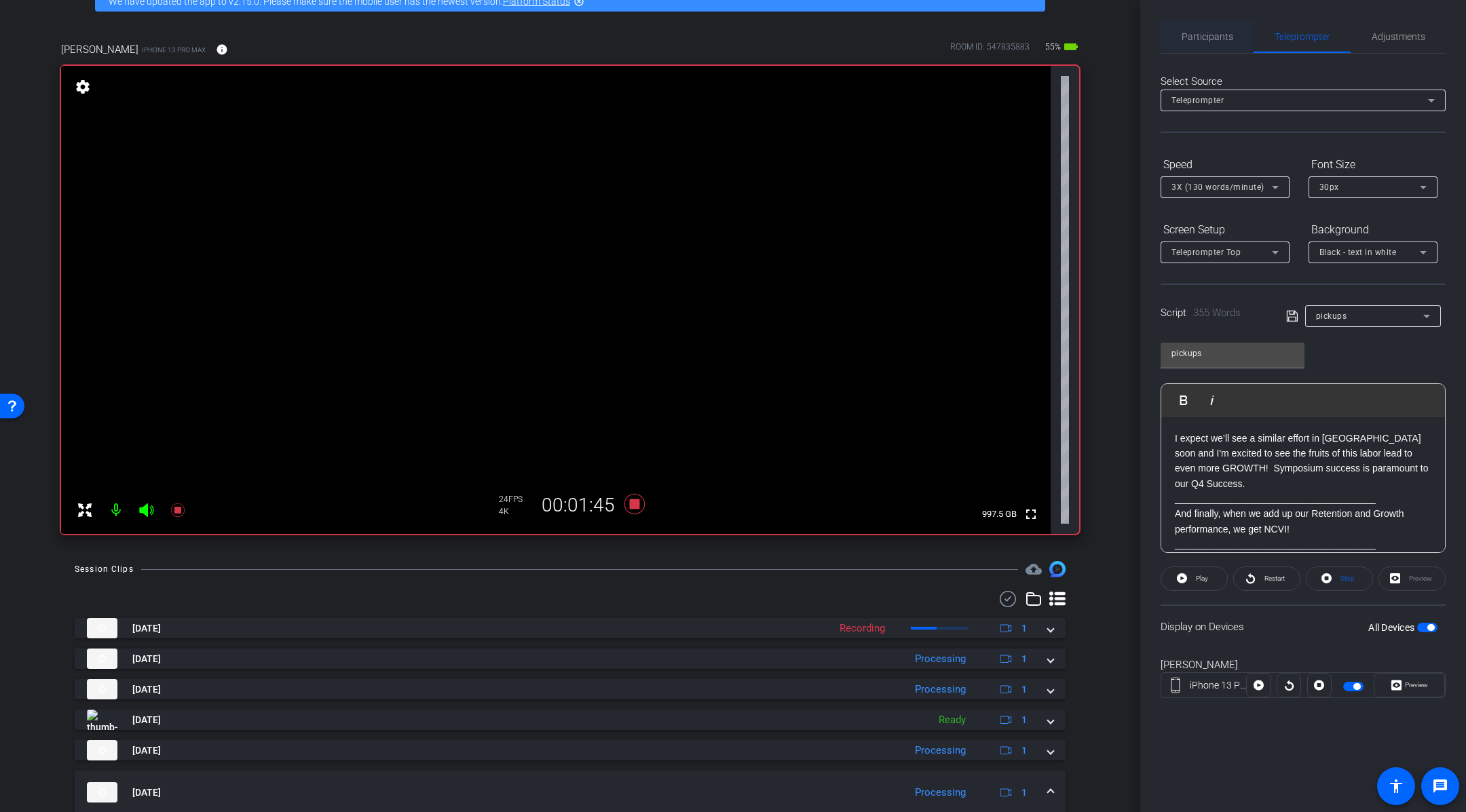
click at [1203, 36] on span "Participants" at bounding box center [1207, 36] width 52 height 9
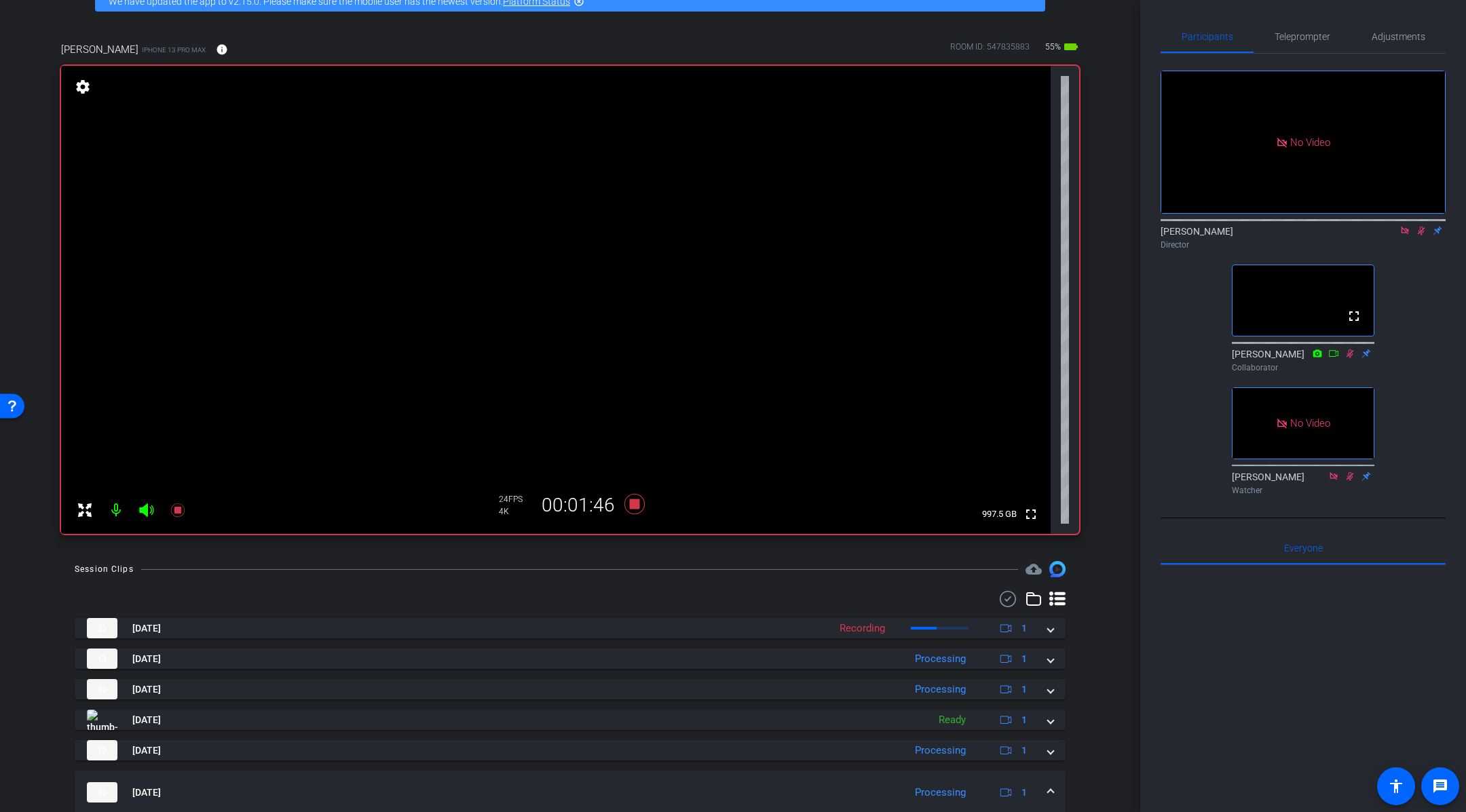
click at [1418, 229] on icon at bounding box center [1422, 231] width 11 height 9
drag, startPoint x: 745, startPoint y: 569, endPoint x: 720, endPoint y: 558, distance: 27.3
click at [747, 569] on div "Session Clips cloud_upload" at bounding box center [570, 569] width 992 height 16
click at [631, 506] on icon at bounding box center [635, 504] width 20 height 20
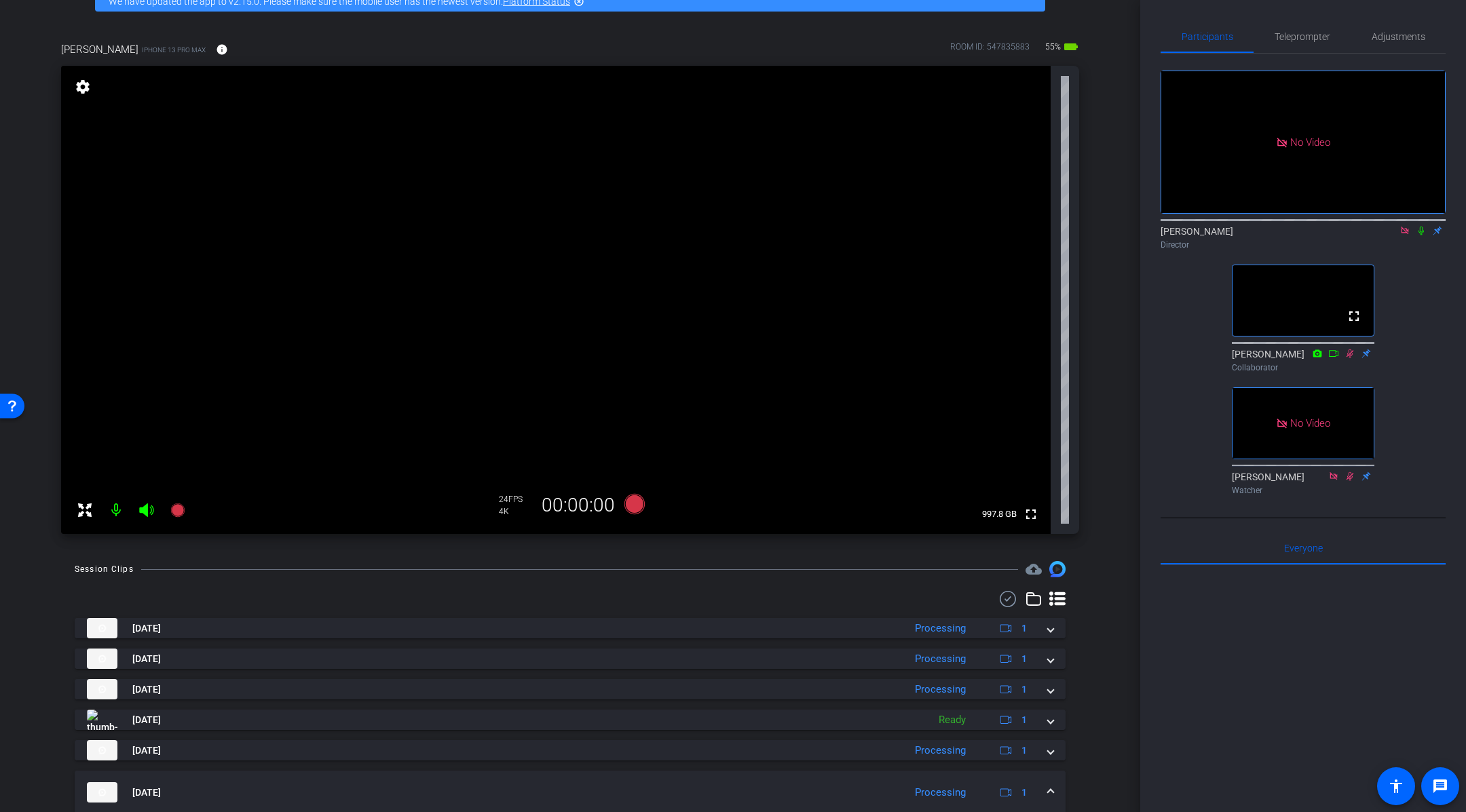
click at [1422, 359] on div "No Video [PERSON_NAME] Director fullscreen [PERSON_NAME] Collaborator No Video …" at bounding box center [1303, 277] width 285 height 447
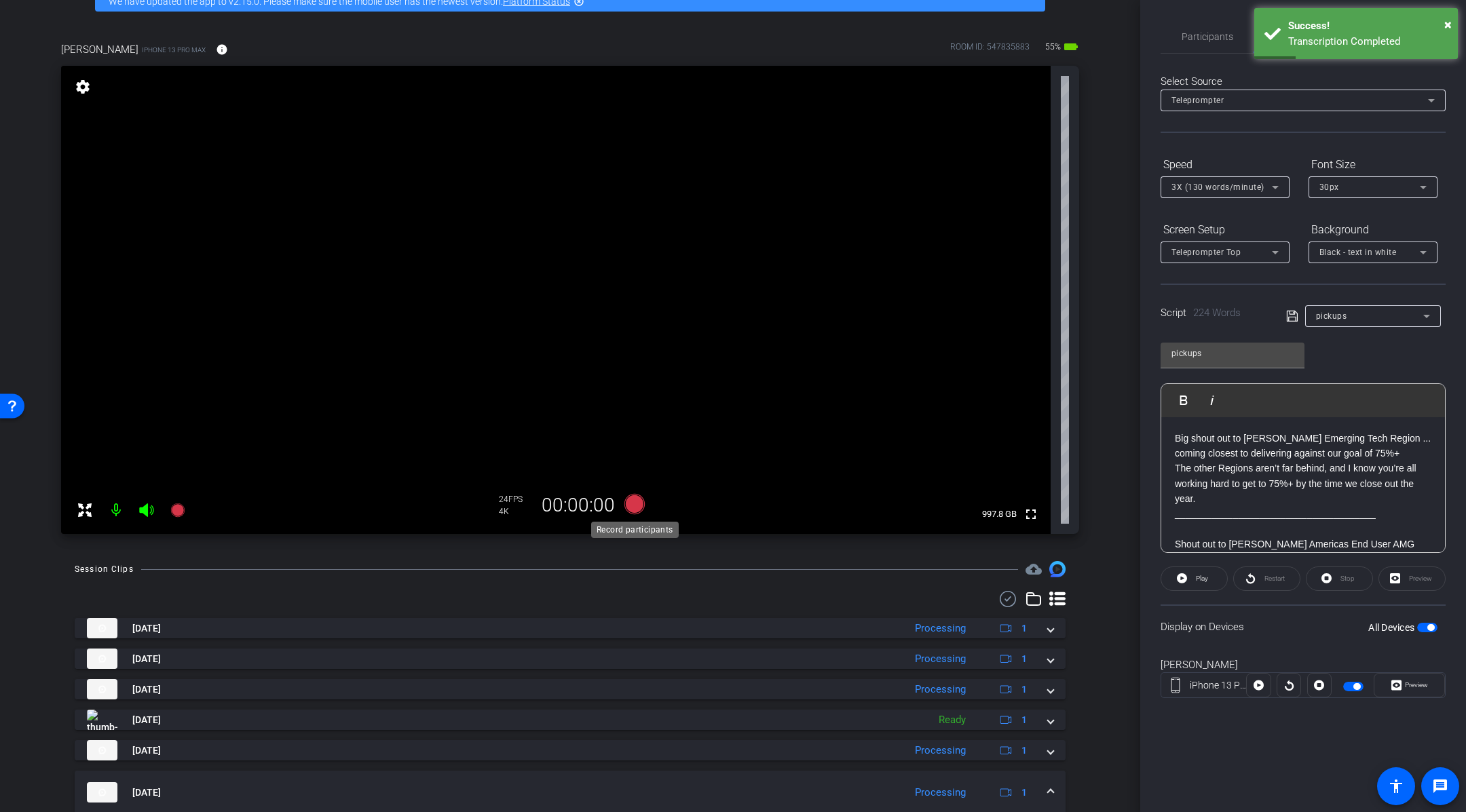
click at [637, 510] on icon at bounding box center [635, 504] width 20 height 20
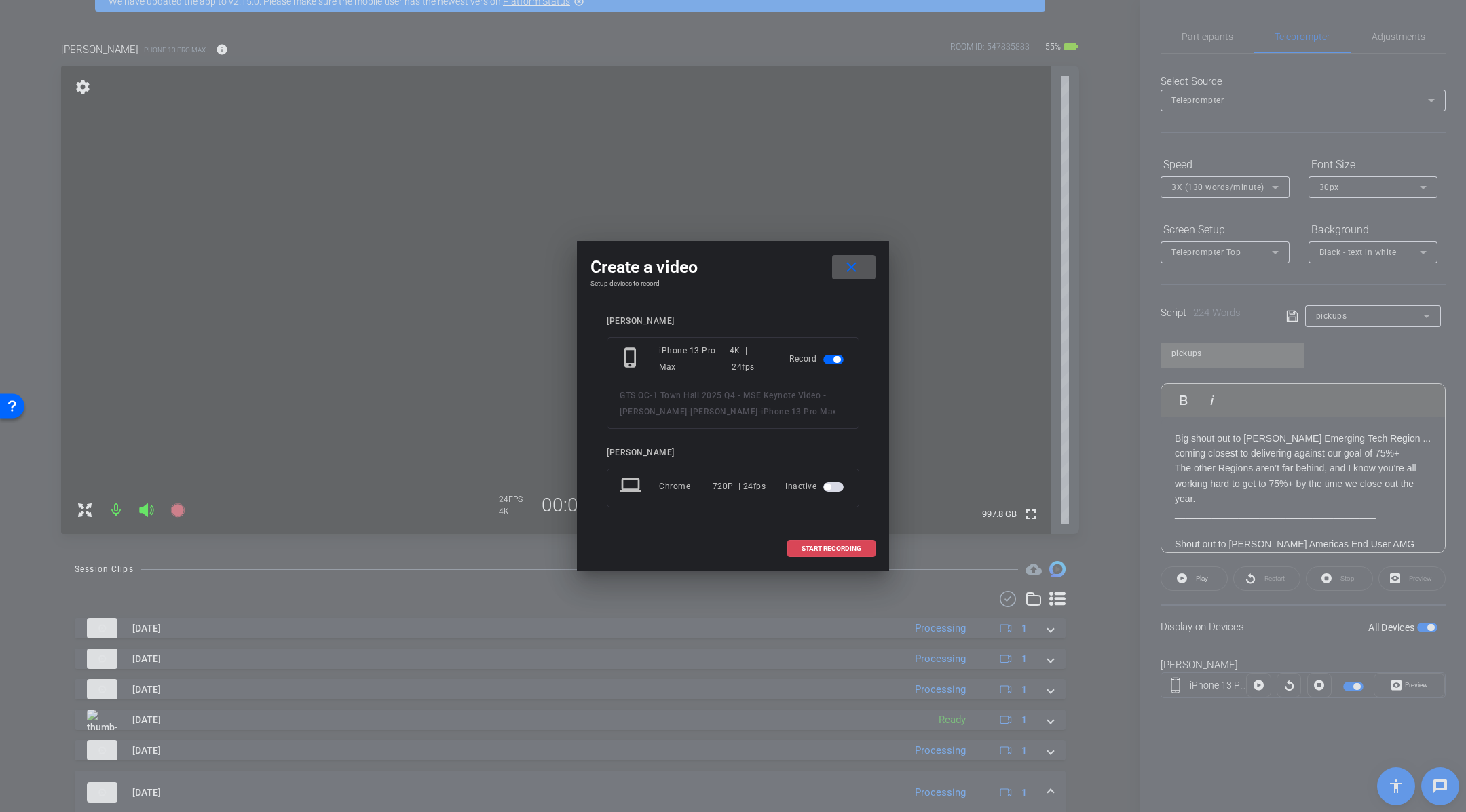
click at [831, 547] on span "START RECORDING" at bounding box center [831, 549] width 60 height 6
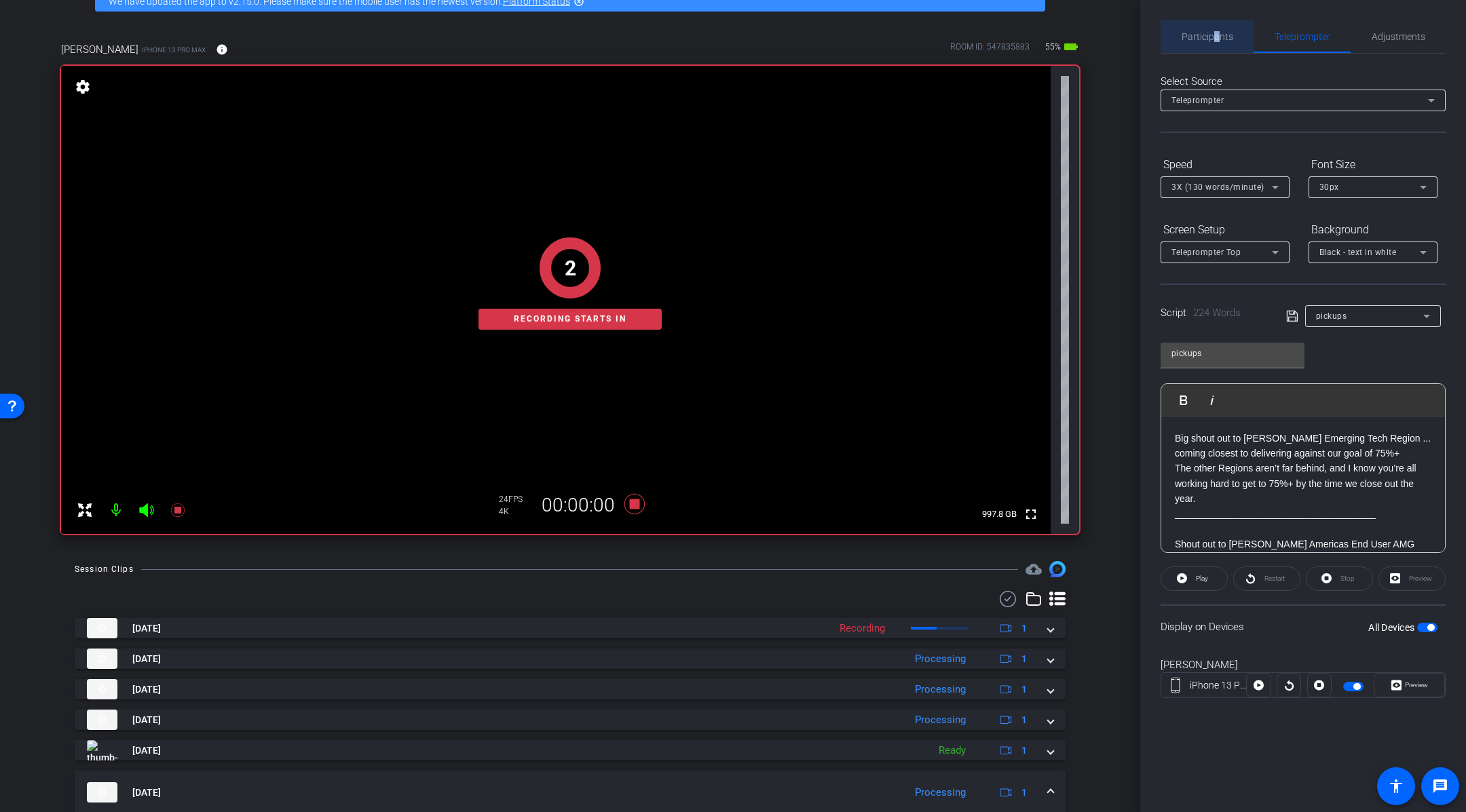
click at [1216, 37] on span "Participants" at bounding box center [1207, 36] width 52 height 9
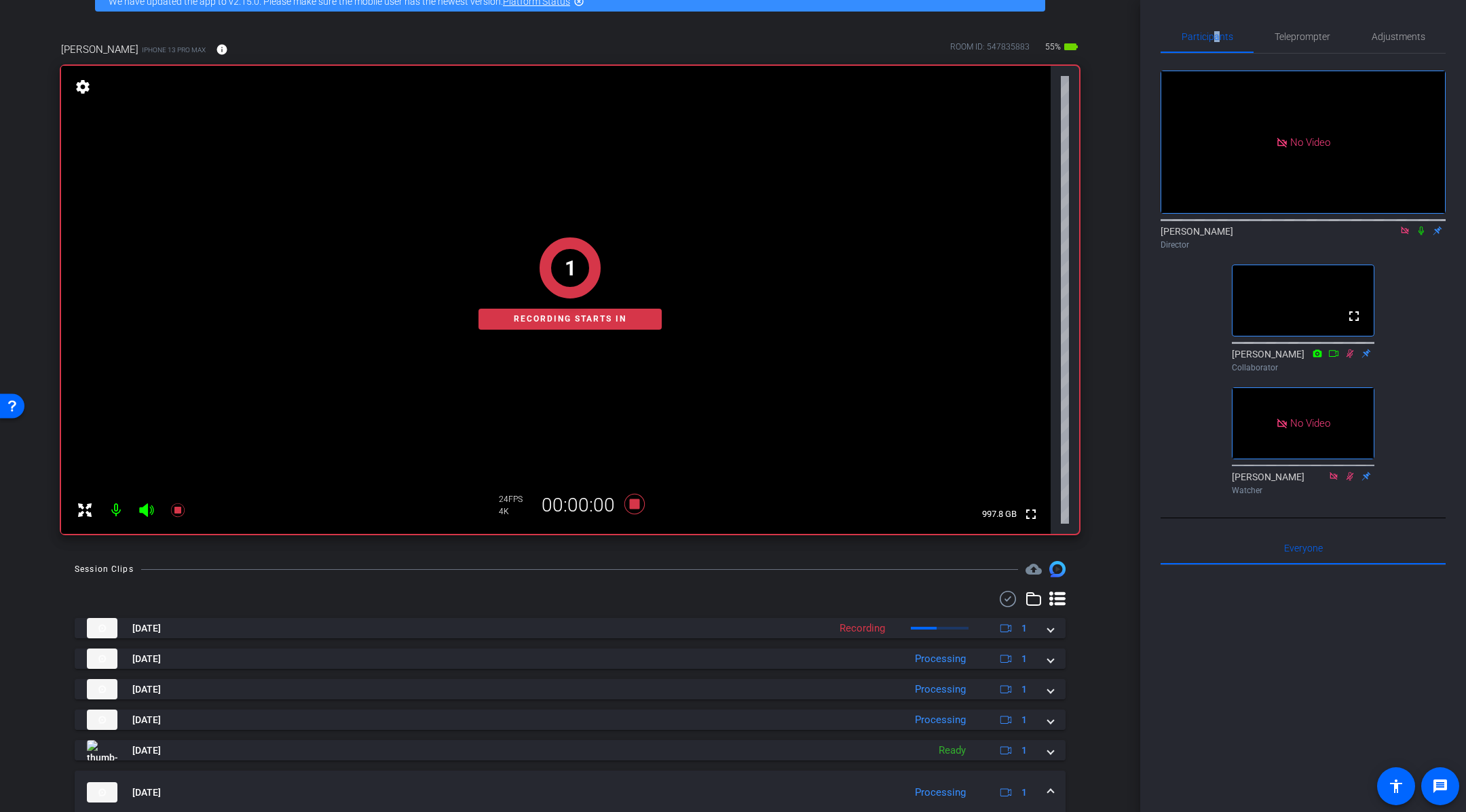
click at [1423, 233] on icon at bounding box center [1422, 231] width 11 height 9
click at [1422, 235] on mat-icon at bounding box center [1422, 230] width 16 height 12
click at [1298, 39] on span "Teleprompter" at bounding box center [1302, 36] width 55 height 9
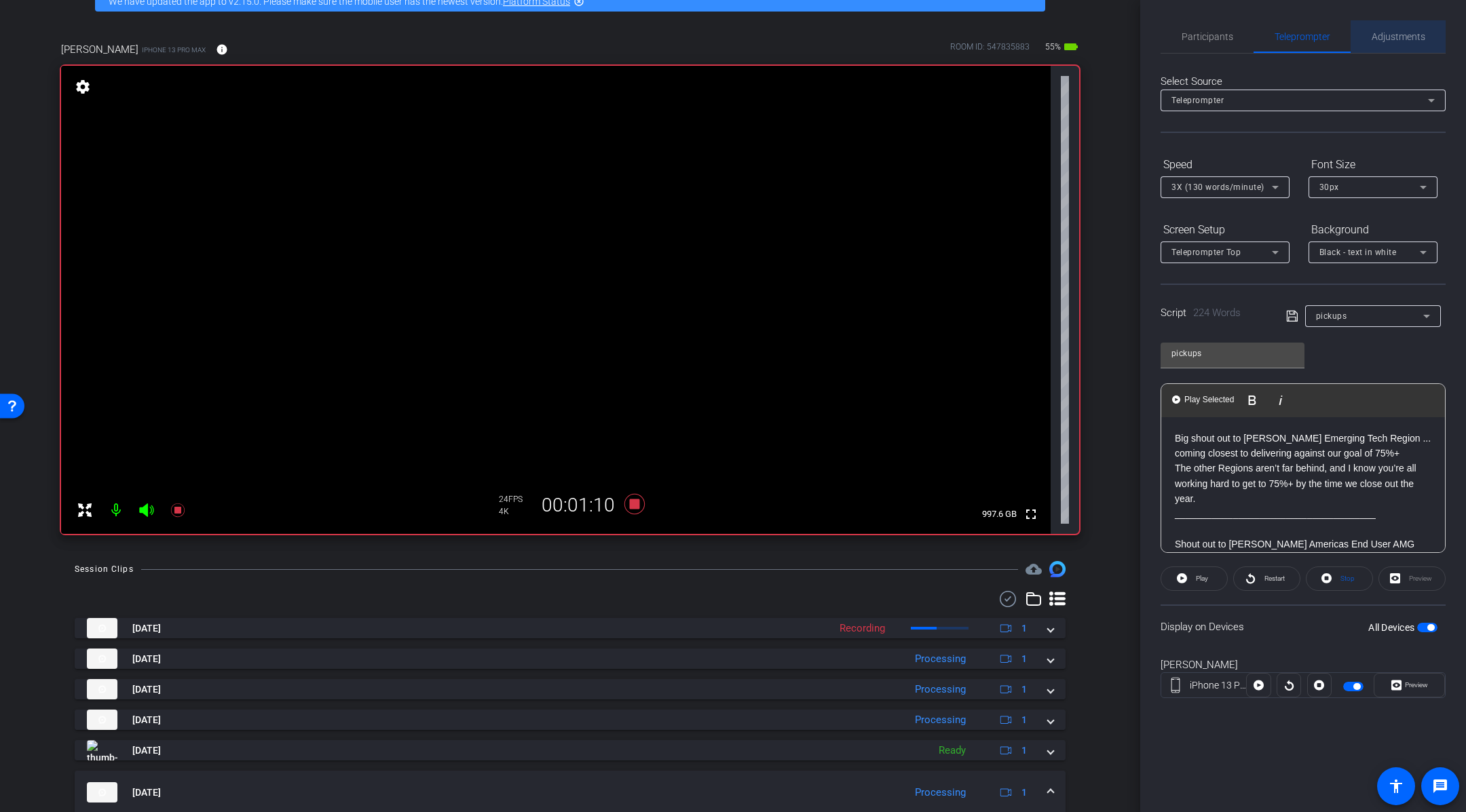
click at [1390, 47] on span "Adjustments" at bounding box center [1398, 36] width 53 height 33
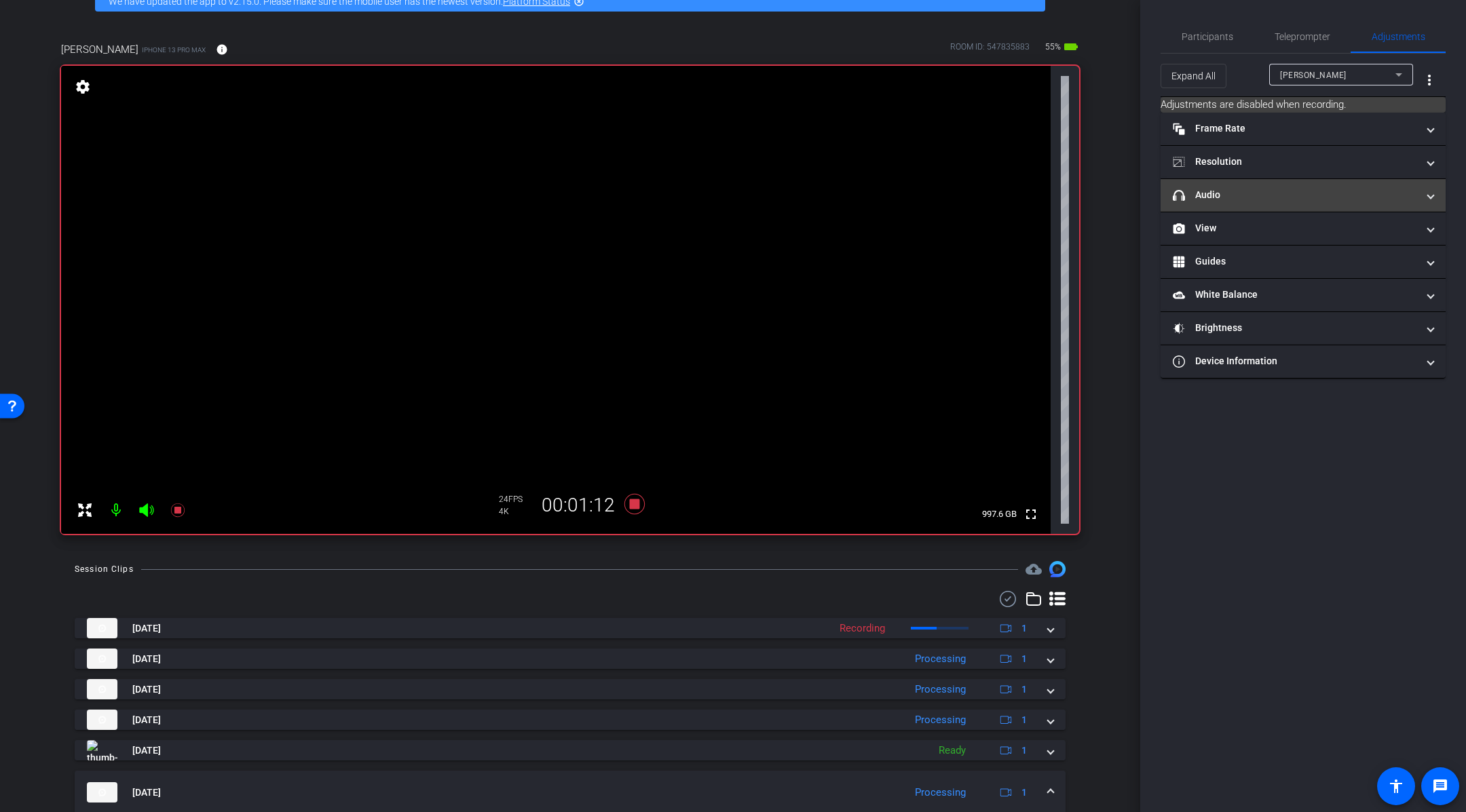
click at [1317, 191] on mat-panel-title "headphone icon Audio" at bounding box center [1295, 196] width 244 height 14
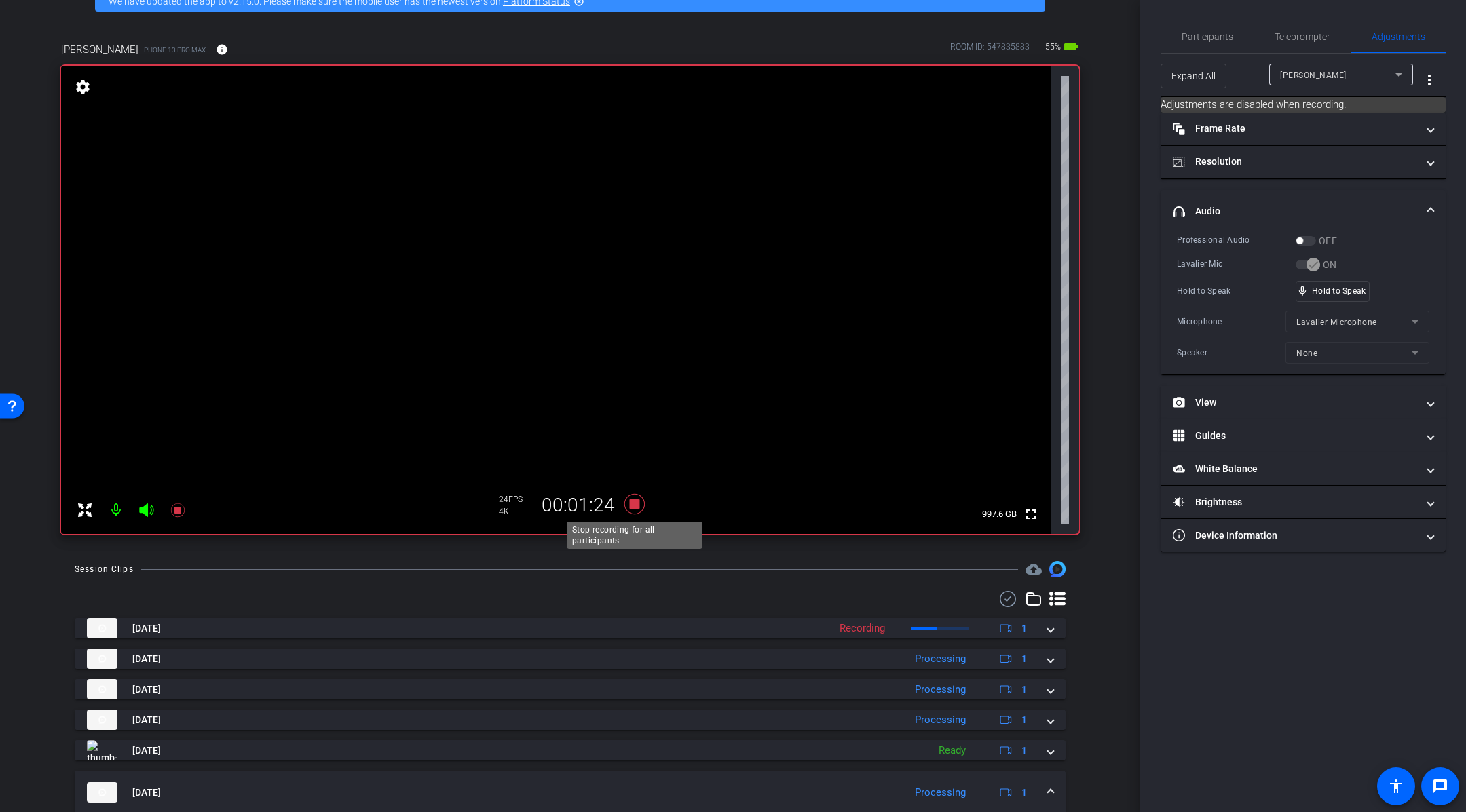
click at [636, 506] on icon at bounding box center [635, 504] width 20 height 20
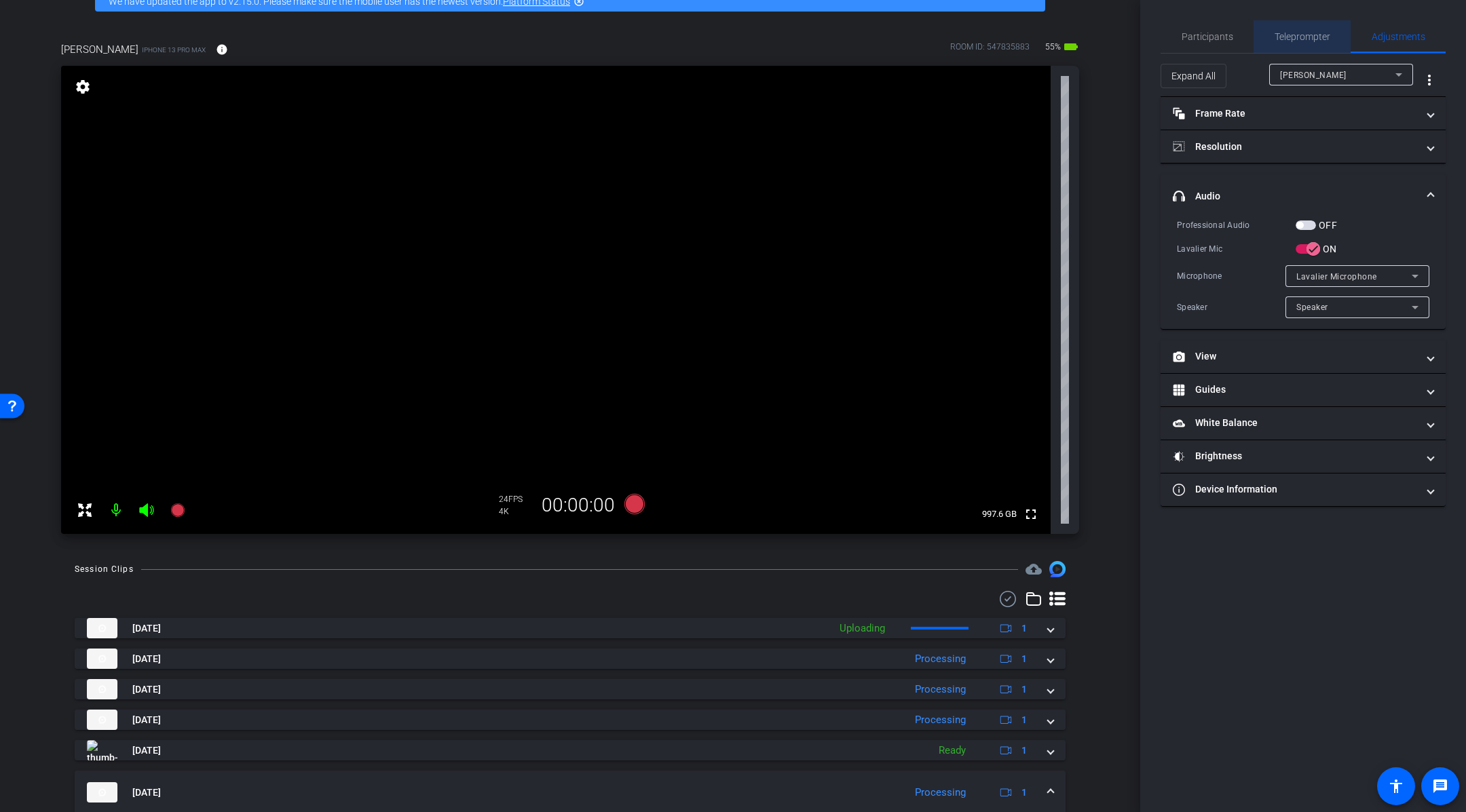
click at [1308, 35] on span "Teleprompter" at bounding box center [1302, 36] width 55 height 9
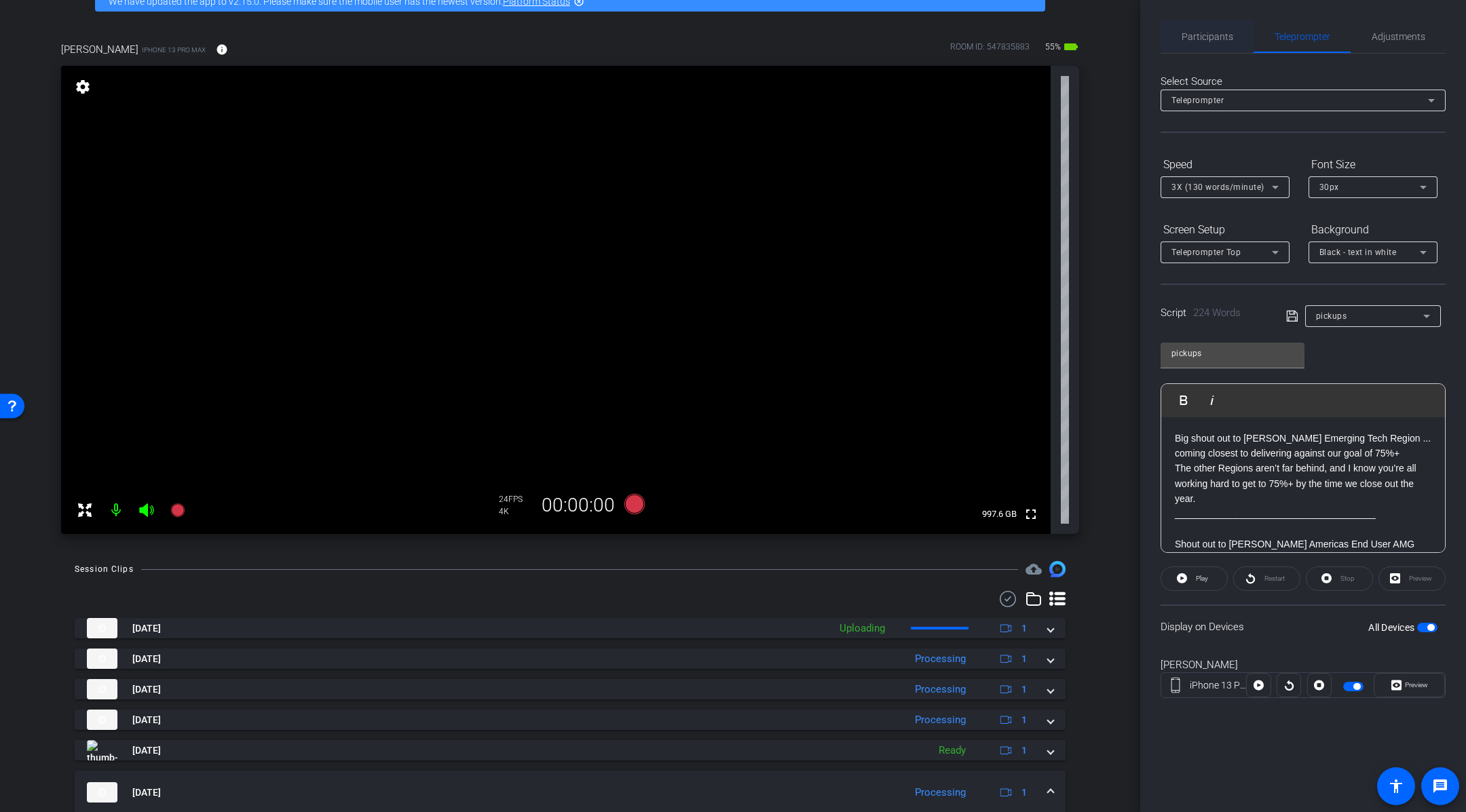
click at [1231, 36] on span "Participants" at bounding box center [1207, 36] width 52 height 9
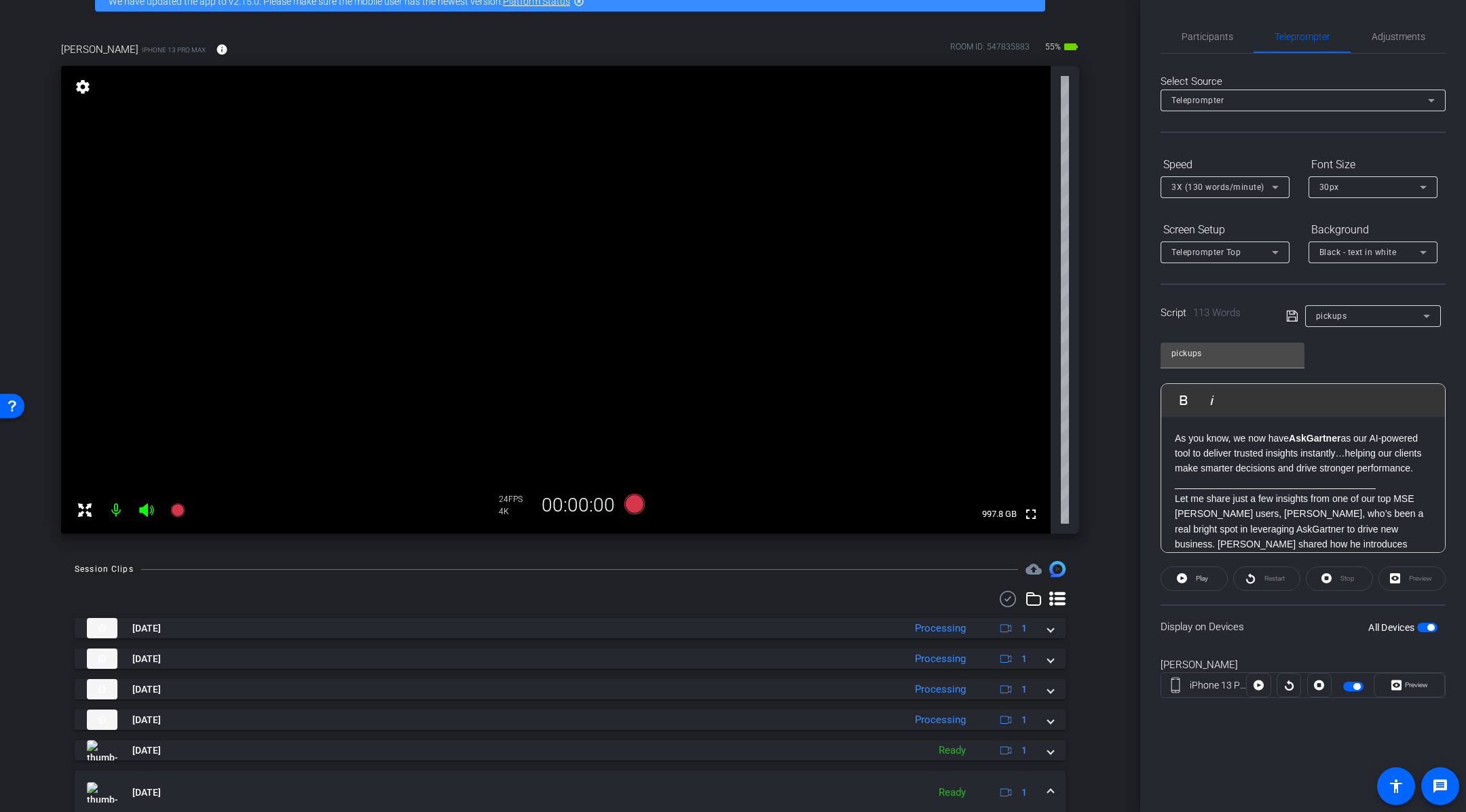
click at [673, 567] on div "Session Clips cloud_upload" at bounding box center [570, 569] width 992 height 16
click at [640, 510] on icon at bounding box center [635, 504] width 20 height 20
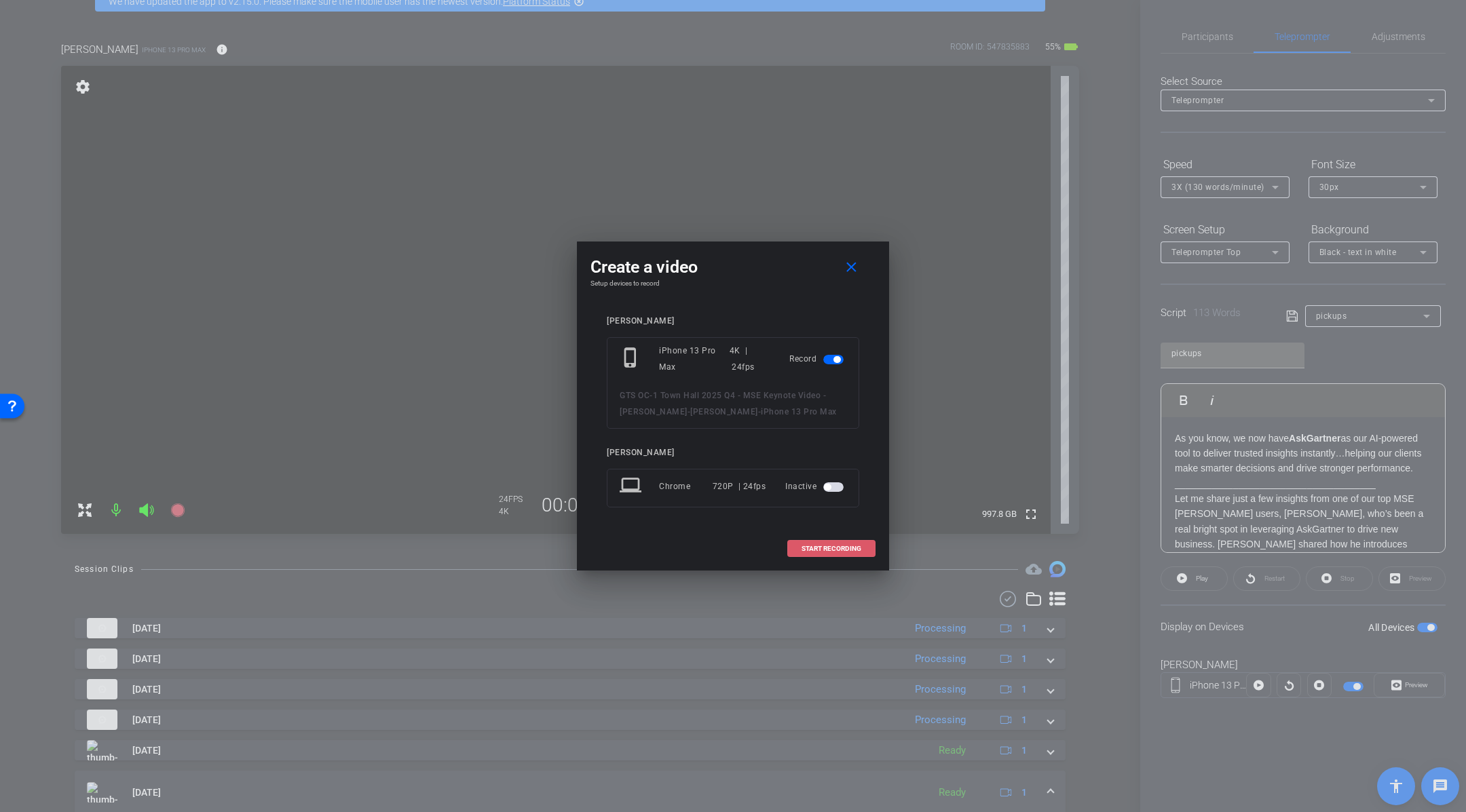
click at [839, 549] on span "START RECORDING" at bounding box center [831, 549] width 60 height 6
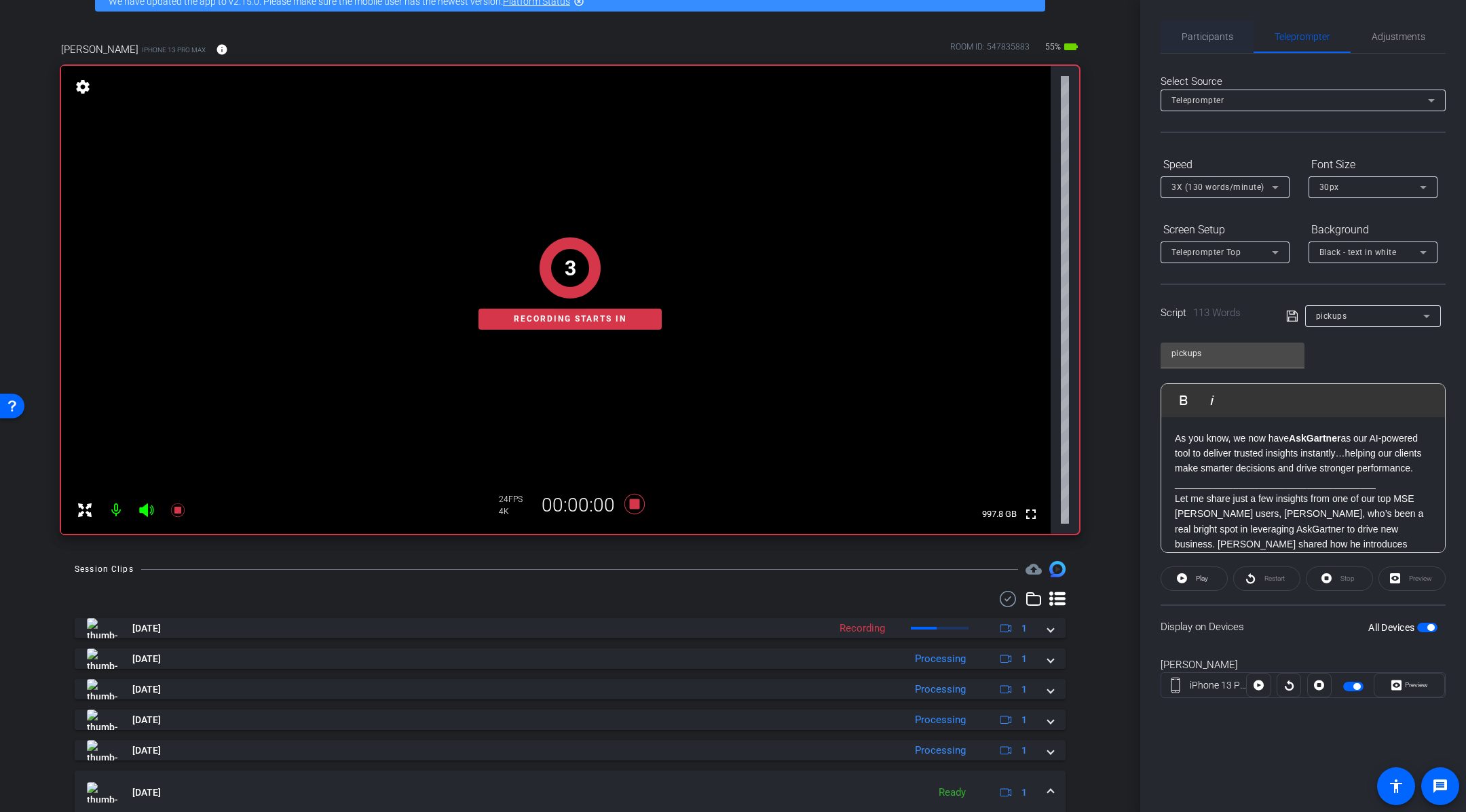
click at [1204, 39] on span "Participants" at bounding box center [1207, 36] width 52 height 9
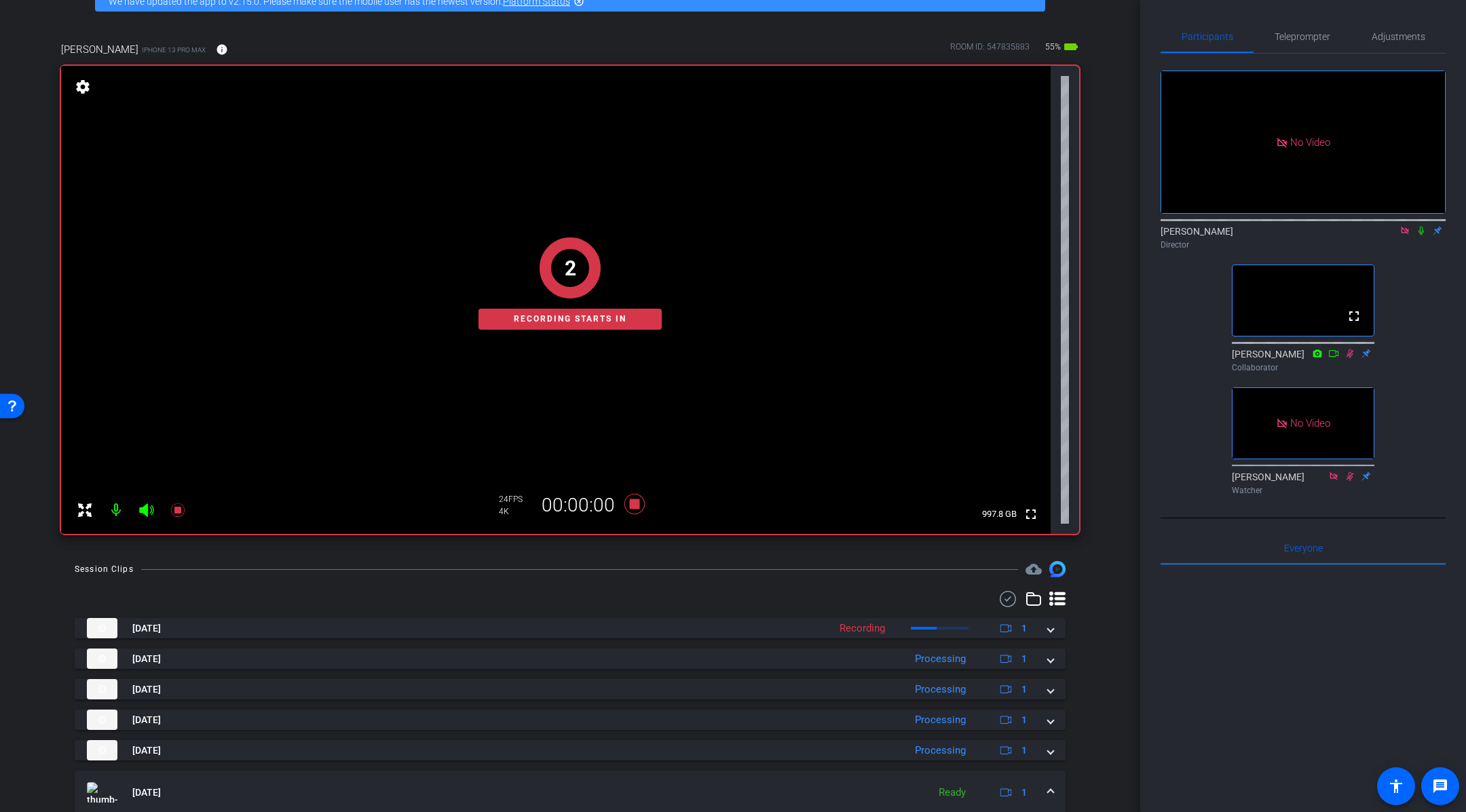
click at [1423, 232] on icon at bounding box center [1422, 231] width 11 height 9
click at [1308, 36] on span "Teleprompter" at bounding box center [1302, 36] width 55 height 9
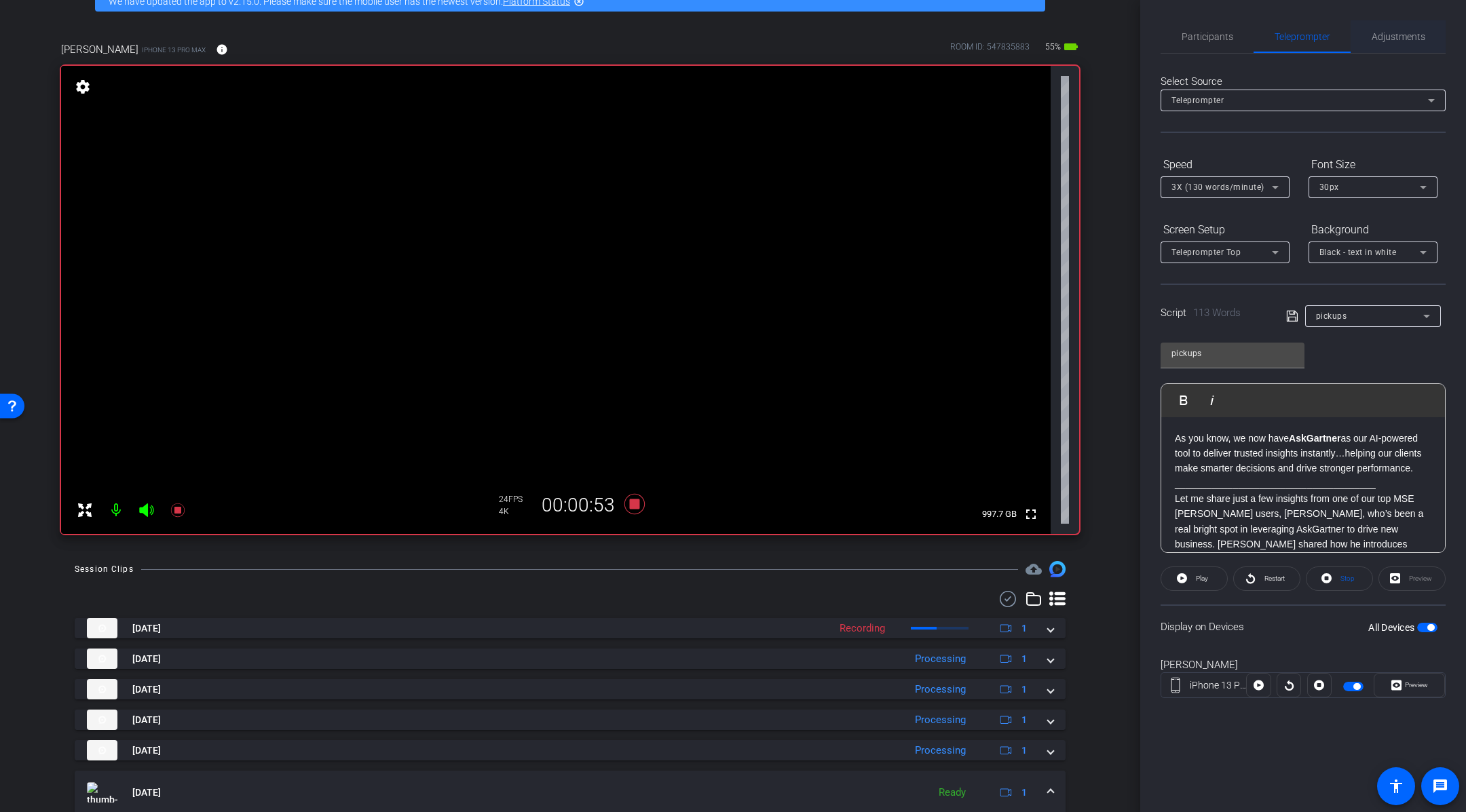
click at [1370, 35] on div "Adjustments" at bounding box center [1398, 36] width 95 height 33
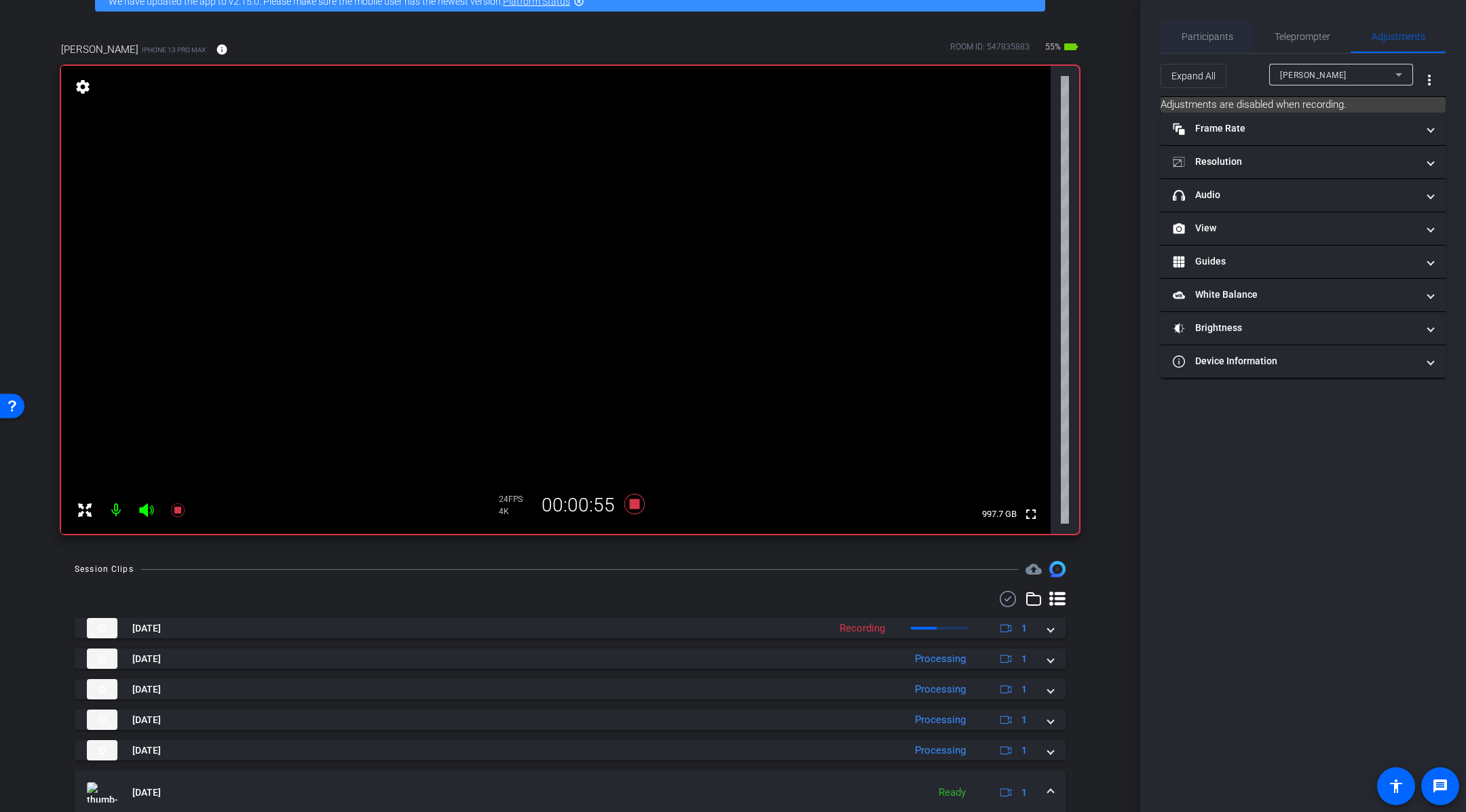
click at [1222, 39] on span "Participants" at bounding box center [1207, 36] width 52 height 9
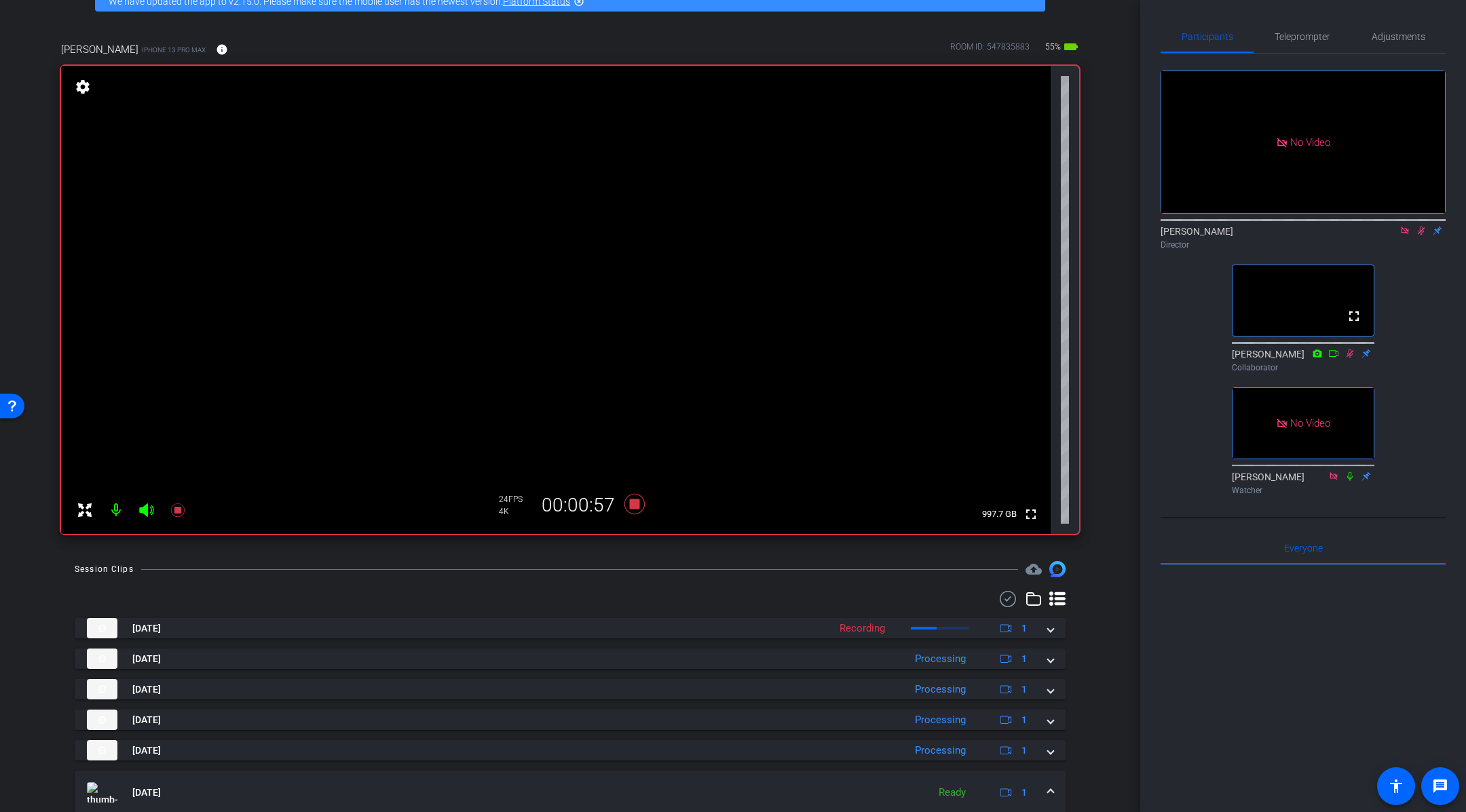
click at [1423, 233] on icon at bounding box center [1422, 231] width 11 height 9
click at [1397, 47] on span "Adjustments" at bounding box center [1398, 36] width 53 height 33
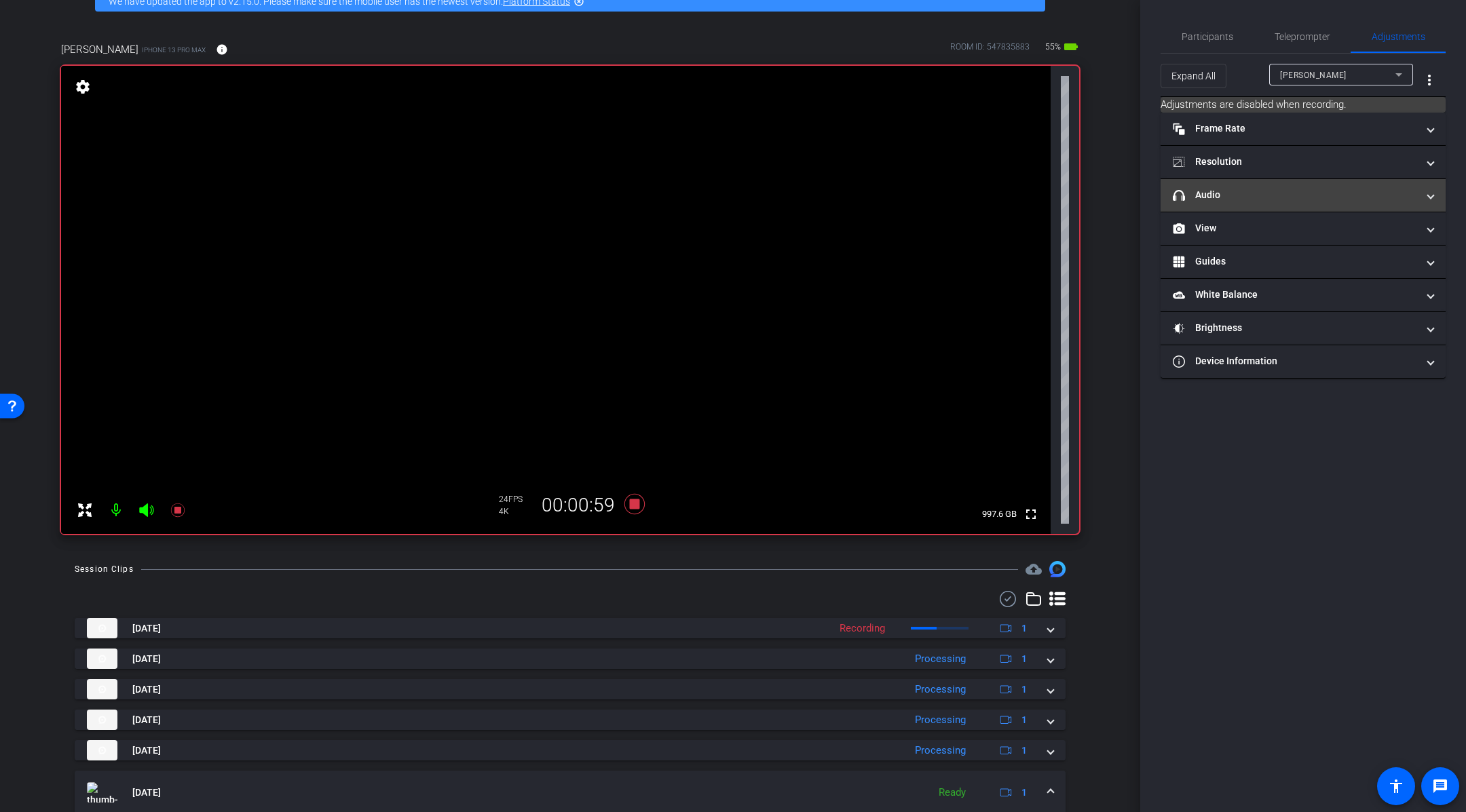
click at [1387, 205] on mat-expansion-panel-header "headphone icon Audio" at bounding box center [1303, 196] width 285 height 33
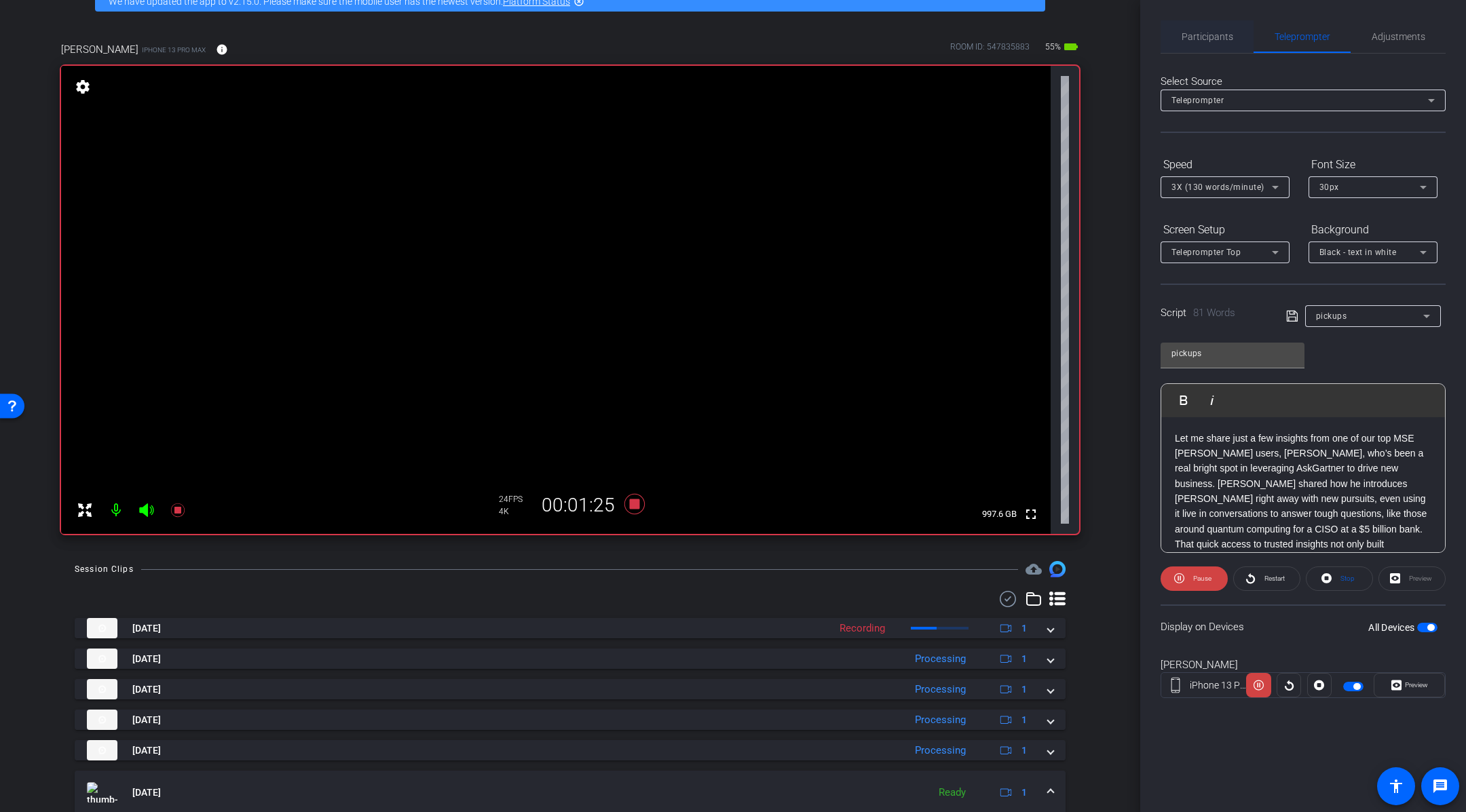
click at [1216, 39] on span "Participants" at bounding box center [1207, 36] width 52 height 9
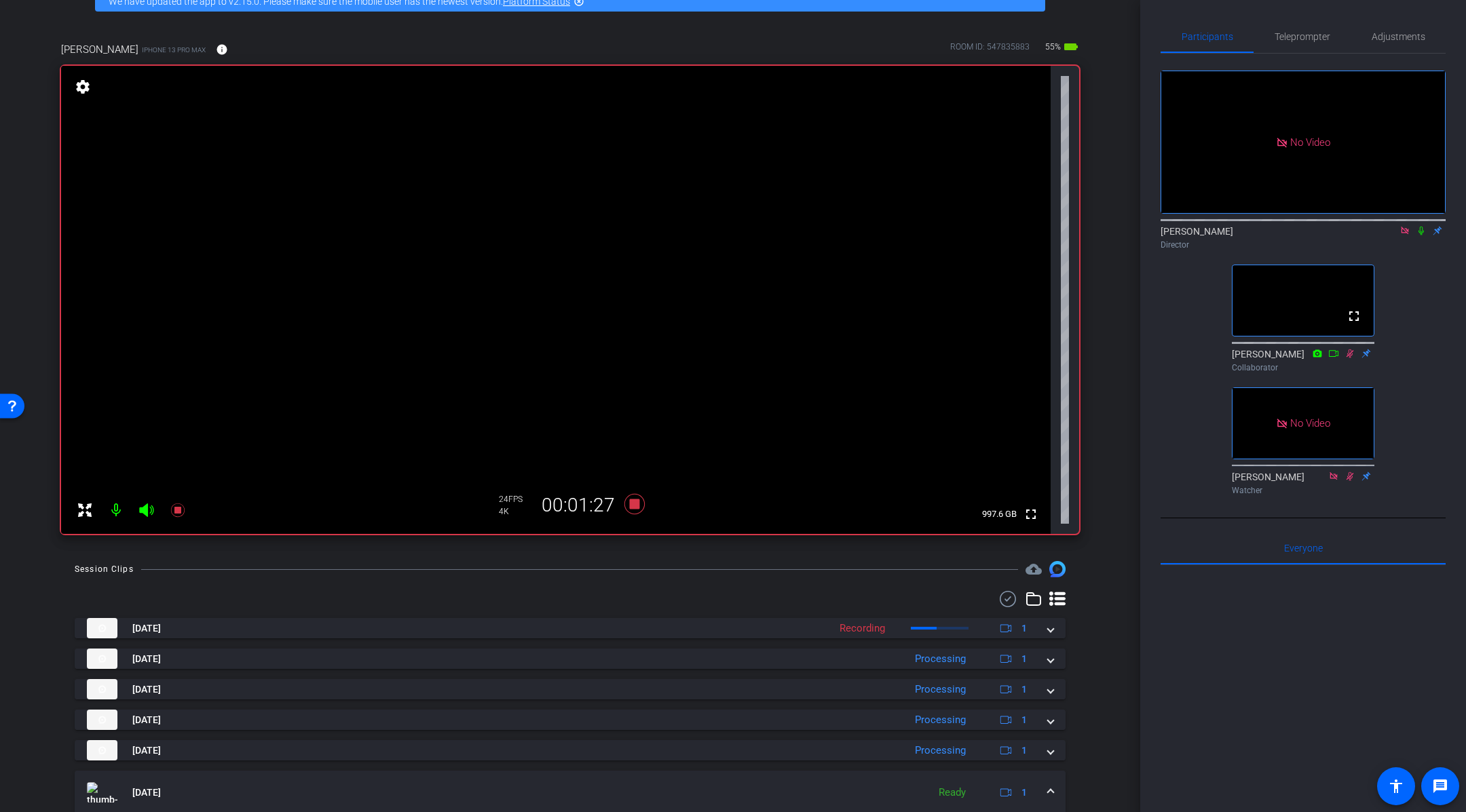
click at [1423, 234] on mat-icon at bounding box center [1422, 230] width 16 height 12
click at [1427, 314] on div "No Video [PERSON_NAME] Director fullscreen [PERSON_NAME] Collaborator No Video …" at bounding box center [1303, 277] width 285 height 447
click at [1431, 315] on div "No Video [PERSON_NAME] Director fullscreen [PERSON_NAME] Collaborator No Video …" at bounding box center [1303, 277] width 285 height 447
click at [1422, 242] on div "Director" at bounding box center [1303, 244] width 285 height 12
click at [1422, 234] on mat-icon at bounding box center [1422, 230] width 16 height 12
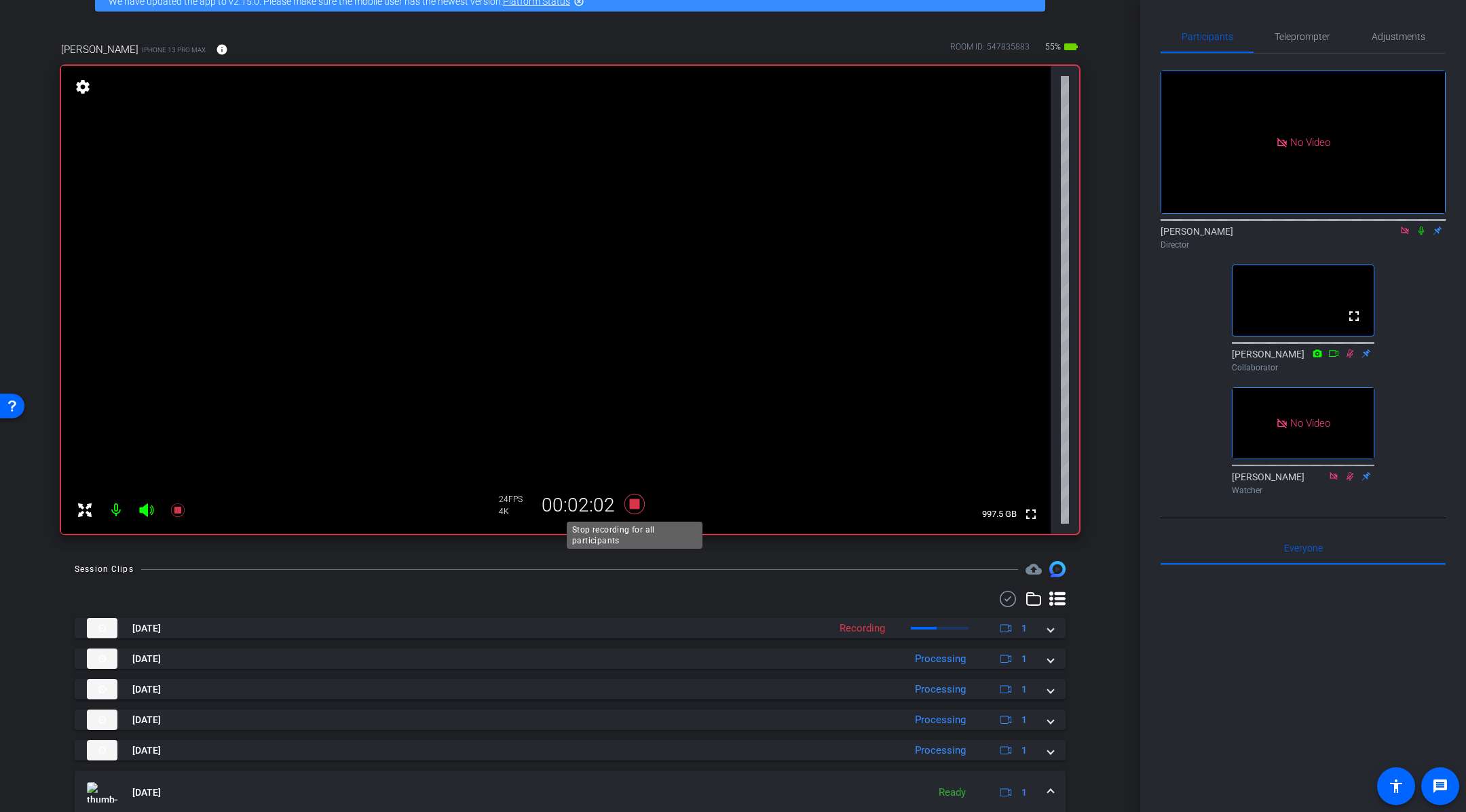
click at [630, 504] on icon at bounding box center [635, 504] width 20 height 20
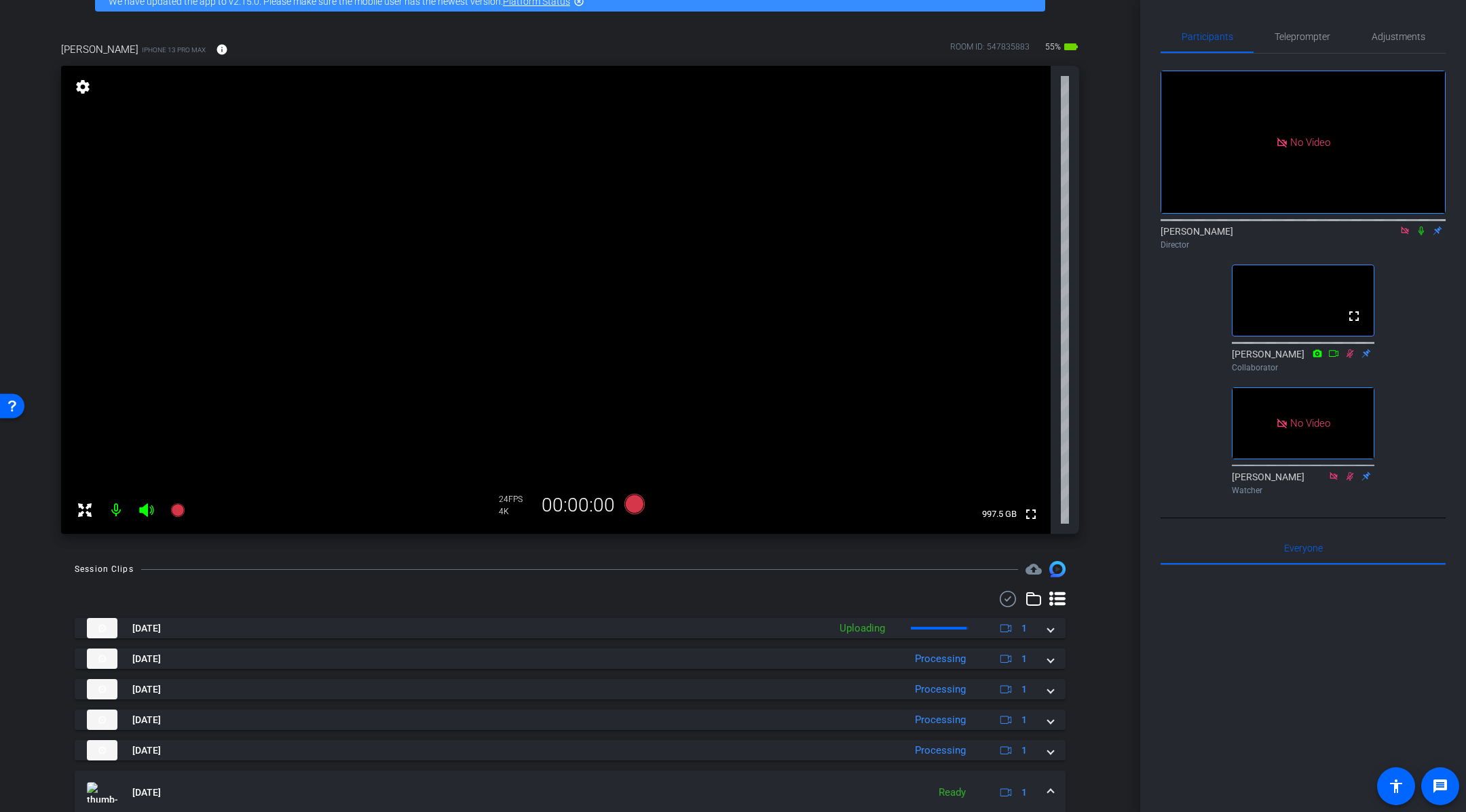
click at [1416, 283] on div "No Video [PERSON_NAME] Director fullscreen [PERSON_NAME] Collaborator No Video …" at bounding box center [1303, 277] width 285 height 447
click at [1306, 39] on span "Teleprompter" at bounding box center [1302, 36] width 55 height 9
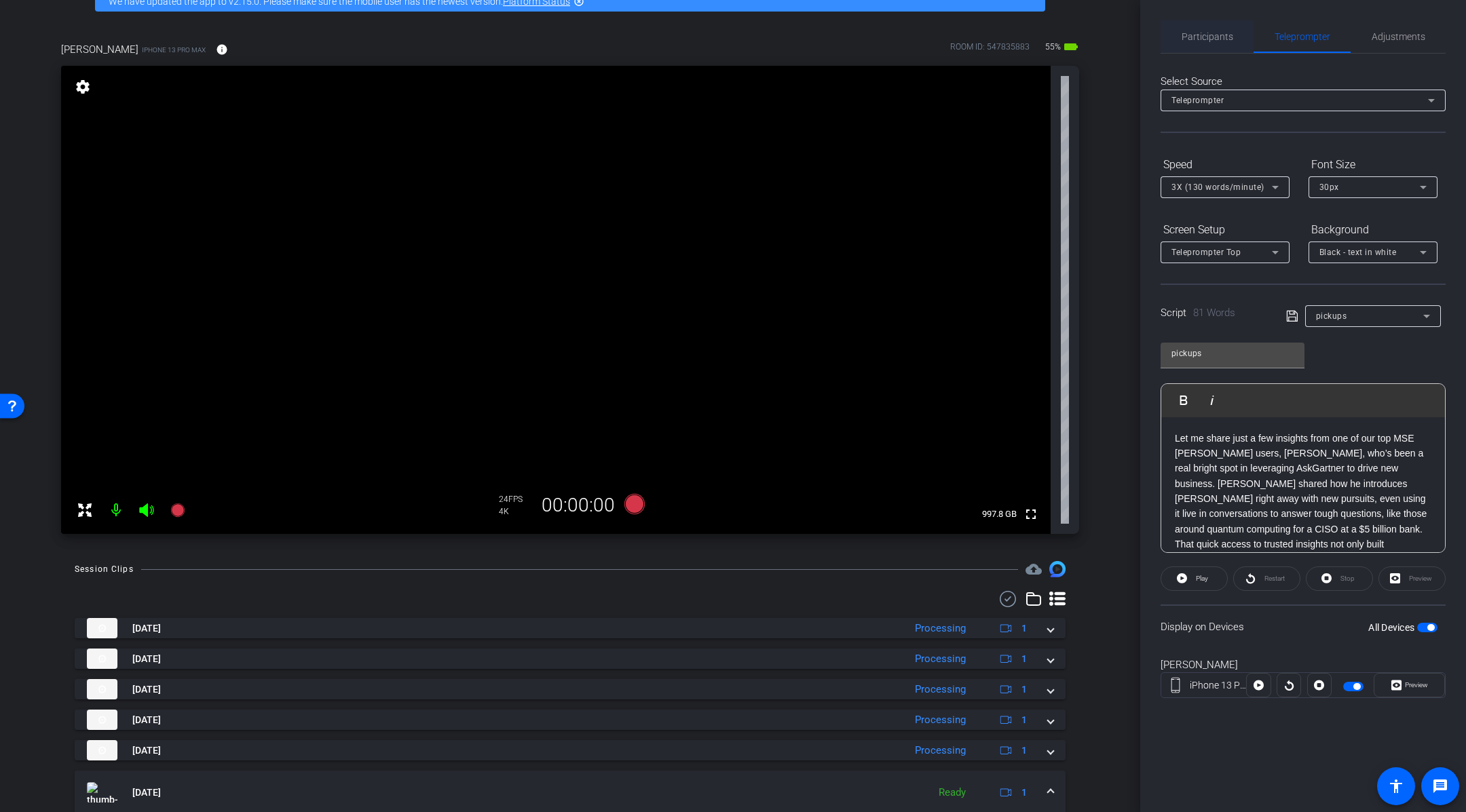
click at [1217, 39] on span "Participants" at bounding box center [1207, 36] width 52 height 9
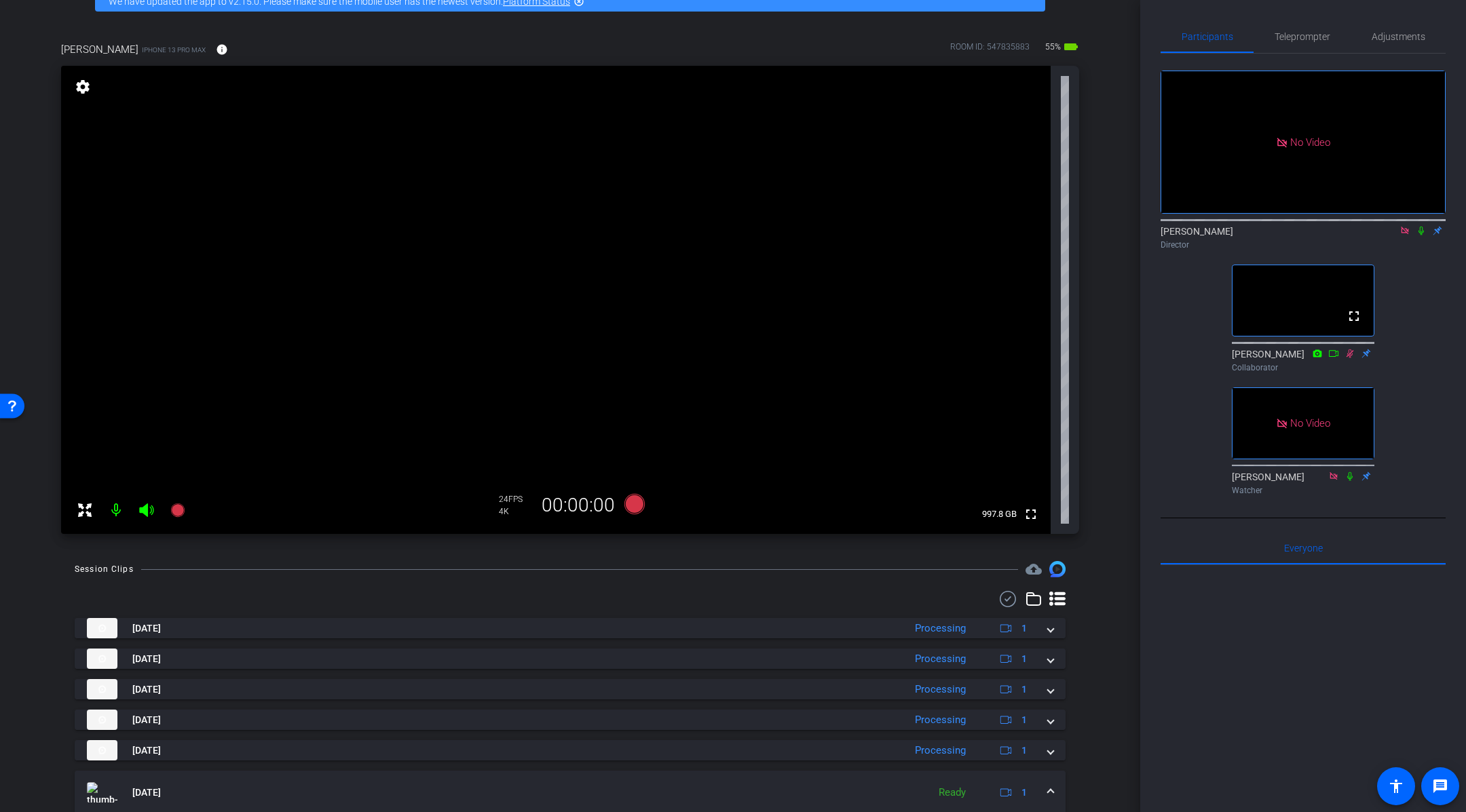
click at [1421, 234] on icon at bounding box center [1422, 231] width 11 height 9
click at [1432, 282] on div "No Video [PERSON_NAME] Director fullscreen [PERSON_NAME] Collaborator No Video …" at bounding box center [1303, 277] width 285 height 447
click at [1419, 234] on icon at bounding box center [1422, 231] width 11 height 9
click at [1330, 46] on div "Teleprompter" at bounding box center [1302, 36] width 97 height 33
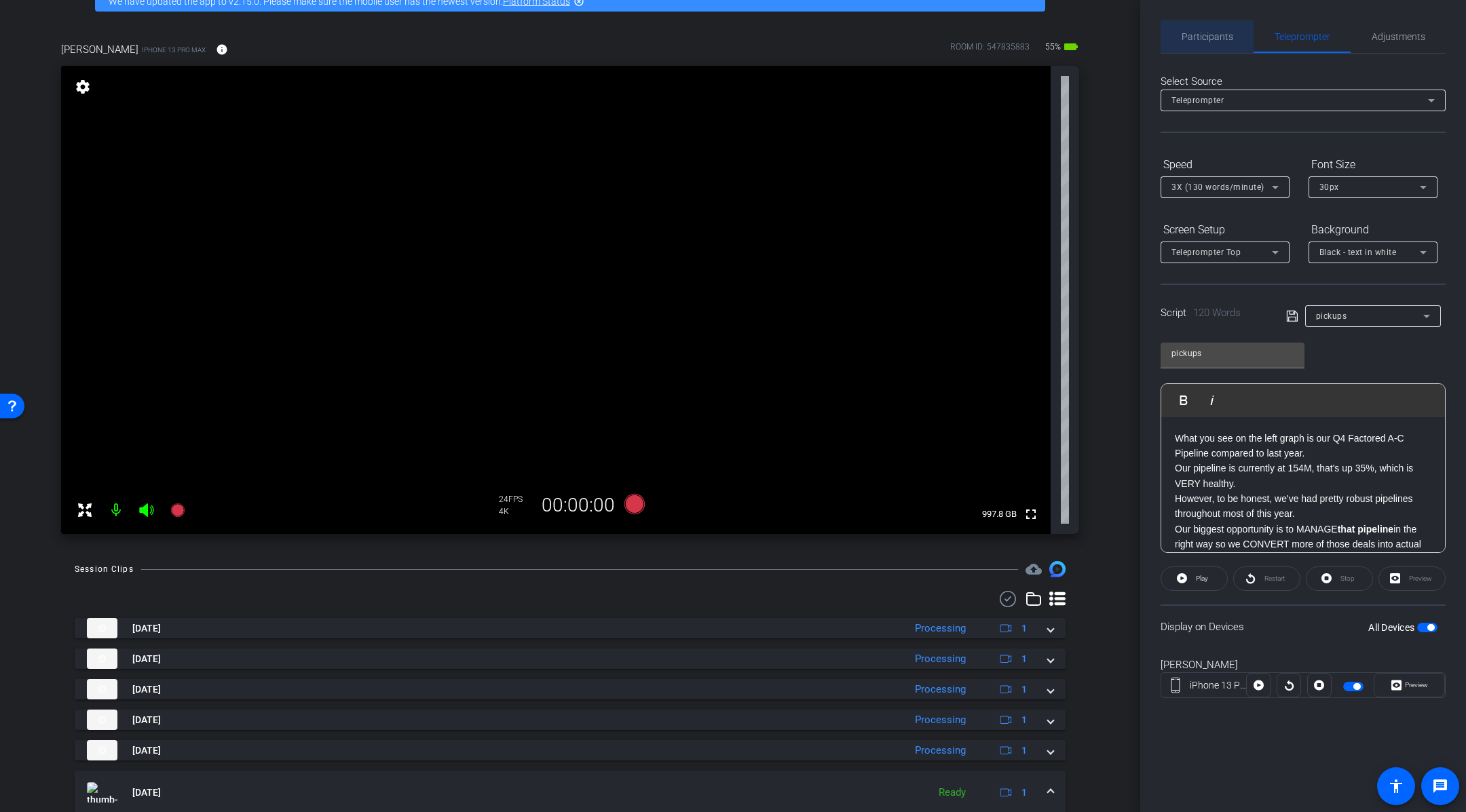
click at [1206, 40] on span "Participants" at bounding box center [1207, 36] width 52 height 9
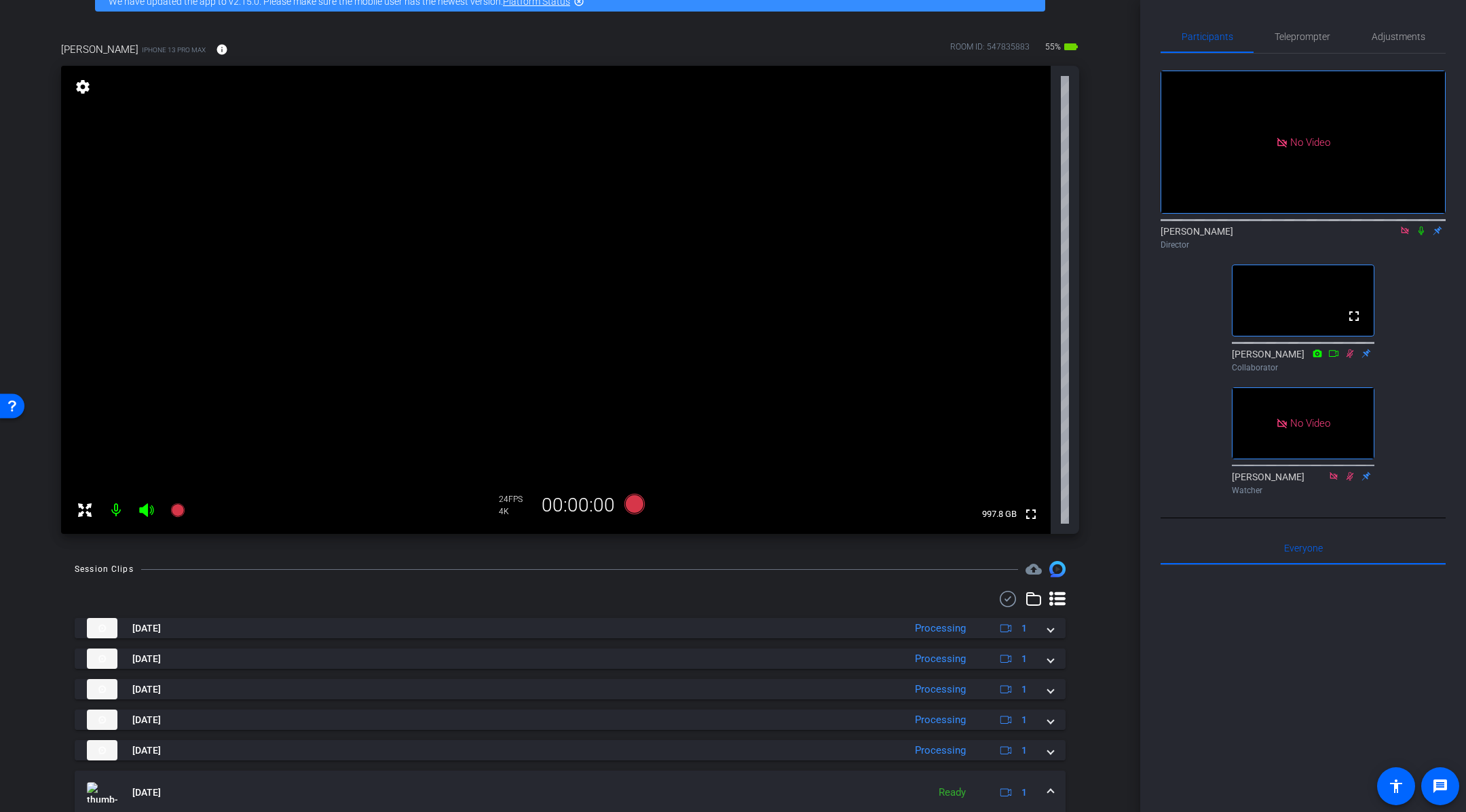
click at [1111, 474] on div "arrow_back GTS OC-1 Town Hall 2025 Q4 - MSE Keynote Video - [PERSON_NAME] Back …" at bounding box center [570, 330] width 1141 height 812
click at [637, 507] on icon at bounding box center [635, 504] width 20 height 20
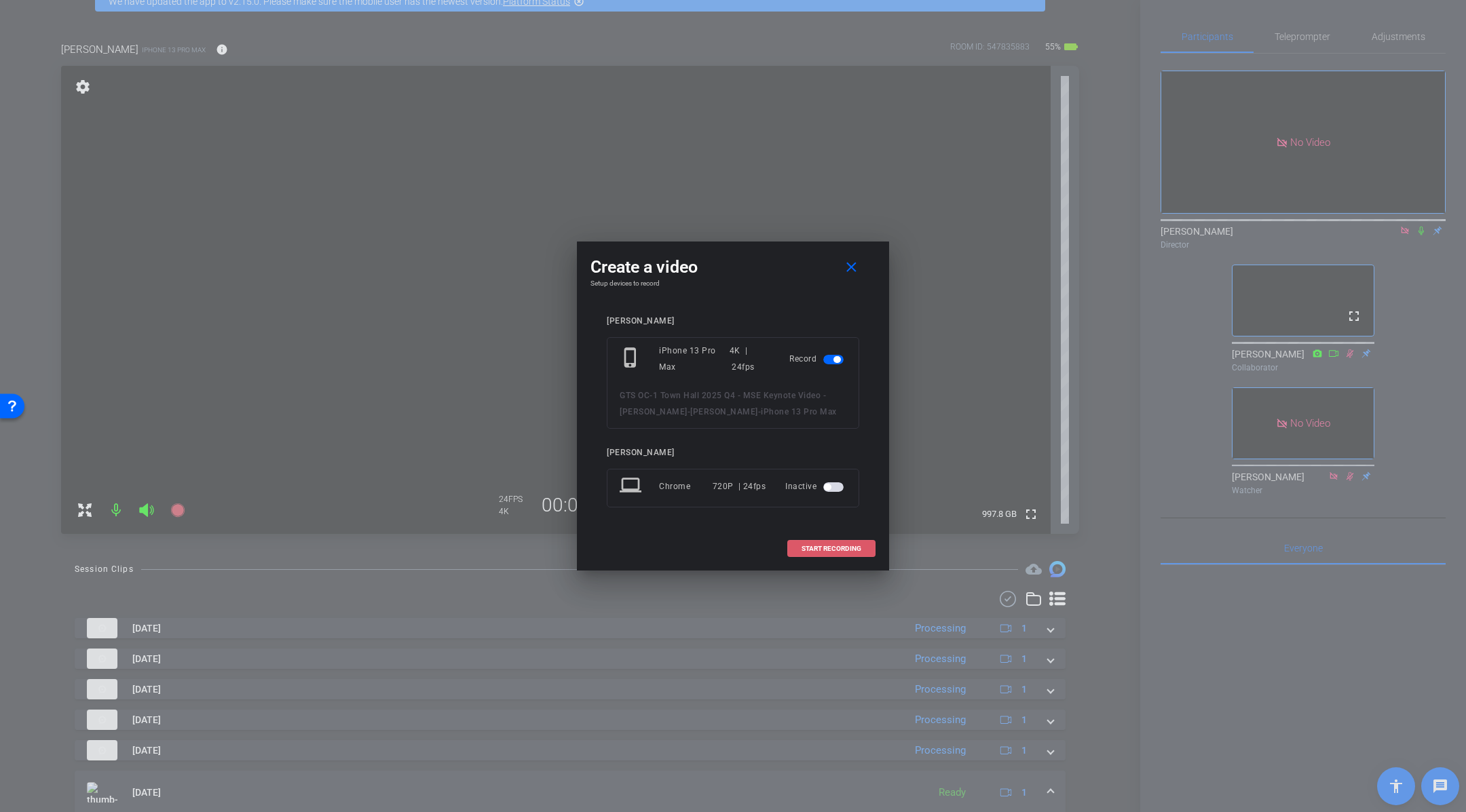
click at [838, 546] on span "START RECORDING" at bounding box center [831, 549] width 60 height 6
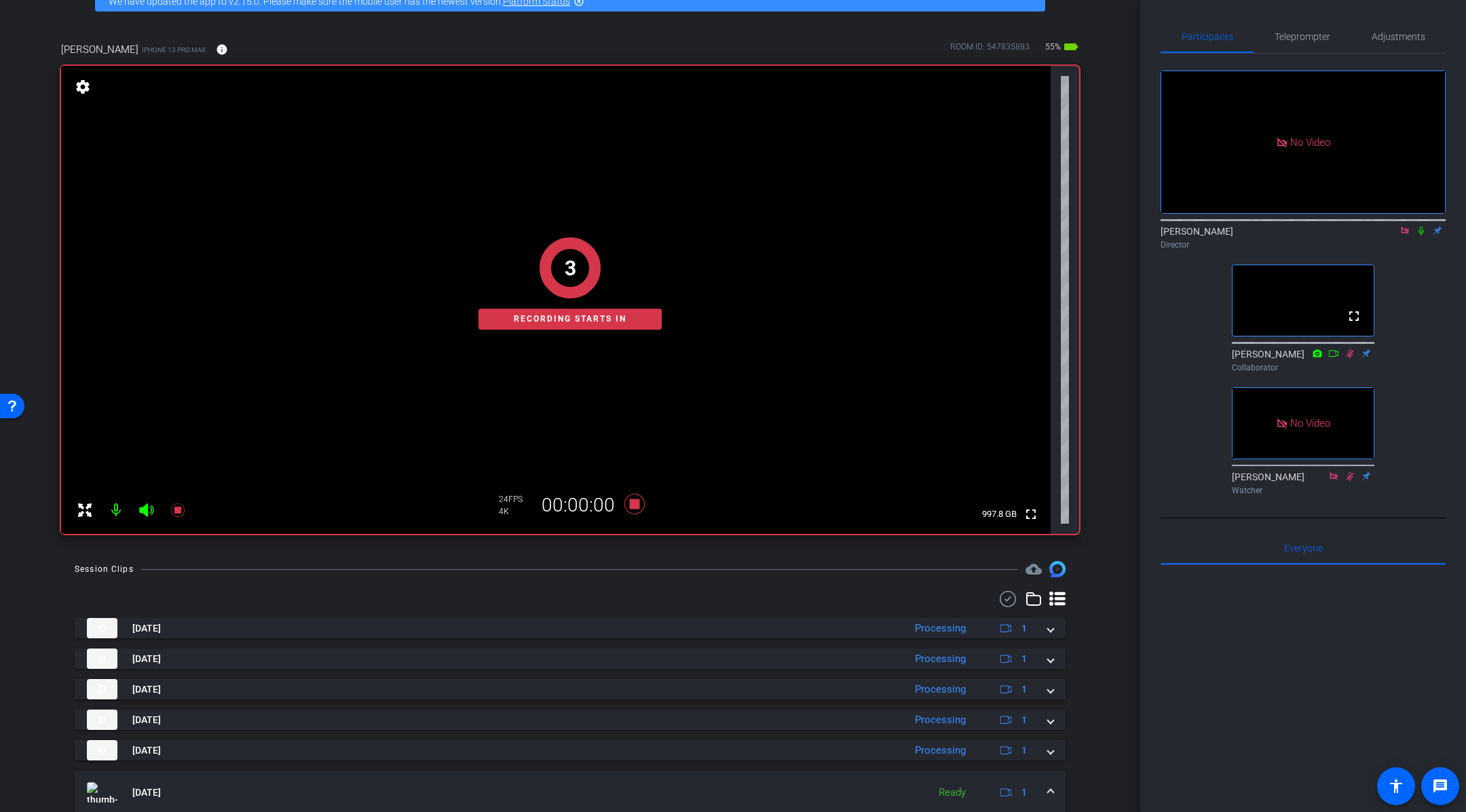
click at [1420, 232] on icon at bounding box center [1422, 231] width 5 height 9
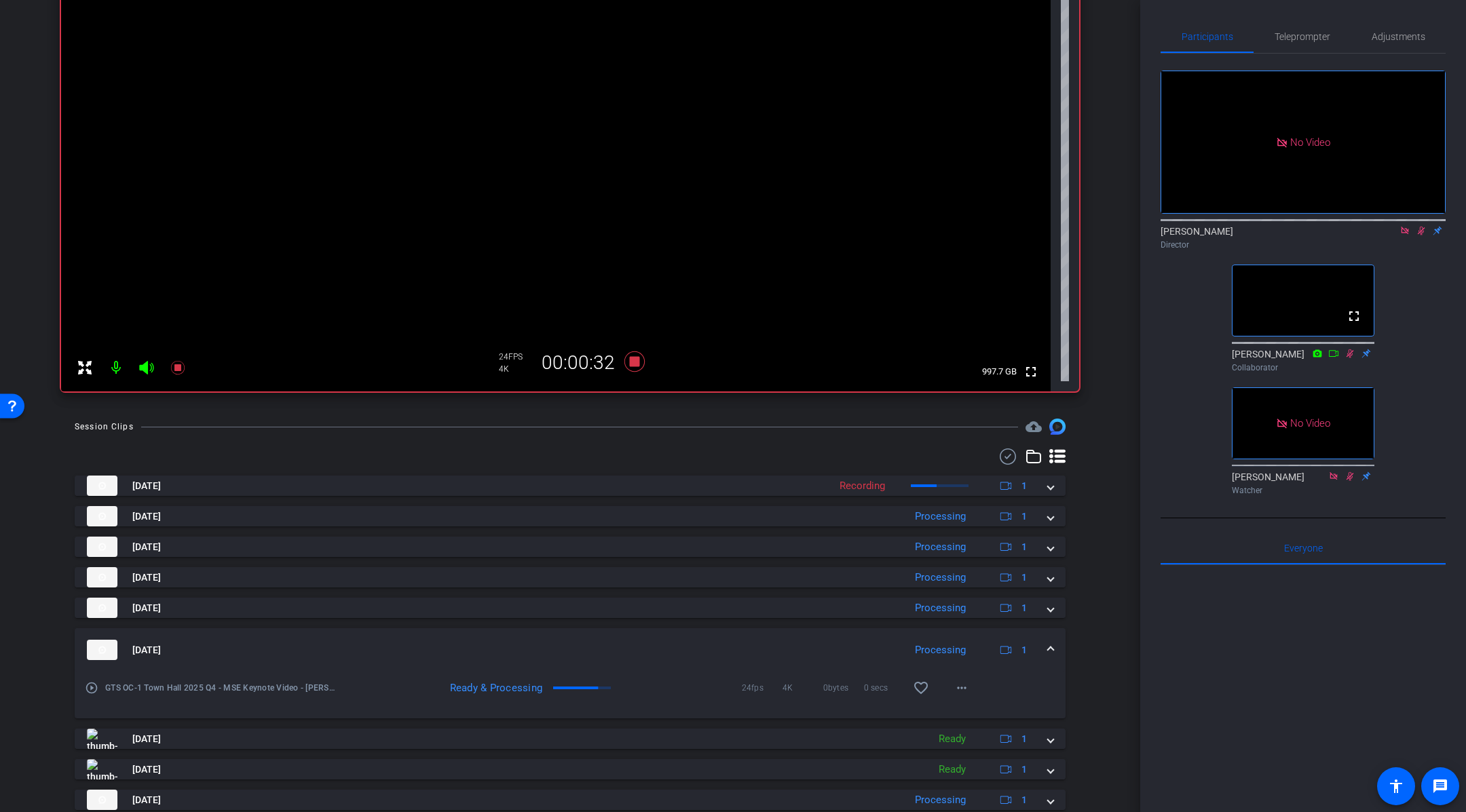
scroll to position [294, 0]
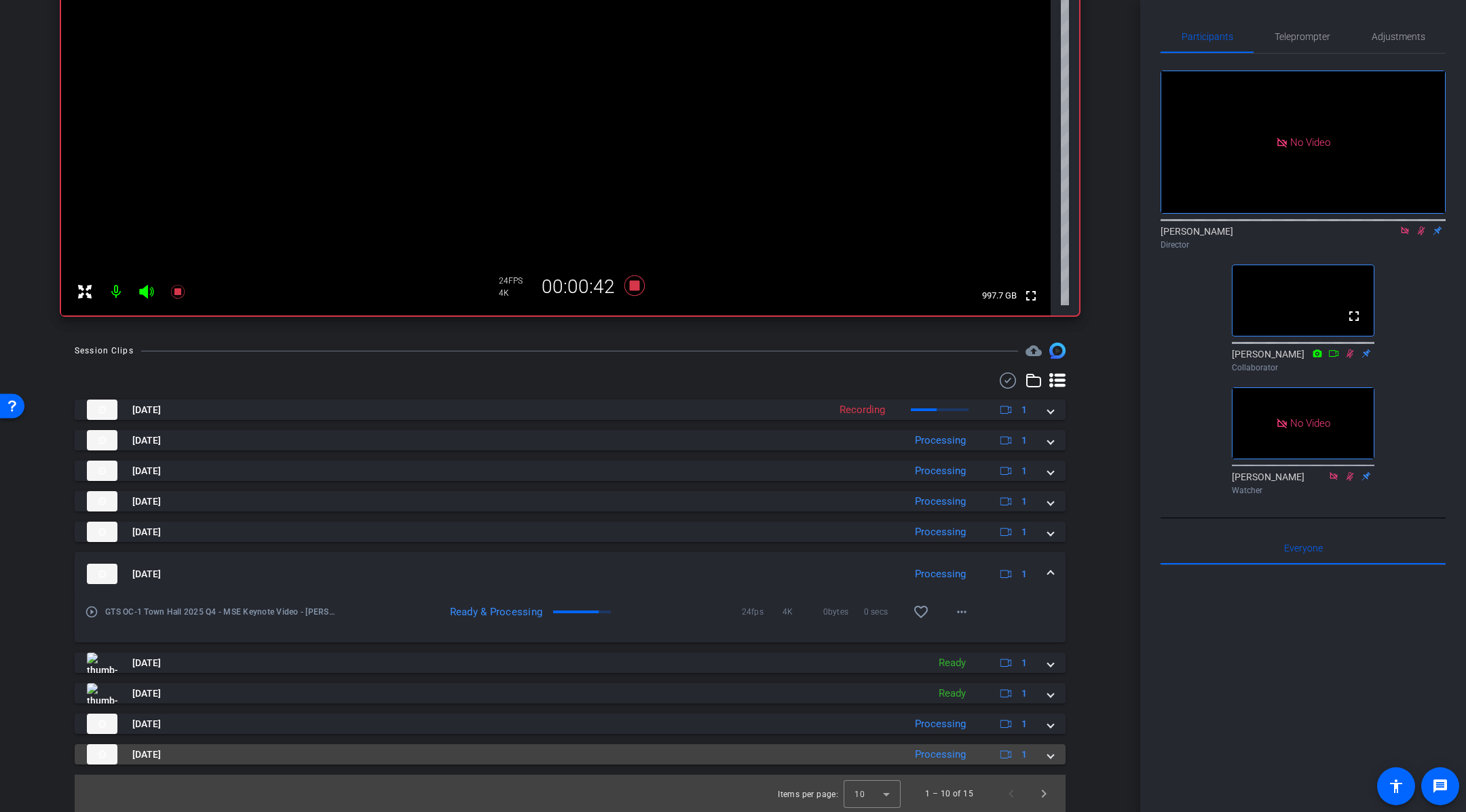
click at [1052, 750] on span at bounding box center [1051, 755] width 5 height 14
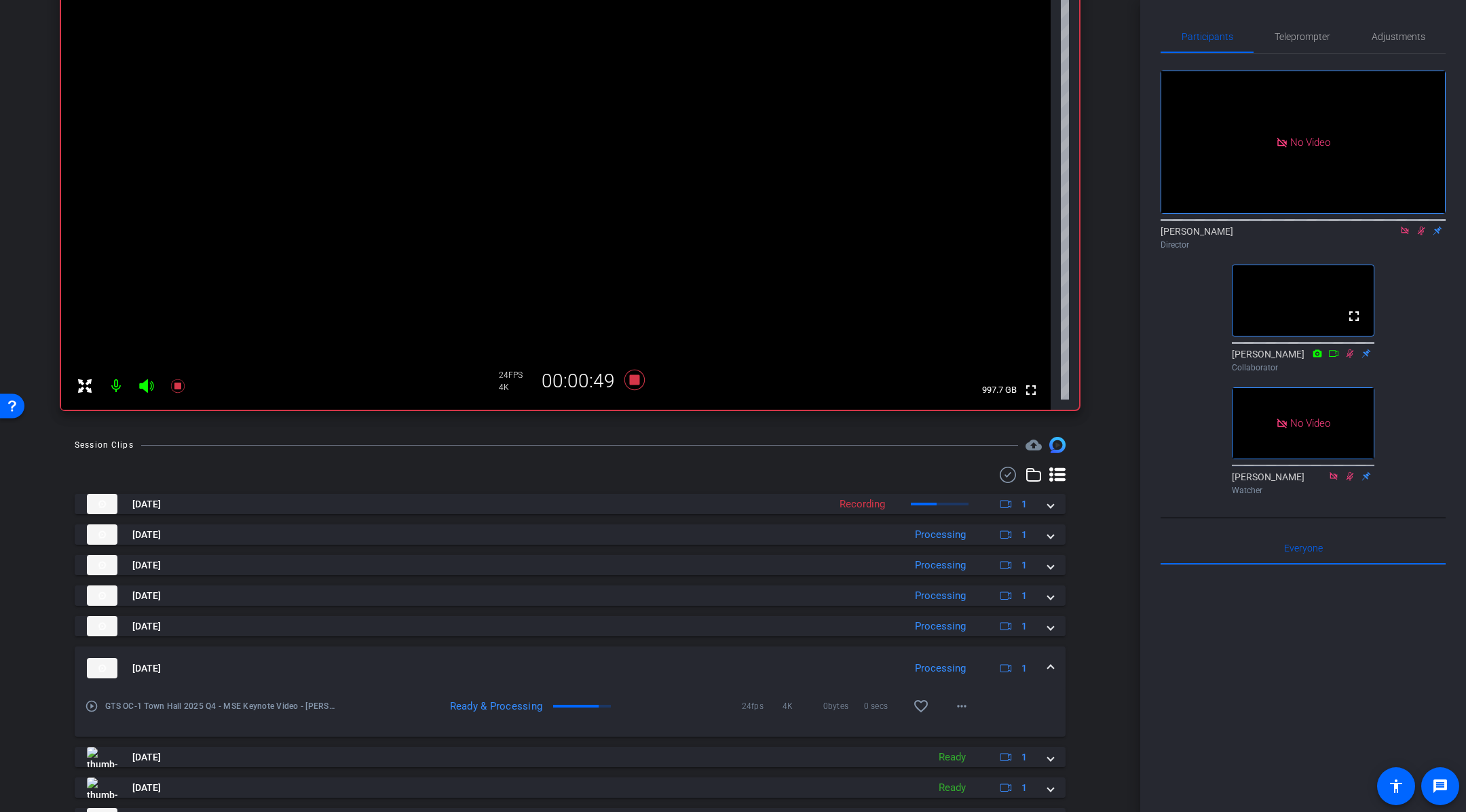
scroll to position [0, 0]
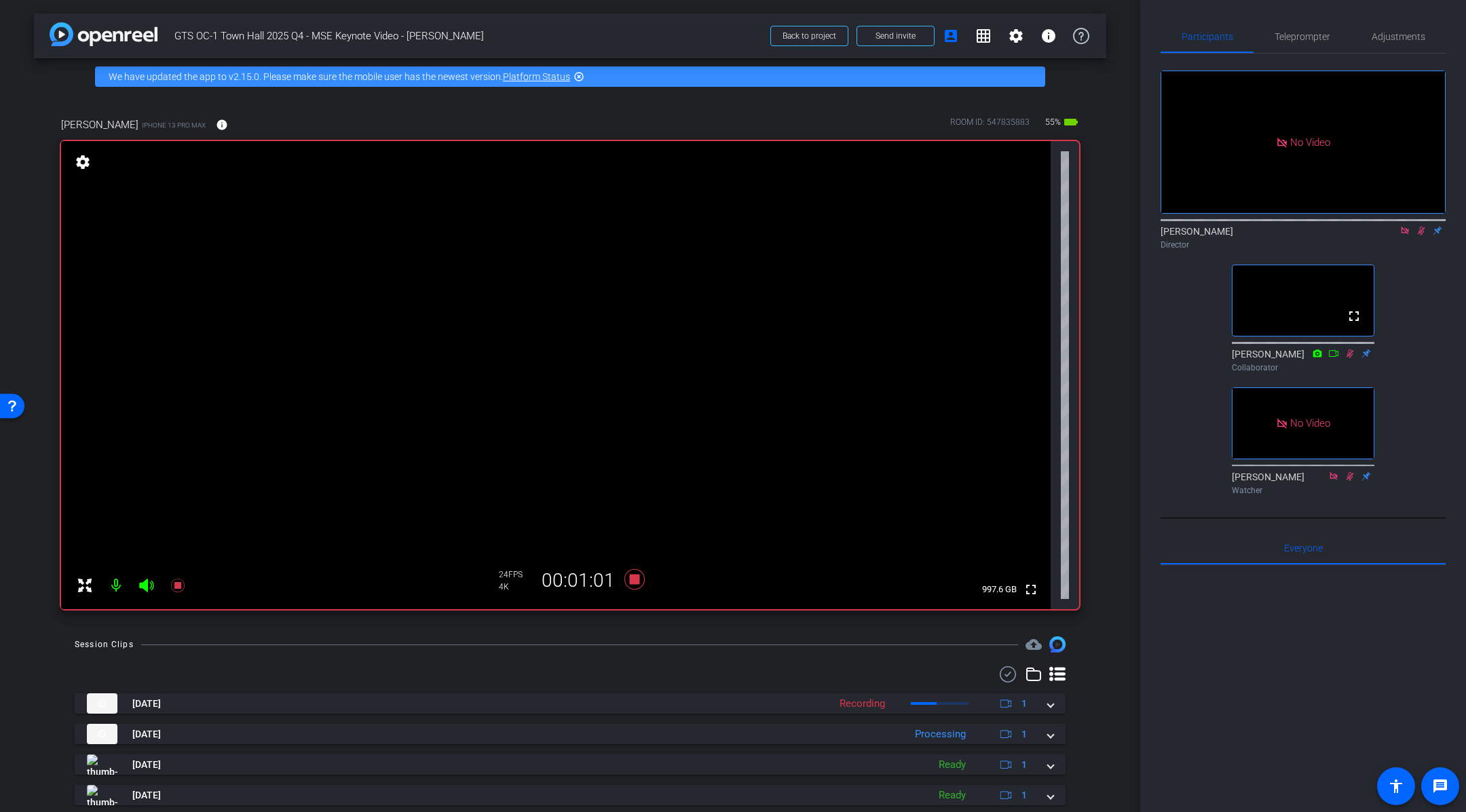
drag, startPoint x: 1443, startPoint y: 327, endPoint x: 1444, endPoint y: 249, distance: 78.0
click at [1444, 319] on div "No Video [PERSON_NAME] Director fullscreen [PERSON_NAME] Collaborator No Video …" at bounding box center [1303, 277] width 285 height 447
click at [1422, 237] on div "[PERSON_NAME] Director" at bounding box center [1303, 237] width 285 height 26
click at [1423, 232] on icon at bounding box center [1422, 231] width 7 height 9
click at [639, 579] on icon at bounding box center [635, 579] width 33 height 24
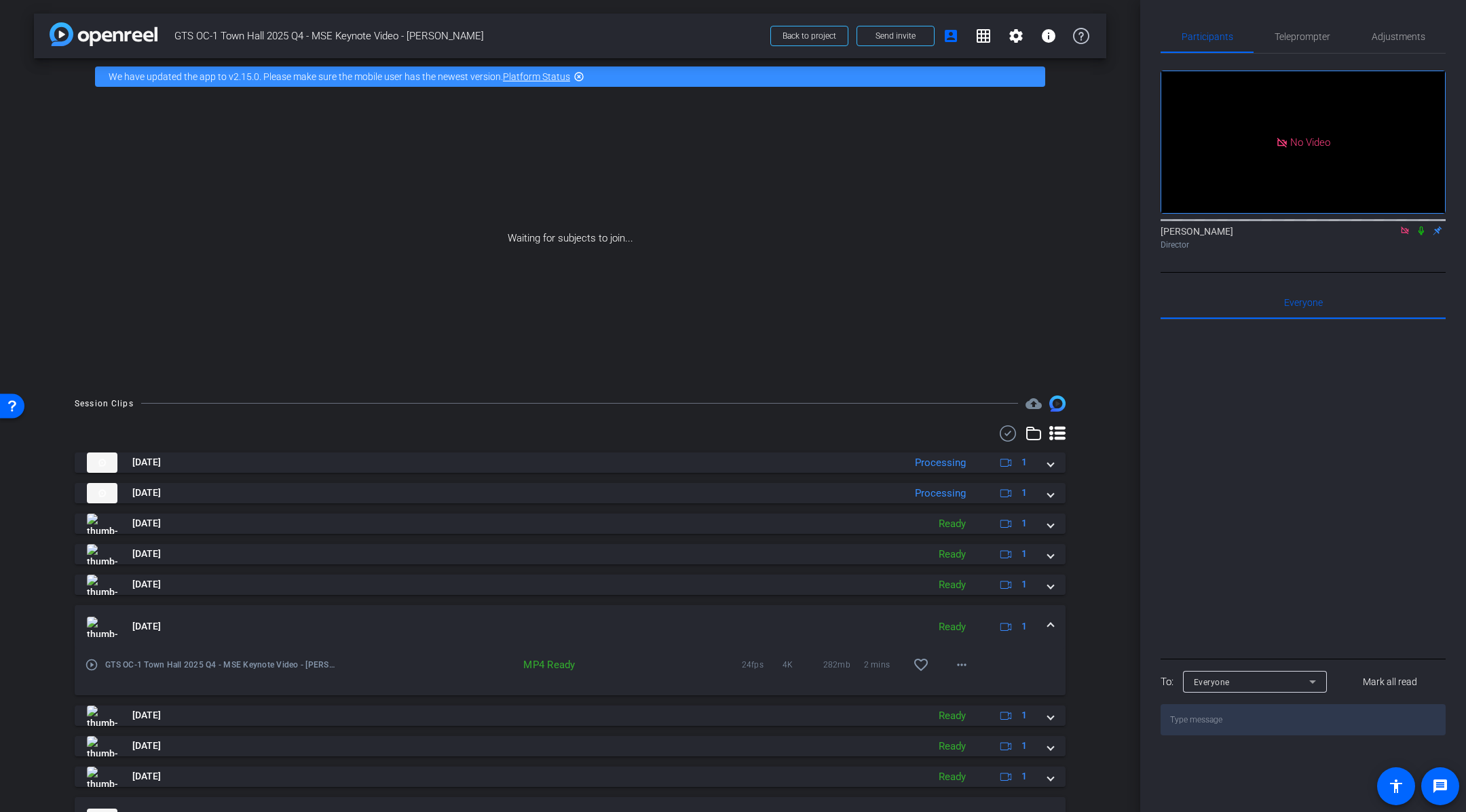
click at [1112, 388] on div "arrow_back GTS OC-1 Town Hall 2025 Q4 - MSE Keynote Video - [PERSON_NAME] Back …" at bounding box center [570, 406] width 1141 height 812
click at [1054, 629] on mat-expansion-panel-header "[DATE] Ready 1" at bounding box center [570, 627] width 992 height 43
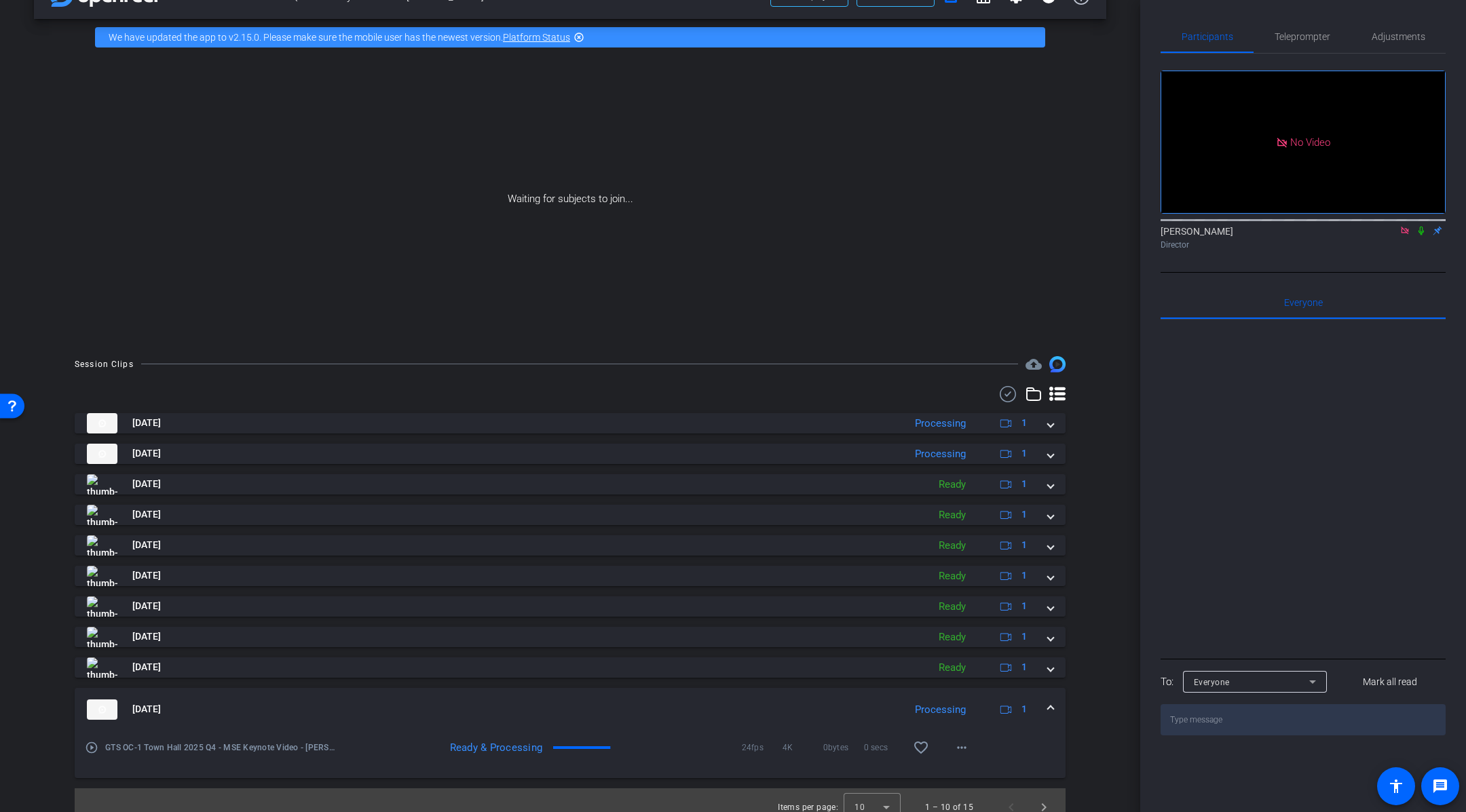
scroll to position [53, 0]
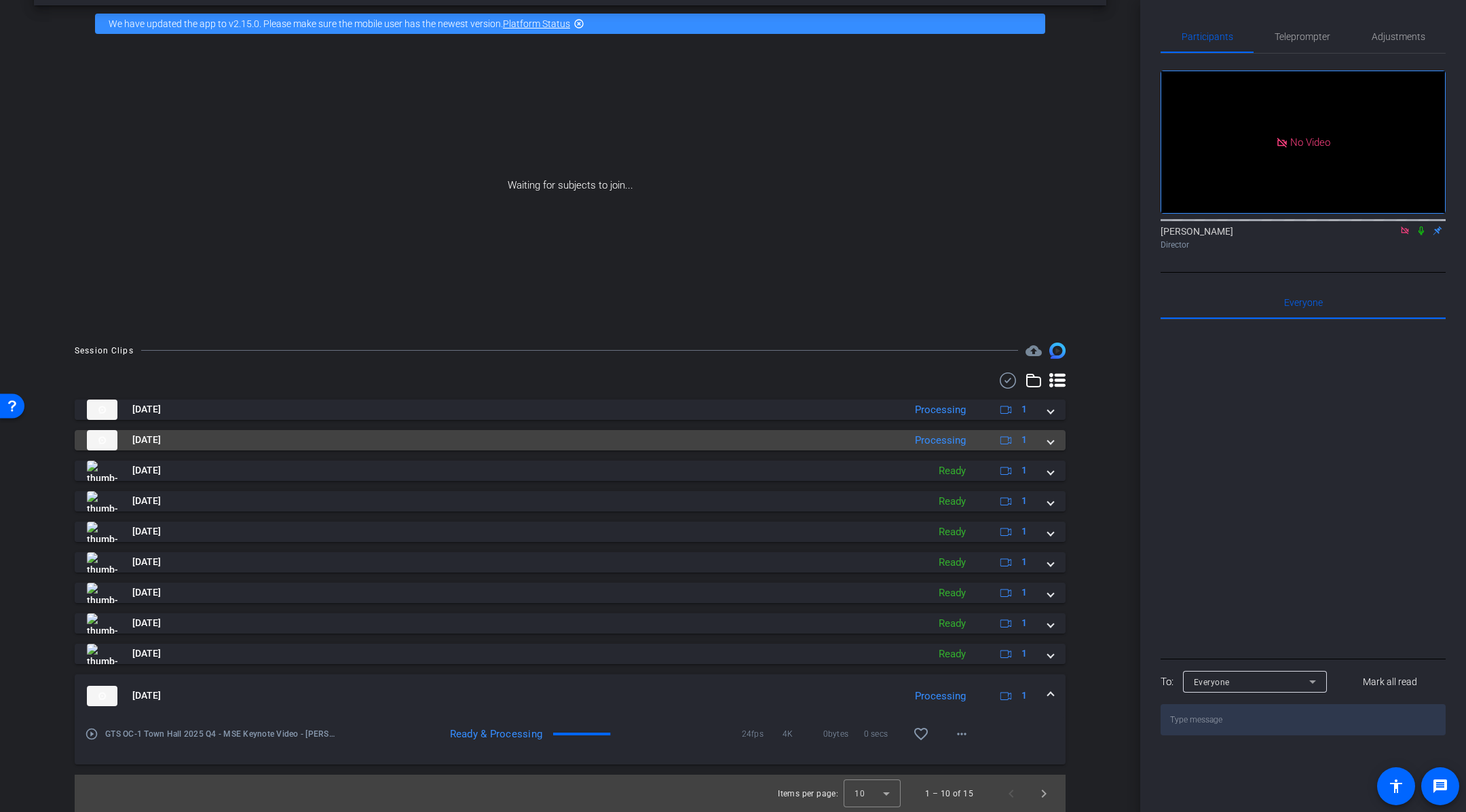
click at [1054, 443] on mat-expansion-panel-header "[DATE] Processing 1" at bounding box center [570, 440] width 992 height 20
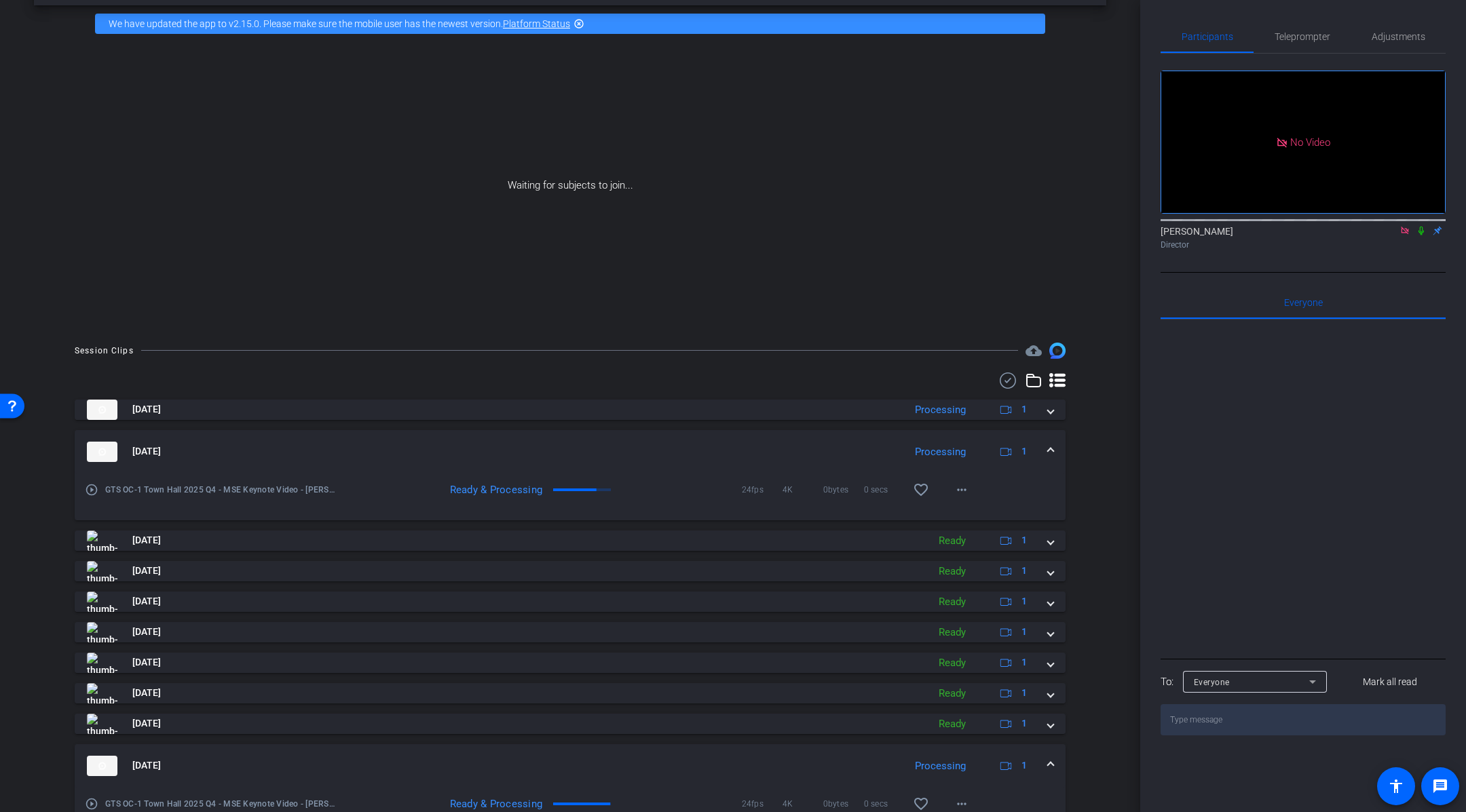
click at [1053, 444] on span at bounding box center [1051, 452] width 5 height 14
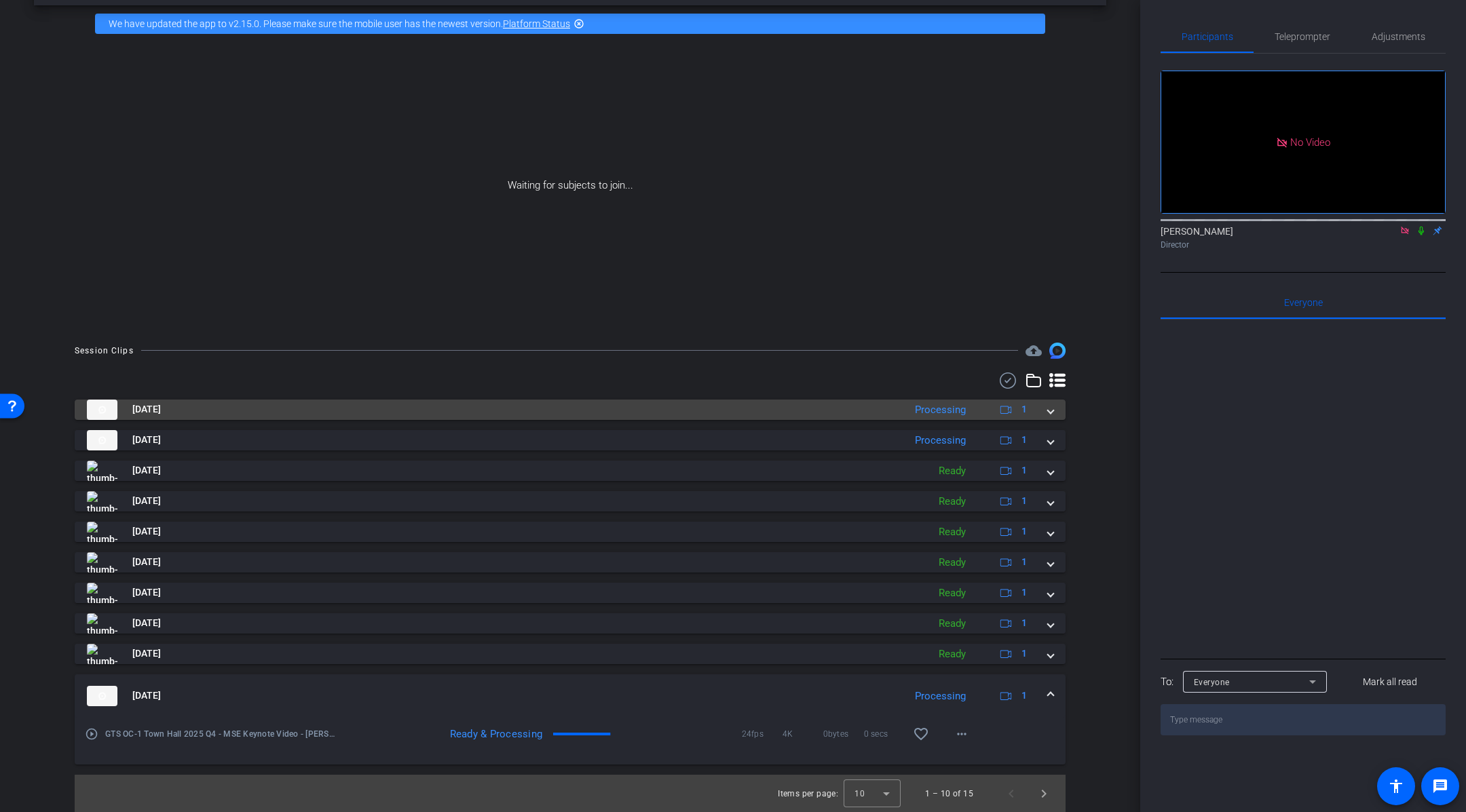
click at [1056, 417] on mat-expansion-panel-header "[DATE] Processing 1" at bounding box center [570, 410] width 992 height 20
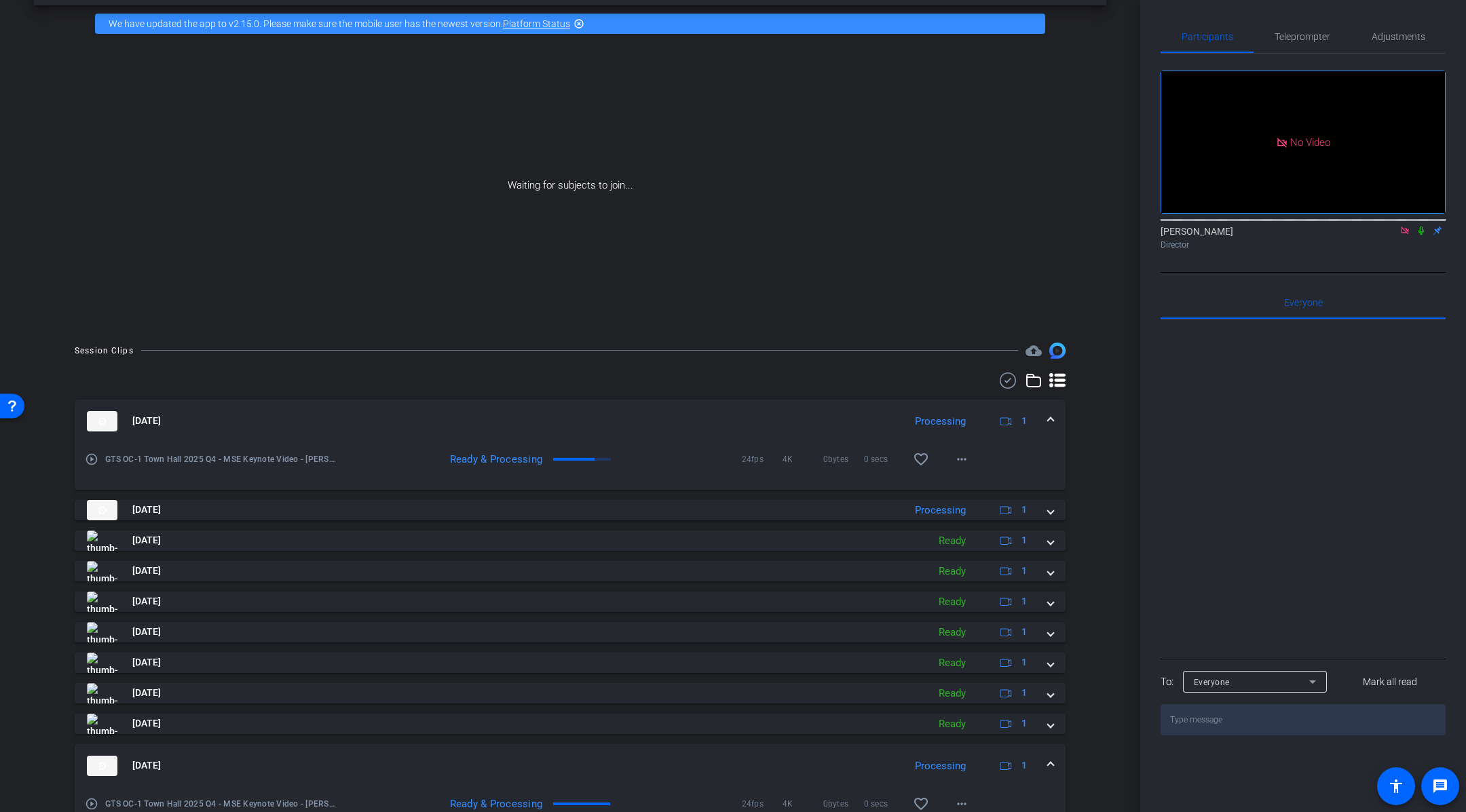
click at [1056, 417] on mat-expansion-panel-header "[DATE] Processing 1" at bounding box center [570, 422] width 992 height 43
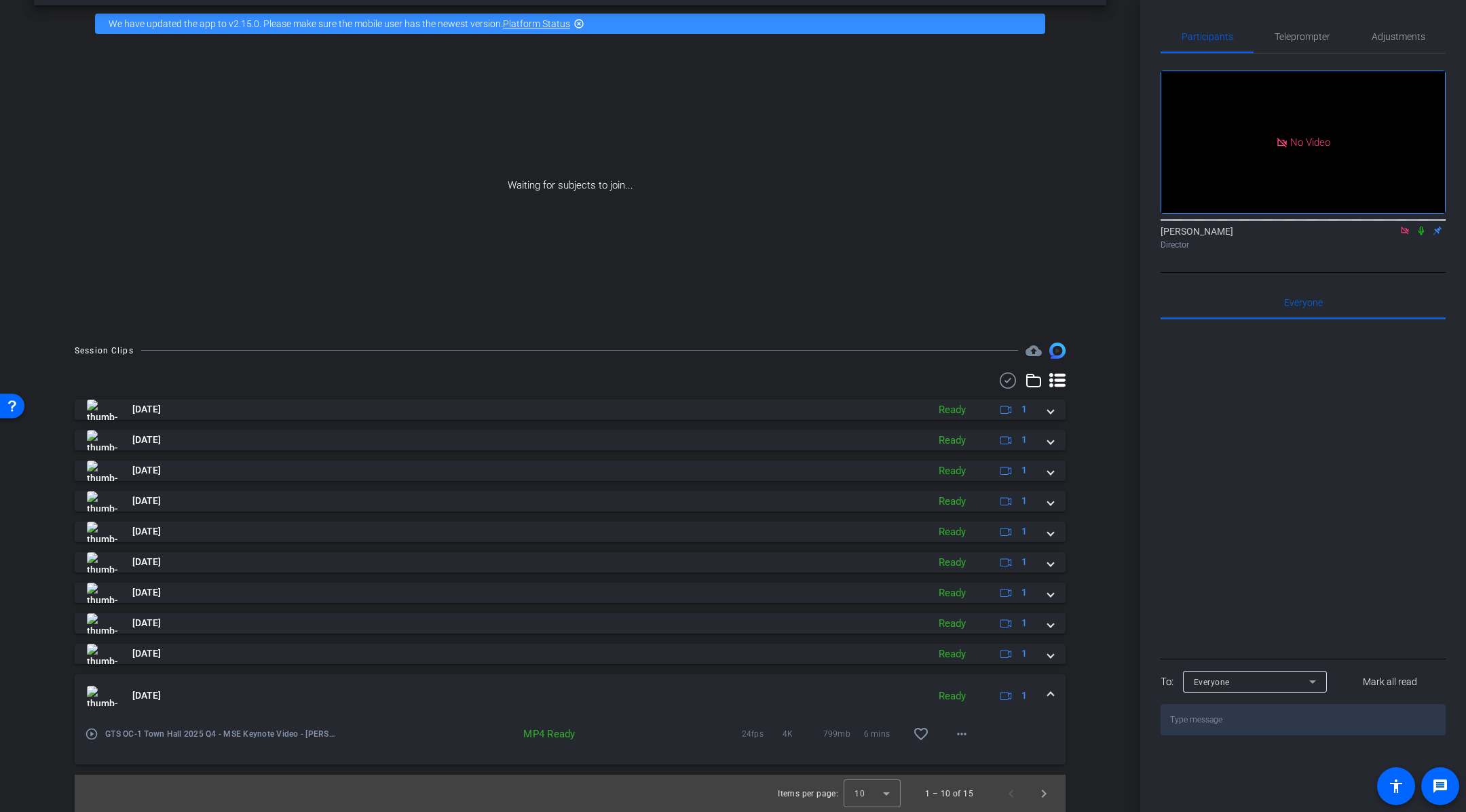
click at [1126, 182] on div "arrow_back GTS OC-1 Town Hall 2025 Q4 - MSE Keynote Video - [PERSON_NAME] Back …" at bounding box center [570, 353] width 1141 height 812
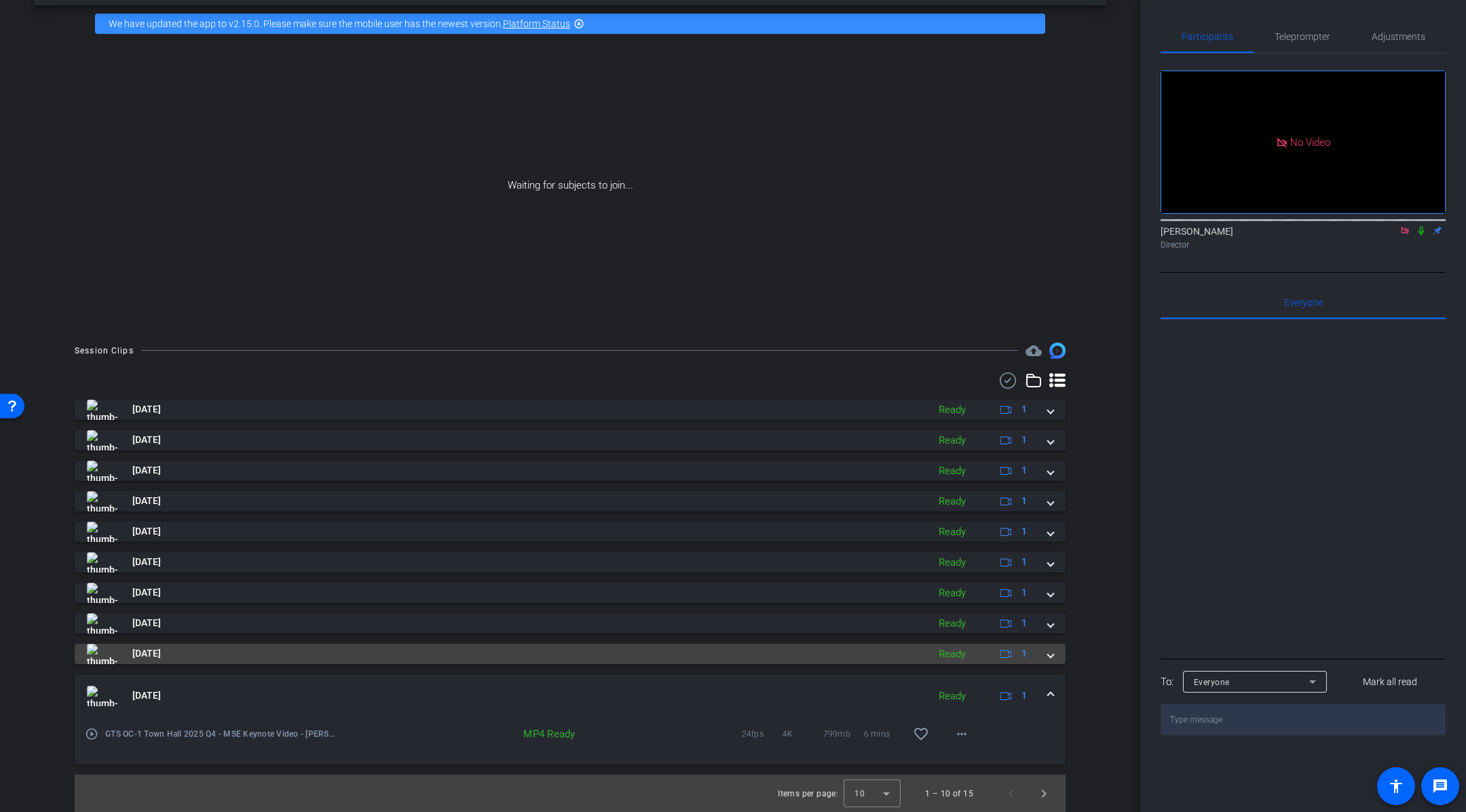
click at [1049, 657] on span at bounding box center [1051, 654] width 5 height 14
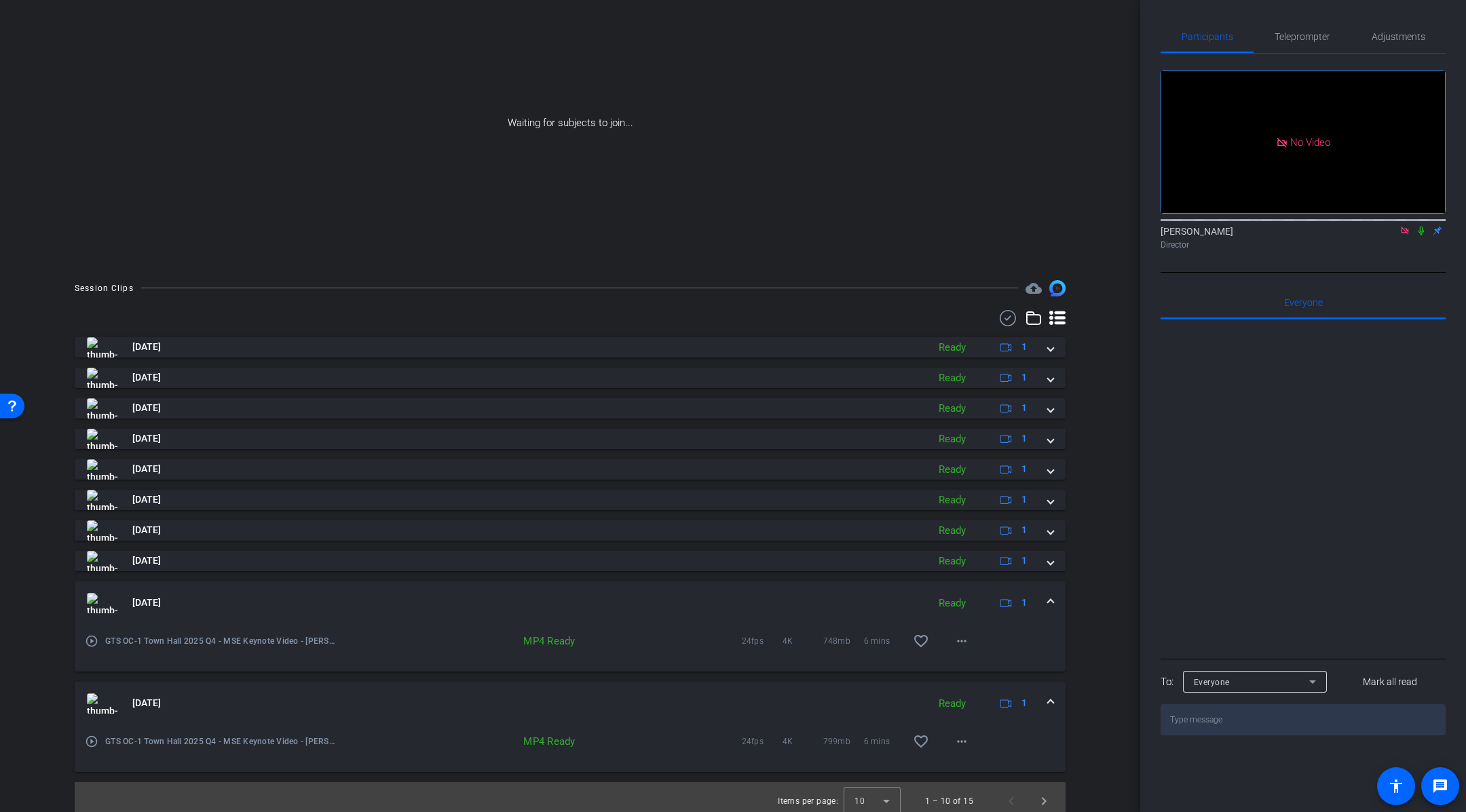
scroll to position [123, 0]
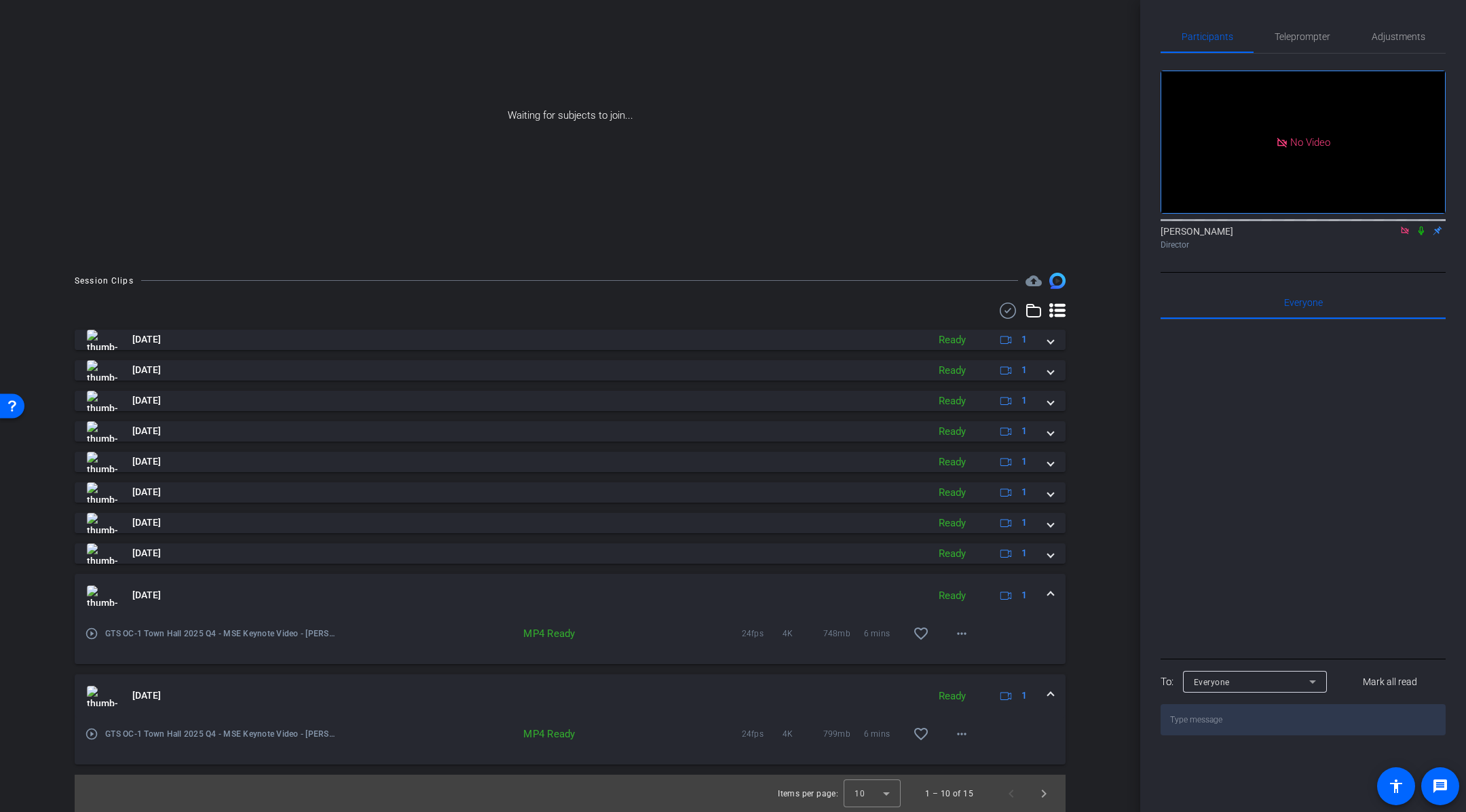
click at [1054, 696] on mat-expansion-panel-header "[DATE] Ready 1" at bounding box center [570, 696] width 992 height 43
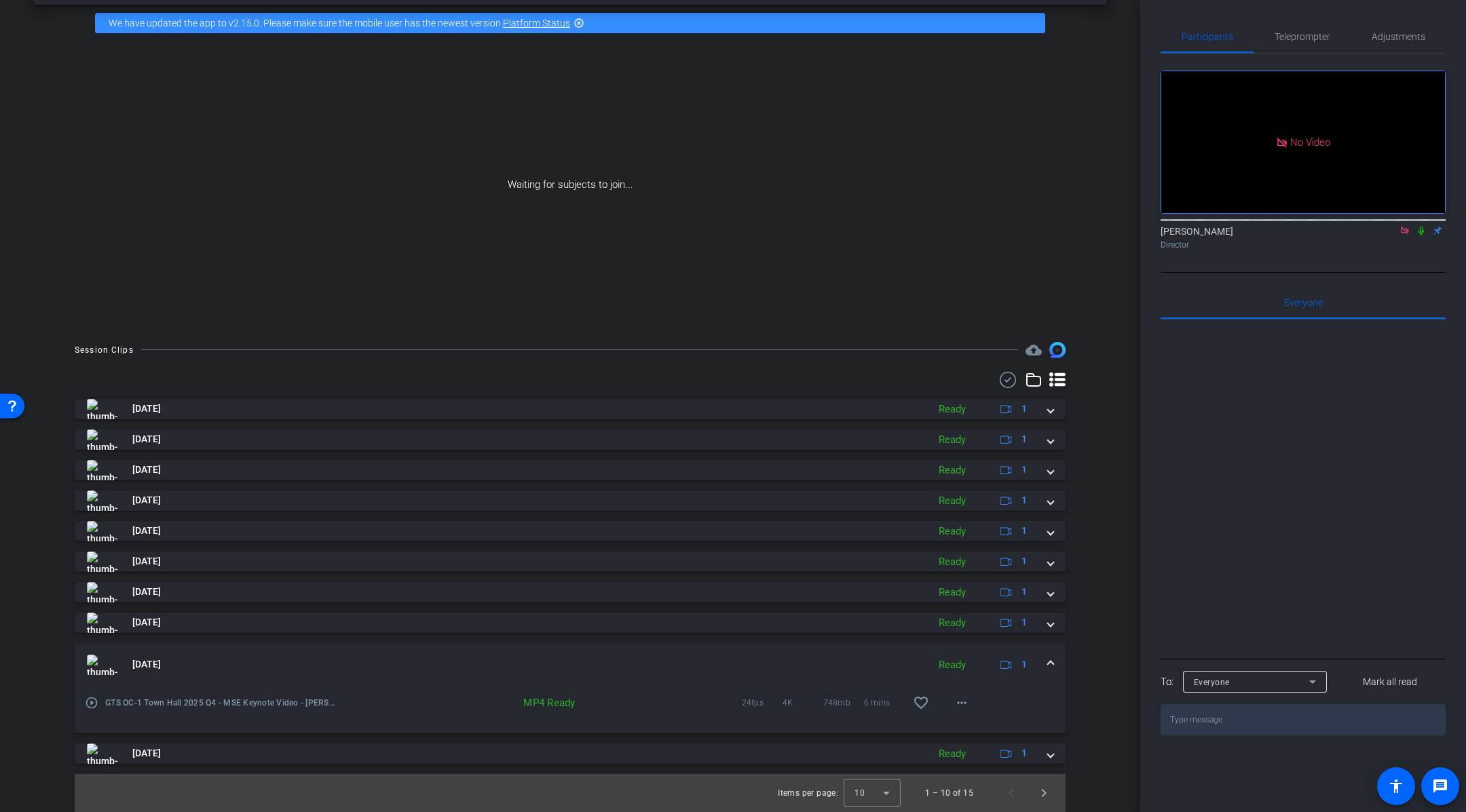
scroll to position [53, 0]
click at [1054, 660] on mat-expansion-panel-header "[DATE] Ready 1" at bounding box center [570, 665] width 992 height 43
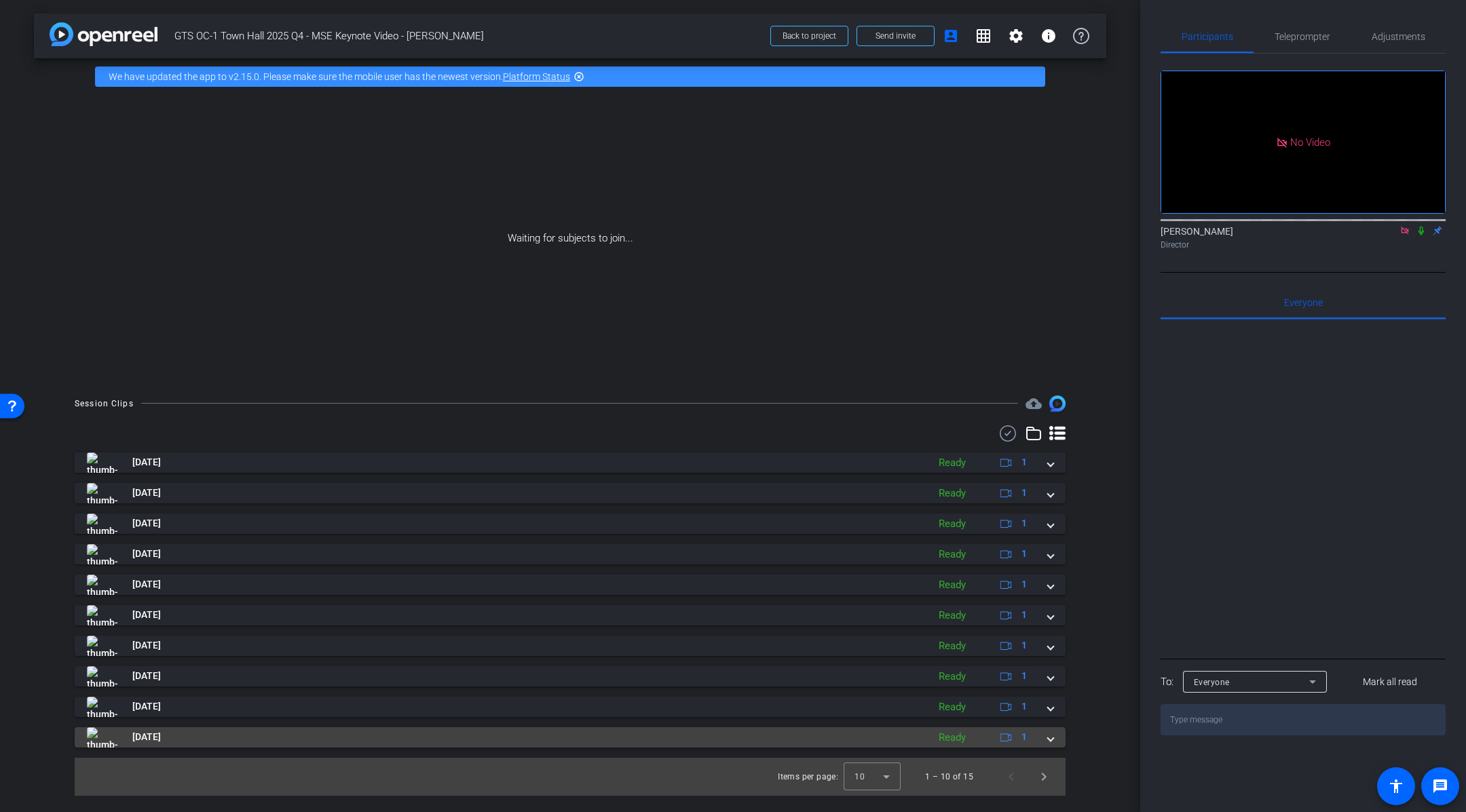
click at [1054, 740] on mat-expansion-panel-header "[DATE] Ready 1" at bounding box center [570, 738] width 992 height 20
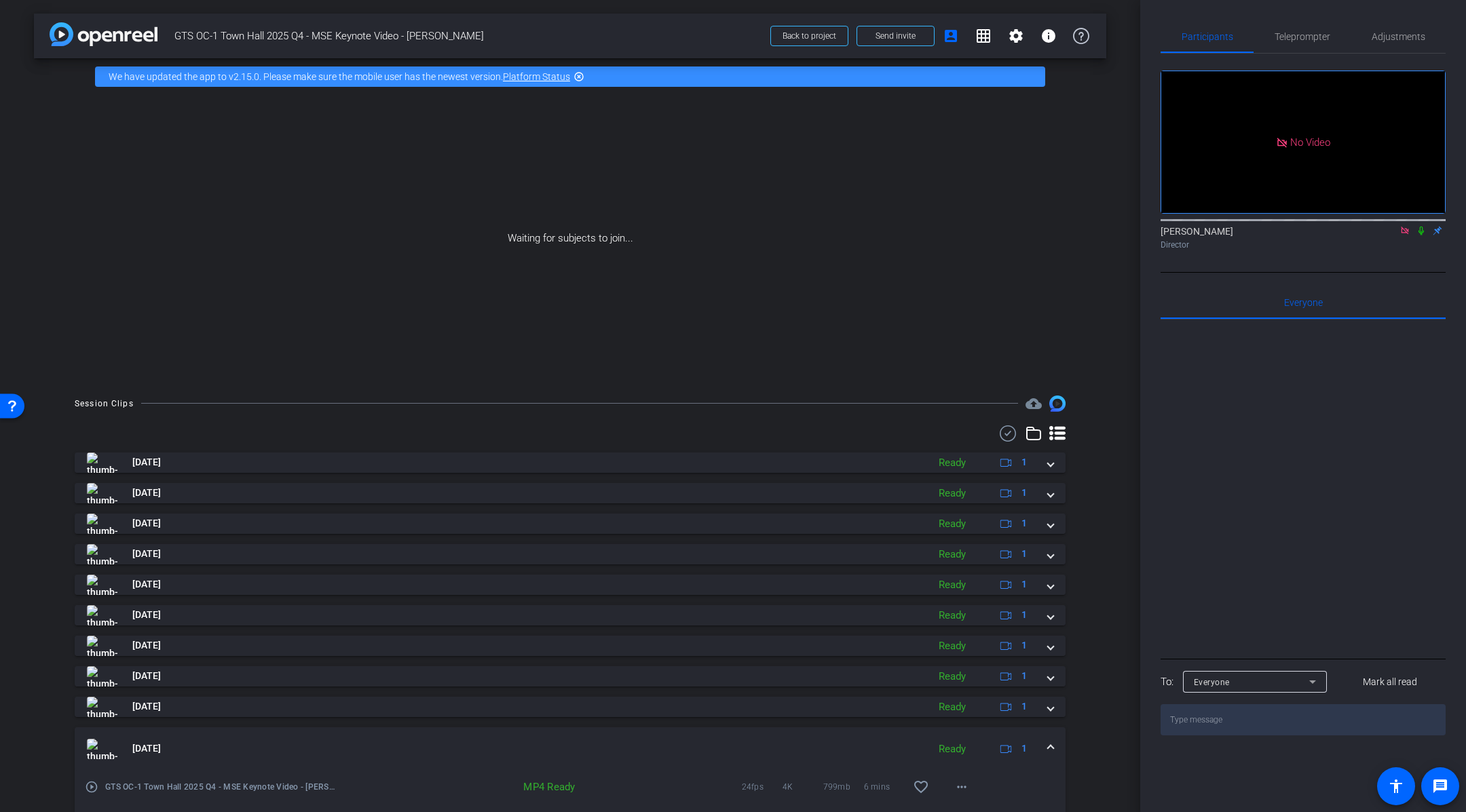
click at [1052, 744] on span at bounding box center [1051, 749] width 5 height 14
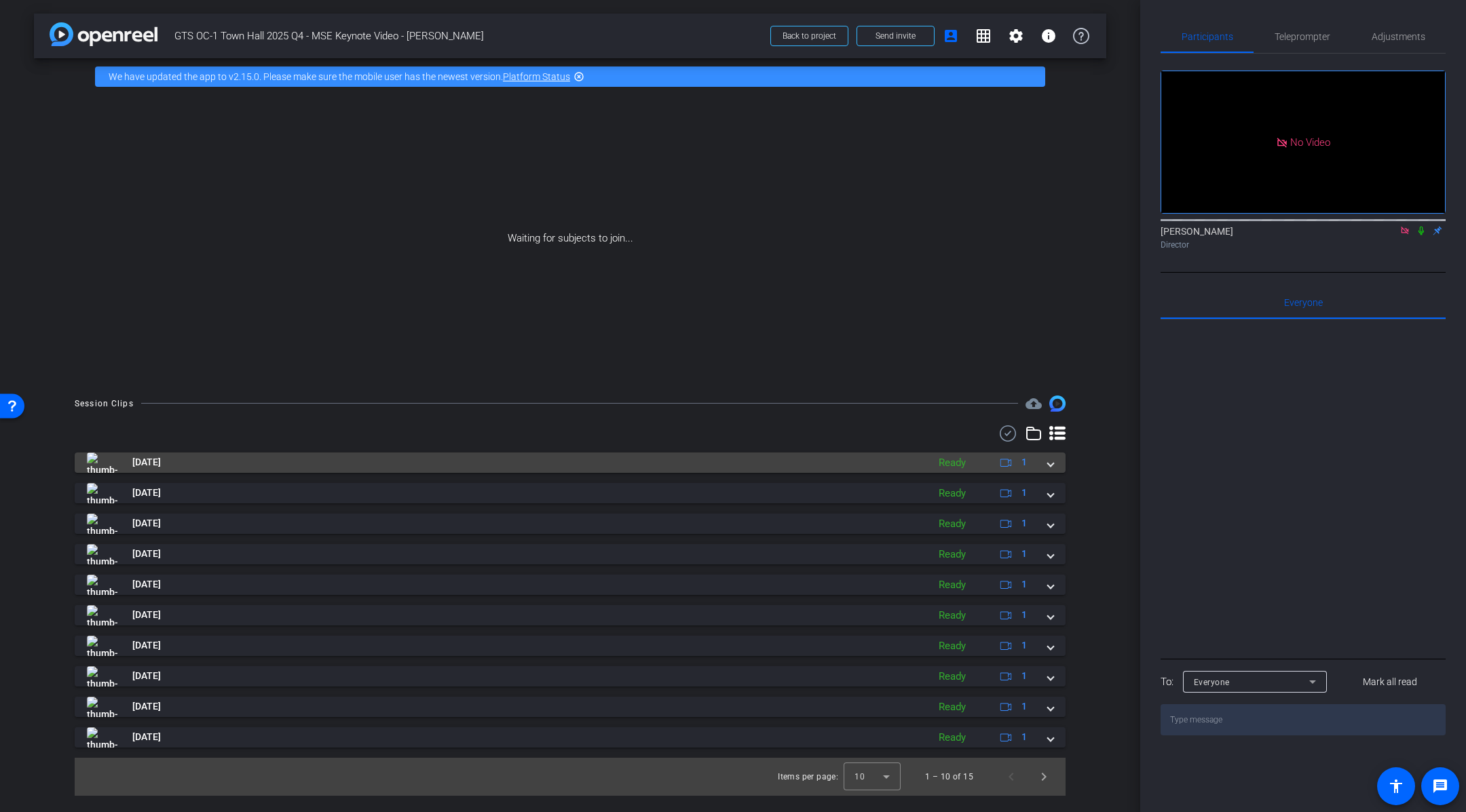
click at [1054, 469] on mat-expansion-panel-header "[DATE] Ready 1" at bounding box center [570, 463] width 992 height 20
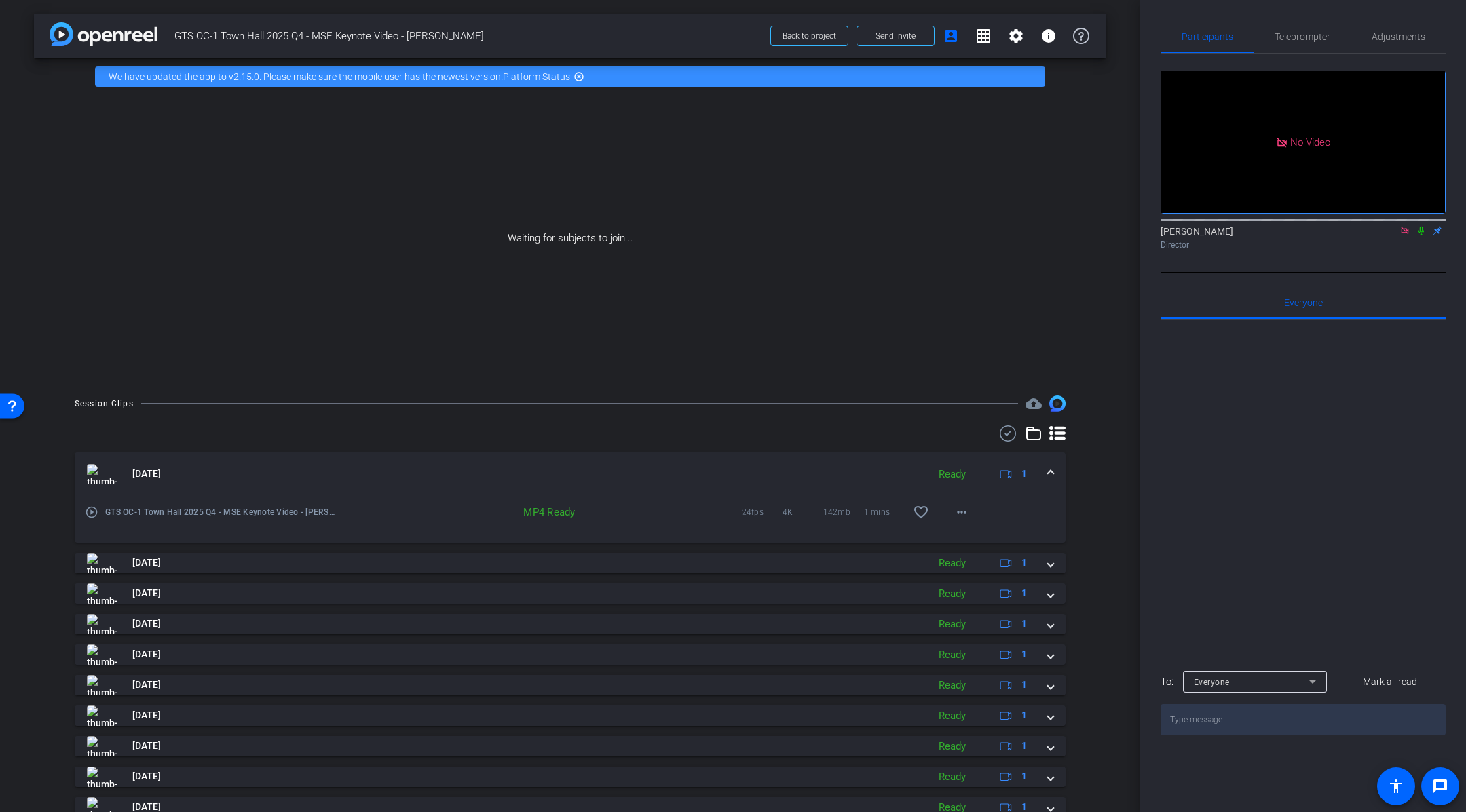
click at [1054, 469] on mat-expansion-panel-header "[DATE] Ready 1" at bounding box center [570, 474] width 992 height 43
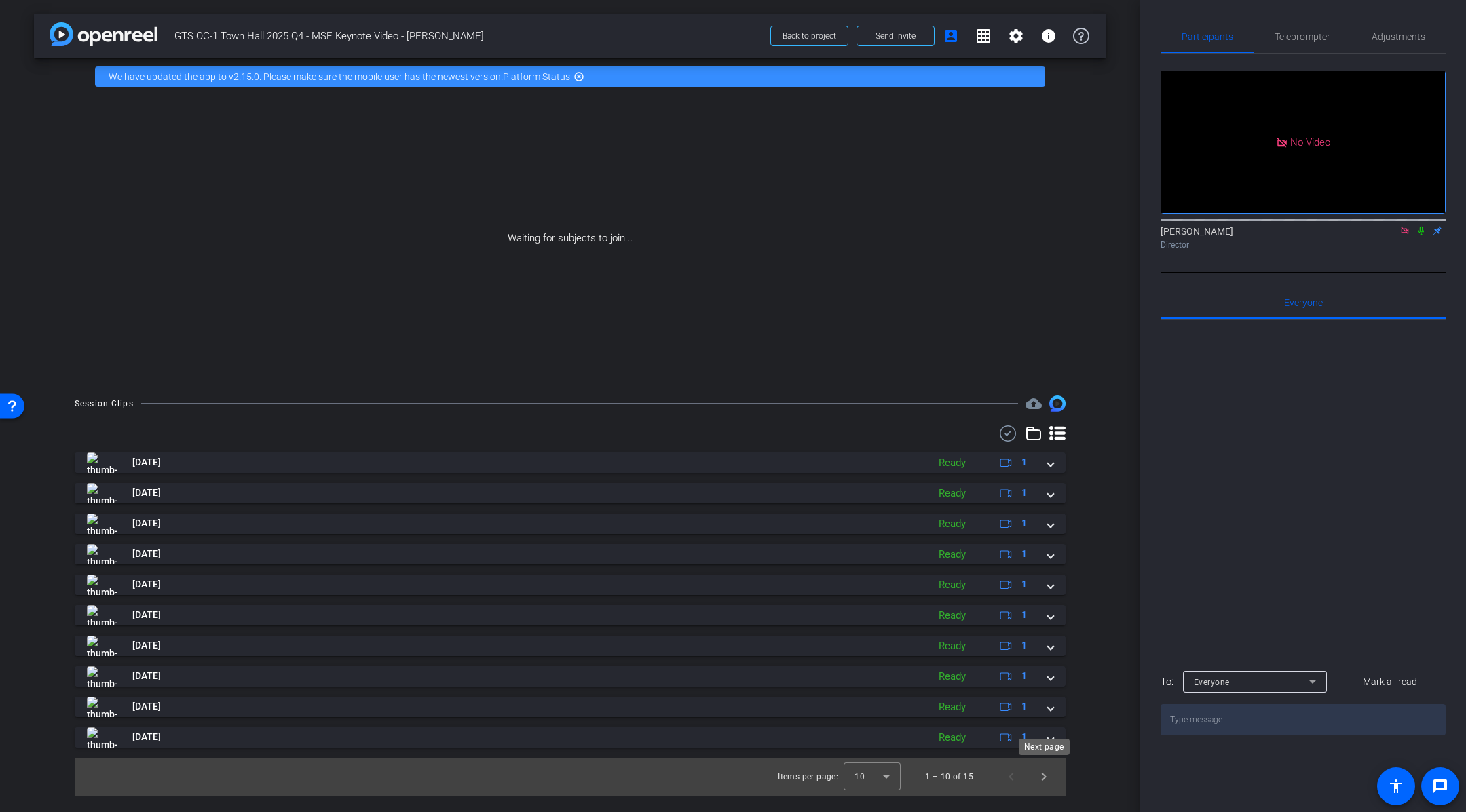
click at [1050, 742] on div "Next page" at bounding box center [1044, 747] width 51 height 16
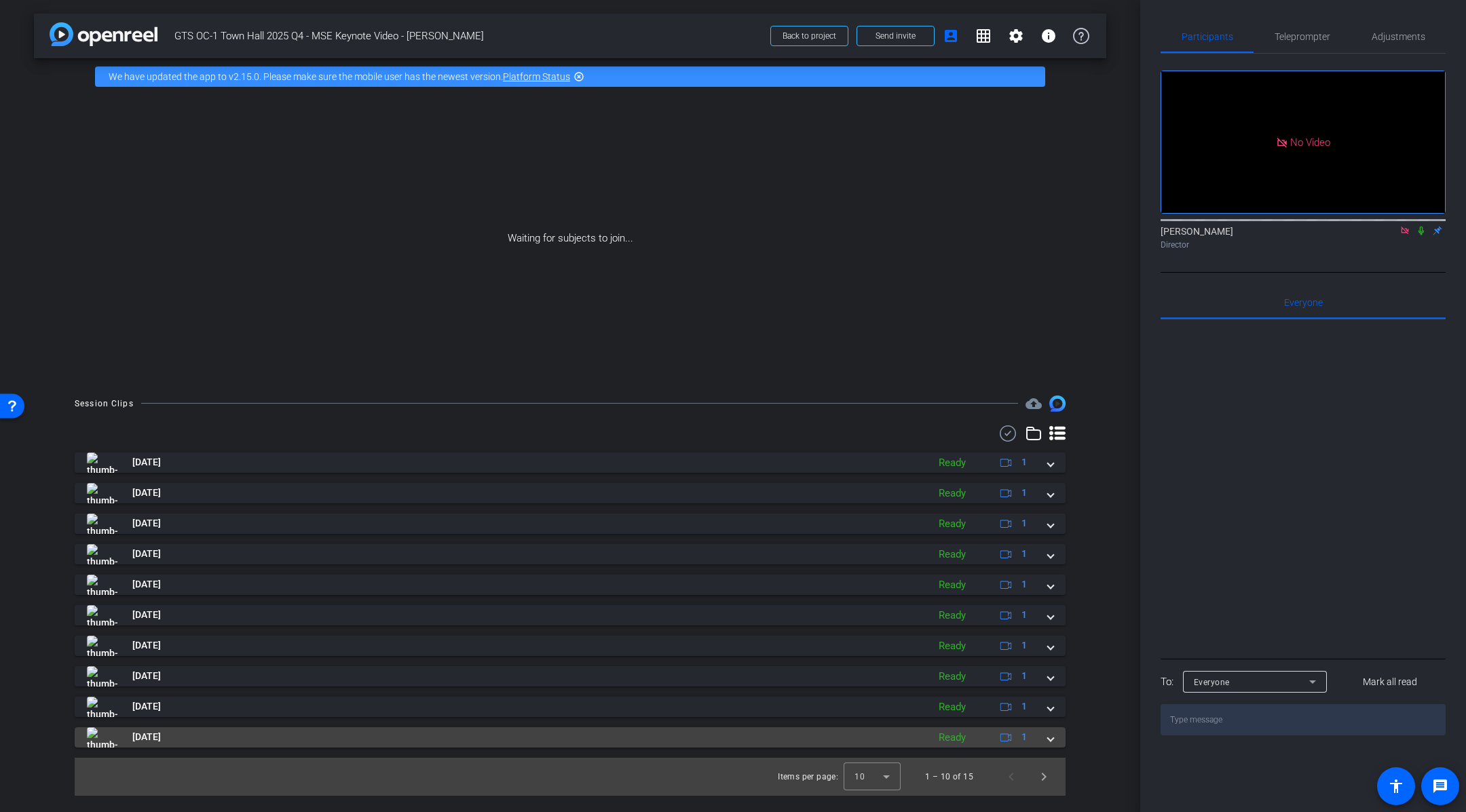
click at [1051, 739] on span at bounding box center [1051, 738] width 5 height 14
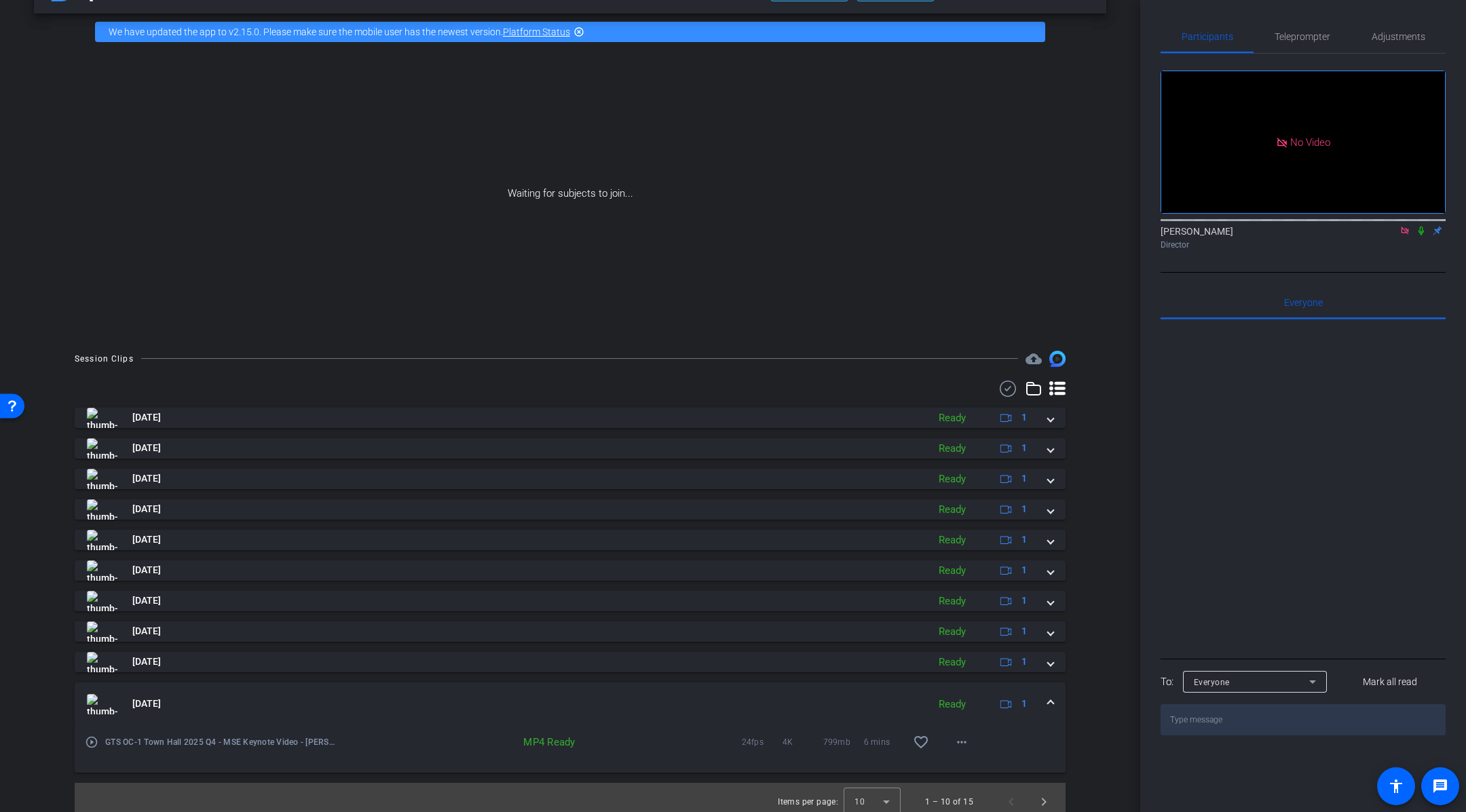
scroll to position [53, 0]
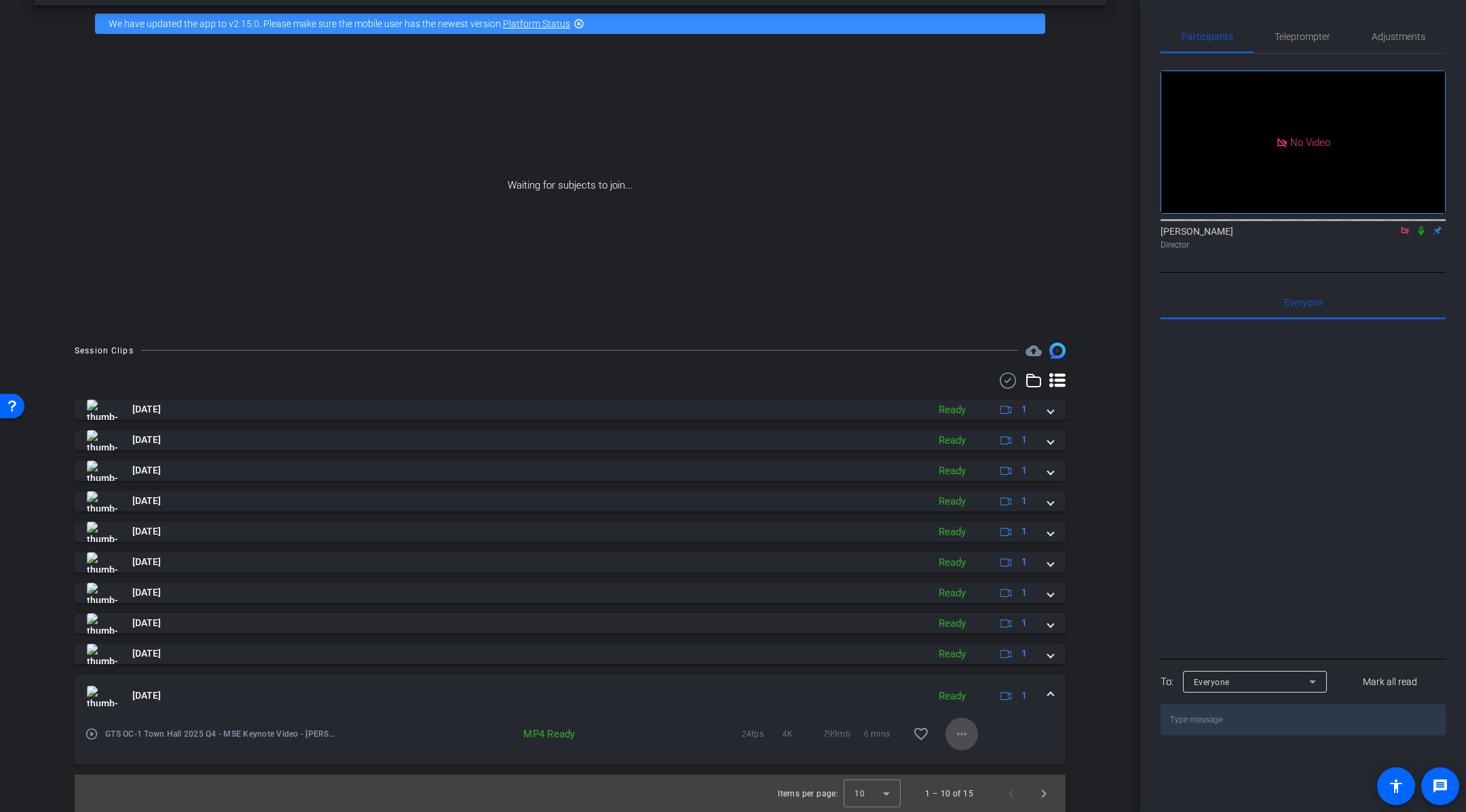
click at [963, 741] on mat-icon "more_horiz" at bounding box center [962, 734] width 16 height 16
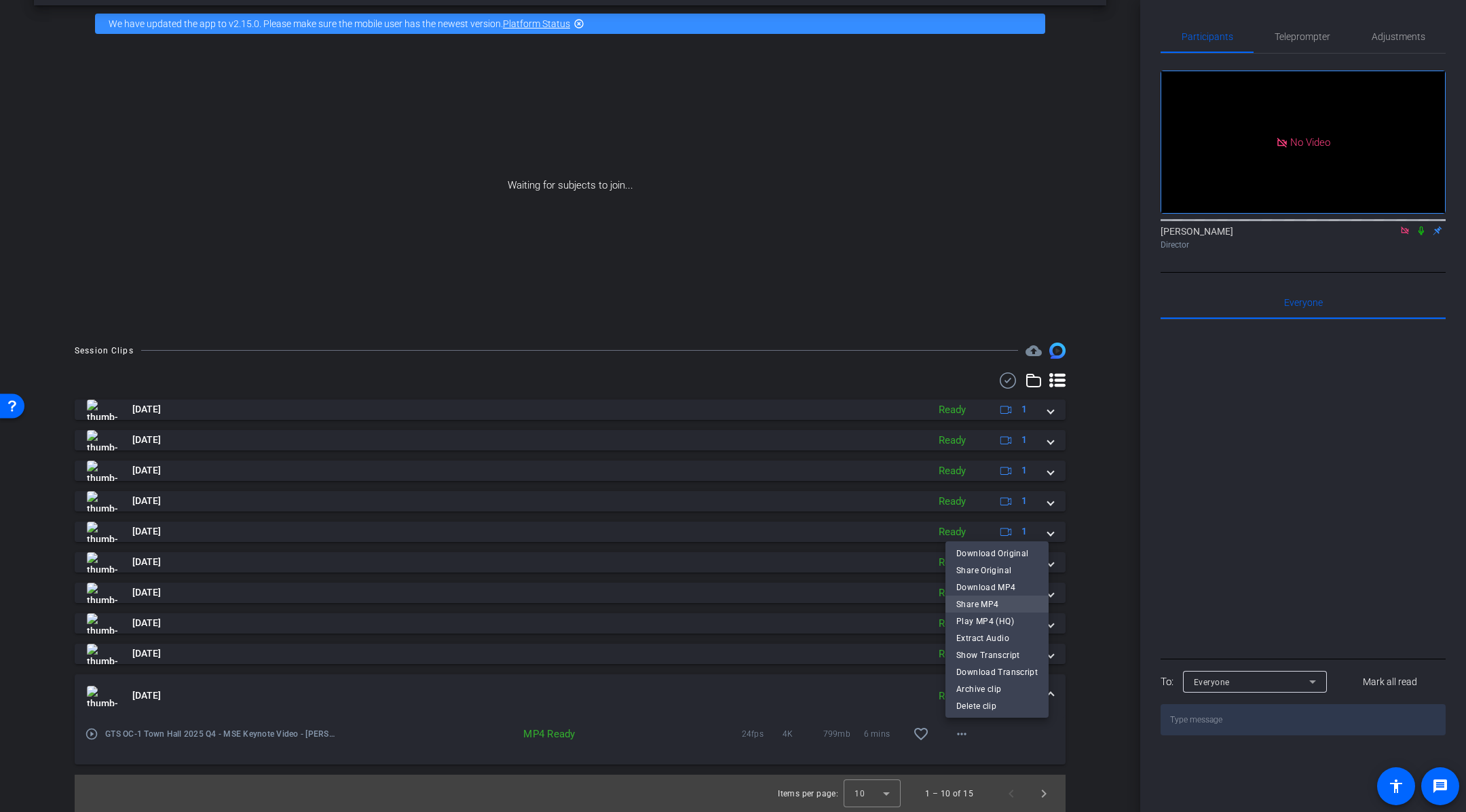
click at [1005, 605] on span "Share MP4" at bounding box center [997, 604] width 81 height 16
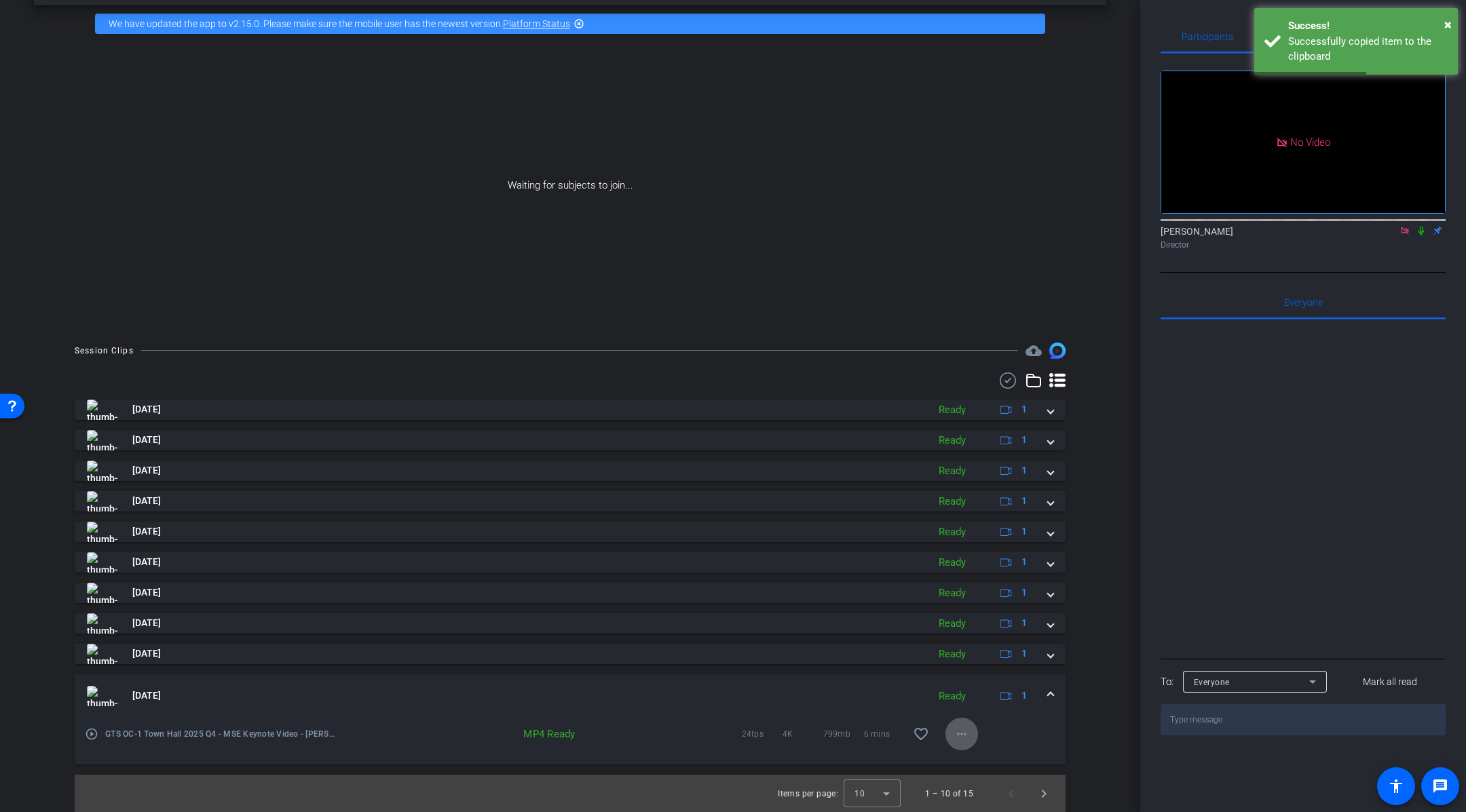
click at [963, 734] on mat-icon "more_horiz" at bounding box center [962, 734] width 16 height 16
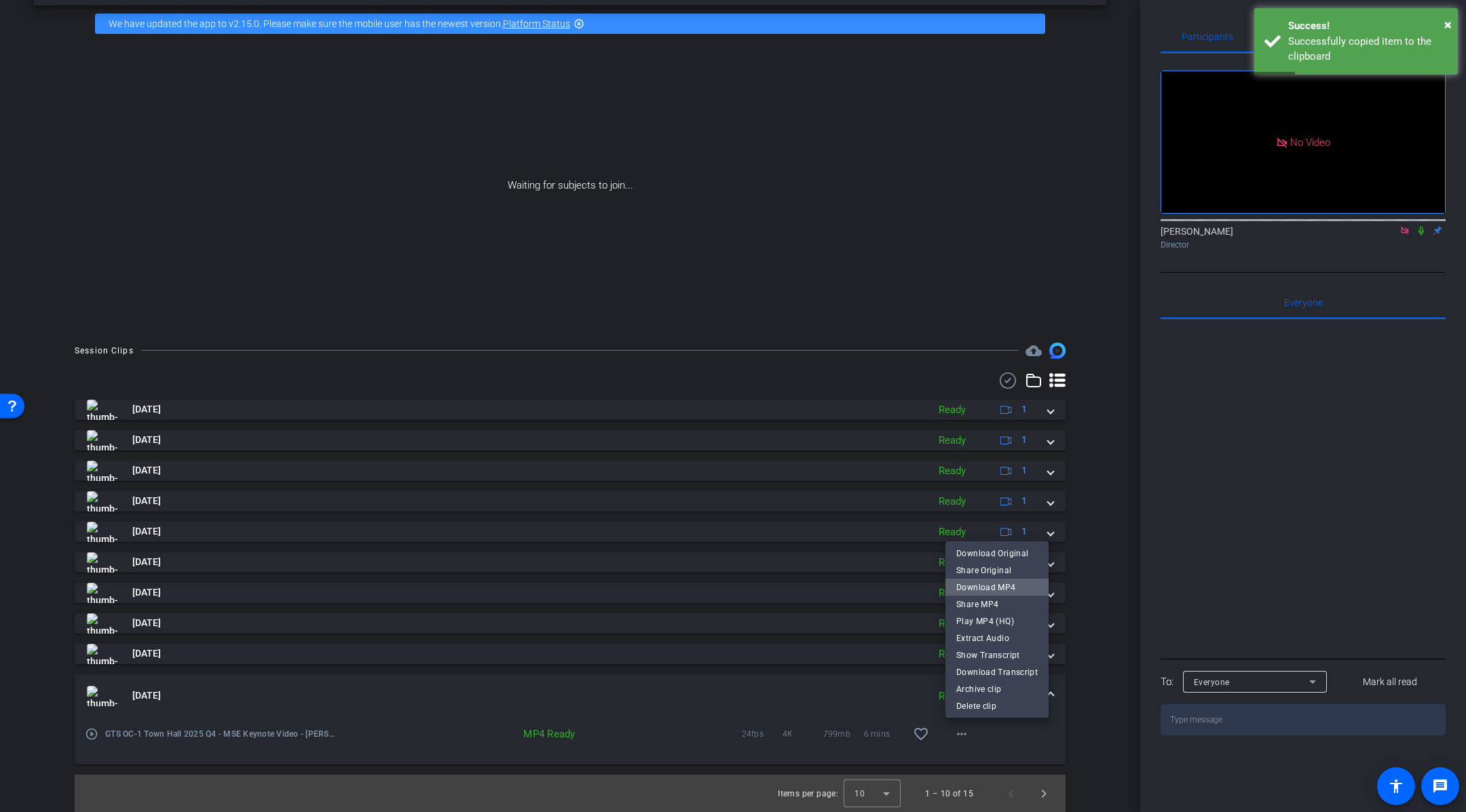
click at [1006, 589] on span "Download MP4" at bounding box center [997, 588] width 81 height 16
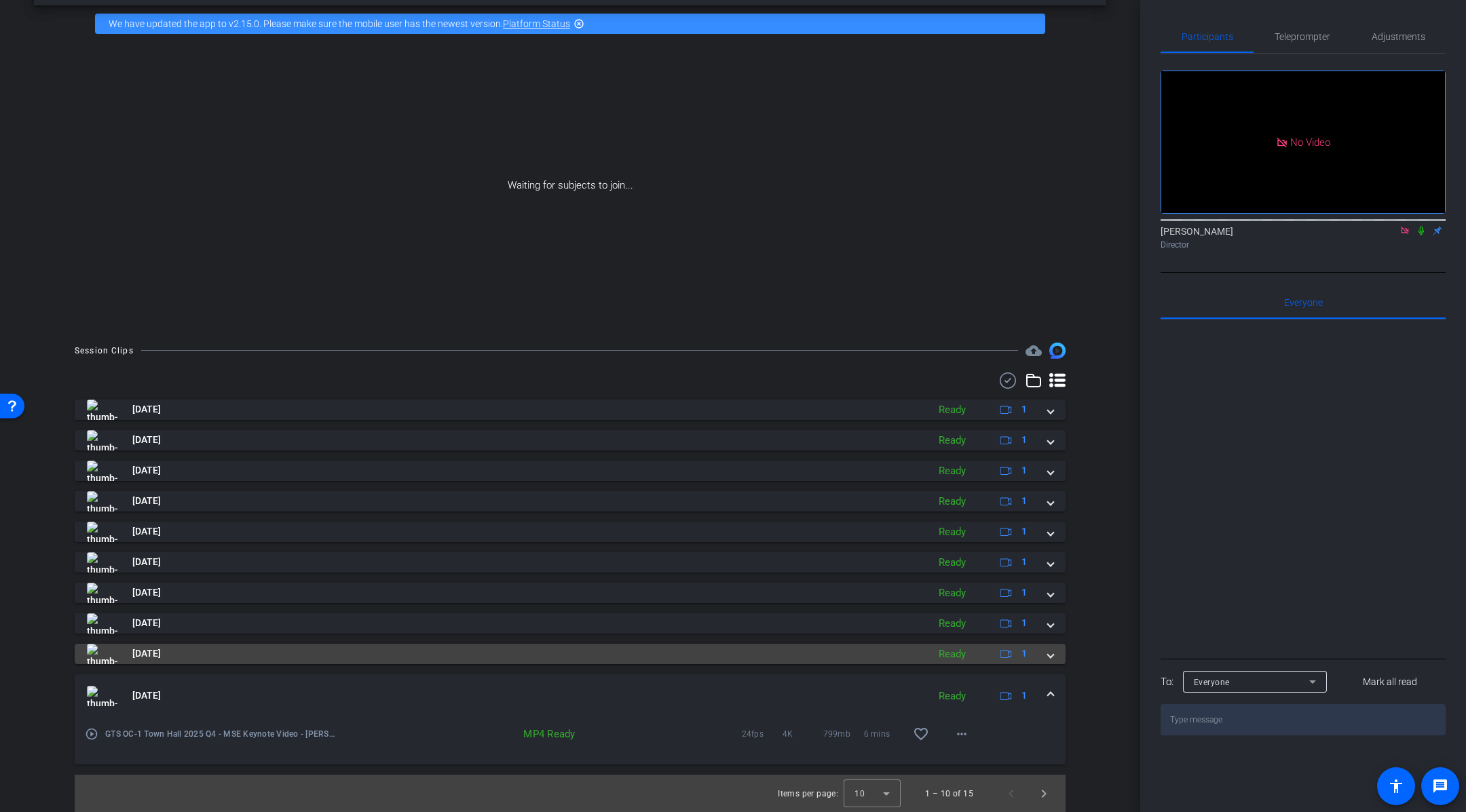
click at [1049, 658] on span at bounding box center [1051, 654] width 5 height 14
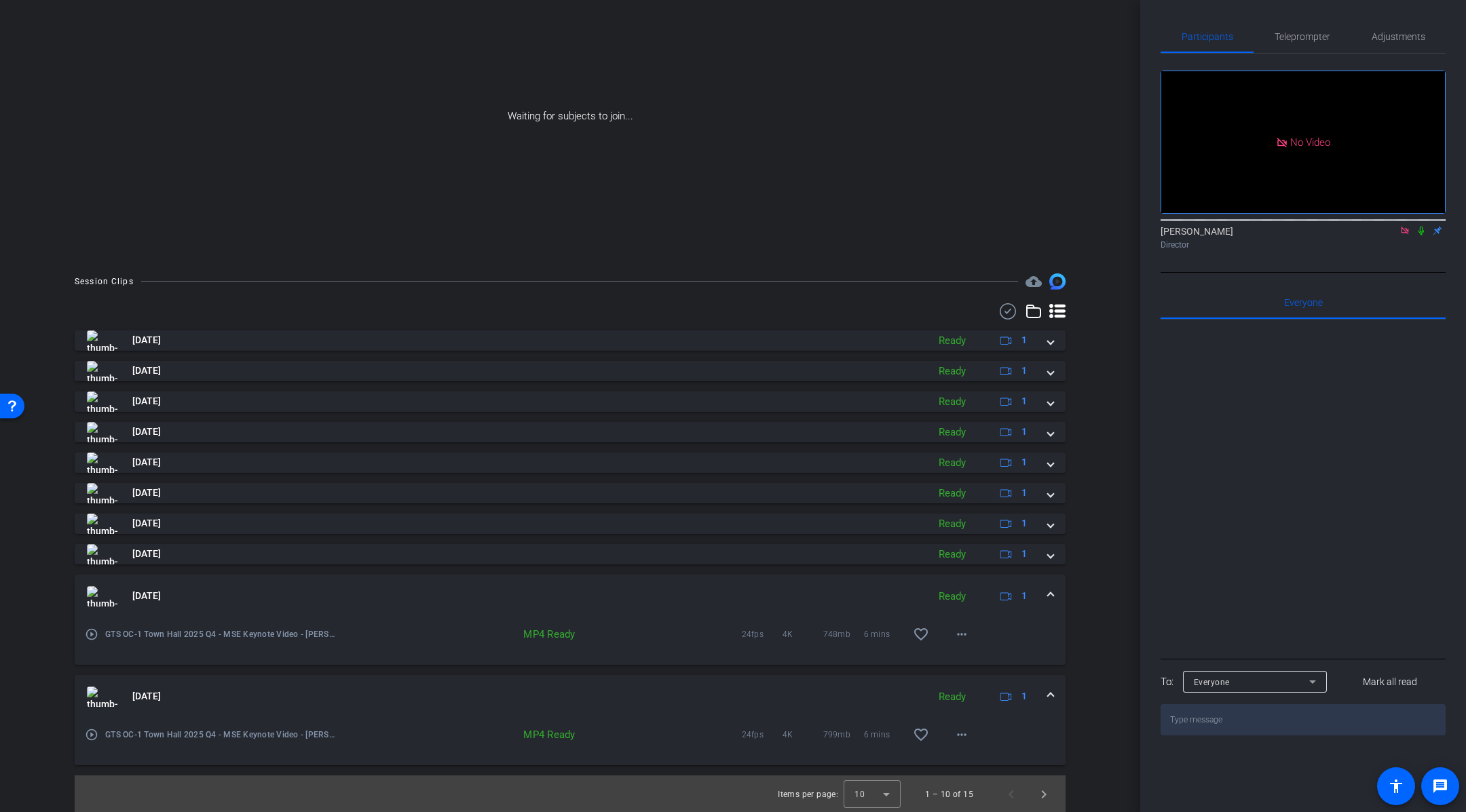
scroll to position [123, 0]
click at [964, 636] on mat-icon "more_horiz" at bounding box center [962, 634] width 16 height 16
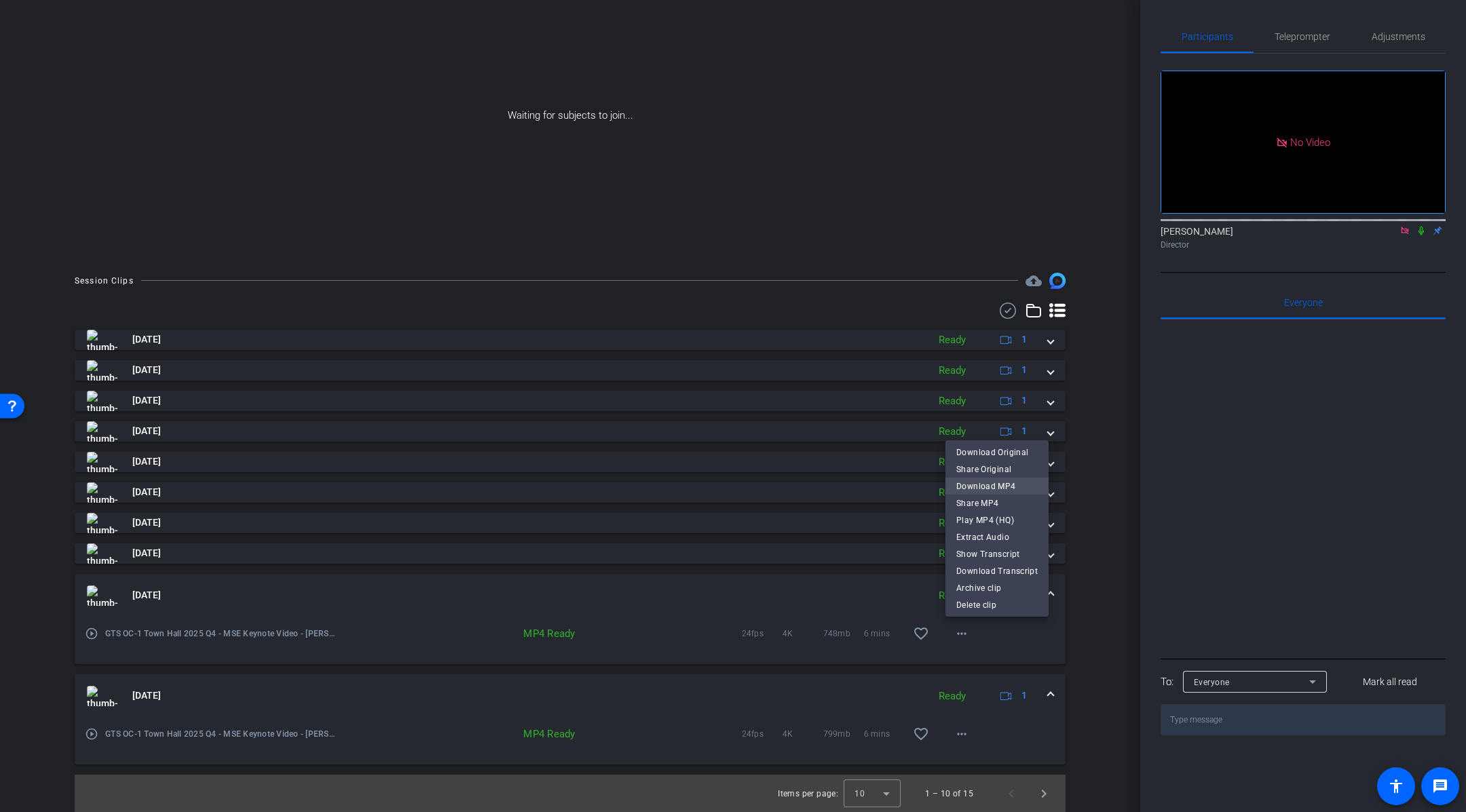
click at [1011, 489] on span "Download MP4" at bounding box center [997, 487] width 81 height 16
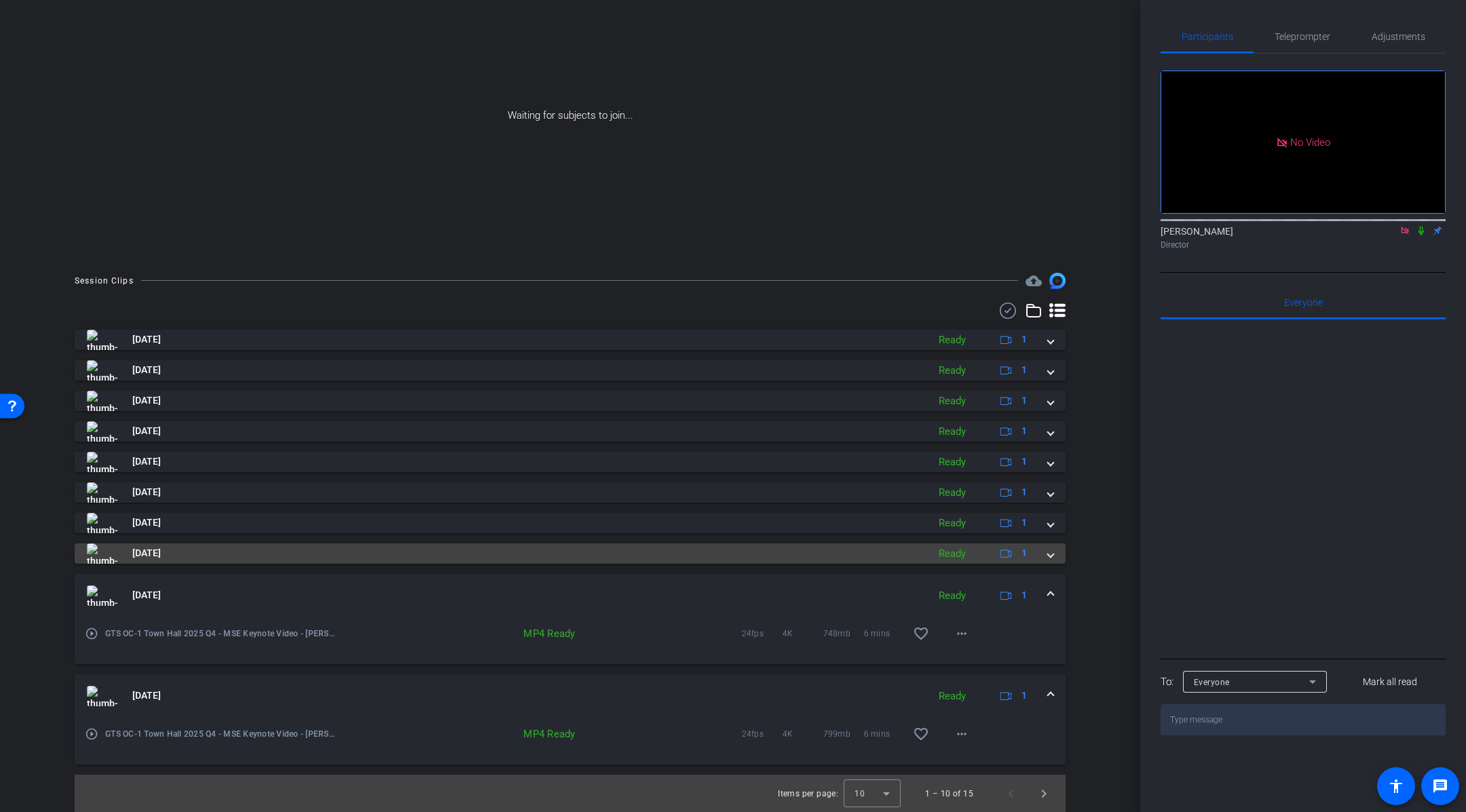
click at [1051, 558] on span at bounding box center [1051, 554] width 5 height 14
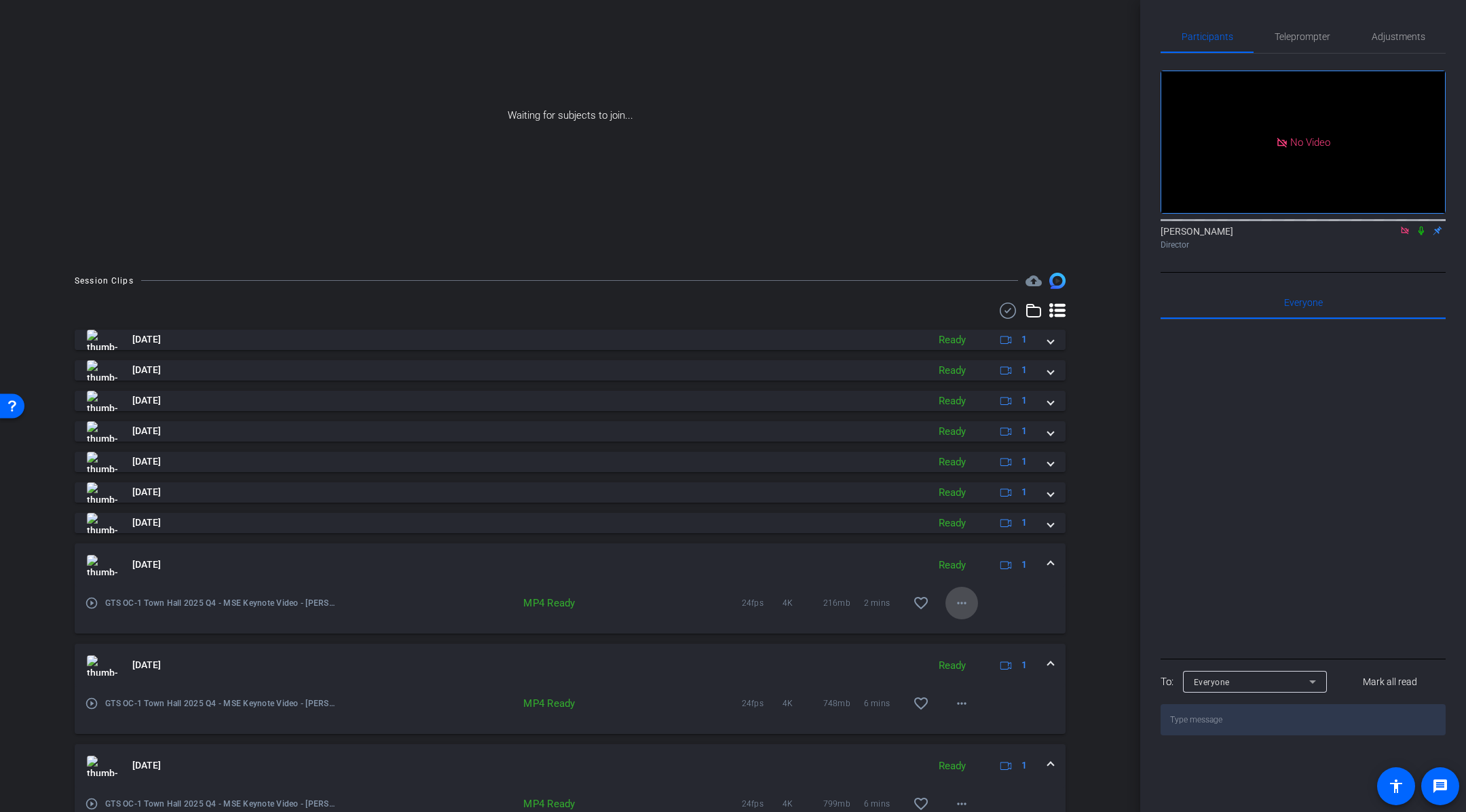
click at [965, 606] on mat-icon "more_horiz" at bounding box center [962, 603] width 16 height 16
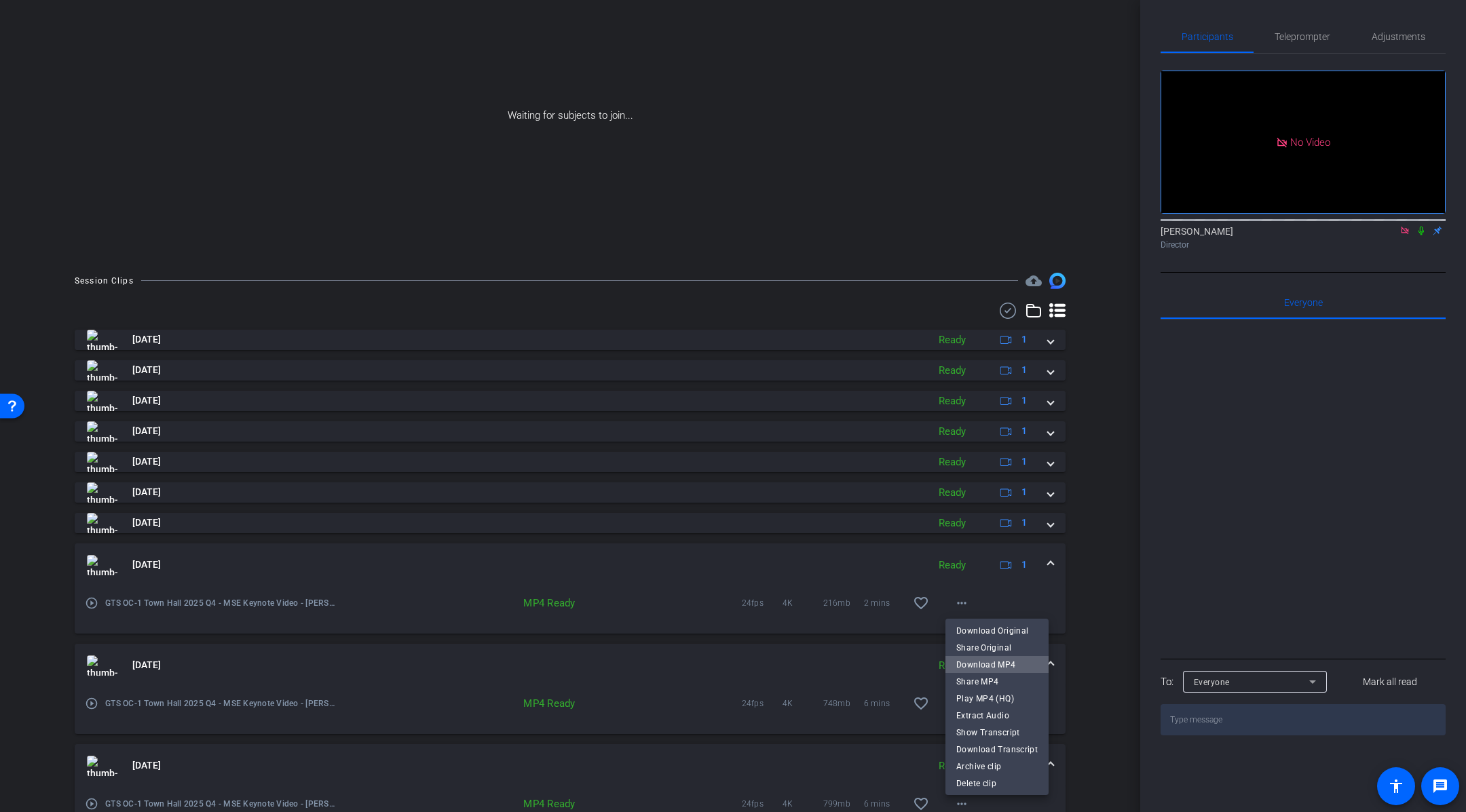
click at [1014, 665] on span "Download MP4" at bounding box center [997, 665] width 81 height 16
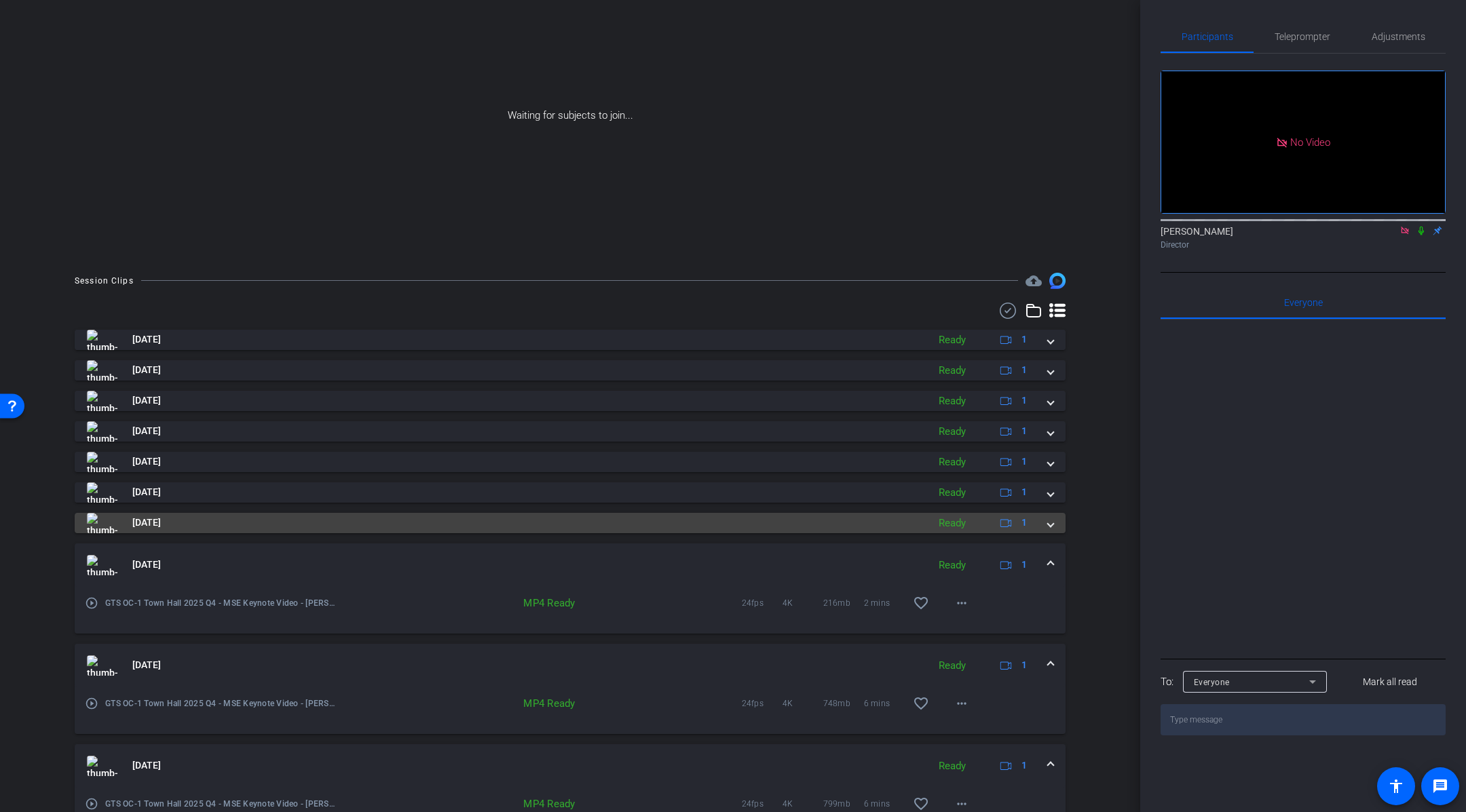
click at [1051, 524] on span at bounding box center [1051, 523] width 5 height 14
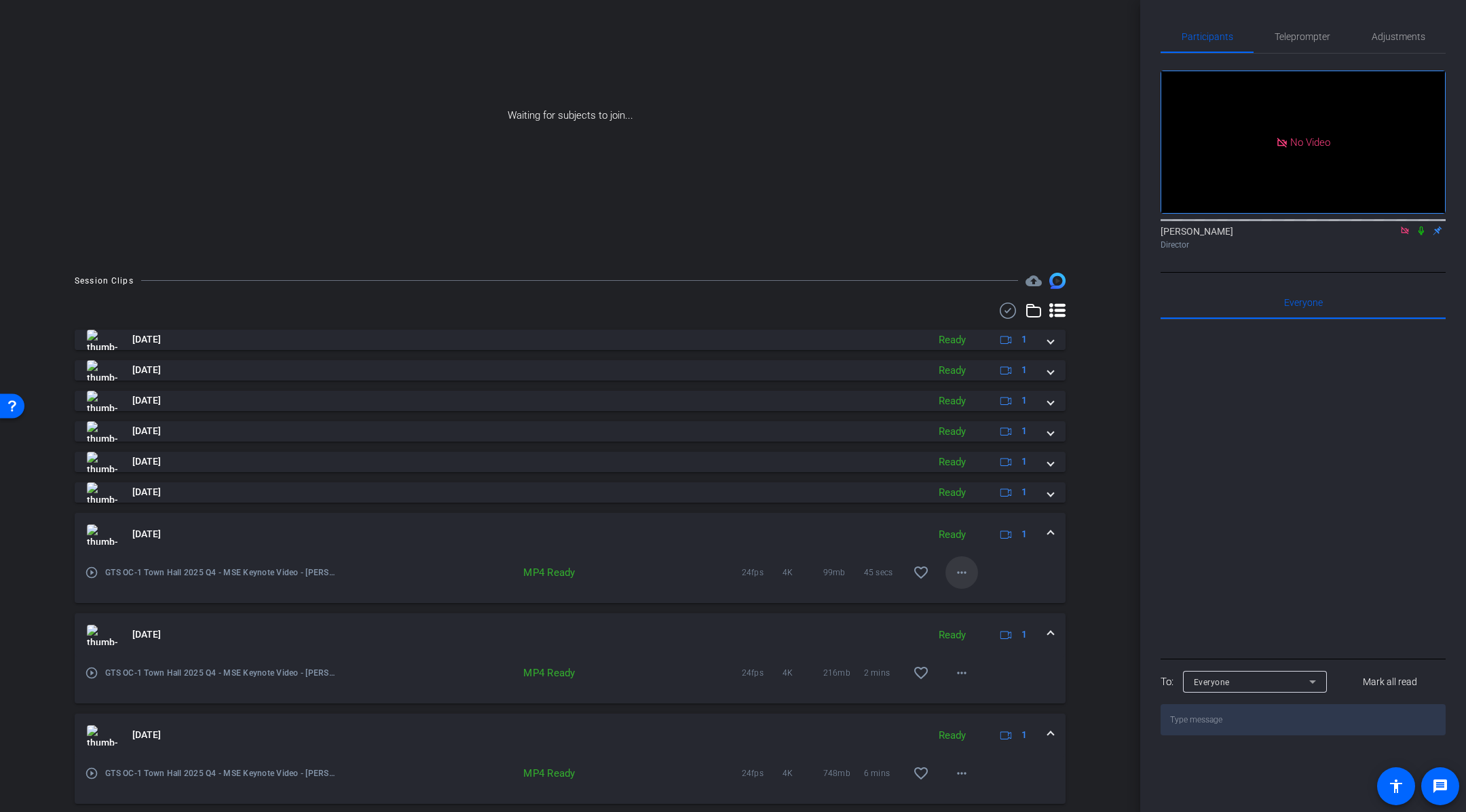
click at [967, 571] on mat-icon "more_horiz" at bounding box center [962, 573] width 16 height 16
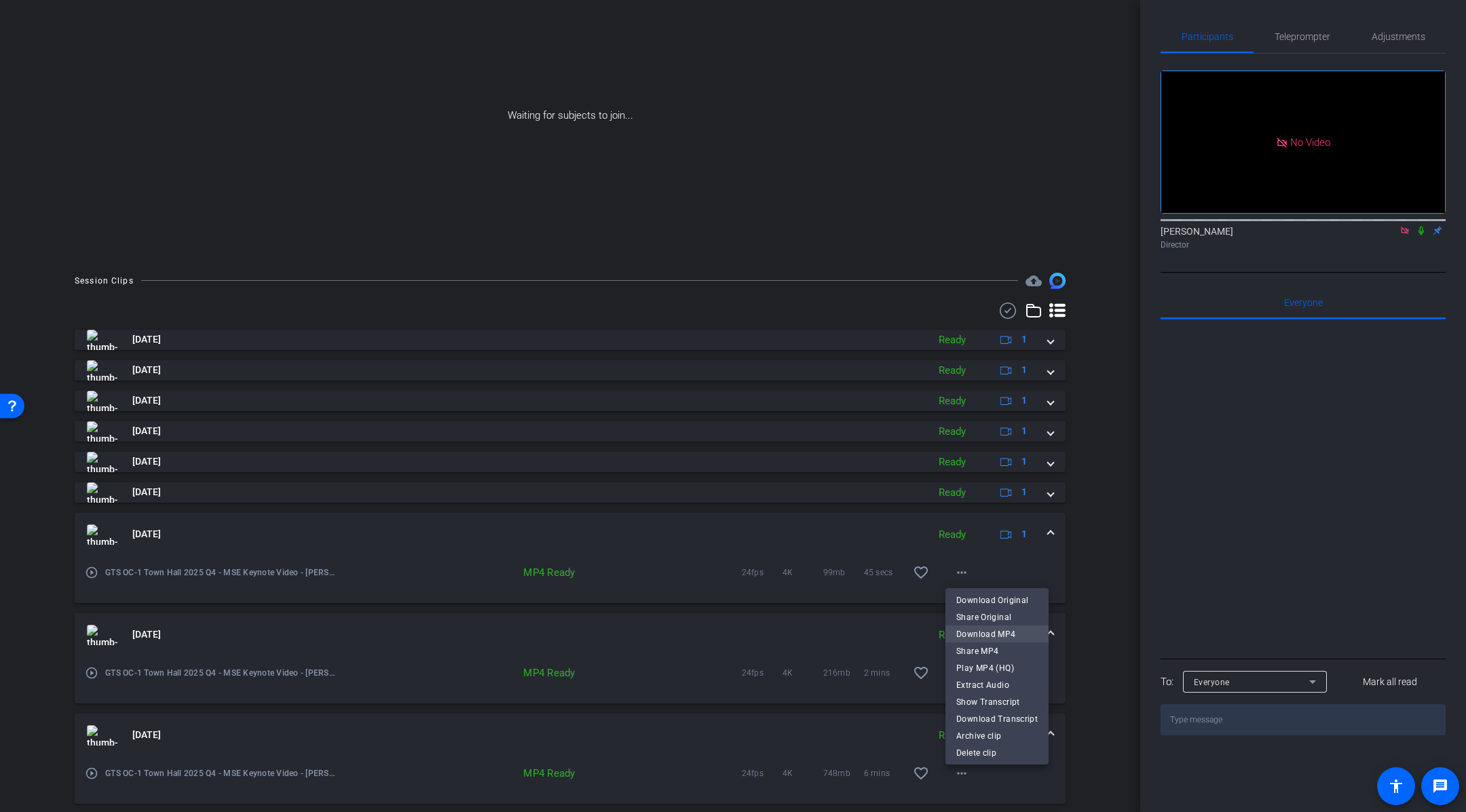
click at [1006, 633] on span "Download MP4" at bounding box center [997, 635] width 81 height 16
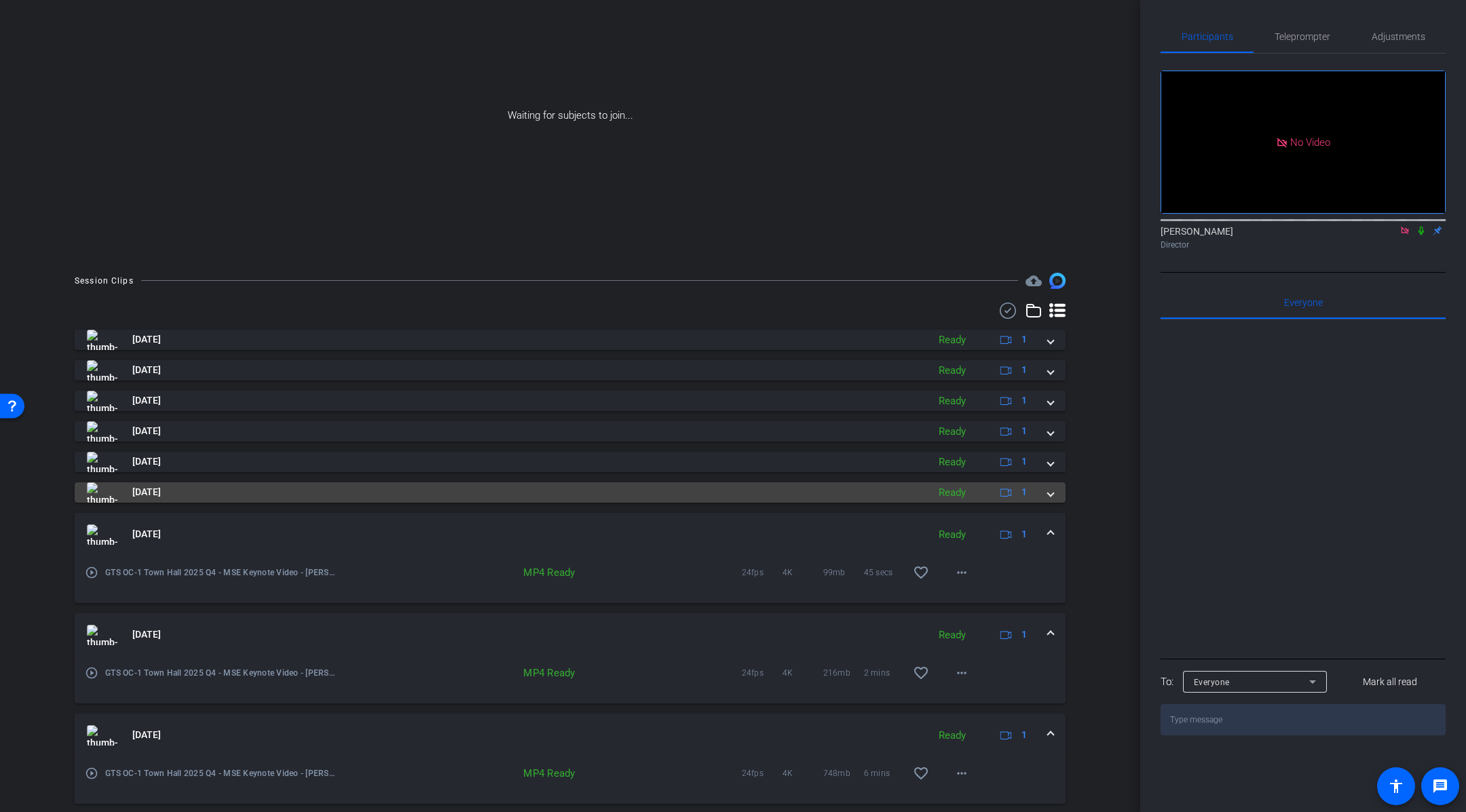
click at [1049, 498] on span at bounding box center [1051, 492] width 5 height 14
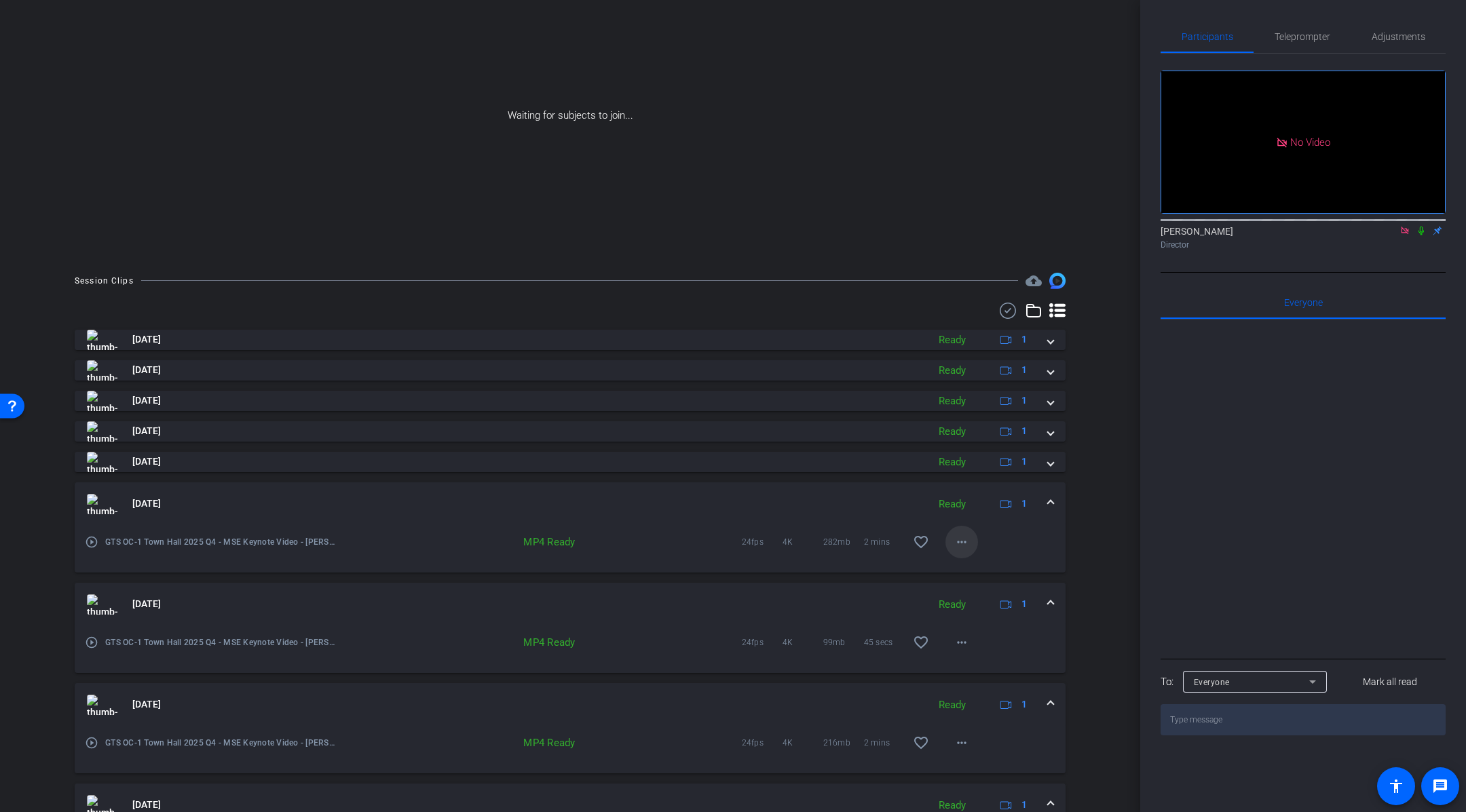
click at [965, 544] on mat-icon "more_horiz" at bounding box center [962, 542] width 16 height 16
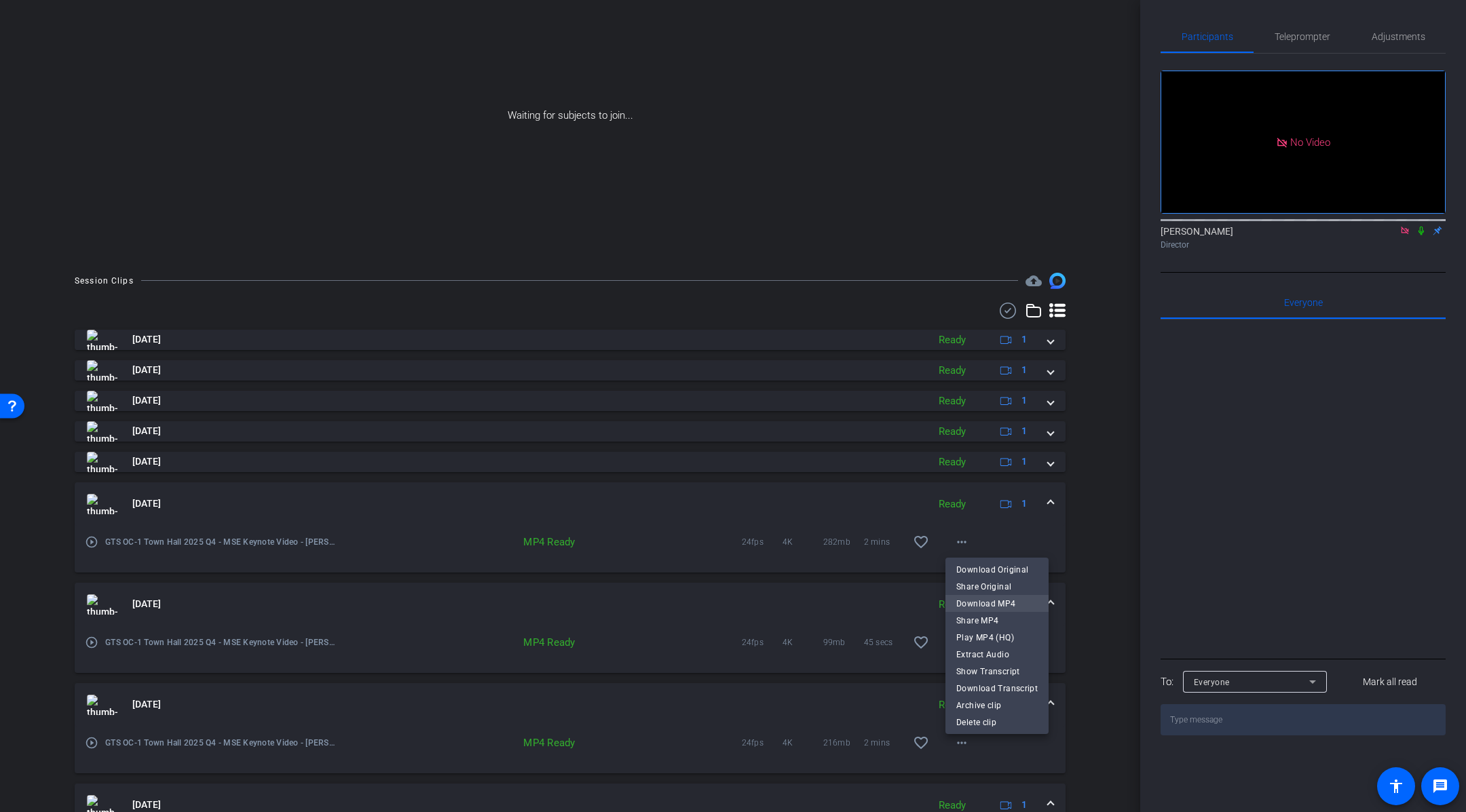
click at [1003, 608] on span "Download MP4" at bounding box center [997, 604] width 81 height 16
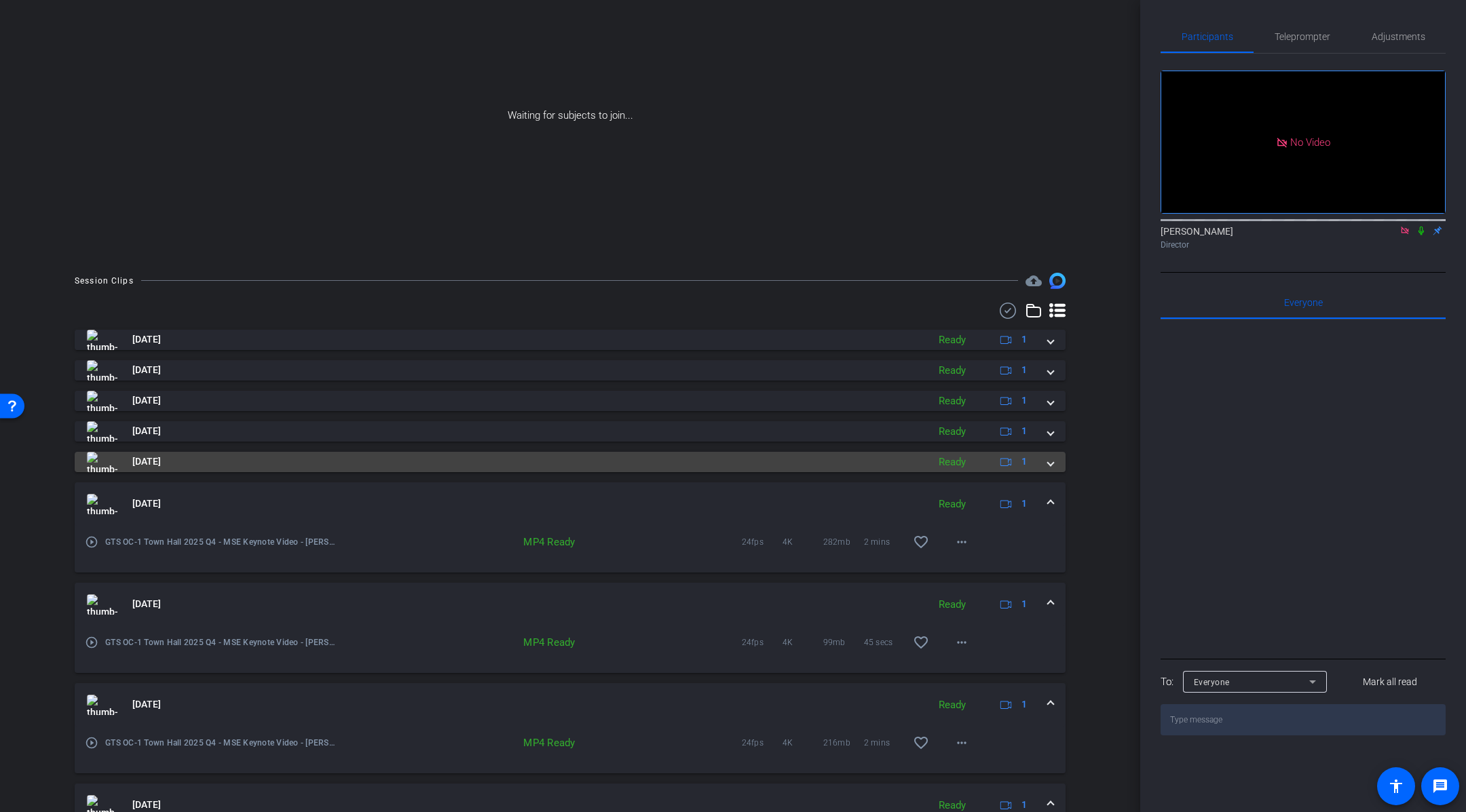
click at [1051, 468] on span at bounding box center [1051, 462] width 5 height 14
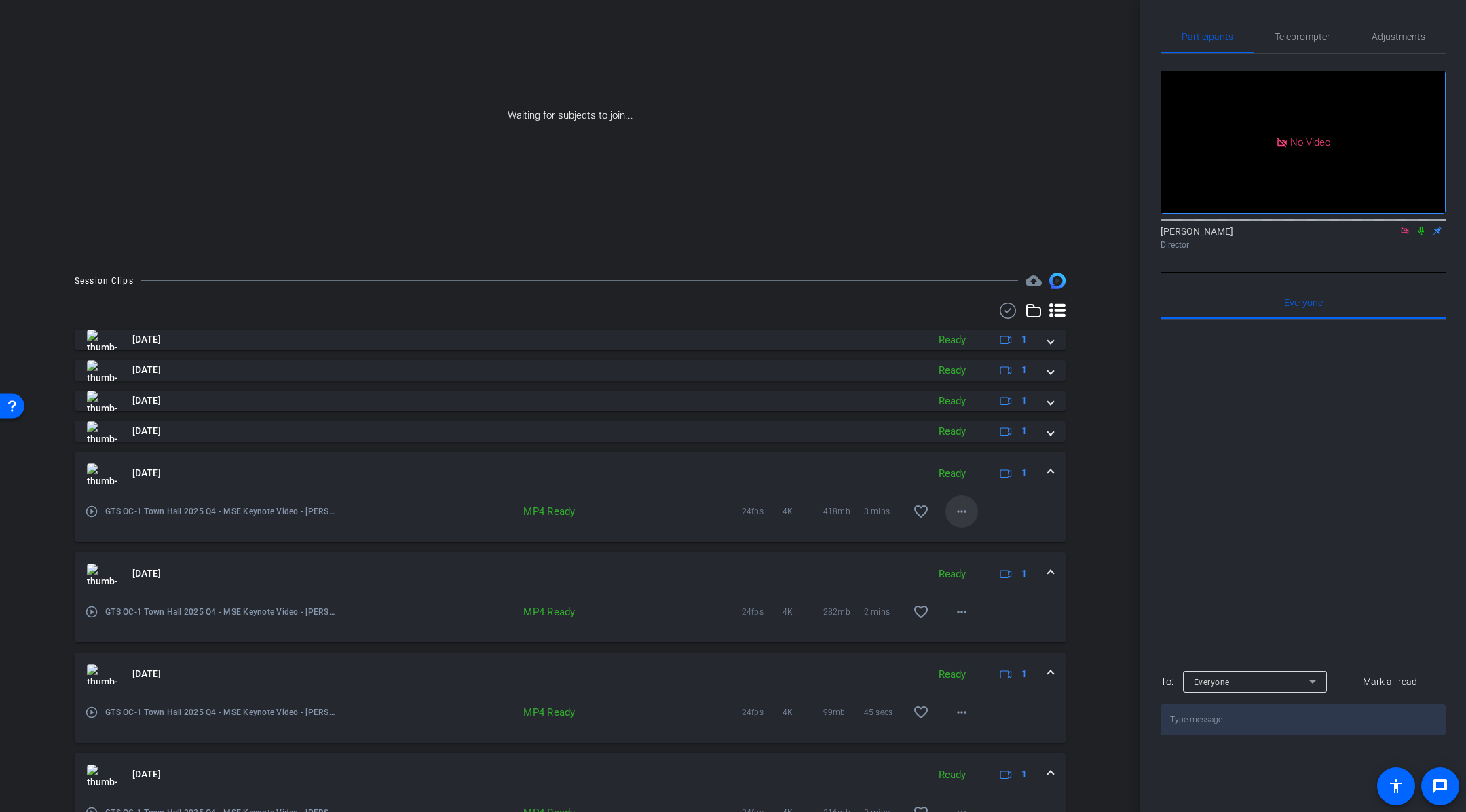
click at [968, 515] on mat-icon "more_horiz" at bounding box center [962, 511] width 16 height 16
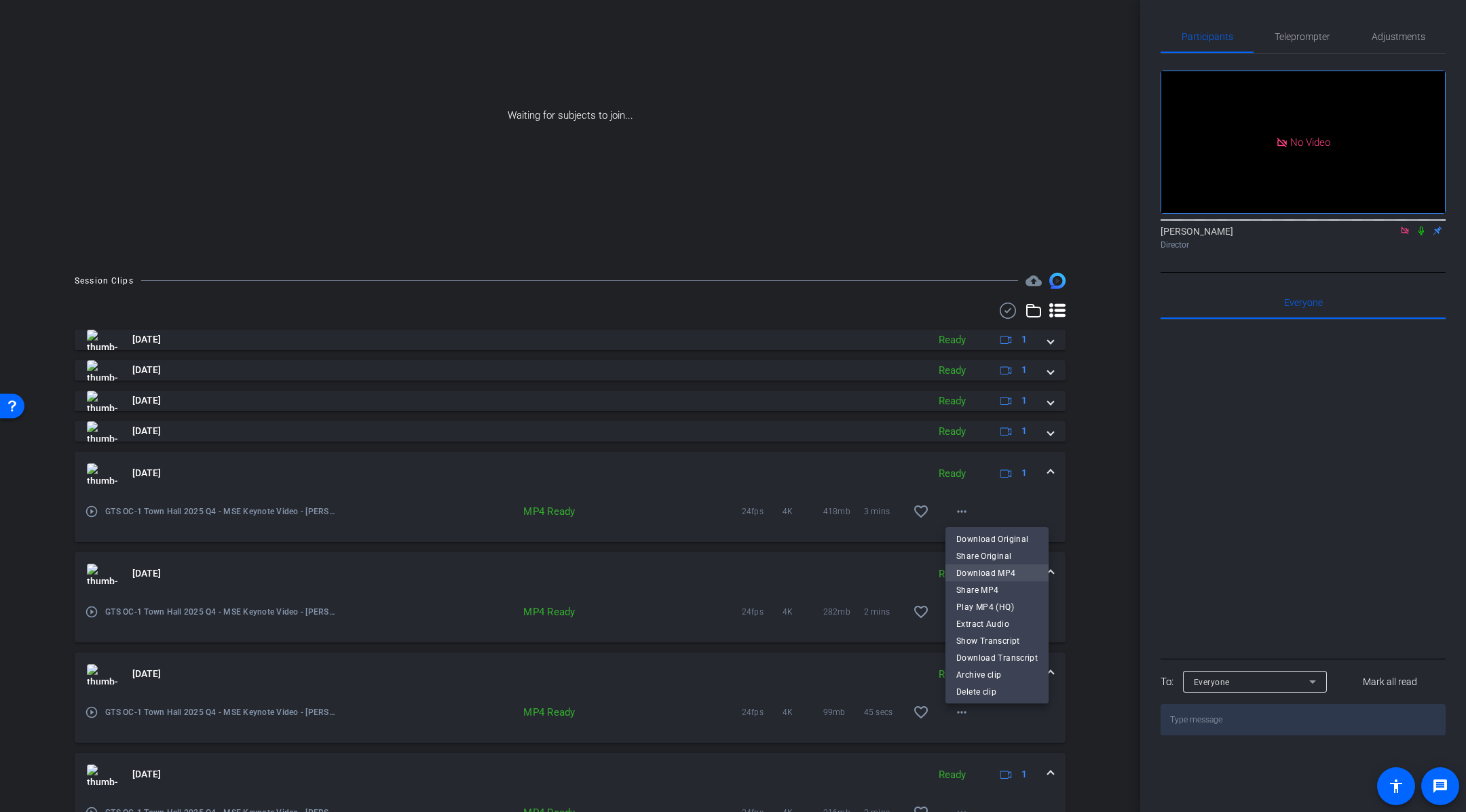
click at [994, 571] on span "Download MP4" at bounding box center [997, 574] width 81 height 16
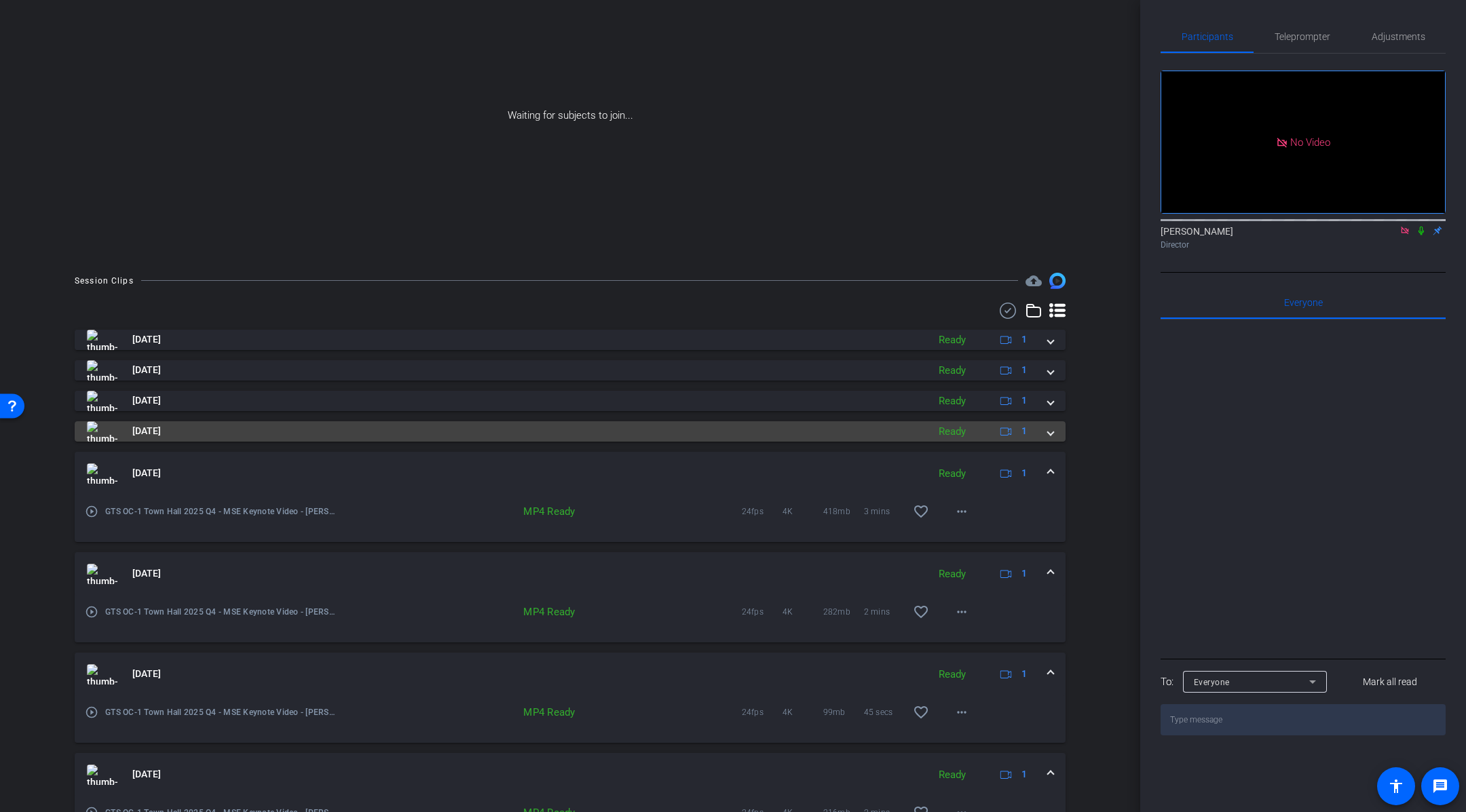
click at [1050, 432] on span at bounding box center [1051, 432] width 5 height 14
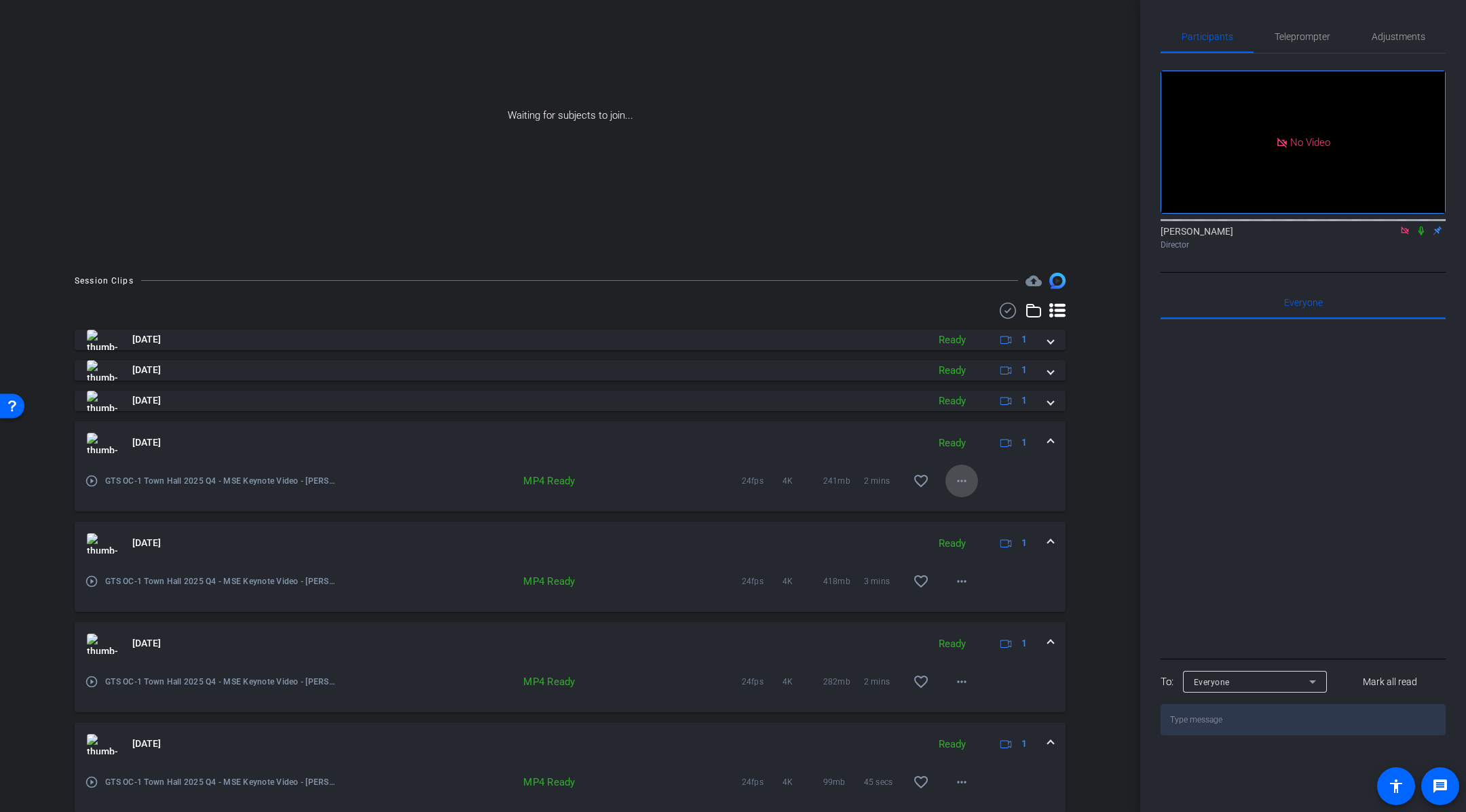
click at [964, 480] on mat-icon "more_horiz" at bounding box center [962, 482] width 16 height 16
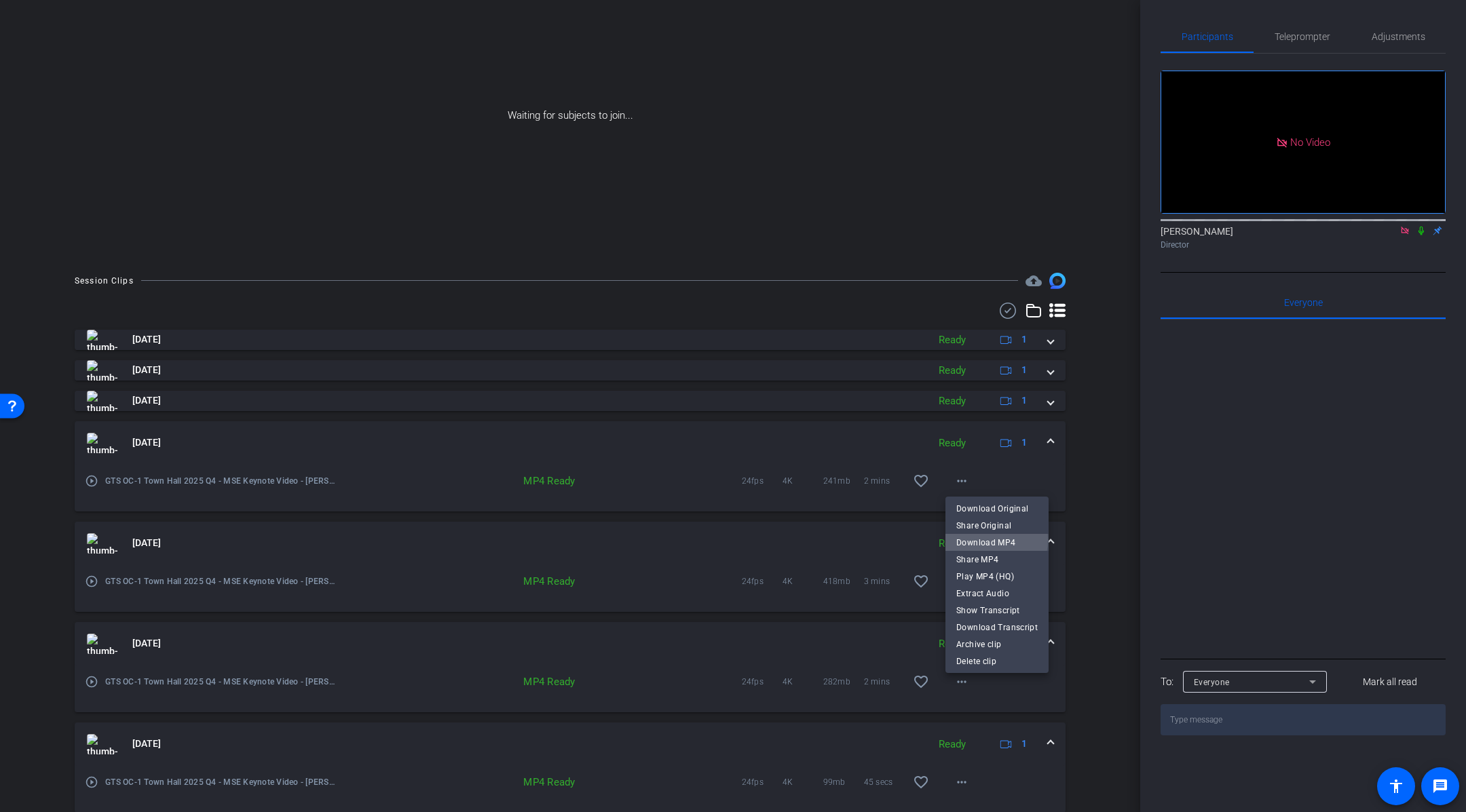
click at [990, 541] on span "Download MP4" at bounding box center [997, 543] width 81 height 16
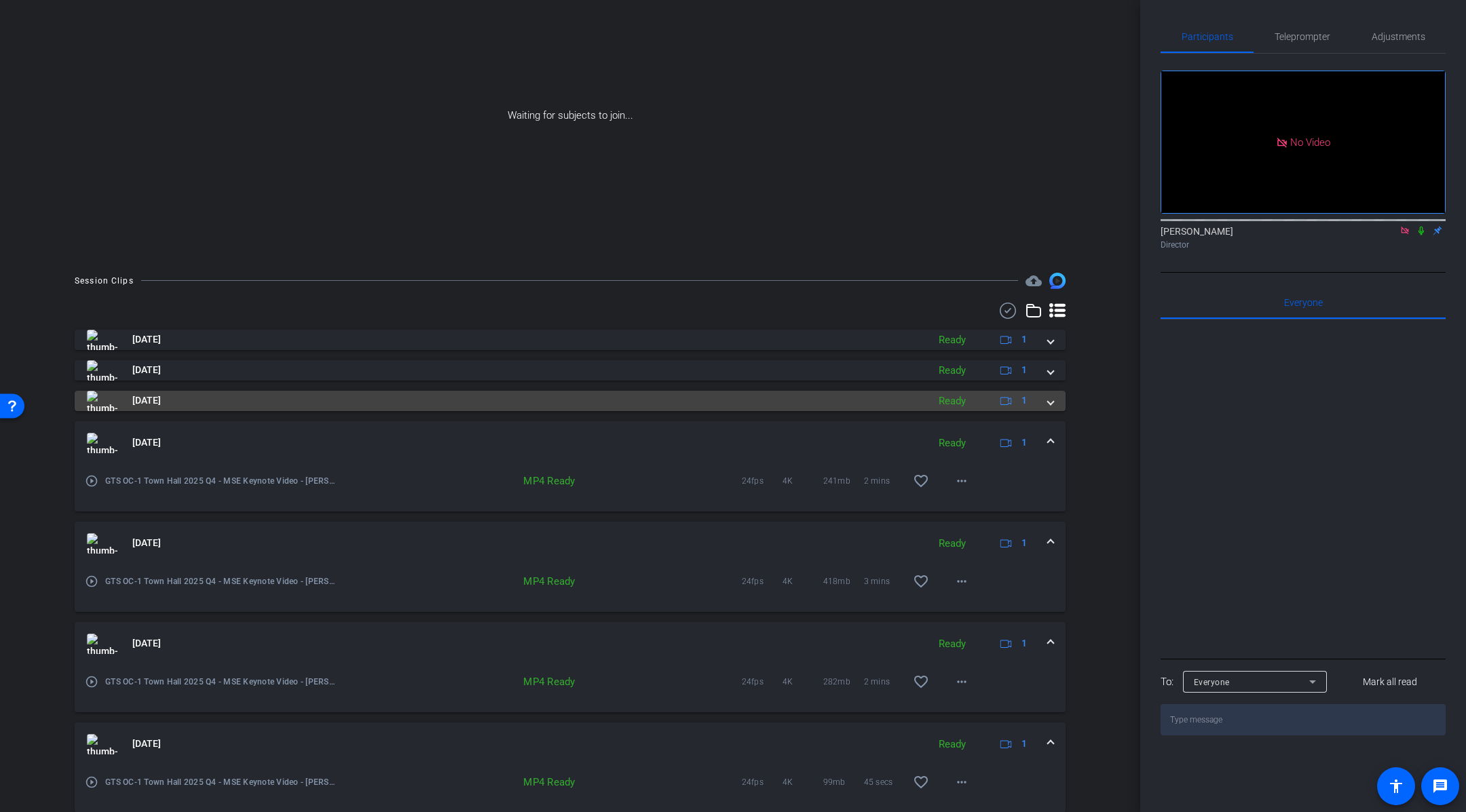
click at [1051, 397] on span at bounding box center [1051, 401] width 5 height 14
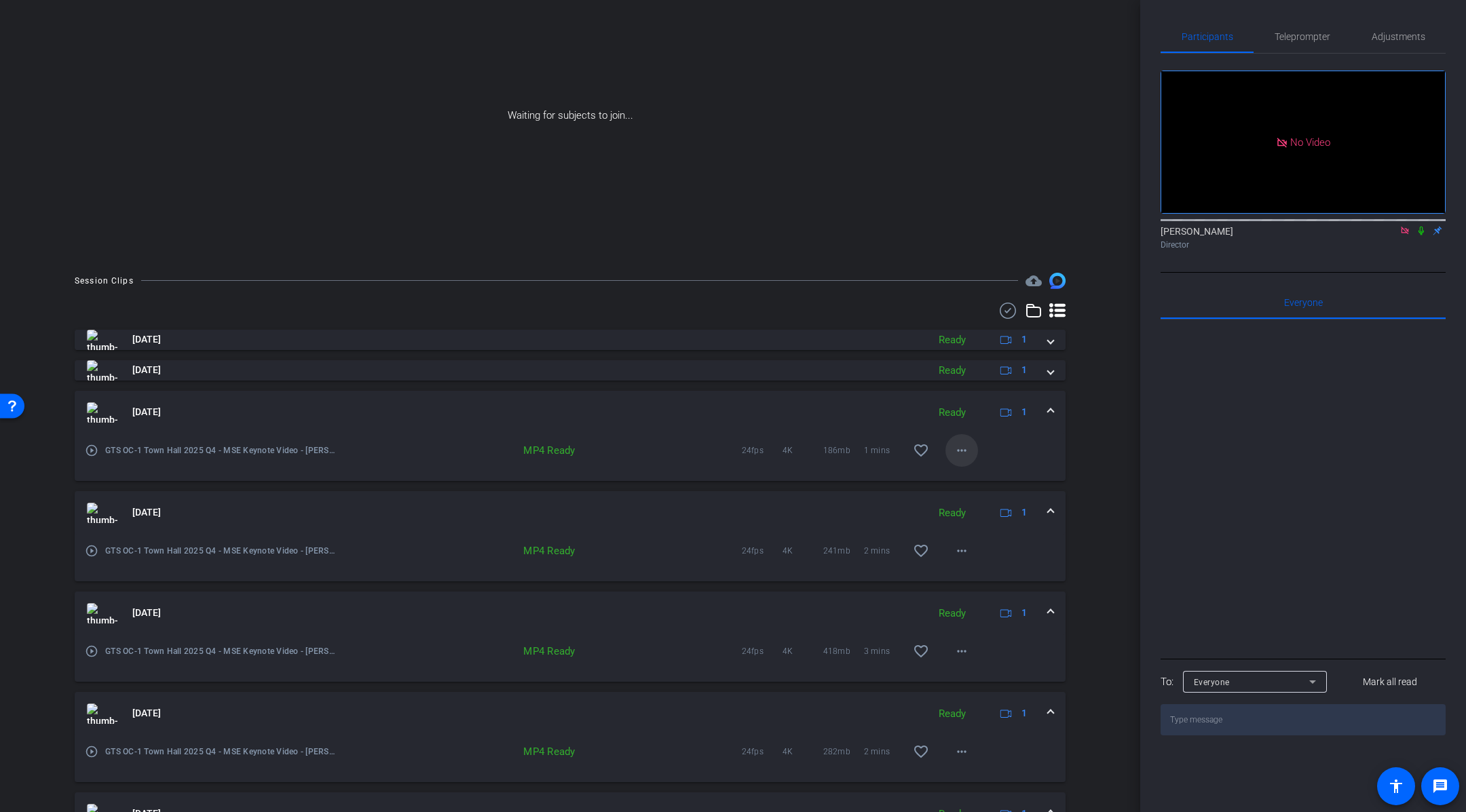
click at [962, 456] on mat-icon "more_horiz" at bounding box center [962, 451] width 16 height 16
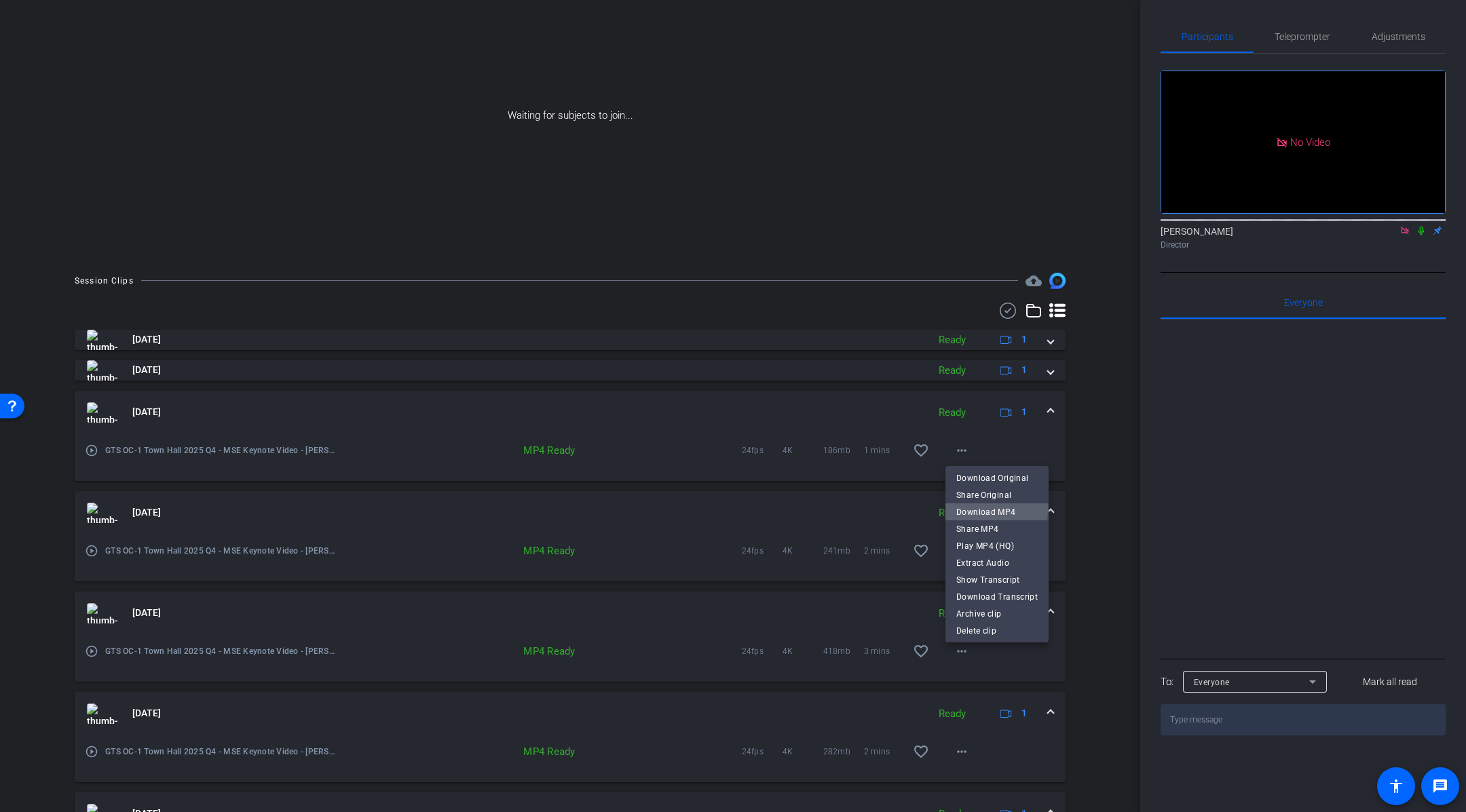
click at [996, 511] on span "Download MP4" at bounding box center [997, 512] width 81 height 16
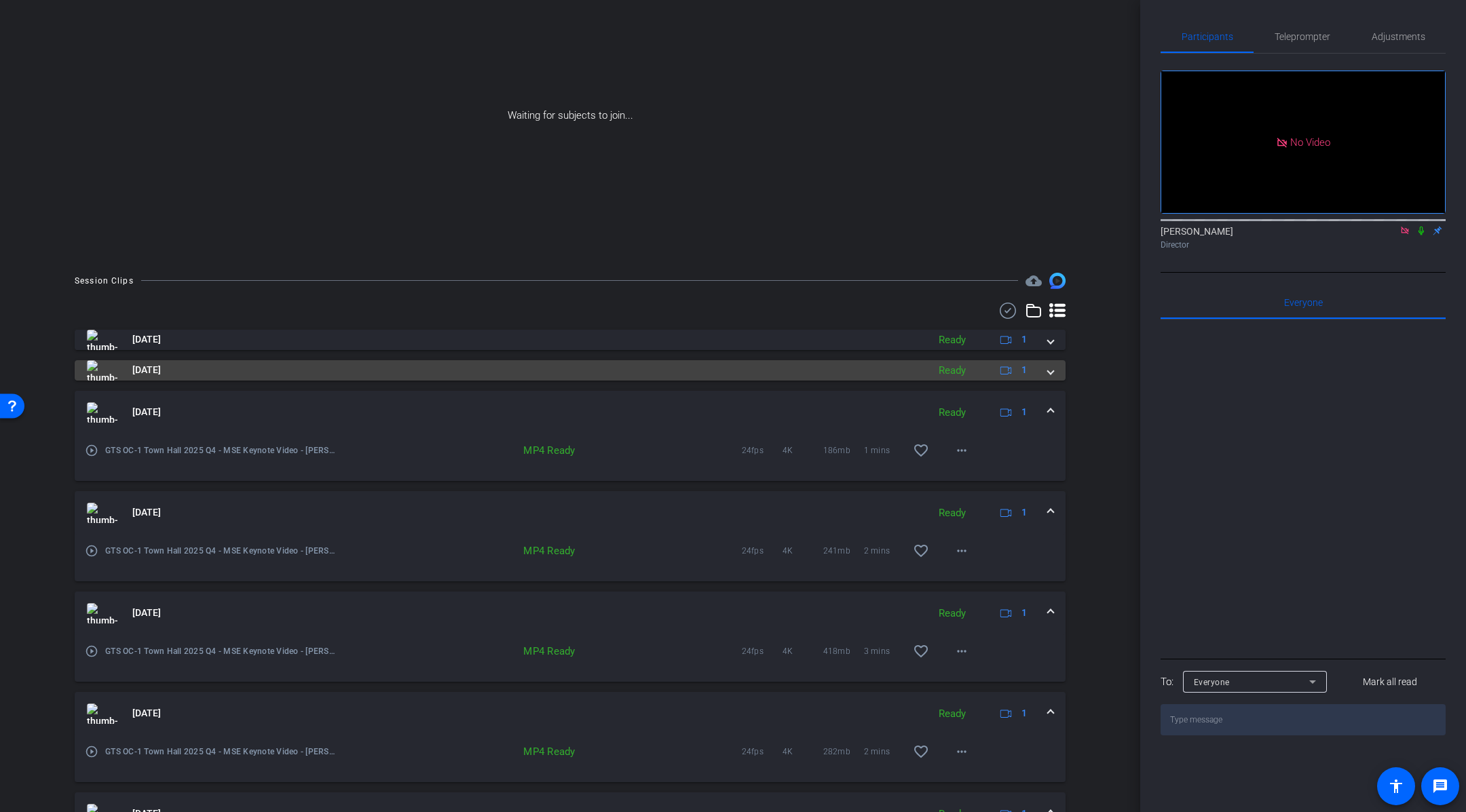
click at [1054, 371] on span at bounding box center [1051, 370] width 5 height 14
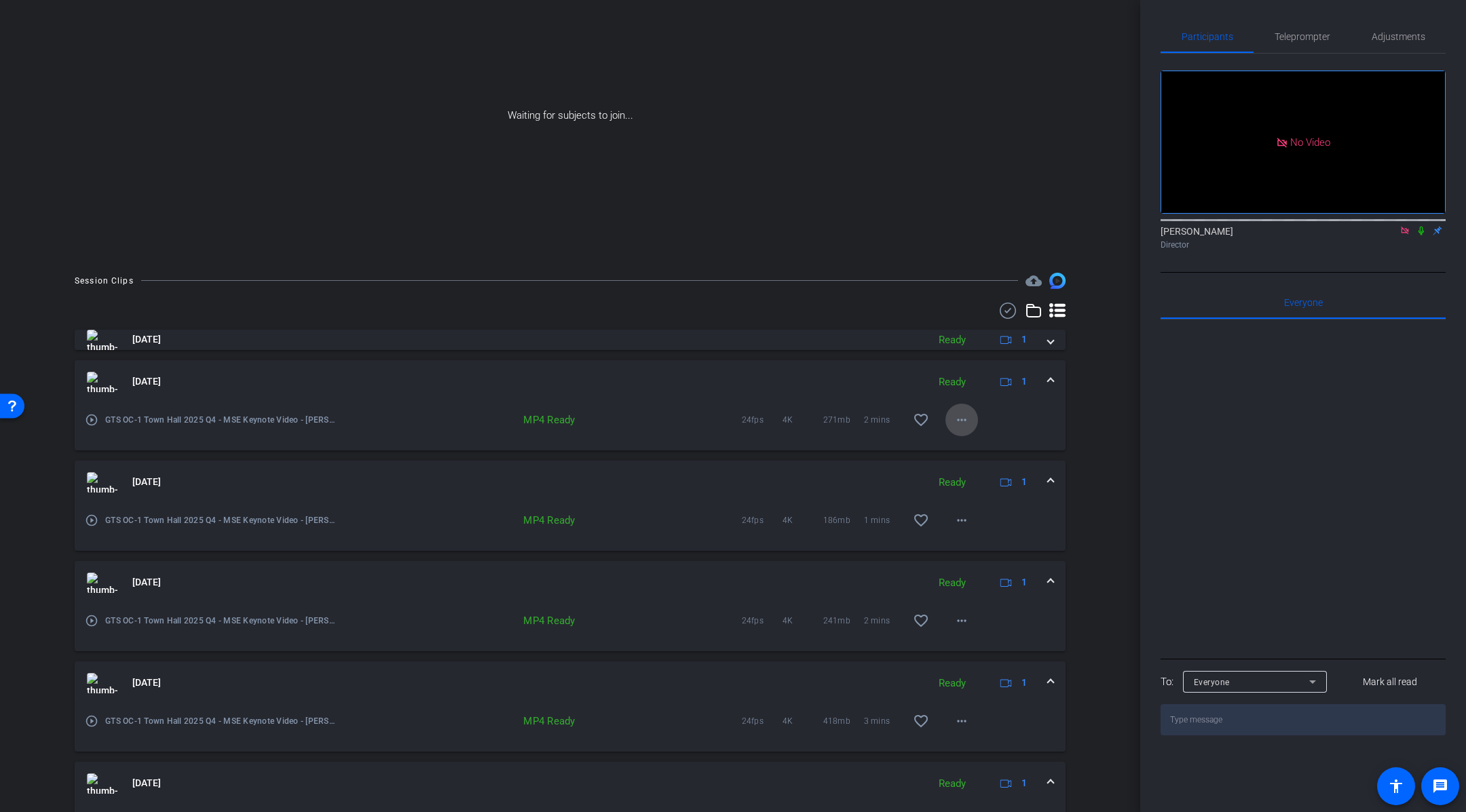
click at [970, 421] on button "more_horiz" at bounding box center [962, 420] width 33 height 33
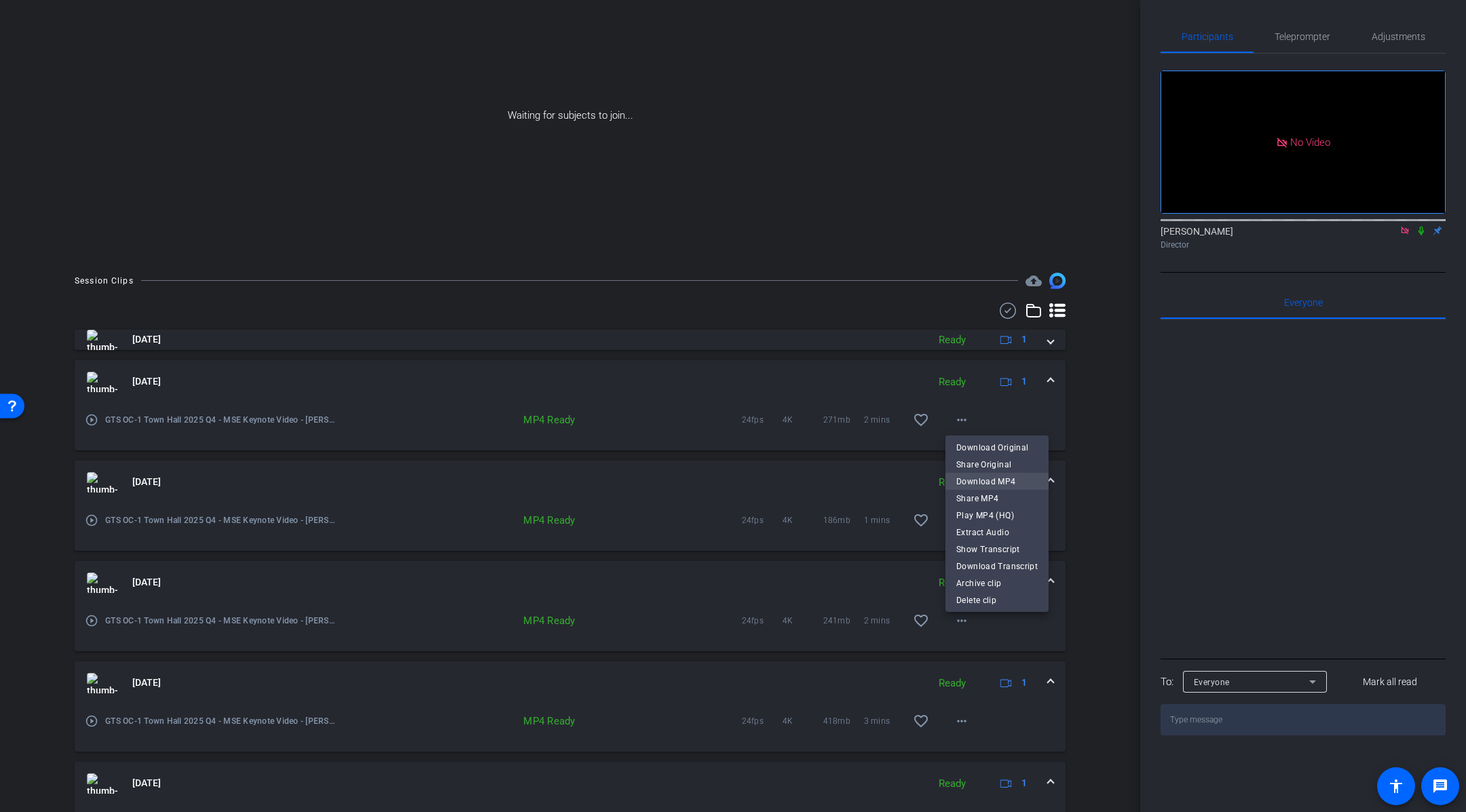
click at [1015, 482] on span "Download MP4" at bounding box center [997, 482] width 81 height 16
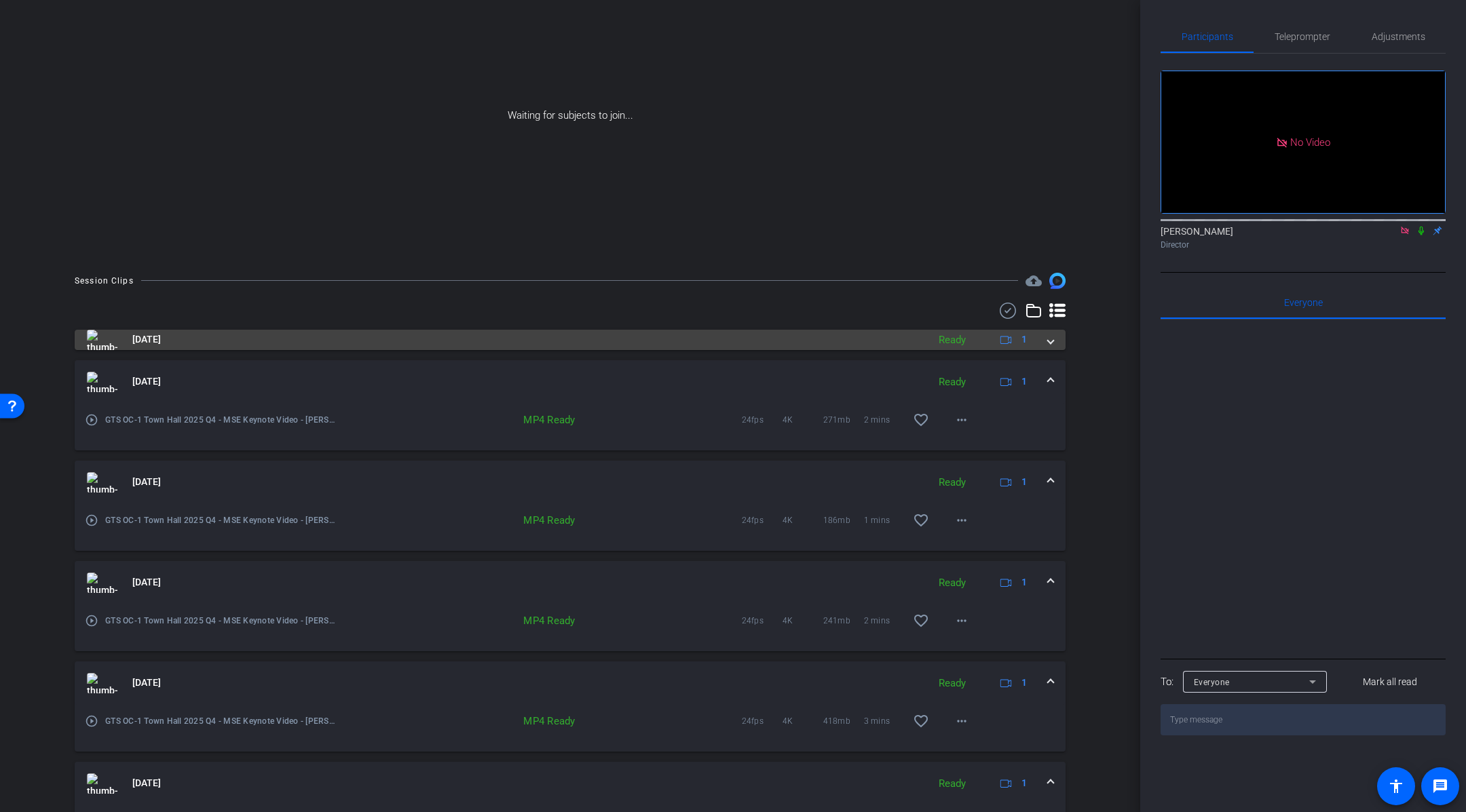
click at [1051, 342] on span at bounding box center [1051, 339] width 5 height 14
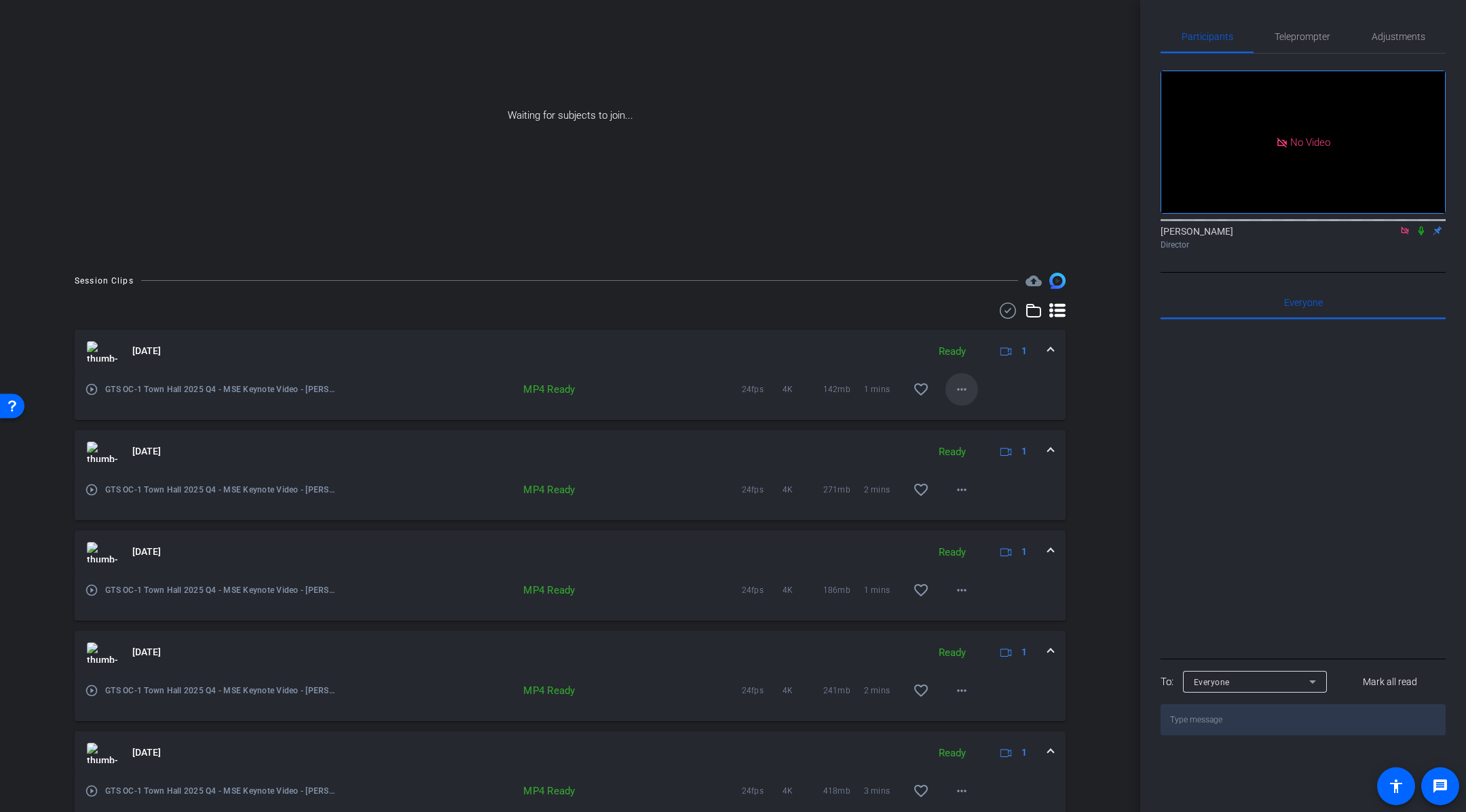
click at [957, 394] on mat-icon "more_horiz" at bounding box center [962, 389] width 16 height 16
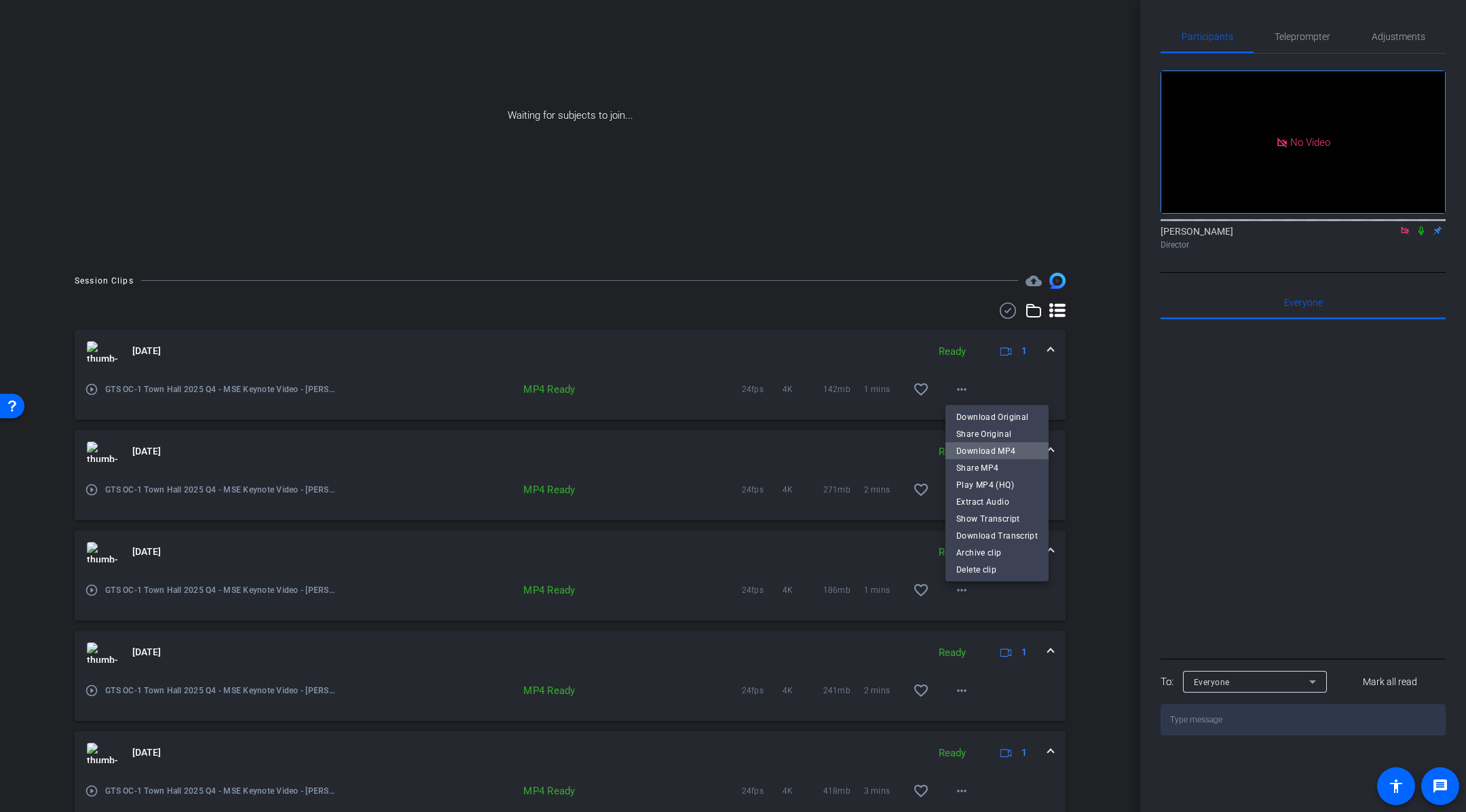
click at [1015, 455] on span "Download MP4" at bounding box center [997, 452] width 81 height 16
